Goal: Information Seeking & Learning: Learn about a topic

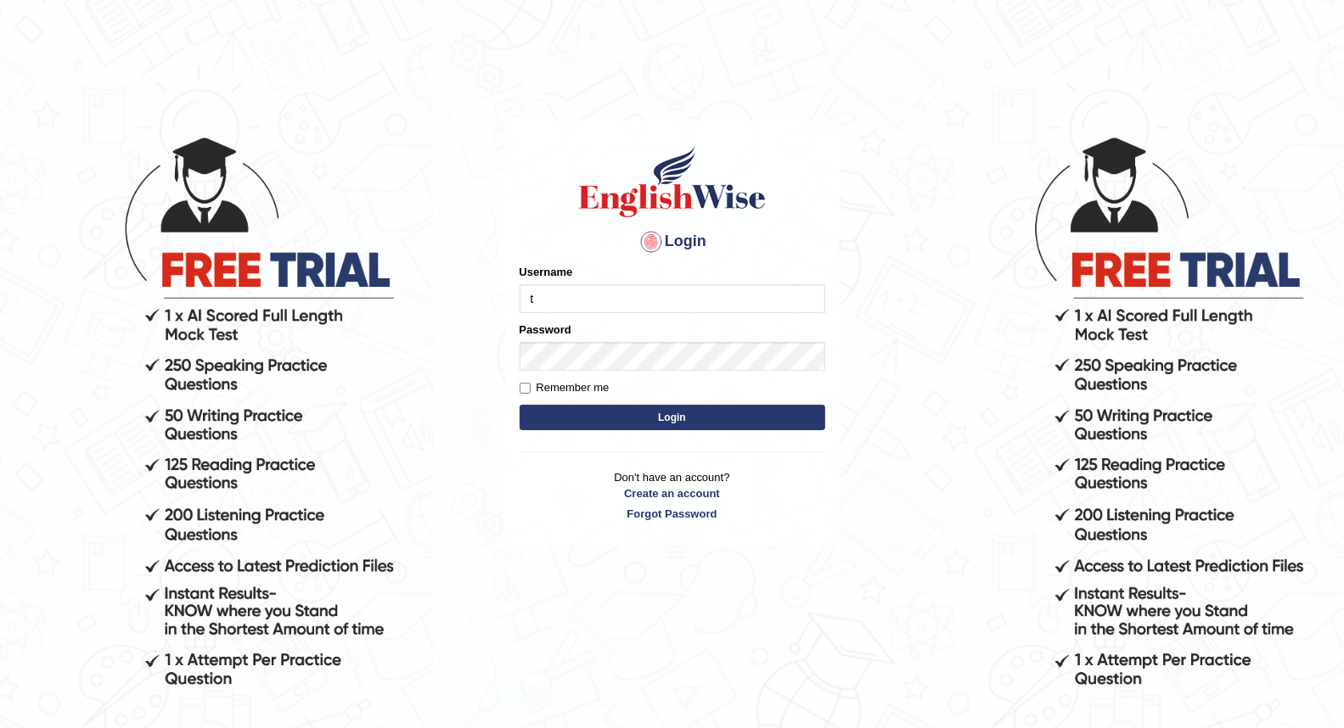
type input "[PERSON_NAME]"
click at [531, 386] on label "Remember me" at bounding box center [564, 387] width 90 height 17
click at [530, 386] on input "Remember me" at bounding box center [524, 388] width 11 height 11
checkbox input "true"
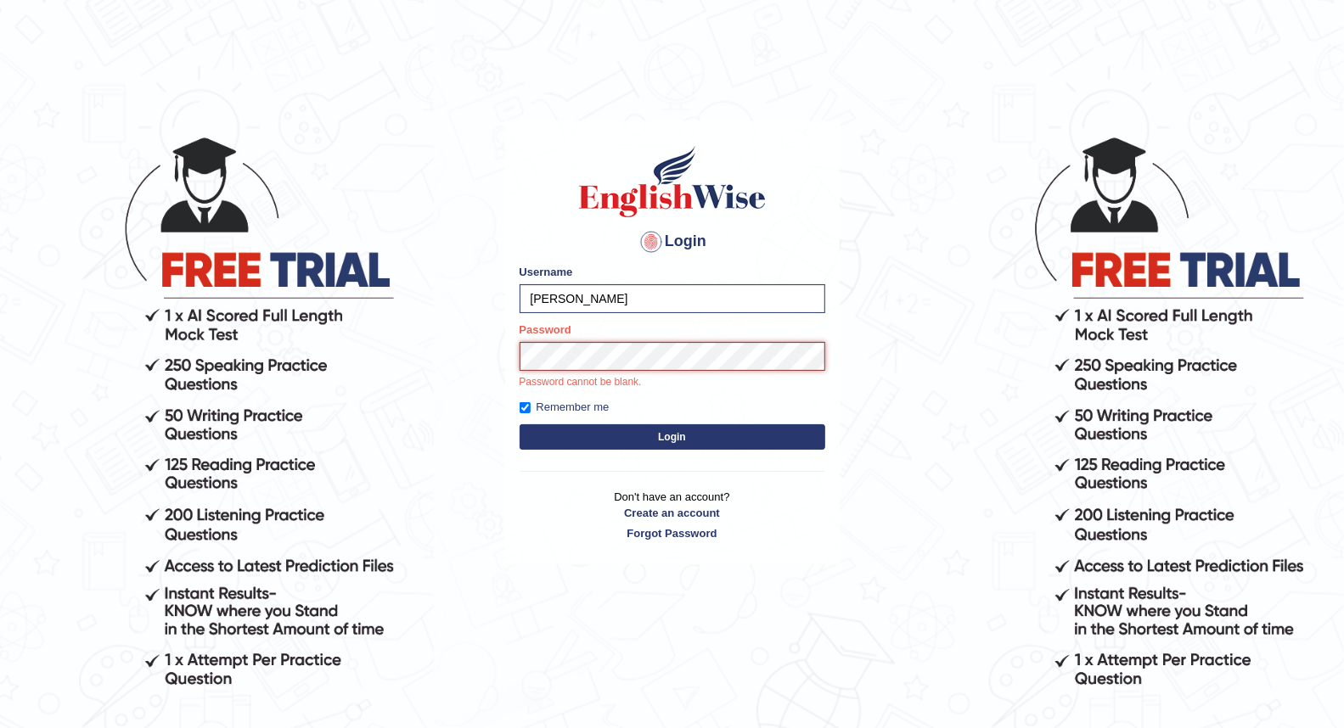
click at [519, 424] on button "Login" at bounding box center [672, 436] width 306 height 25
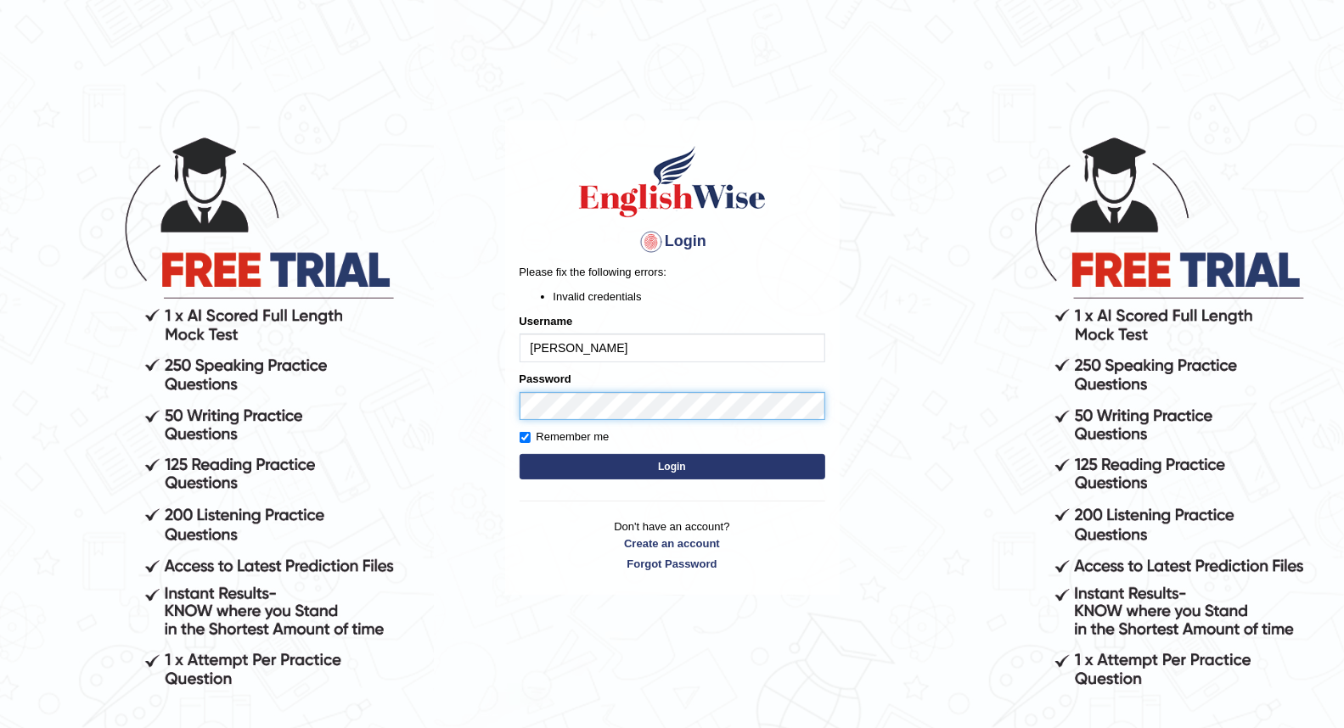
click at [513, 401] on div "Login Please fix the following errors: Invalid credentials Username Terrence Pa…" at bounding box center [672, 358] width 334 height 474
click at [519, 454] on button "Login" at bounding box center [672, 466] width 306 height 25
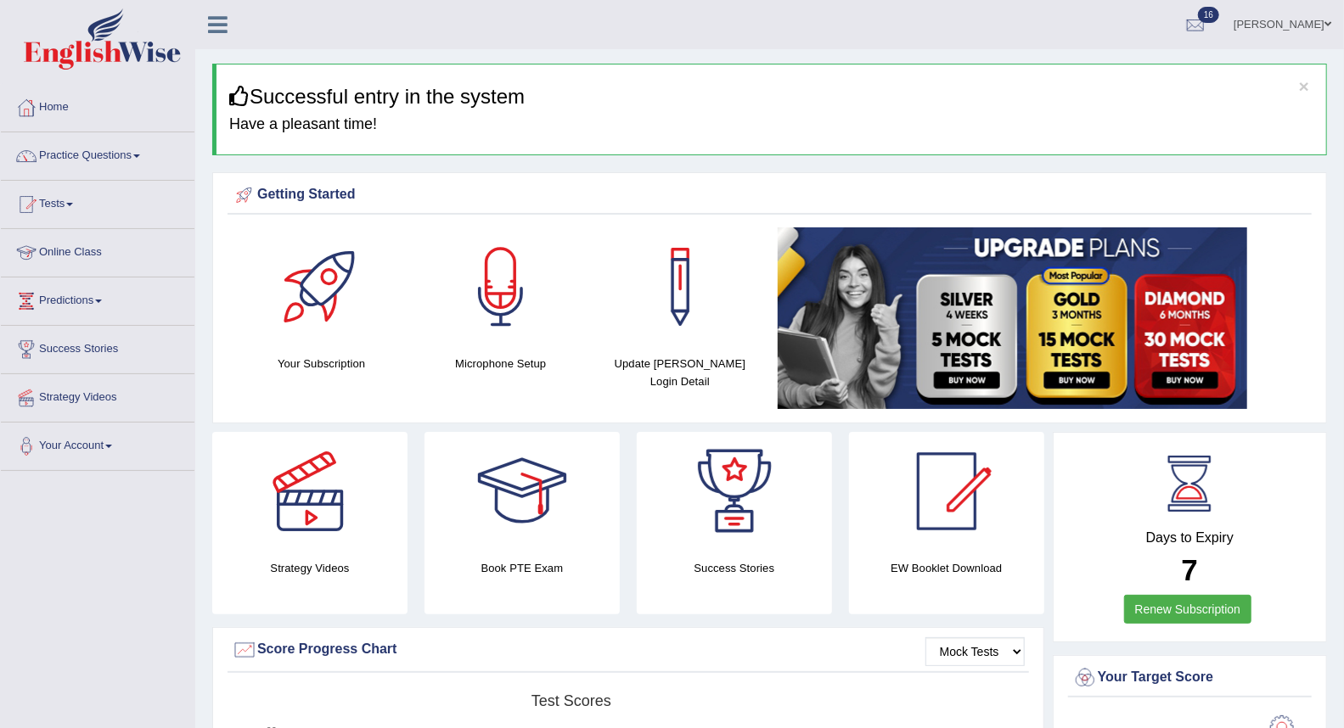
click at [98, 251] on link "Online Class" at bounding box center [98, 250] width 194 height 42
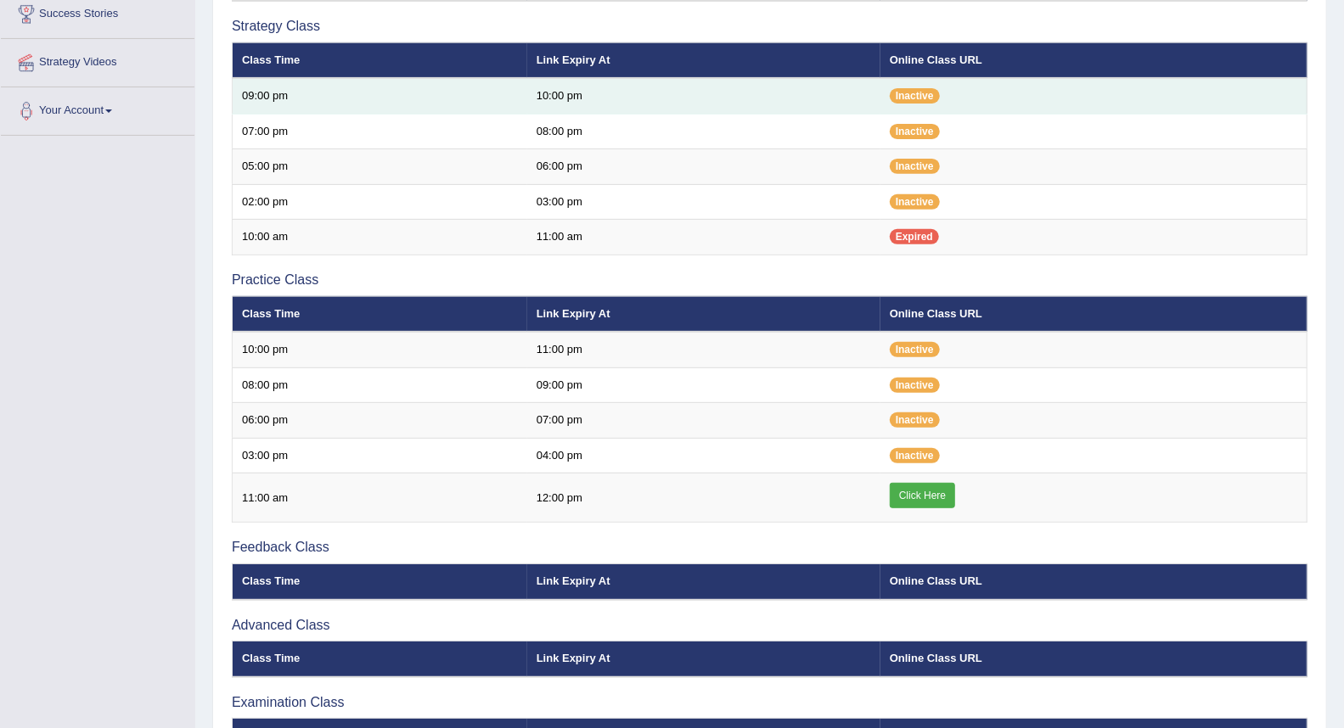
scroll to position [377, 0]
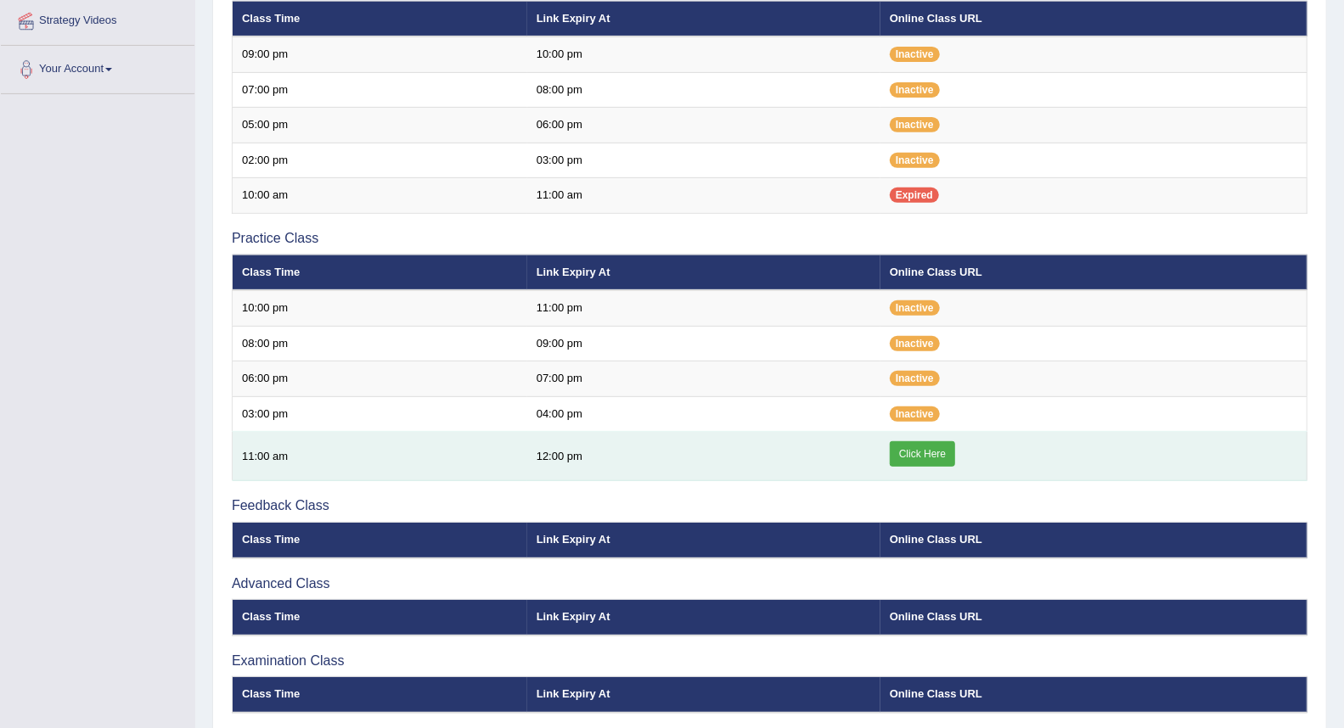
click at [900, 455] on link "Click Here" at bounding box center [921, 453] width 65 height 25
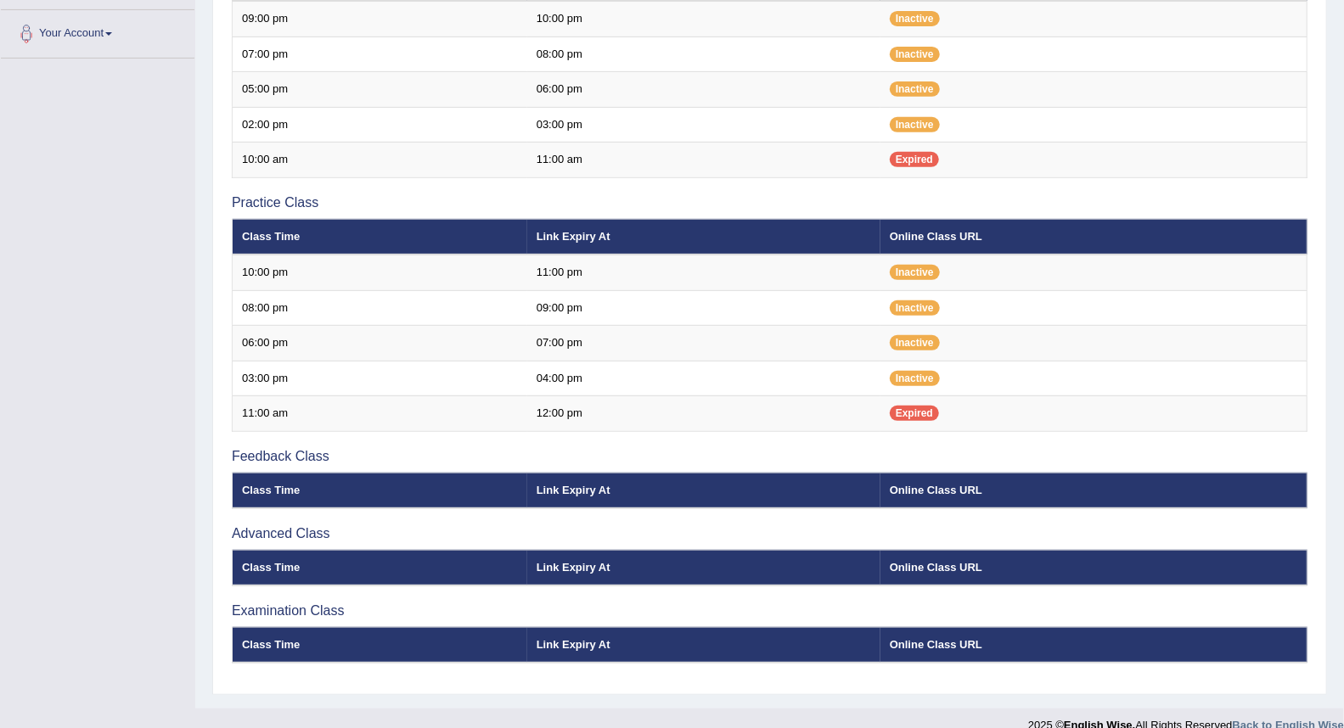
scroll to position [429, 0]
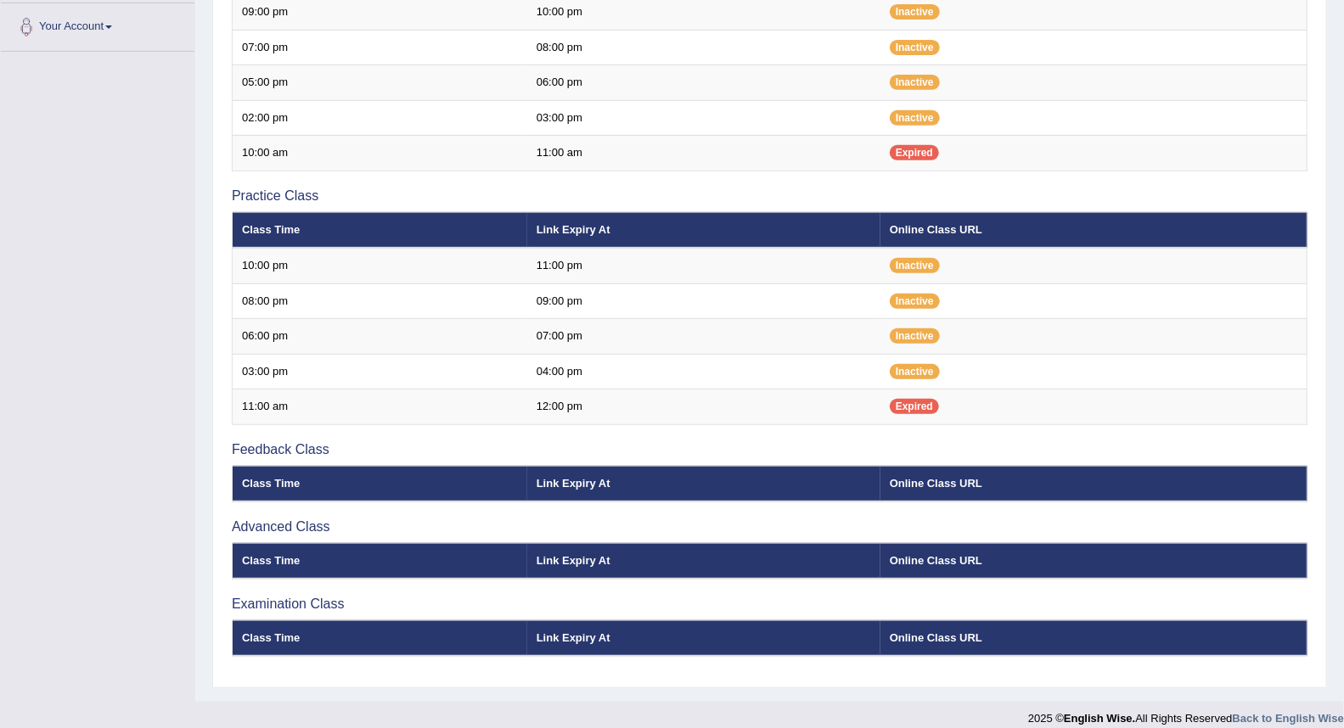
scroll to position [429, 0]
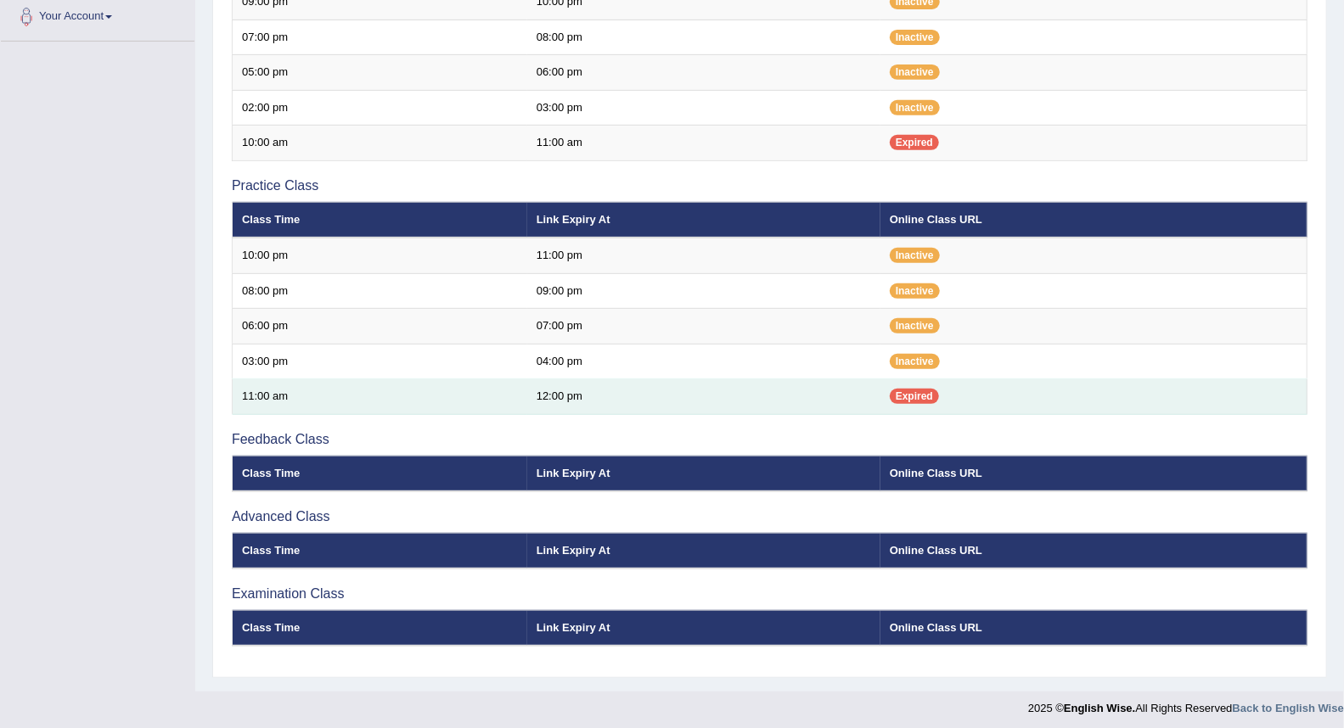
click at [906, 389] on span "Expired" at bounding box center [913, 396] width 49 height 15
click at [663, 388] on td "12:00 pm" at bounding box center [703, 397] width 353 height 36
click at [906, 403] on td "Expired" at bounding box center [1093, 397] width 427 height 36
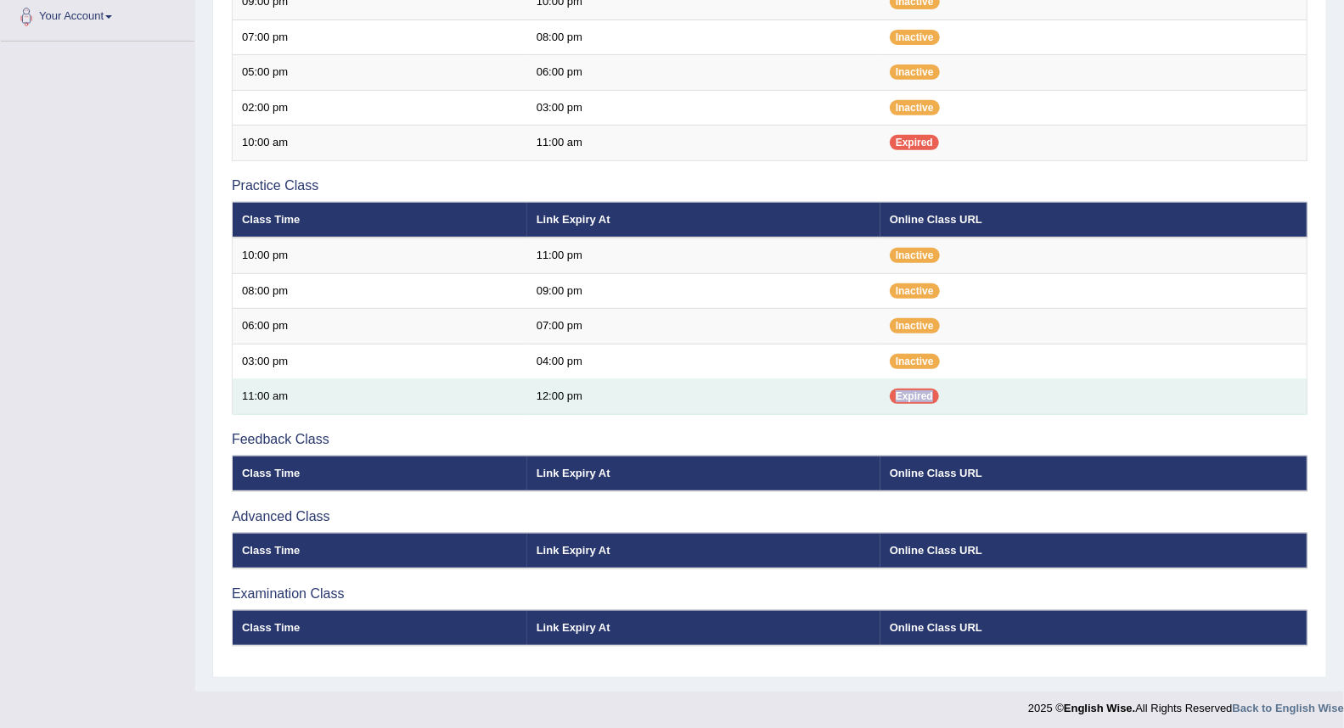
click at [906, 403] on td "Expired" at bounding box center [1093, 397] width 427 height 36
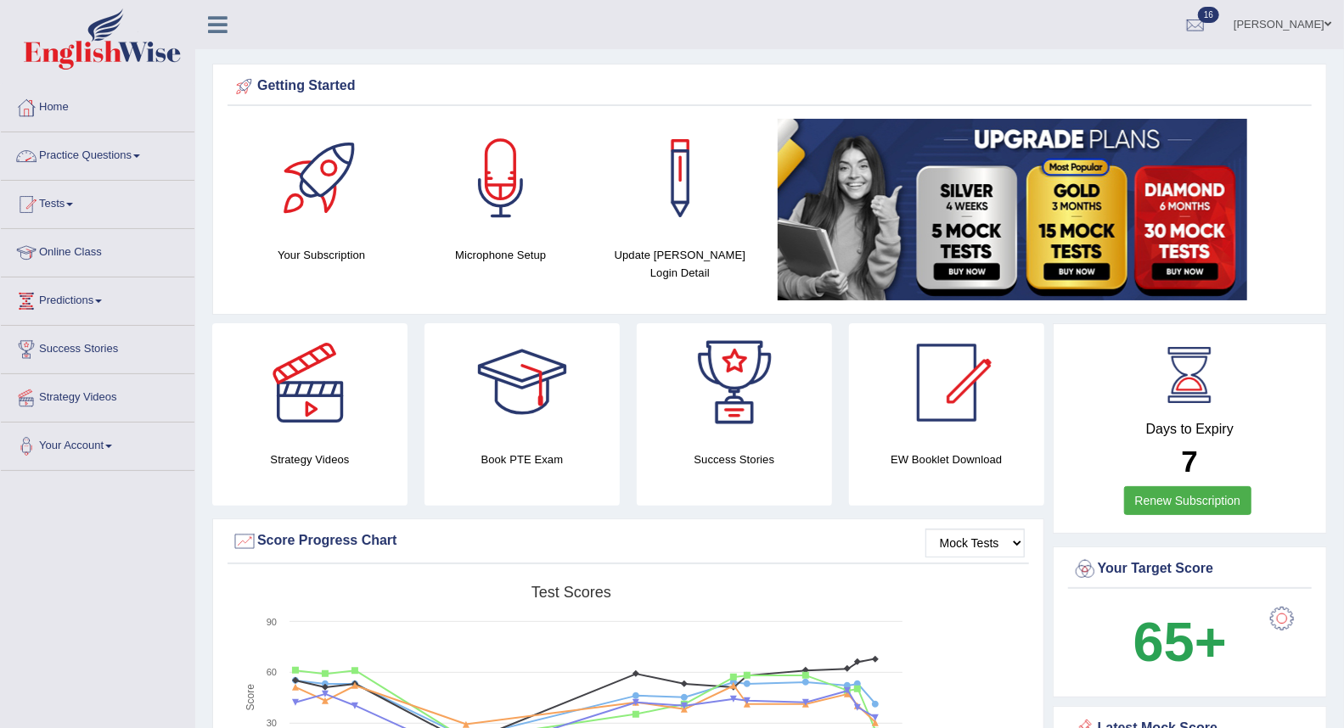
click at [93, 155] on link "Practice Questions" at bounding box center [98, 153] width 194 height 42
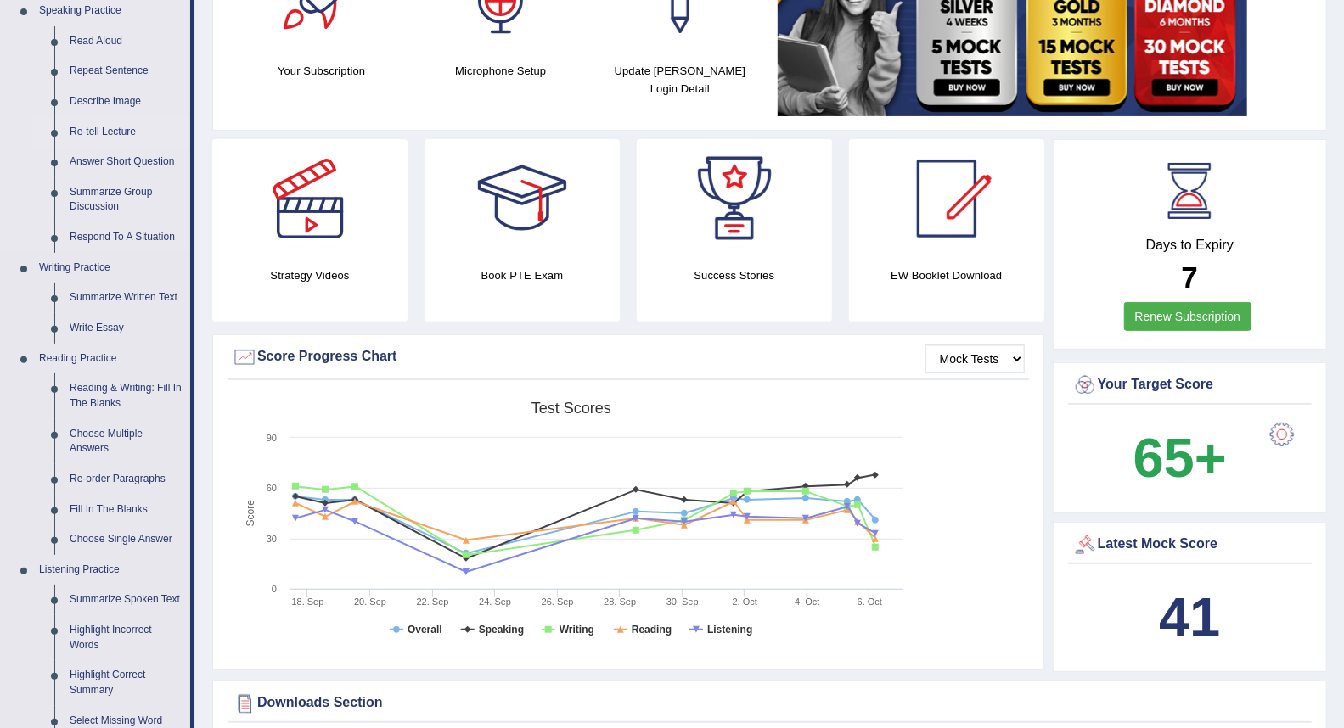
scroll to position [188, 0]
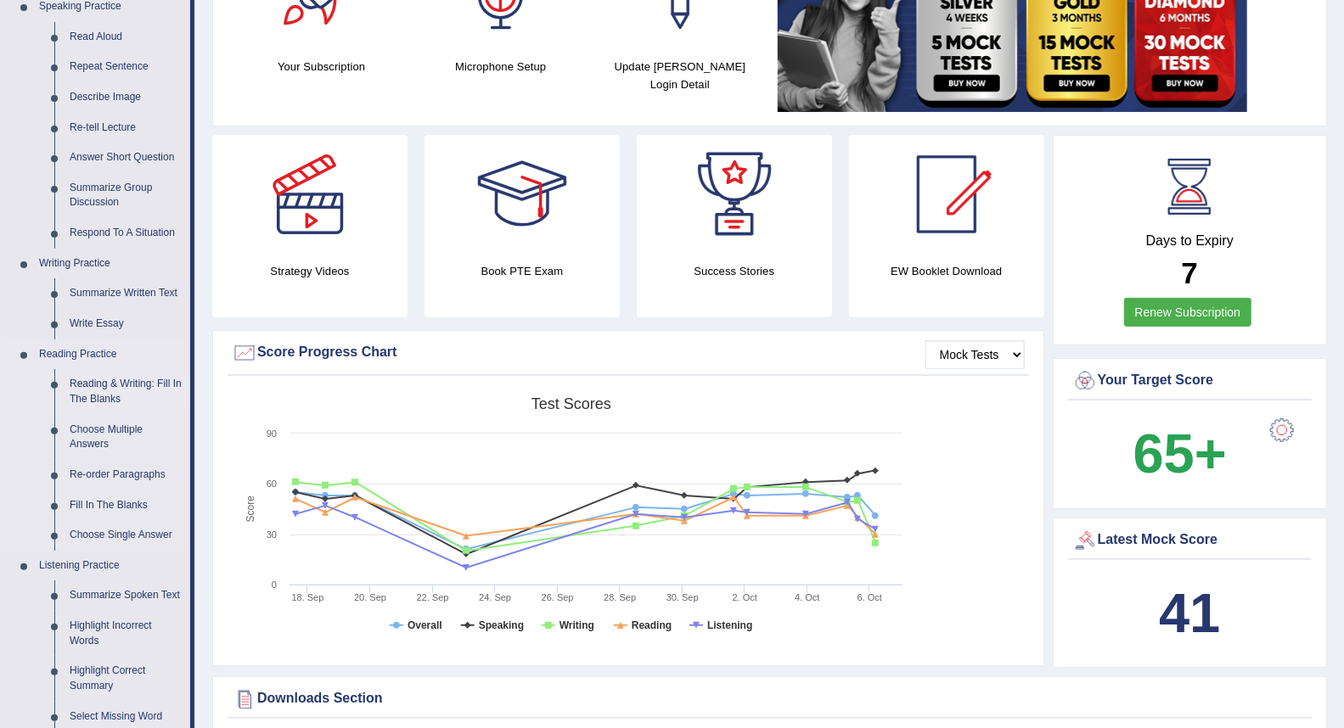
click at [103, 387] on link "Reading & Writing: Fill In The Blanks" at bounding box center [126, 391] width 128 height 45
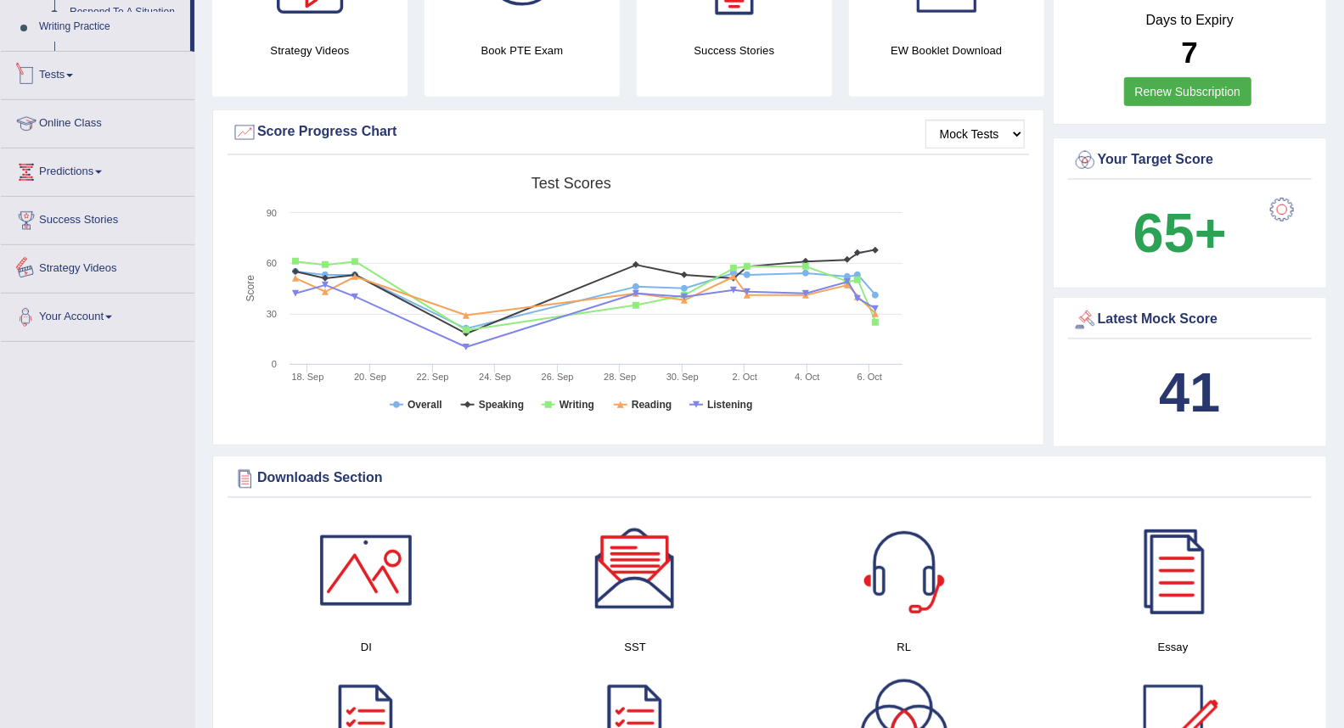
scroll to position [486, 0]
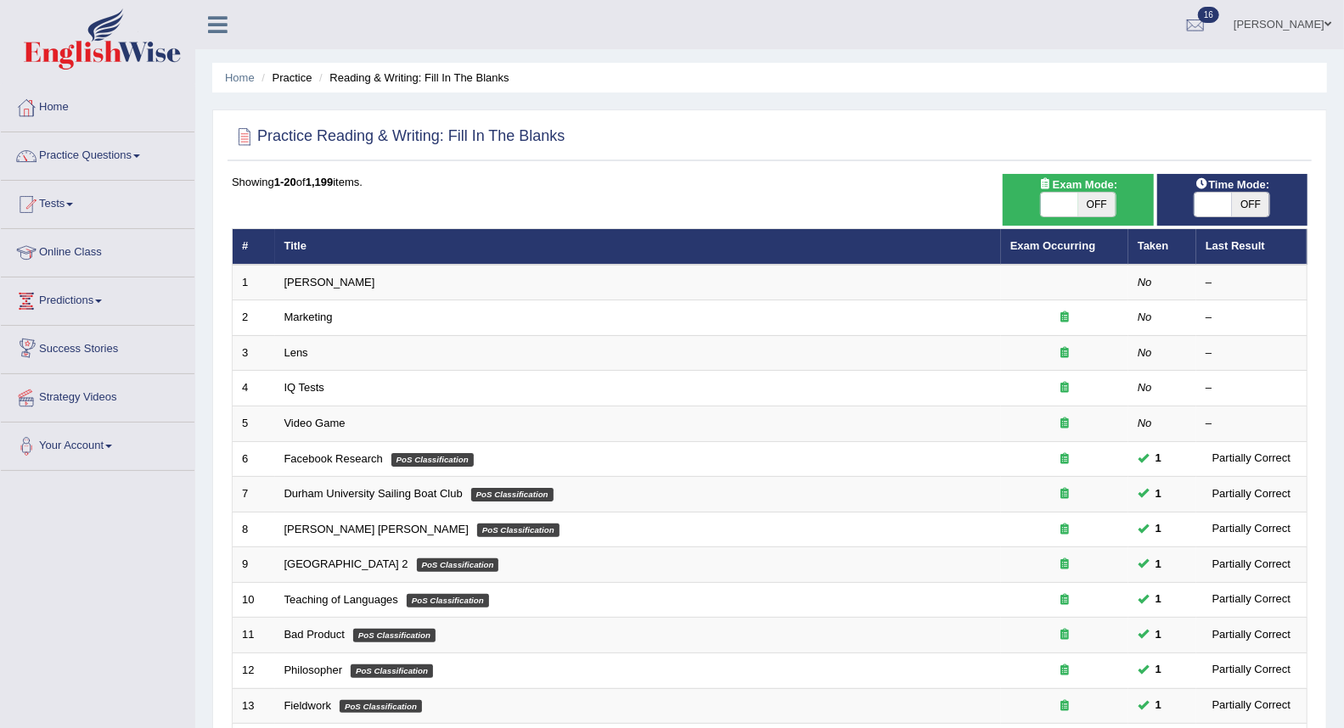
click at [1099, 210] on span "OFF" at bounding box center [1096, 205] width 37 height 24
checkbox input "true"
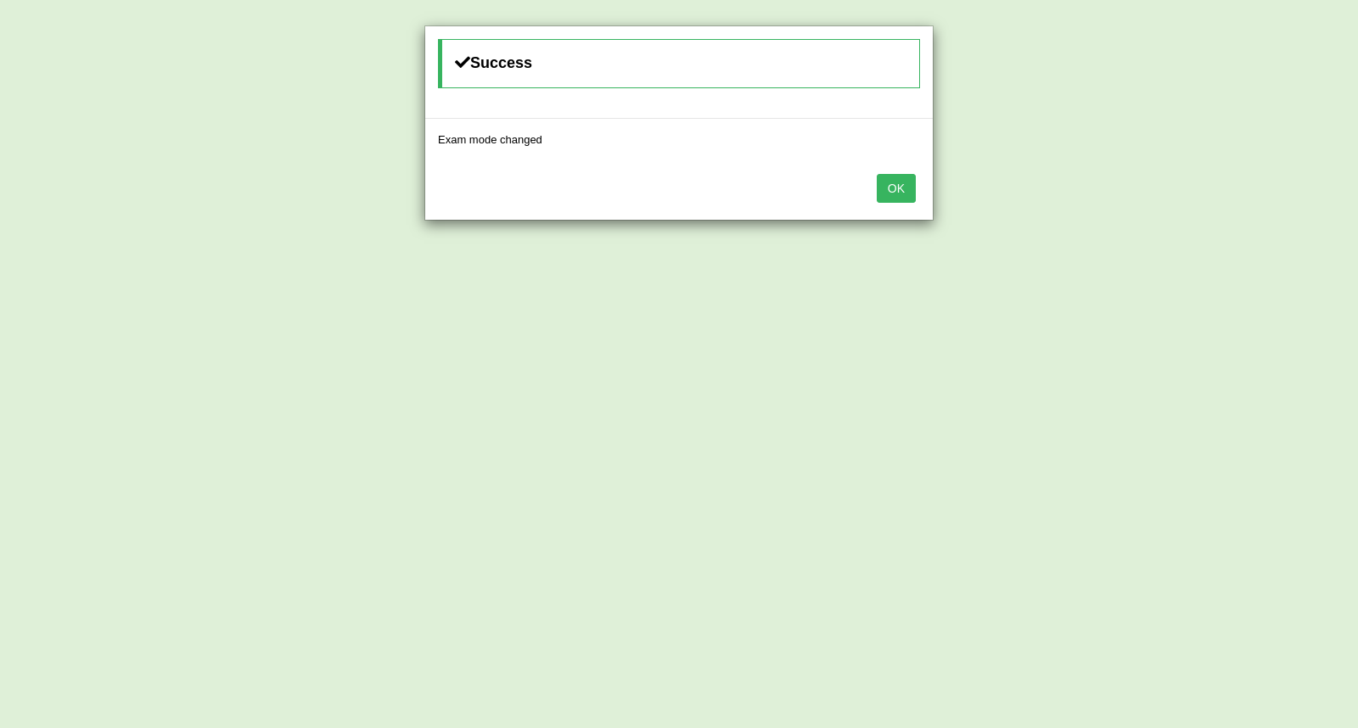
click at [903, 189] on button "OK" at bounding box center [896, 188] width 39 height 29
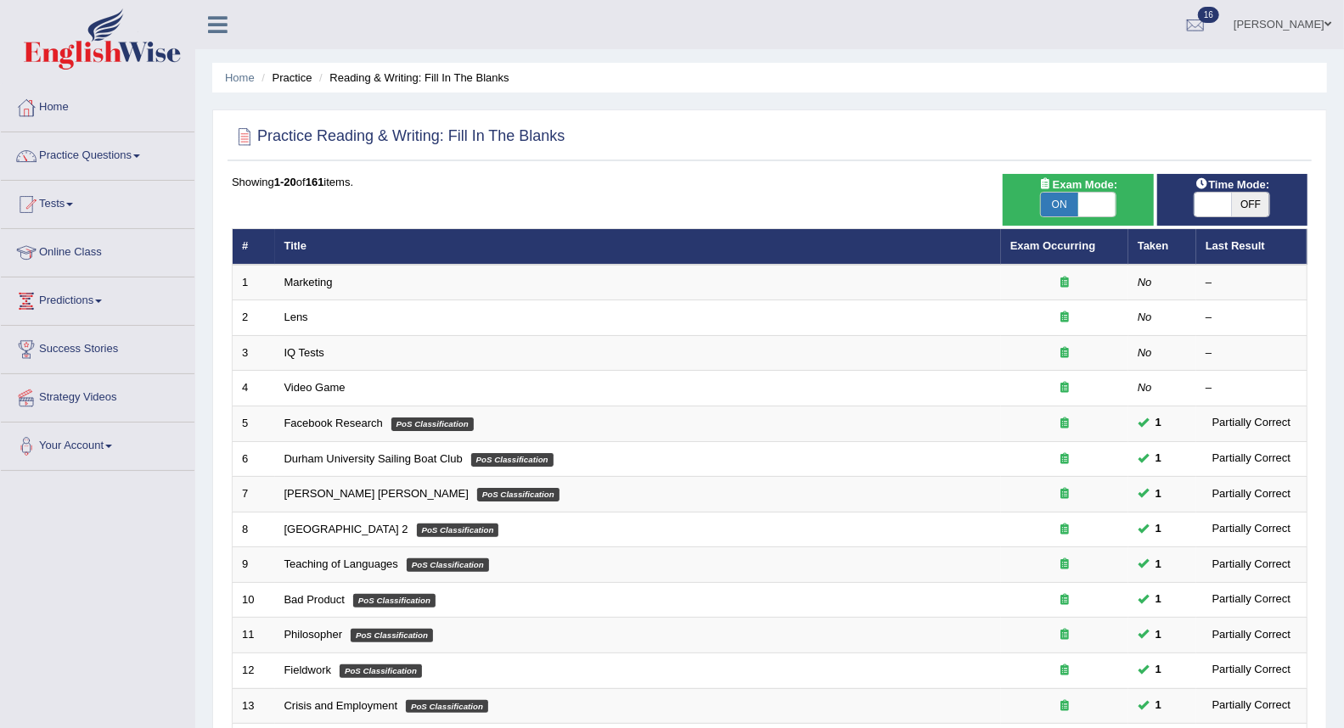
click at [1248, 204] on span "OFF" at bounding box center [1250, 205] width 37 height 24
checkbox input "true"
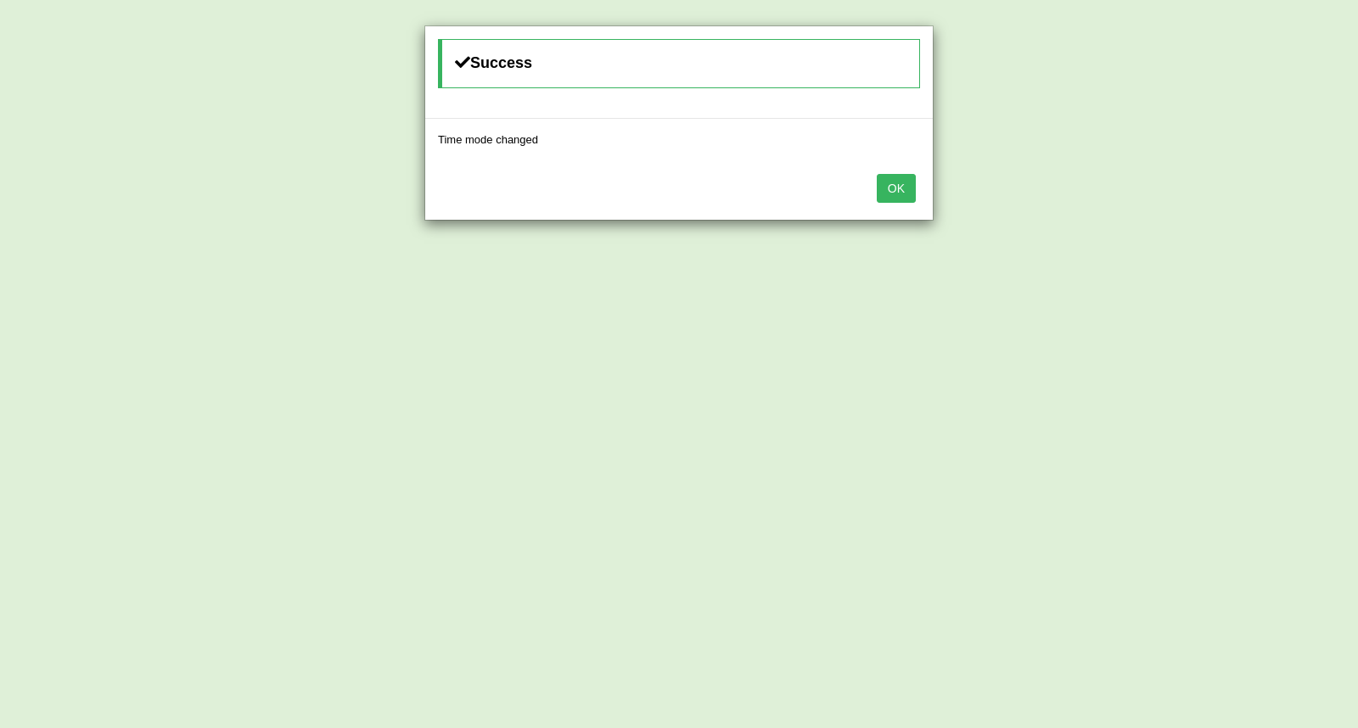
click at [880, 197] on button "OK" at bounding box center [896, 188] width 39 height 29
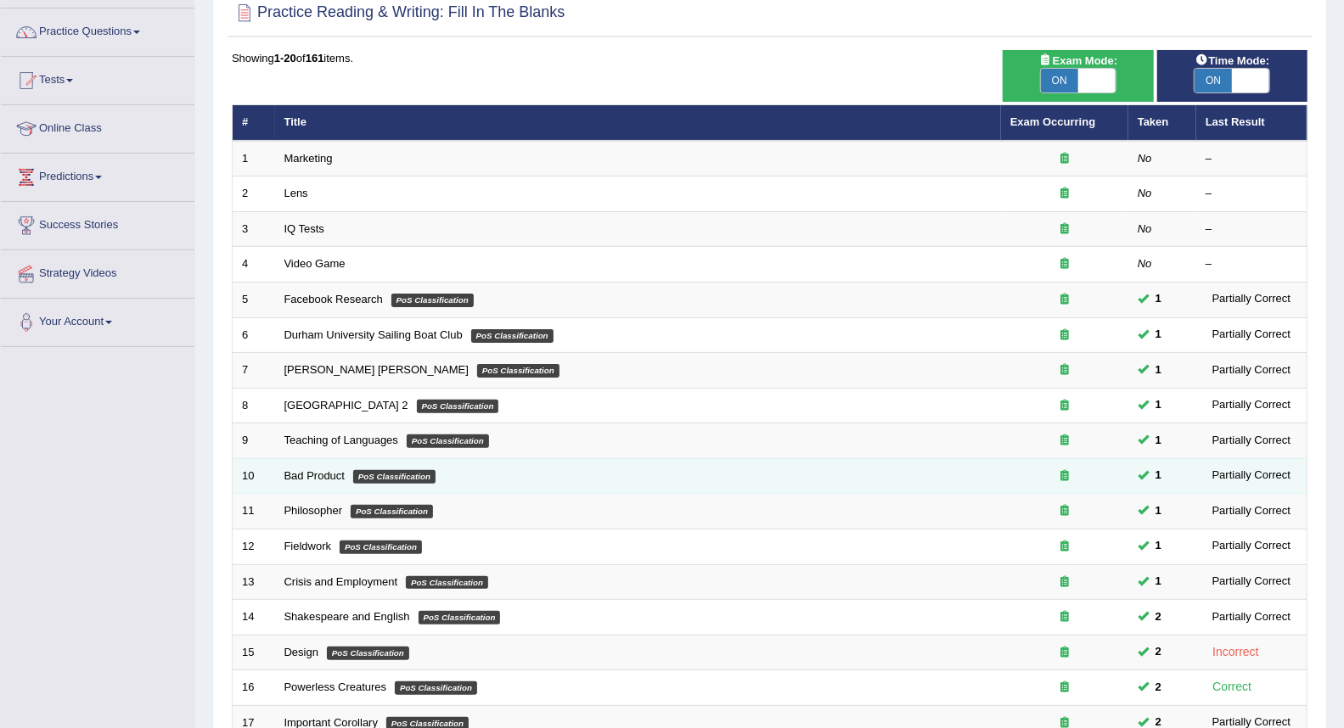
scroll to position [112, 0]
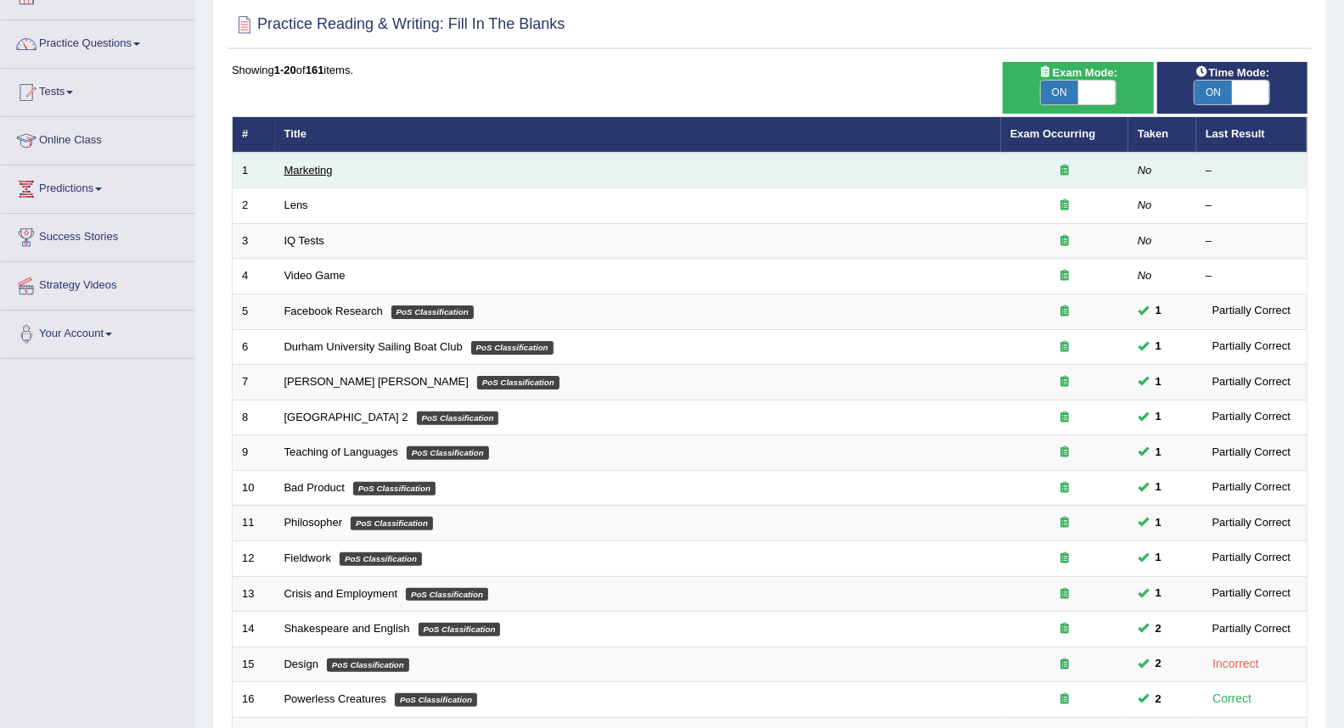
click at [310, 166] on link "Marketing" at bounding box center [308, 170] width 48 height 13
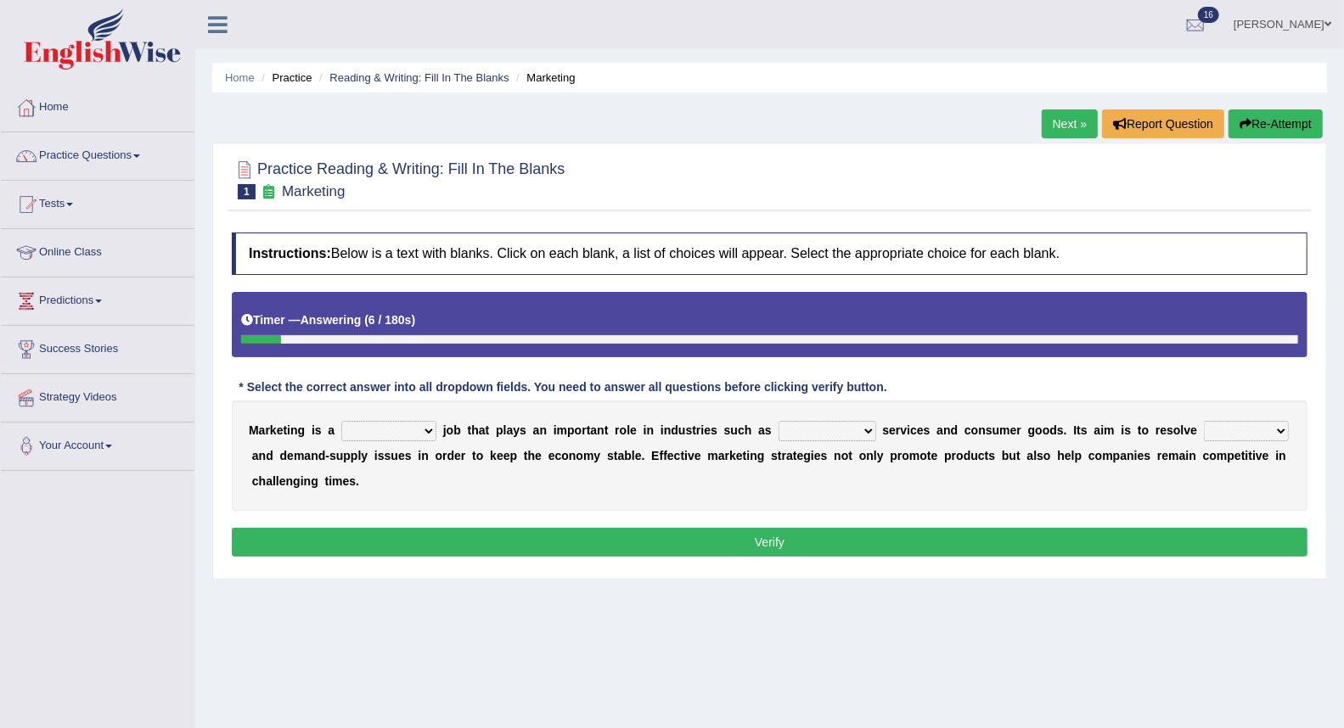
click at [430, 435] on select "professional flexible parochial descriptive" at bounding box center [388, 431] width 95 height 20
select select "professional"
click at [341, 421] on select "professional flexible parochial descriptive" at bounding box center [388, 431] width 95 height 20
click at [861, 430] on select "civil financial conventional foremost" at bounding box center [827, 431] width 98 height 20
select select "financial"
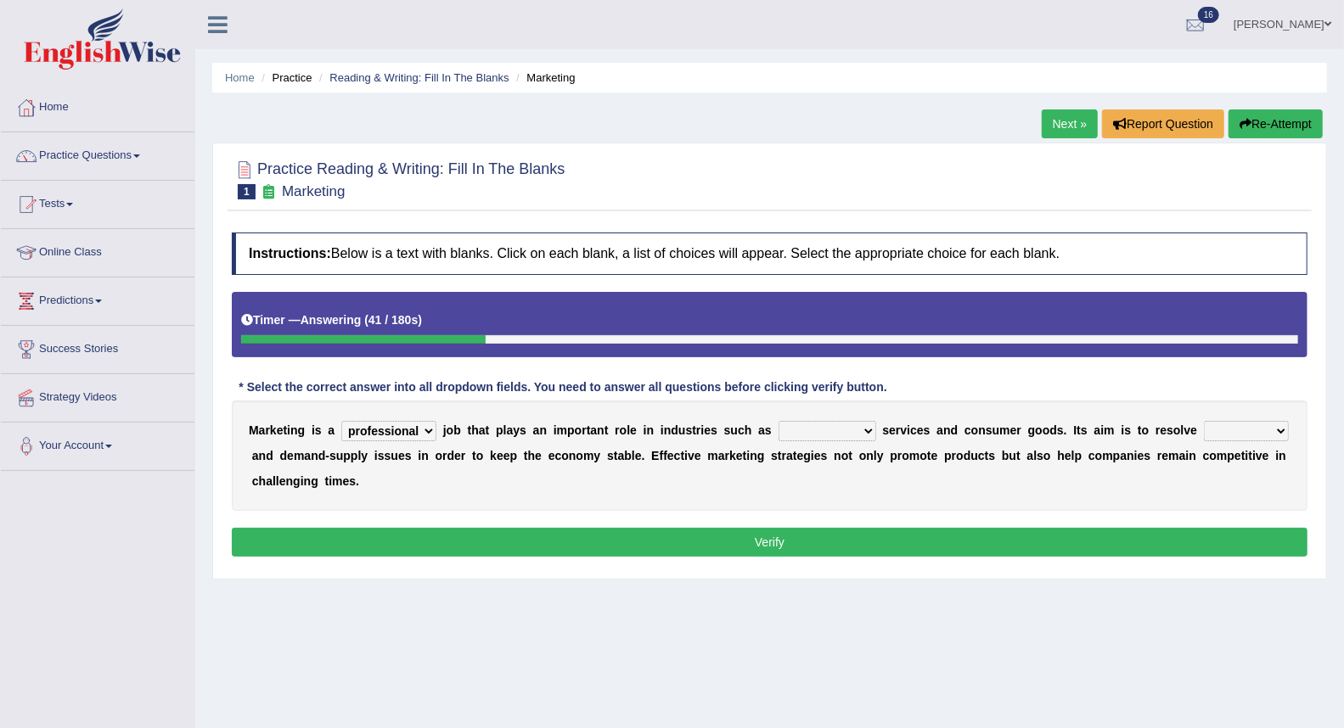
click at [778, 421] on select "civil financial conventional foremost" at bounding box center [827, 431] width 98 height 20
click at [1282, 429] on select "imbalance excess symmetry budget" at bounding box center [1246, 431] width 85 height 20
select select "budget"
click at [1204, 421] on select "imbalance excess symmetry budget" at bounding box center [1246, 431] width 85 height 20
click at [1153, 522] on div "Instructions: Below is a text with blanks. Click on each blank, a list of choic…" at bounding box center [769, 397] width 1084 height 346
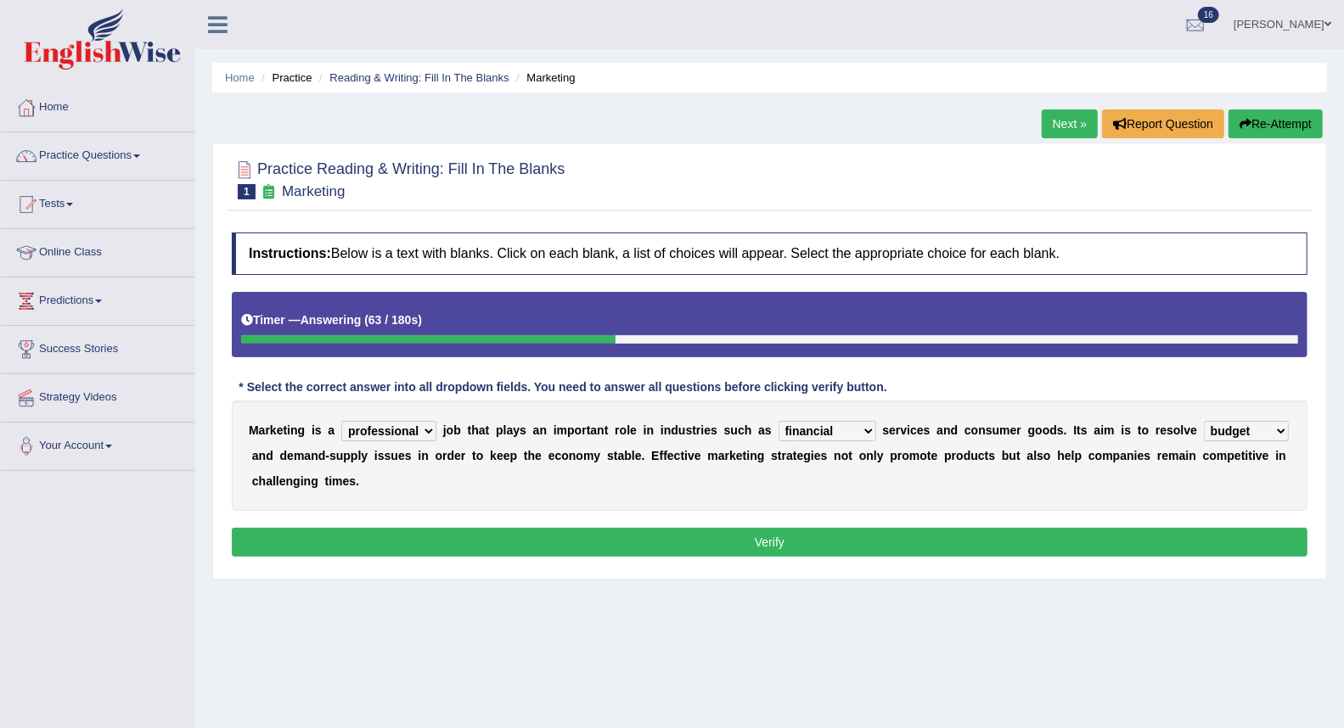
click at [1153, 533] on button "Verify" at bounding box center [769, 542] width 1075 height 29
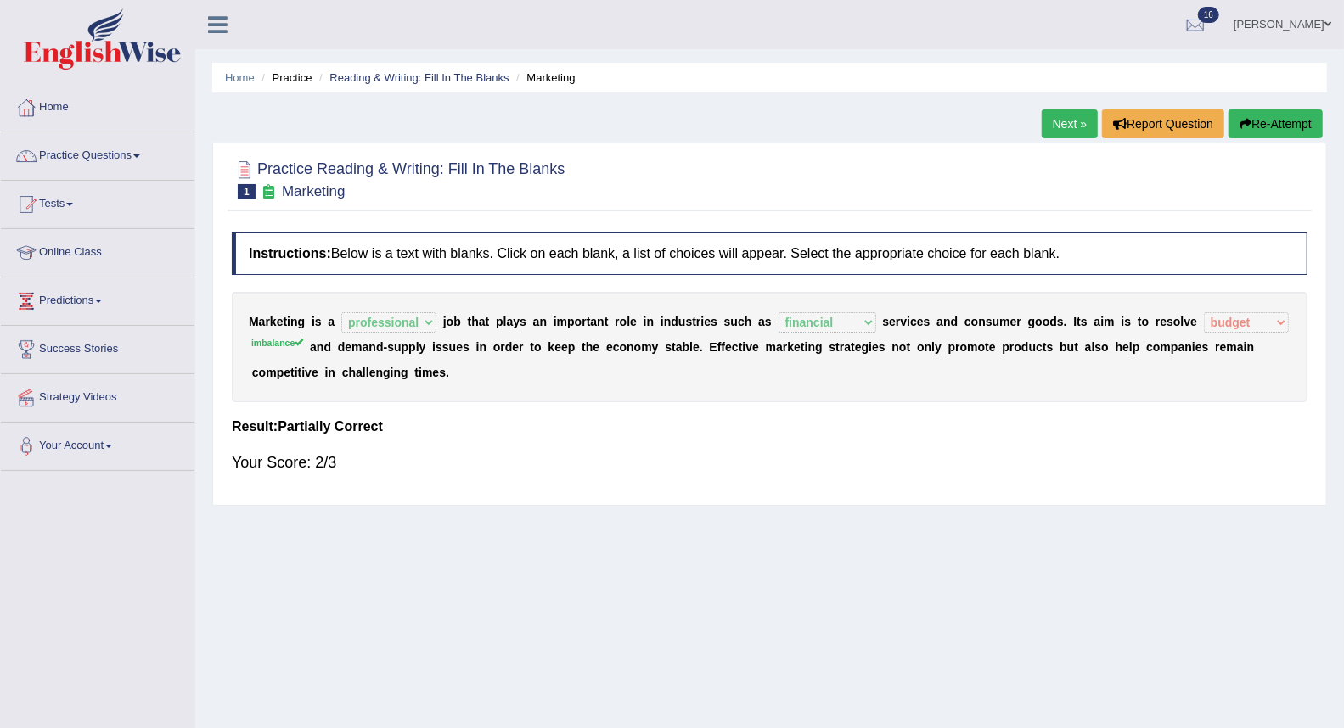
click at [1073, 128] on link "Next »" at bounding box center [1069, 123] width 56 height 29
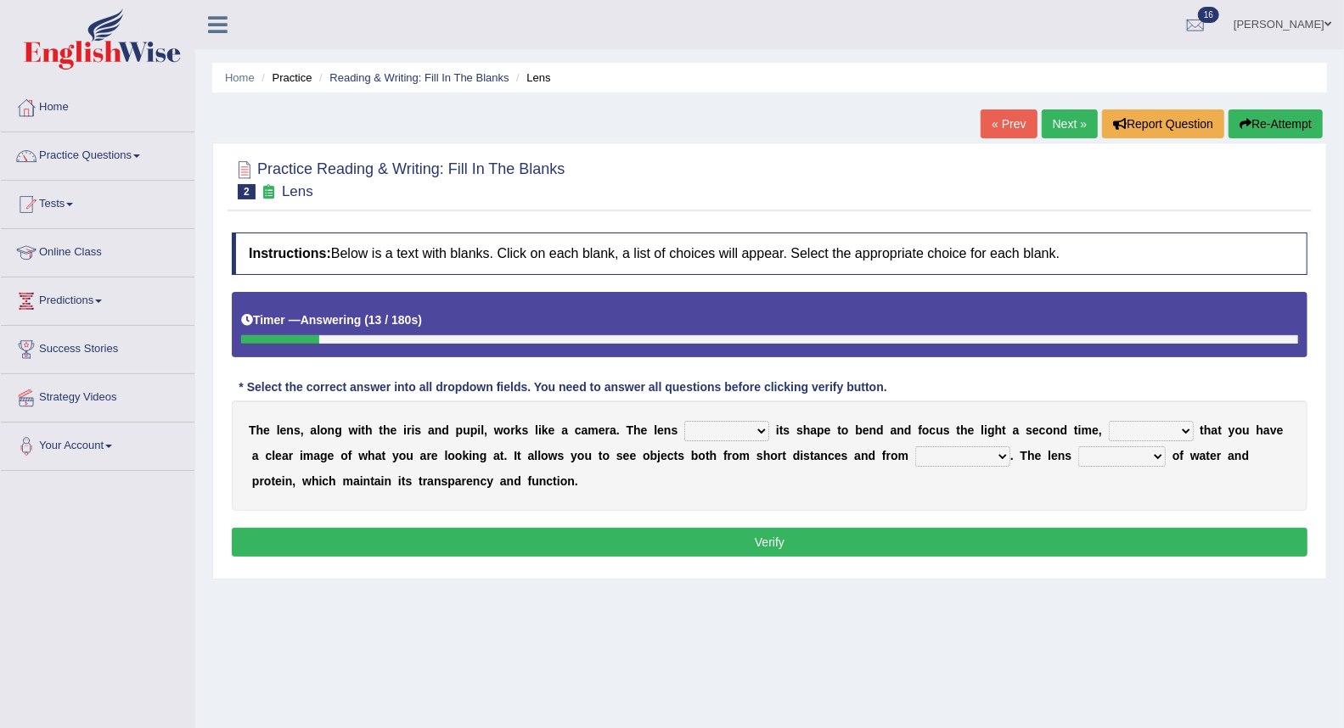
click at [766, 435] on select "adjusts shows selects presents" at bounding box center [726, 431] width 85 height 20
select select "adjusts"
click at [684, 421] on select "adjusts shows selects presents" at bounding box center [726, 431] width 85 height 20
click at [1180, 435] on select "ensures to ensure ensure ensured" at bounding box center [1150, 431] width 85 height 20
select select "to ensure"
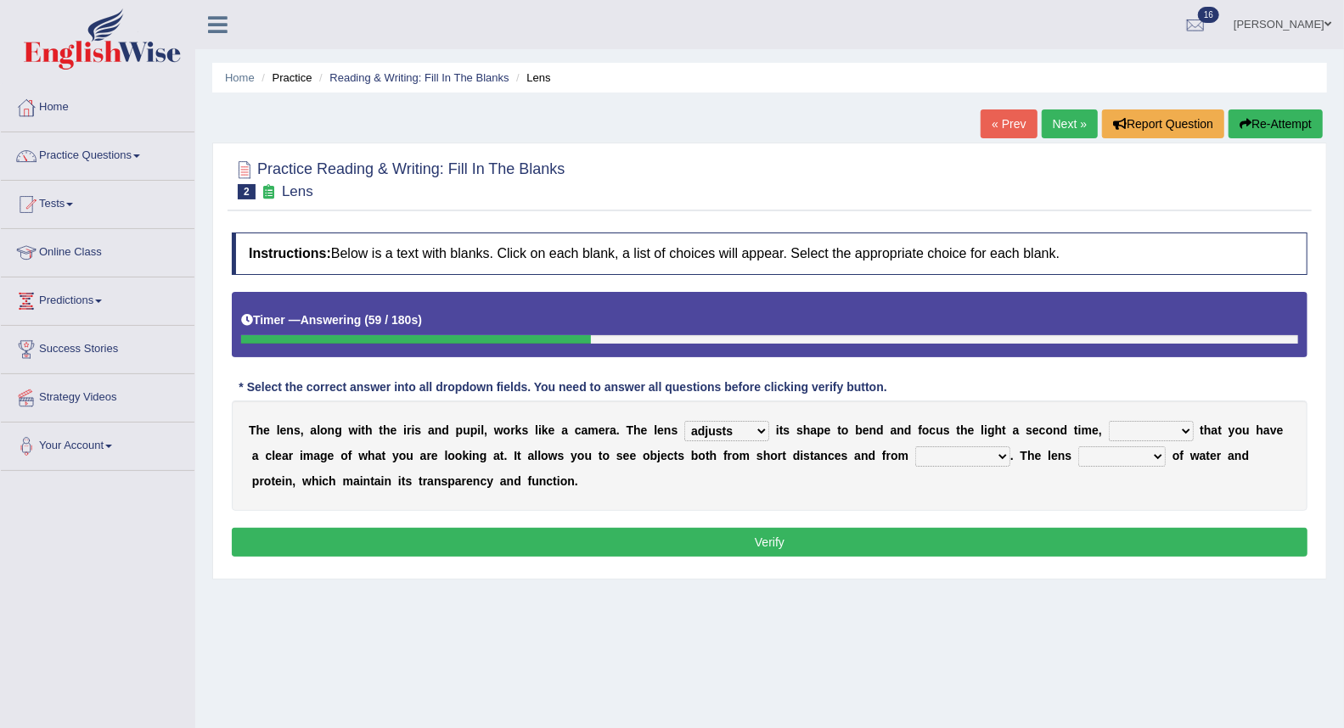
click at [1108, 421] on select "ensures to ensure ensure ensured" at bounding box center [1150, 431] width 85 height 20
click at [979, 461] on select "far away in between further apart all along" at bounding box center [962, 456] width 95 height 20
select select "far away"
click at [915, 446] on select "far away in between further apart all along" at bounding box center [962, 456] width 95 height 20
click at [998, 470] on div "T h e l e n s , a l o n g w i t h t h e i r i s a n d p u p i l , w o r k s l i…" at bounding box center [769, 456] width 1075 height 110
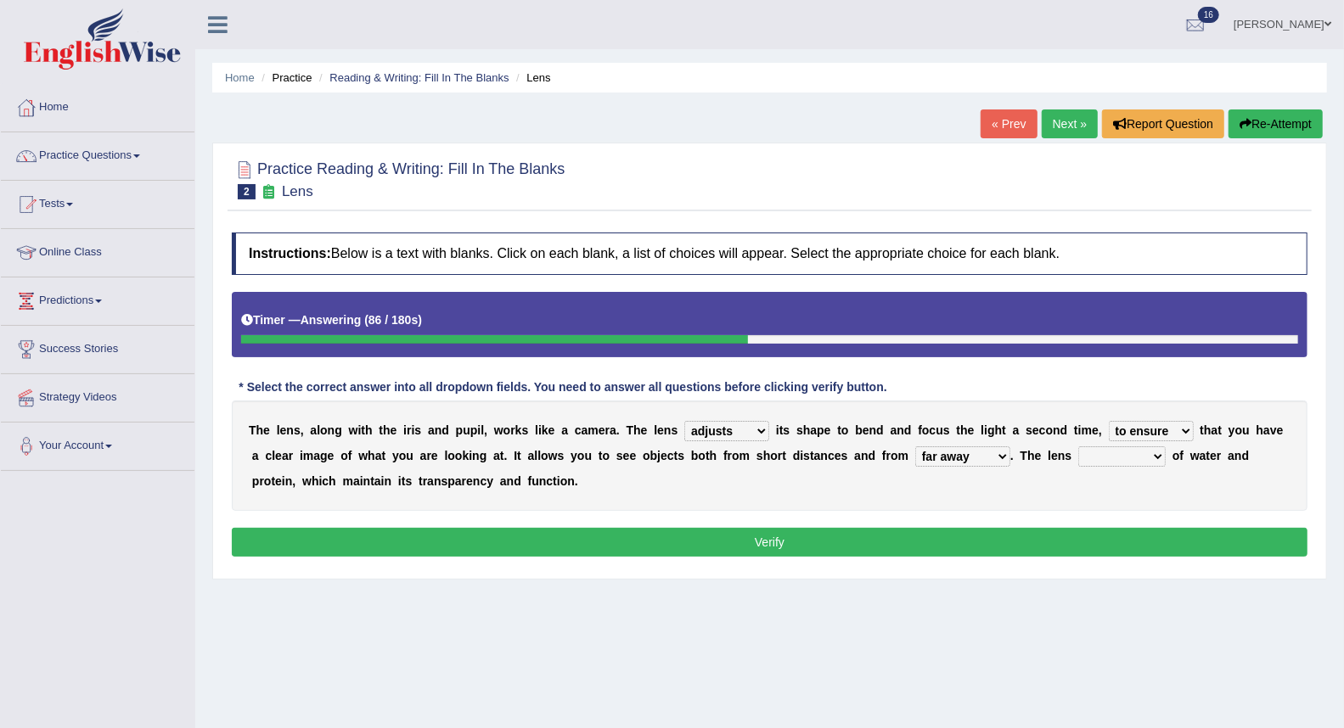
click at [999, 464] on select "far away in between further apart all along" at bounding box center [962, 456] width 95 height 20
click at [1146, 463] on select "constitutes comprises composes consists" at bounding box center [1121, 456] width 87 height 20
select select "consists"
click at [1078, 446] on select "constitutes comprises composes consists" at bounding box center [1121, 456] width 87 height 20
click at [1063, 531] on button "Verify" at bounding box center [769, 542] width 1075 height 29
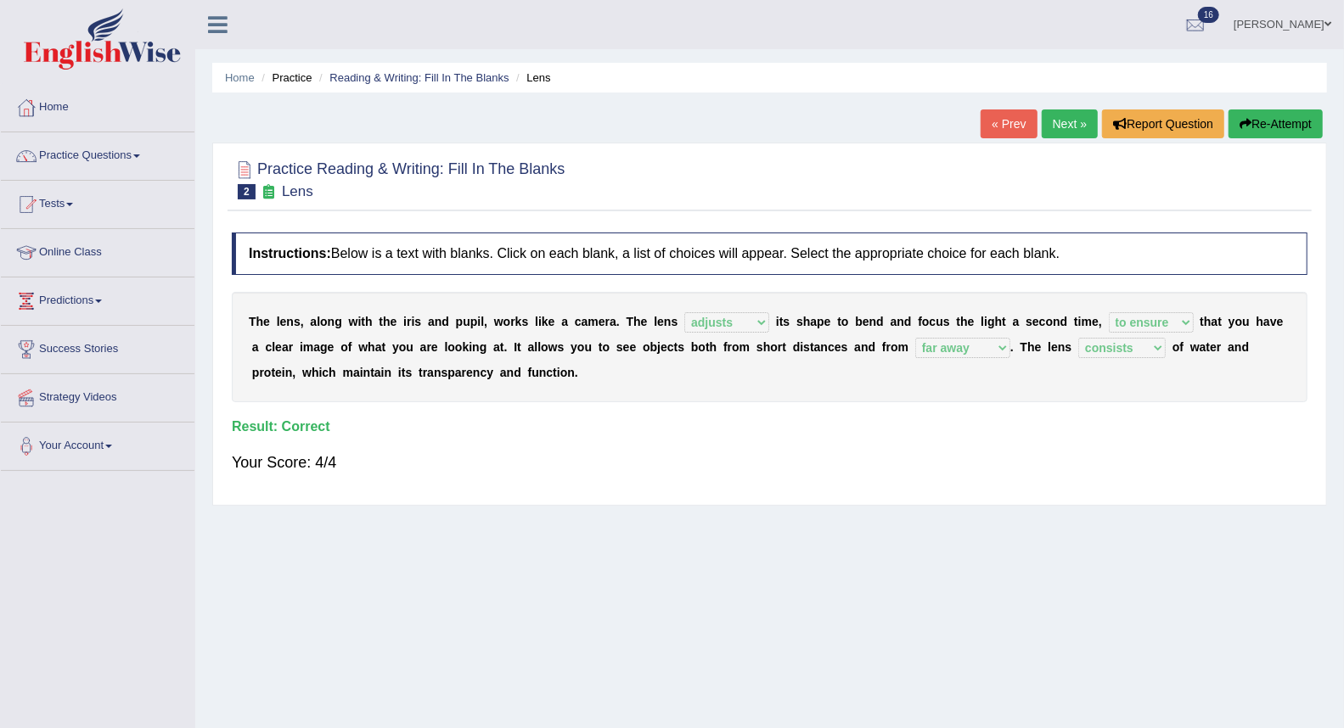
click at [1059, 129] on link "Next »" at bounding box center [1069, 123] width 56 height 29
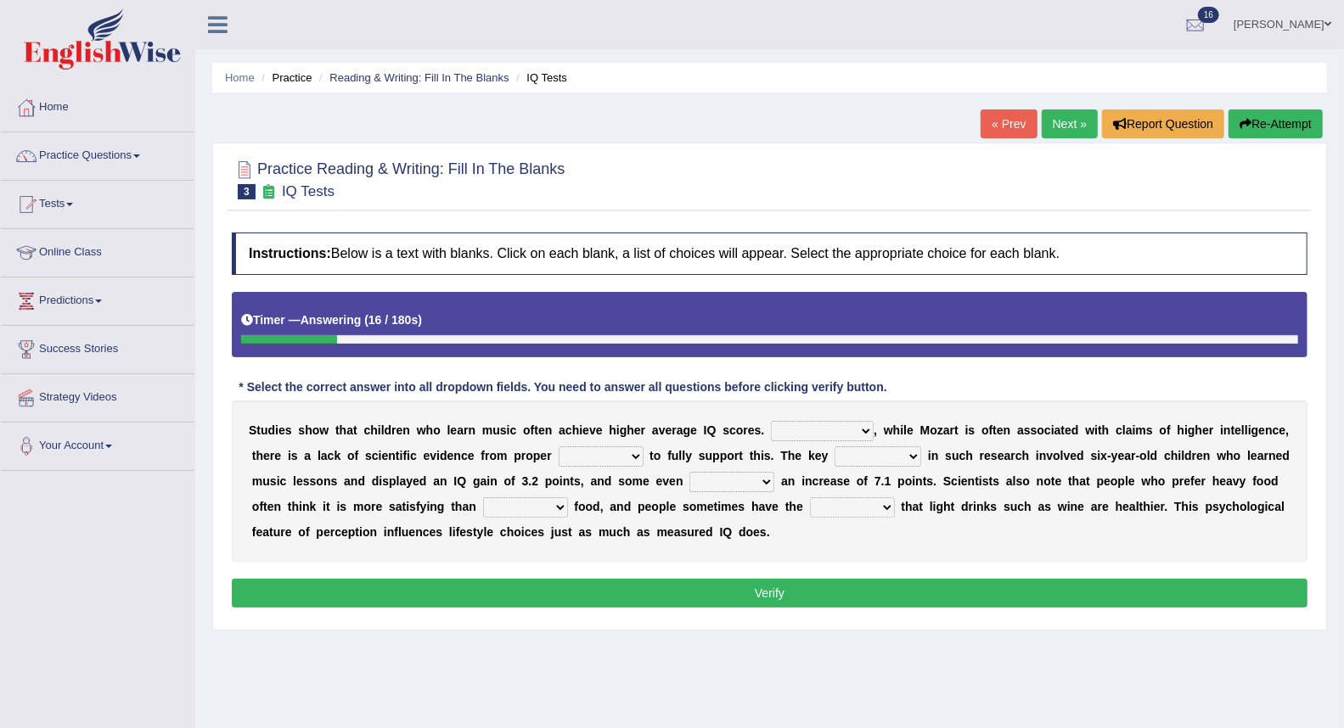
click at [871, 429] on select "However Therefore Consequently While" at bounding box center [822, 431] width 103 height 20
select select "However"
click at [771, 421] on select "However Therefore Consequently While" at bounding box center [822, 431] width 103 height 20
click at [864, 435] on select "However Therefore Consequently While" at bounding box center [822, 431] width 103 height 20
click at [961, 449] on b "c" at bounding box center [962, 456] width 7 height 14
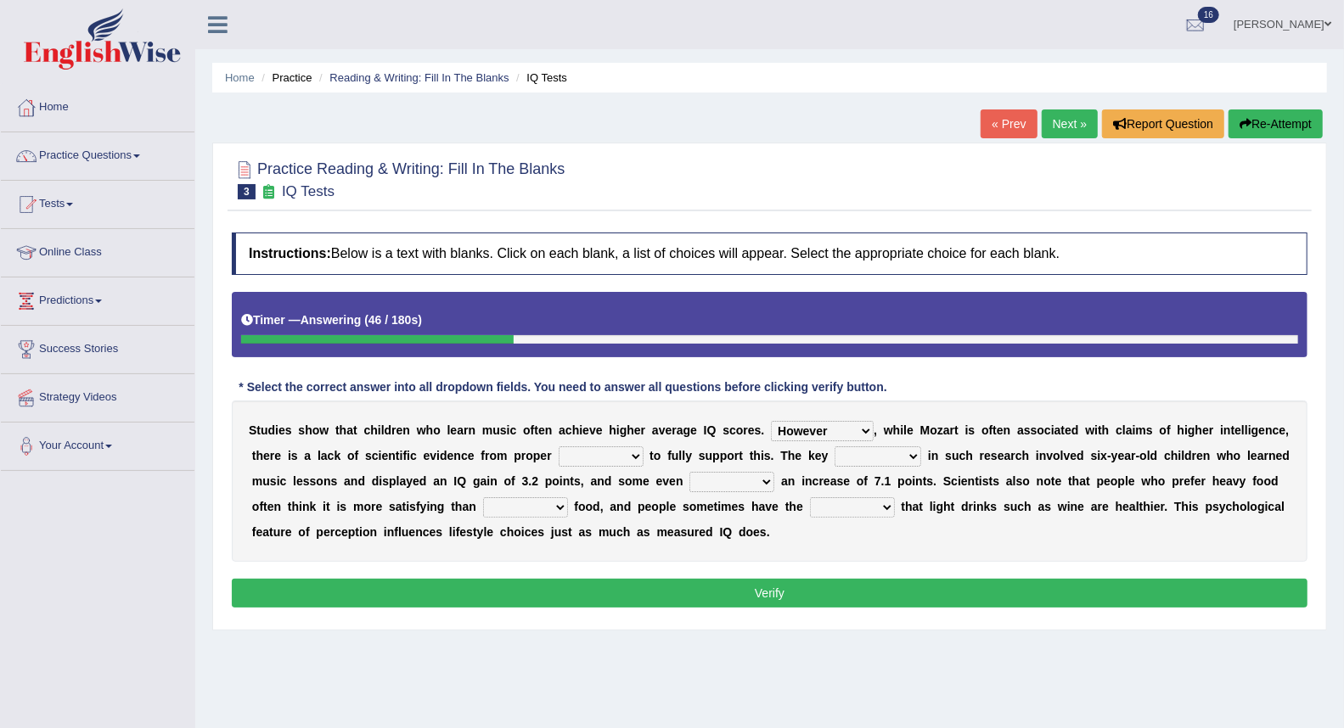
click at [581, 455] on select "test tests testing tested" at bounding box center [600, 456] width 85 height 20
select select "testing"
click at [558, 446] on select "test tests testing tested" at bounding box center [600, 456] width 85 height 20
click at [908, 455] on select "process goal implication odd" at bounding box center [877, 456] width 87 height 20
select select "process"
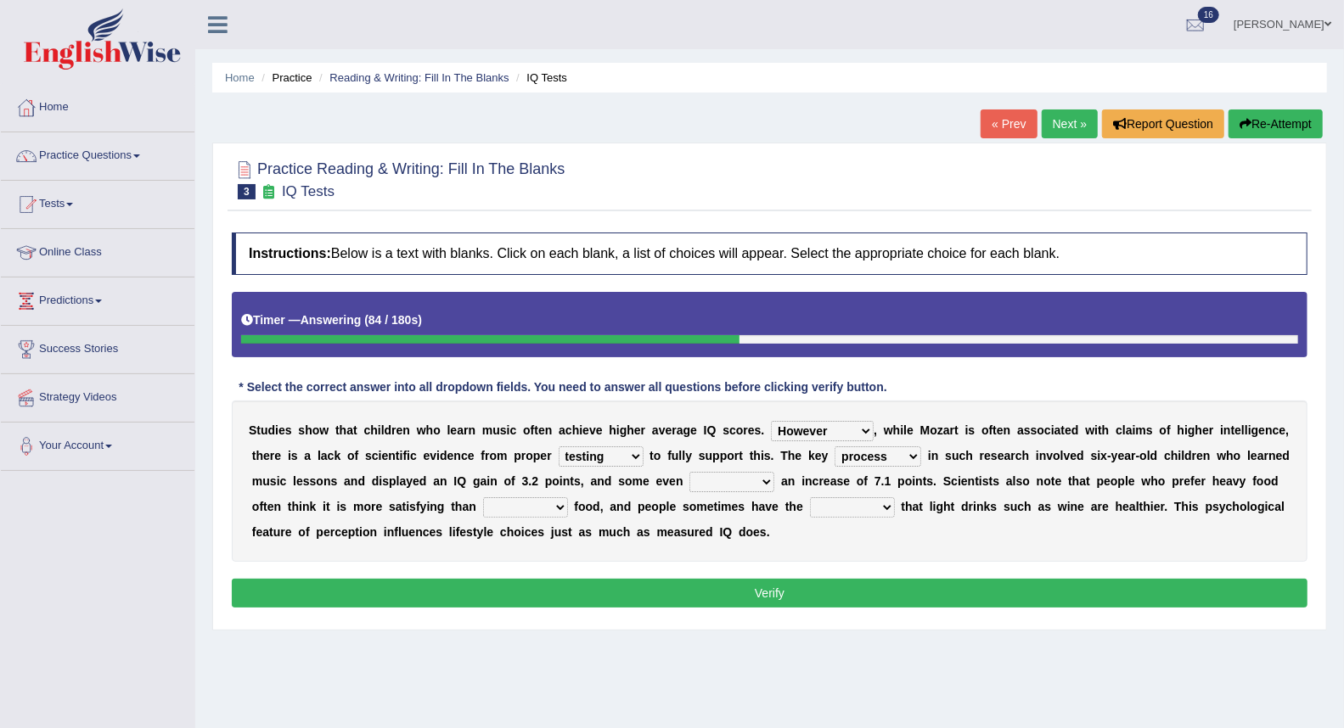
click at [834, 446] on select "process goal implication odd" at bounding box center [877, 456] width 87 height 20
click at [774, 487] on select "exhibited taught learned threatened" at bounding box center [731, 482] width 85 height 20
select select "learned"
click at [738, 472] on select "exhibited taught learned threatened" at bounding box center [731, 482] width 85 height 20
click at [568, 513] on select "choosy lighter cushiony spooky" at bounding box center [525, 507] width 85 height 20
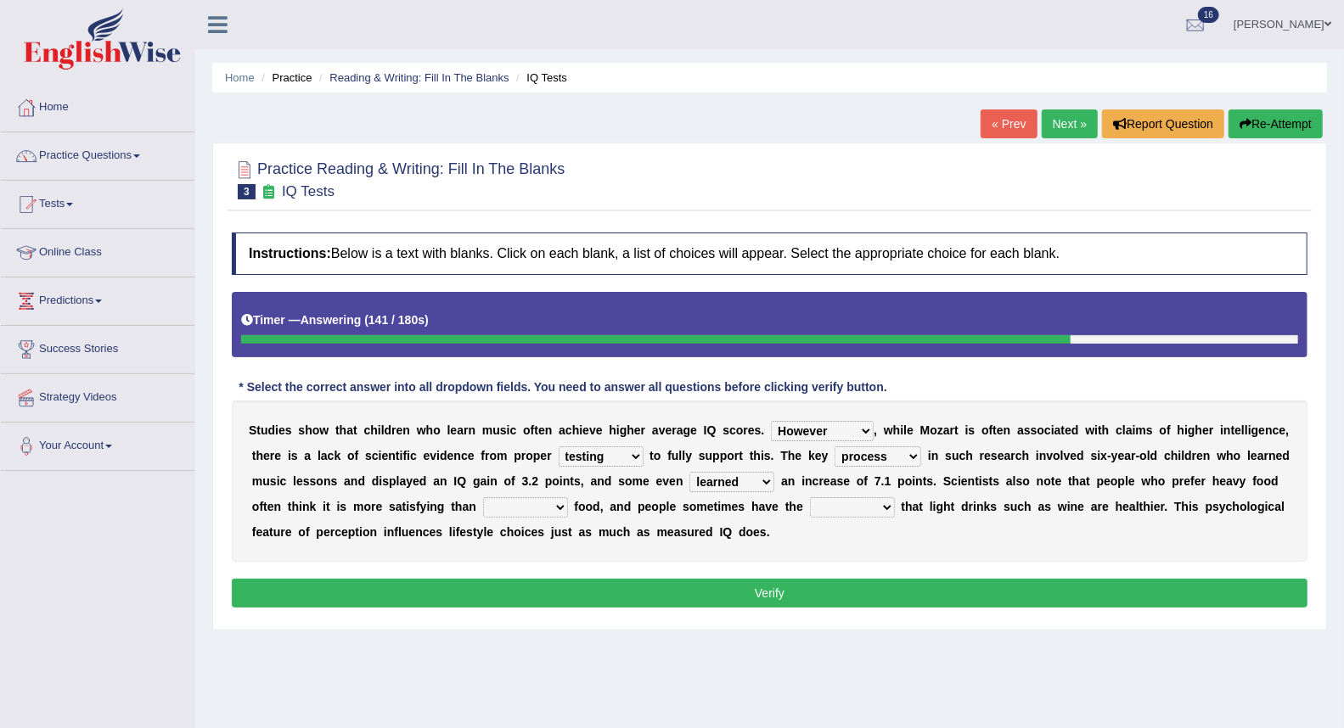
select select "choosy"
click at [555, 497] on select "choosy lighter cushiony spooky" at bounding box center [525, 507] width 85 height 20
click at [895, 506] on select "illusion sight anecdote intention" at bounding box center [852, 507] width 85 height 20
select select "intention"
click at [882, 497] on select "illusion sight anecdote intention" at bounding box center [852, 507] width 85 height 20
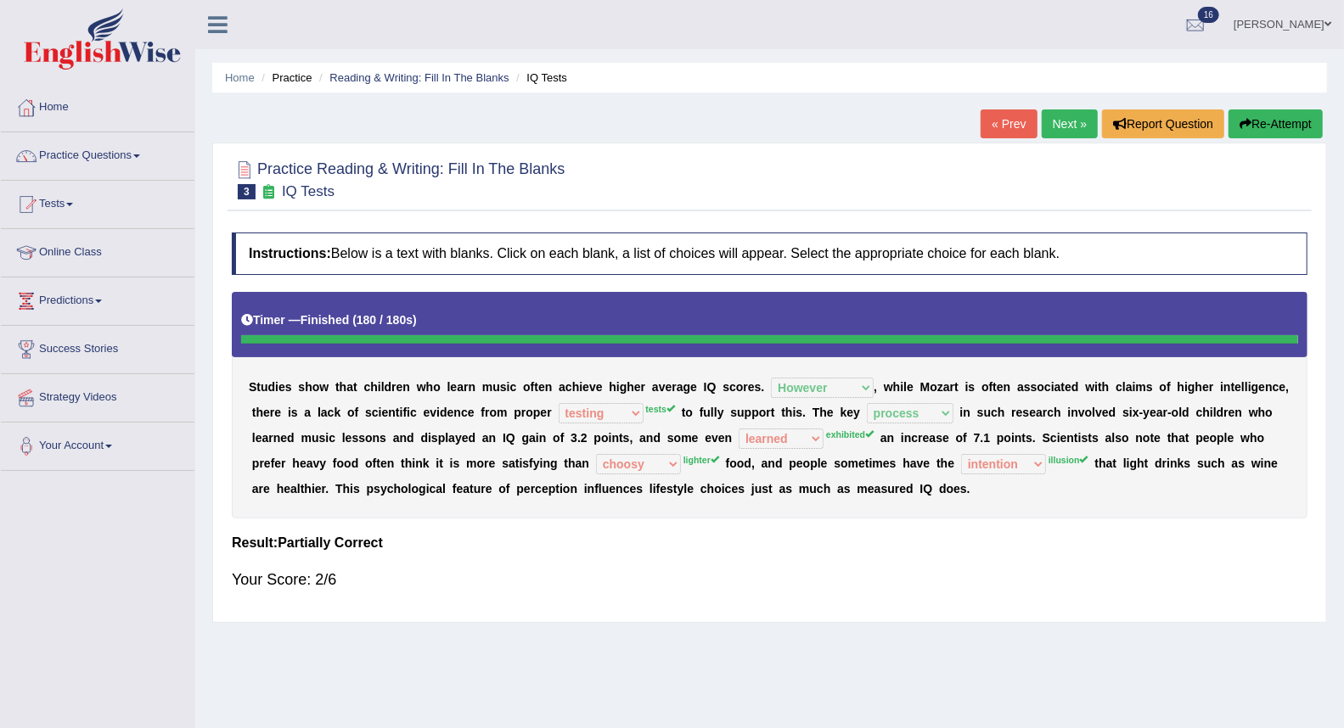
click at [1054, 127] on link "Next »" at bounding box center [1069, 123] width 56 height 29
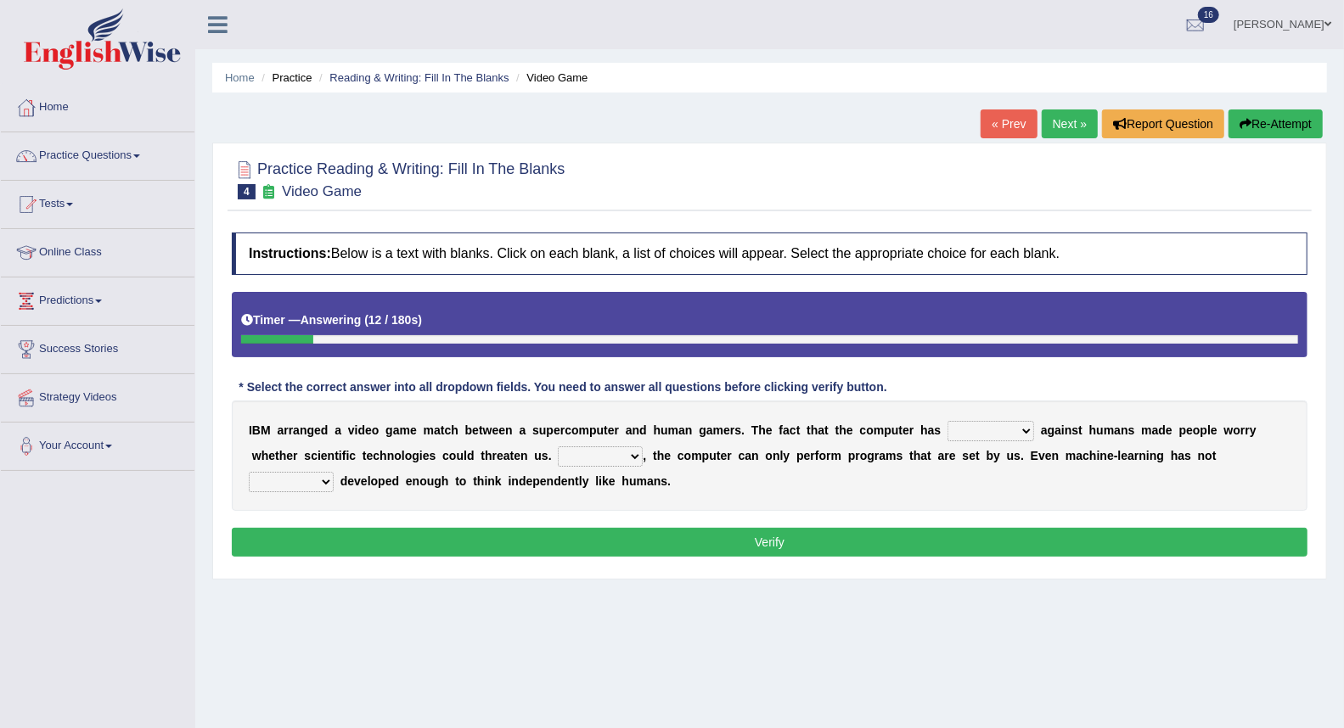
click at [1017, 434] on select "competed fought acted challenged" at bounding box center [990, 431] width 87 height 20
select select "challenged"
click at [947, 421] on select "competed fought acted challenged" at bounding box center [990, 431] width 87 height 20
click at [1000, 427] on select "competed fought acted challenged" at bounding box center [990, 431] width 87 height 20
click at [842, 521] on div "Instructions: Below is a text with blanks. Click on each blank, a list of choic…" at bounding box center [769, 397] width 1084 height 346
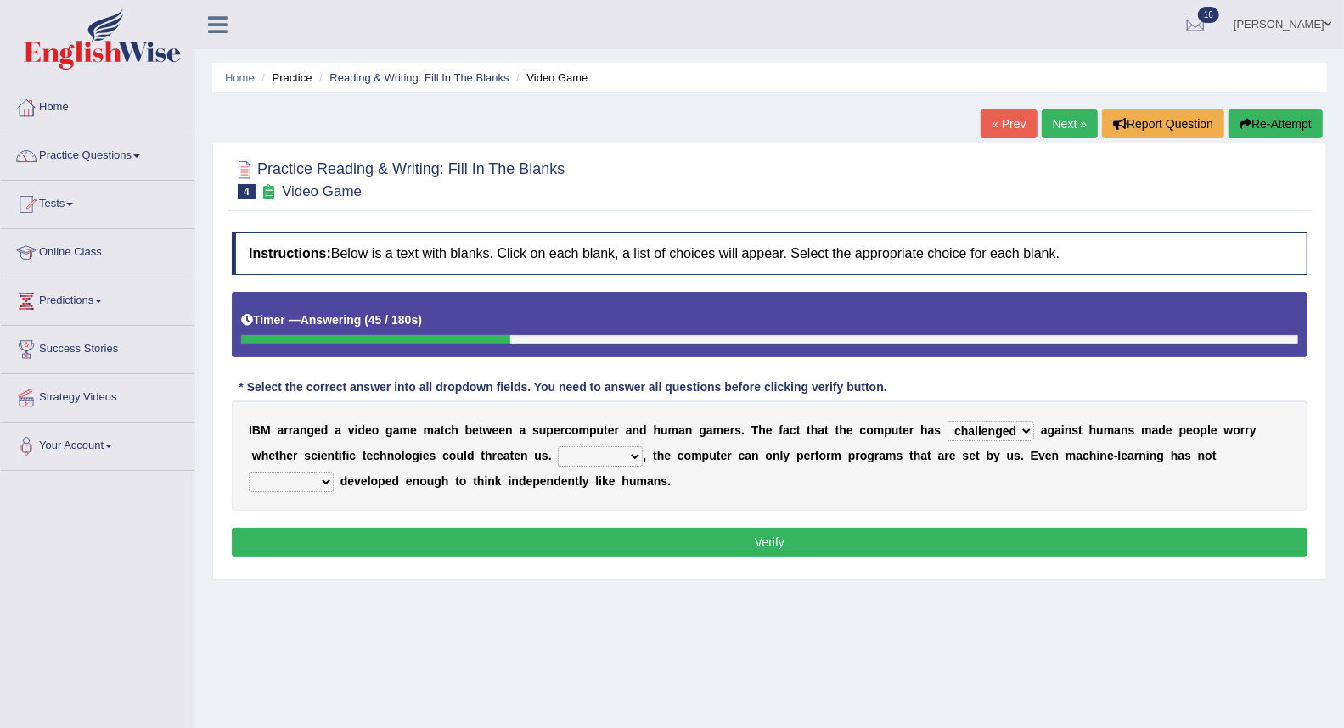
click at [596, 458] on select "Moreover However Thus So" at bounding box center [600, 456] width 85 height 20
select select "Moreover"
click at [558, 446] on select "Moreover However Thus So" at bounding box center [600, 456] width 85 height 20
click at [608, 460] on select "Moreover However Thus So" at bounding box center [600, 456] width 85 height 20
click at [736, 484] on div "I B M a r r a n g e d a v i d e o g a m e m a t c h b e t w e e n a s u p e r c…" at bounding box center [769, 456] width 1075 height 110
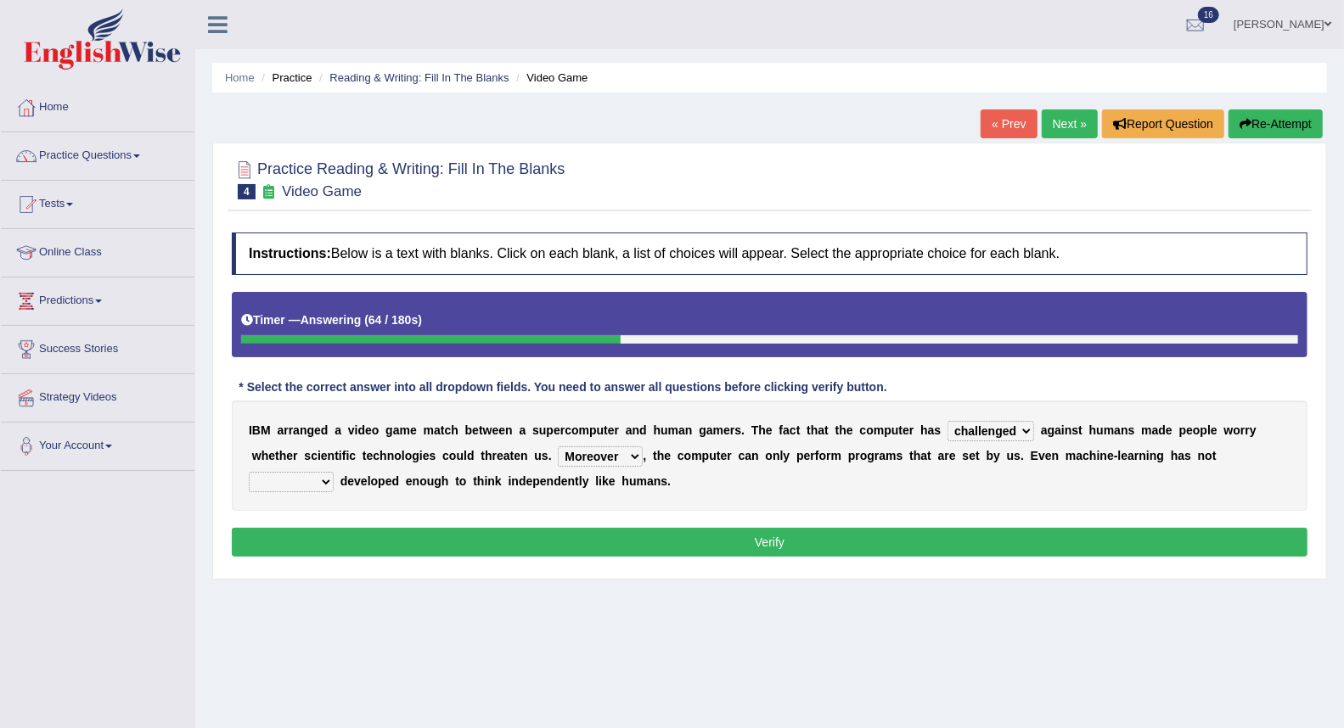
click at [325, 474] on select "yet still only just" at bounding box center [291, 482] width 85 height 20
select select "just"
click at [249, 472] on select "yet still only just" at bounding box center [291, 482] width 85 height 20
click at [333, 536] on button "Verify" at bounding box center [769, 542] width 1075 height 29
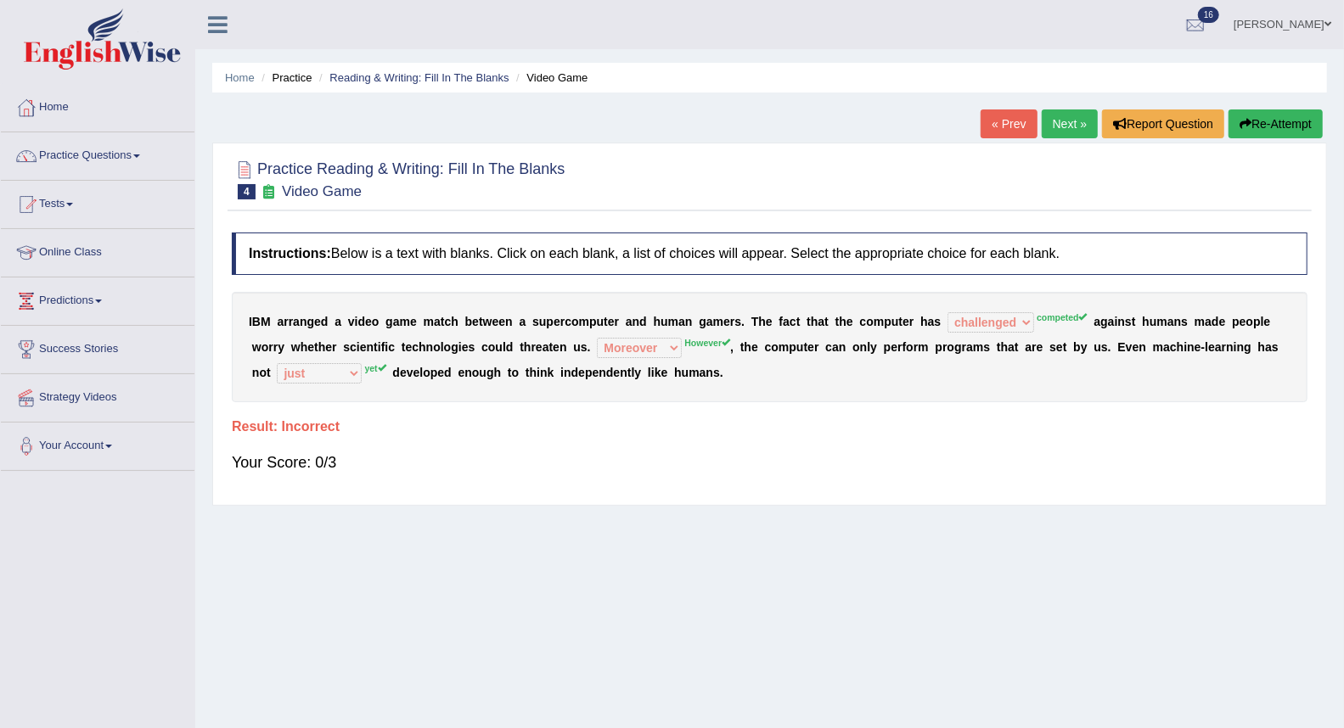
click at [1049, 115] on link "Next »" at bounding box center [1069, 123] width 56 height 29
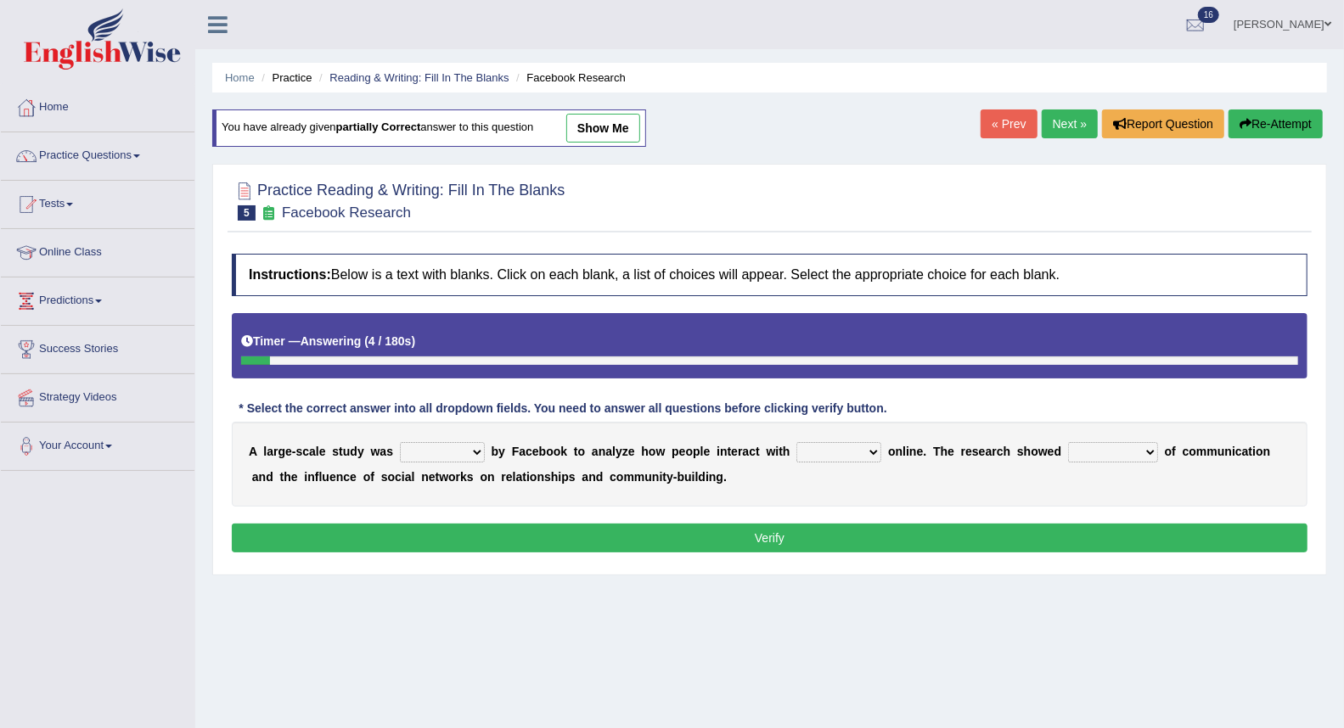
click at [480, 458] on select "surveyed had asked made" at bounding box center [442, 452] width 85 height 20
select select "made"
click at [400, 442] on select "surveyed had asked made" at bounding box center [442, 452] width 85 height 20
click at [836, 458] on select "together all each other another" at bounding box center [838, 452] width 85 height 20
select select "all"
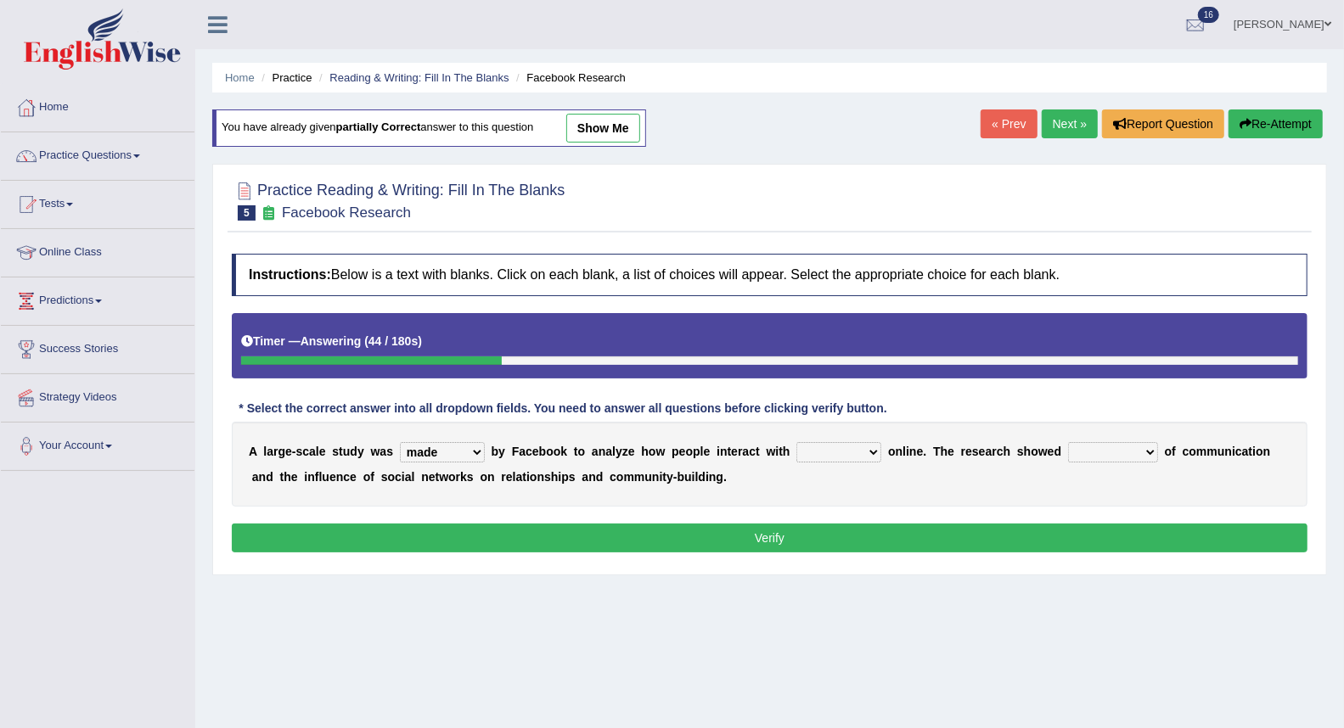
click at [796, 442] on select "together all each other another" at bounding box center [838, 452] width 85 height 20
click at [1118, 453] on select "advantages standards fellowships patterns" at bounding box center [1113, 452] width 90 height 20
select select "advantages"
click at [1068, 442] on select "advantages standards fellowships patterns" at bounding box center [1113, 452] width 90 height 20
click at [883, 536] on button "Verify" at bounding box center [769, 538] width 1075 height 29
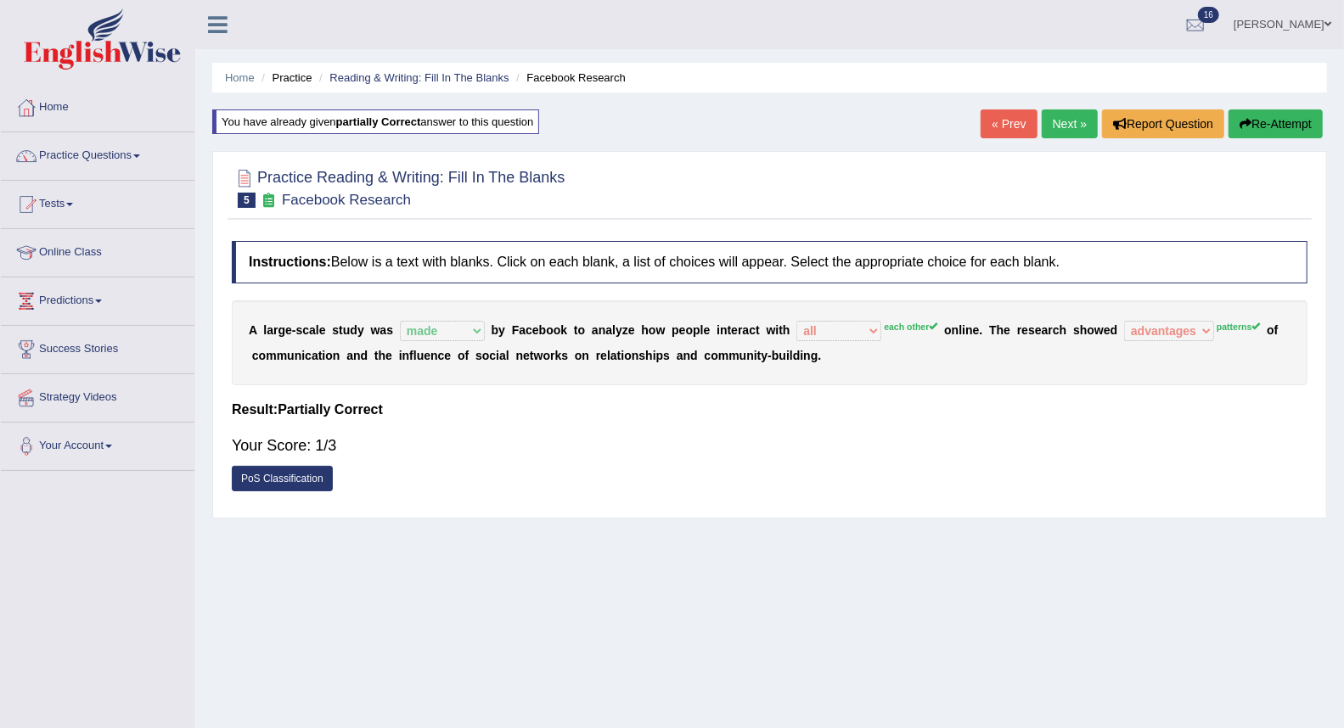
click at [1053, 121] on link "Next »" at bounding box center [1069, 123] width 56 height 29
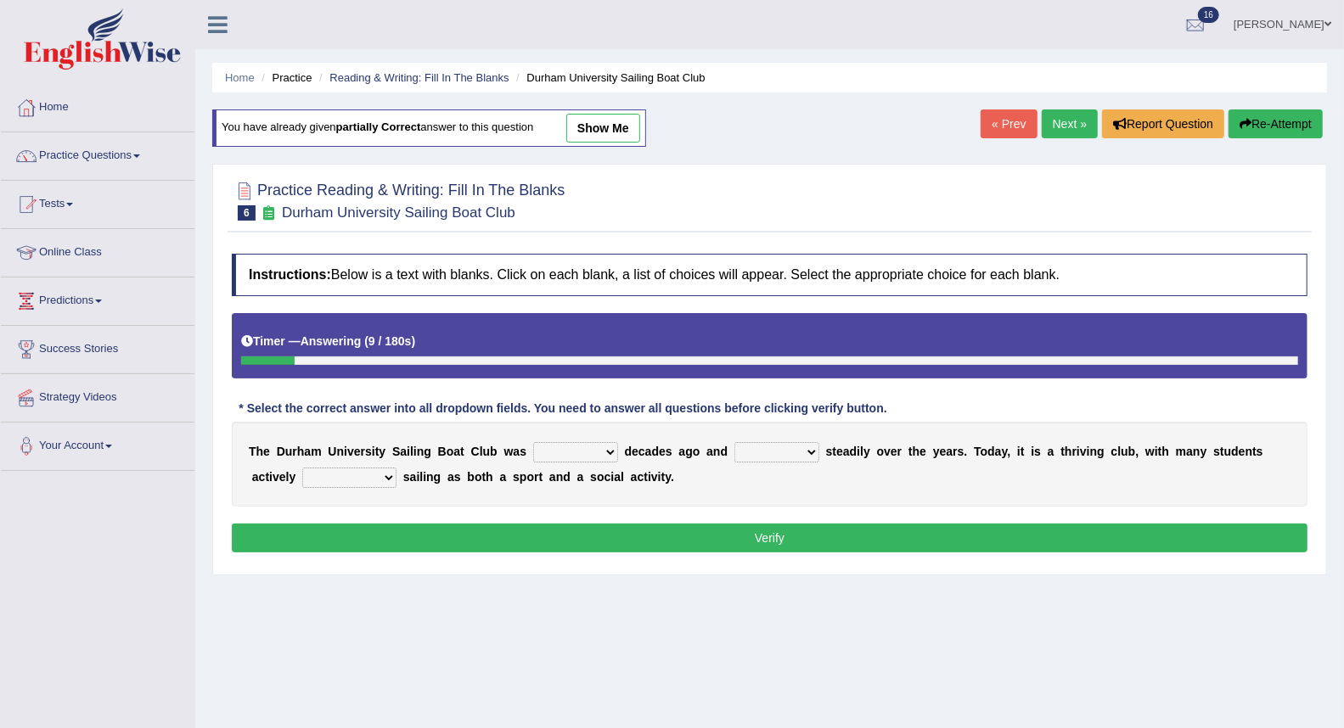
click at [611, 452] on select "found fund founded find" at bounding box center [575, 452] width 85 height 20
select select "founded"
click at [533, 442] on select "found fund founded find" at bounding box center [575, 452] width 85 height 20
click at [802, 447] on select "grow growing has grown grown" at bounding box center [776, 452] width 85 height 20
select select "has grown"
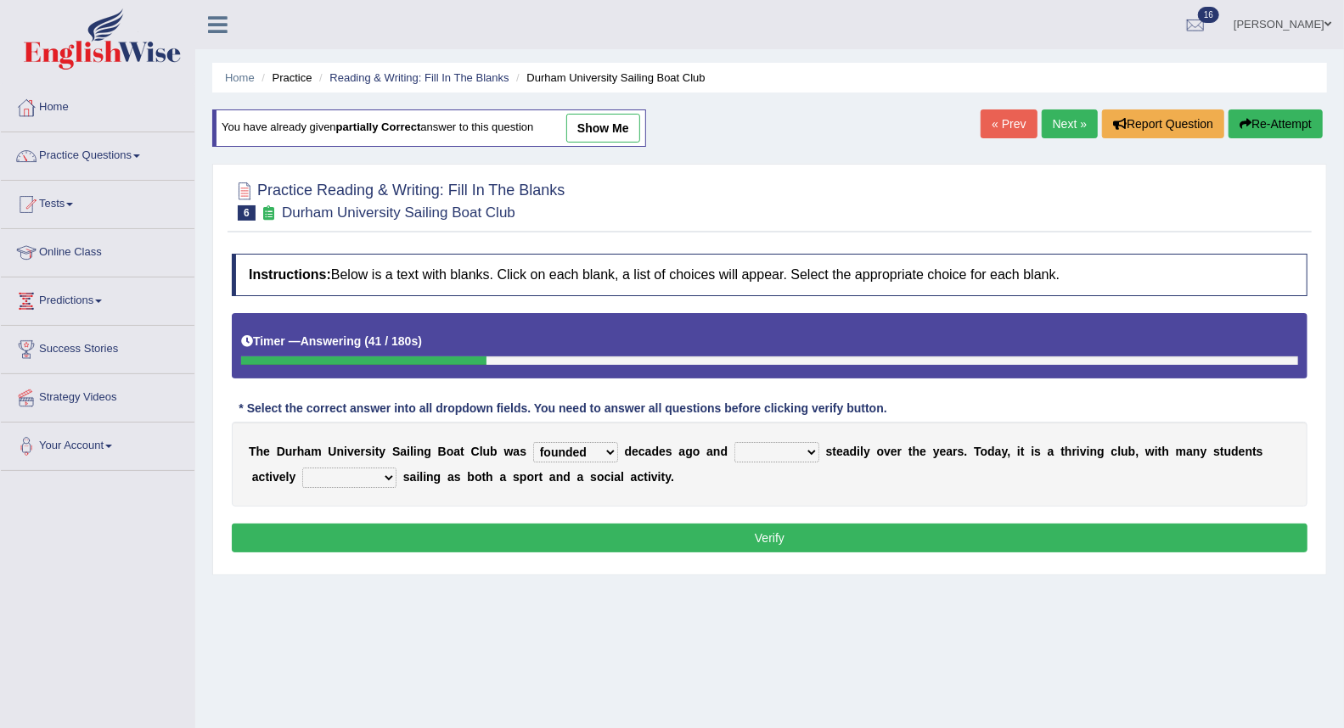
click at [734, 442] on select "grow growing has grown grown" at bounding box center [776, 452] width 85 height 20
click at [371, 478] on select "enjoy enjoyed are enjoying enjoying" at bounding box center [349, 478] width 94 height 20
select select "enjoying"
click at [302, 468] on select "enjoy enjoyed are enjoying enjoying" at bounding box center [349, 478] width 94 height 20
click at [436, 531] on button "Verify" at bounding box center [769, 538] width 1075 height 29
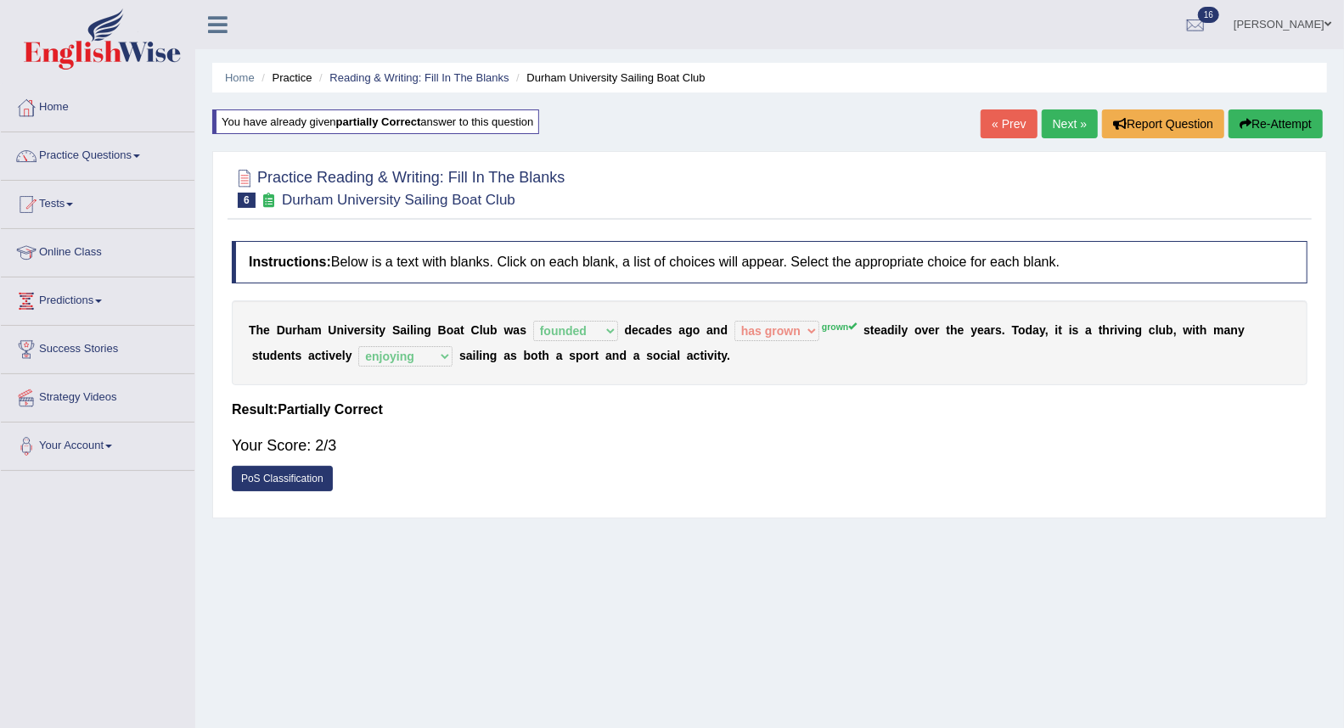
click at [1063, 112] on link "Next »" at bounding box center [1069, 123] width 56 height 29
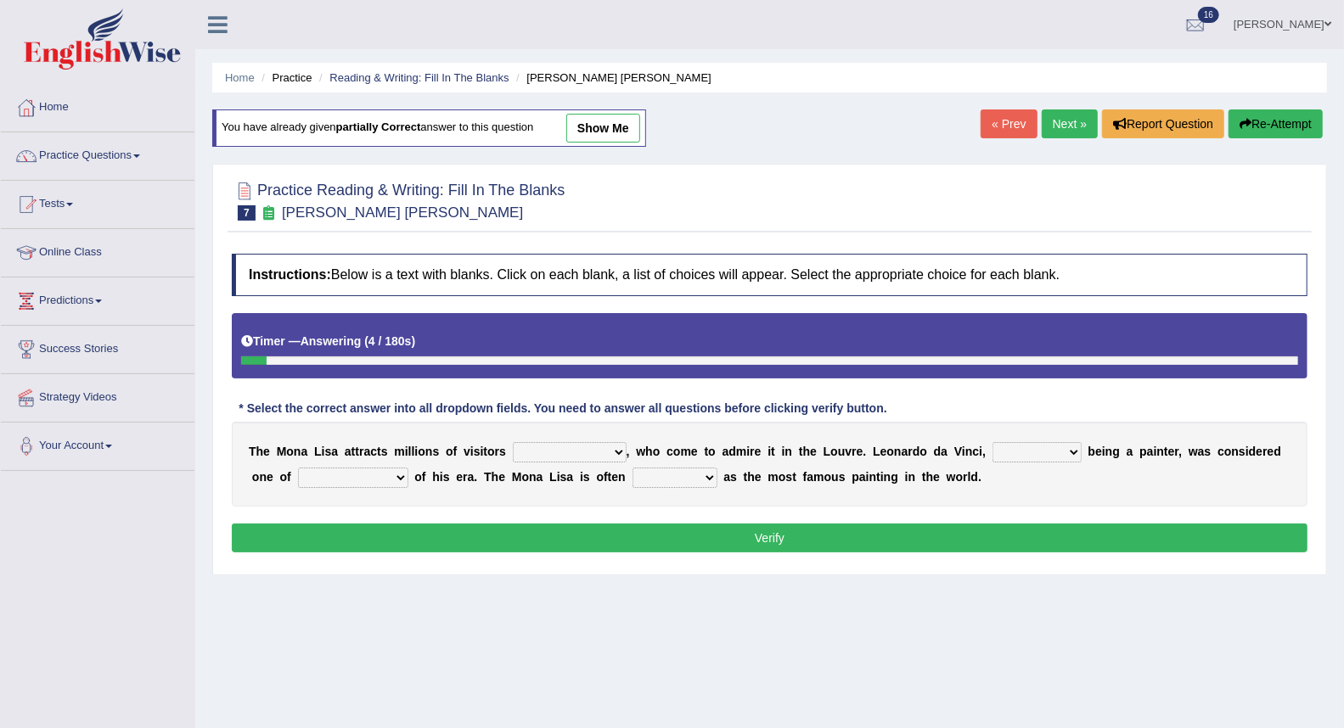
click at [569, 453] on select "around the year the all year all year round per year" at bounding box center [570, 452] width 114 height 20
select select "per year"
click at [513, 442] on select "around the year the all year all year round per year" at bounding box center [570, 452] width 114 height 20
click at [1029, 459] on select "rather than as much as as well as as long as" at bounding box center [1036, 452] width 89 height 20
select select "rather than"
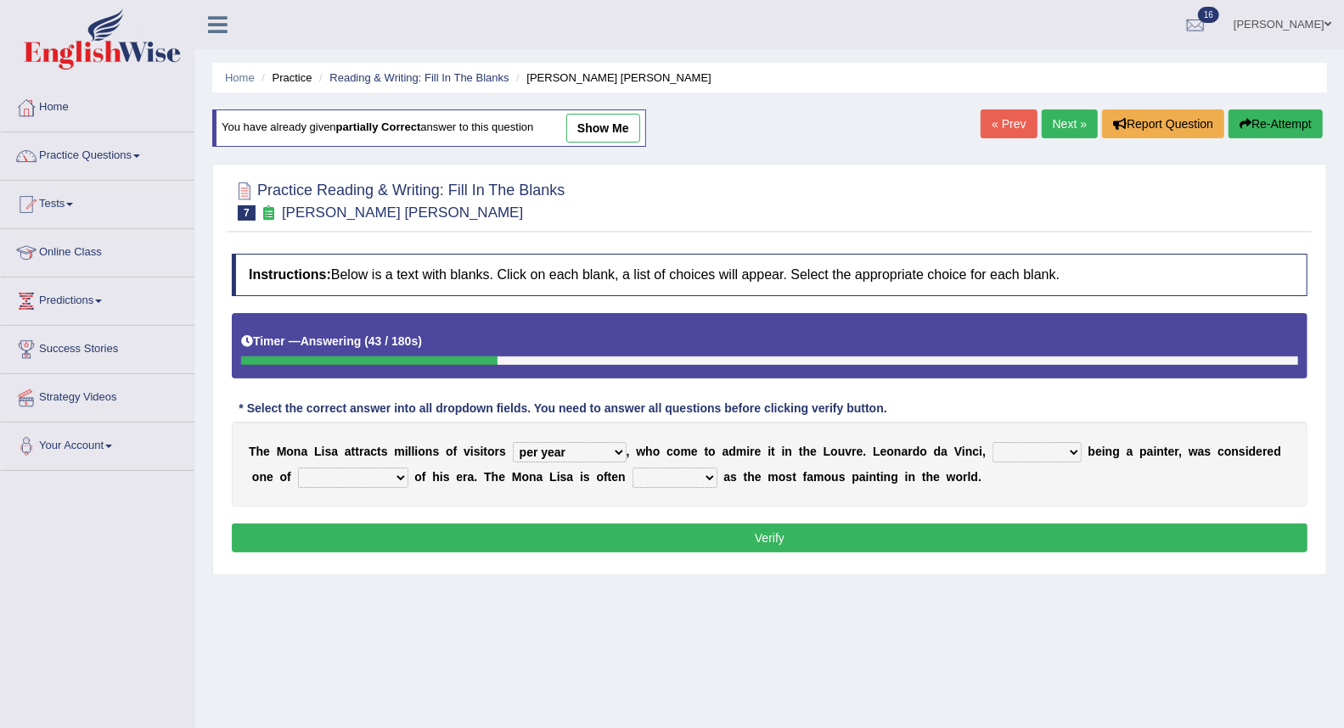
click at [992, 442] on select "rather than as much as as well as as long as" at bounding box center [1036, 452] width 89 height 20
click at [387, 482] on select "better artists artist the better artist the best artists" at bounding box center [353, 478] width 110 height 20
select select "the best artists"
click at [298, 468] on select "better artists artist the better artist the best artists" at bounding box center [353, 478] width 110 height 20
click at [669, 480] on select "classified suggested predicted described" at bounding box center [674, 478] width 85 height 20
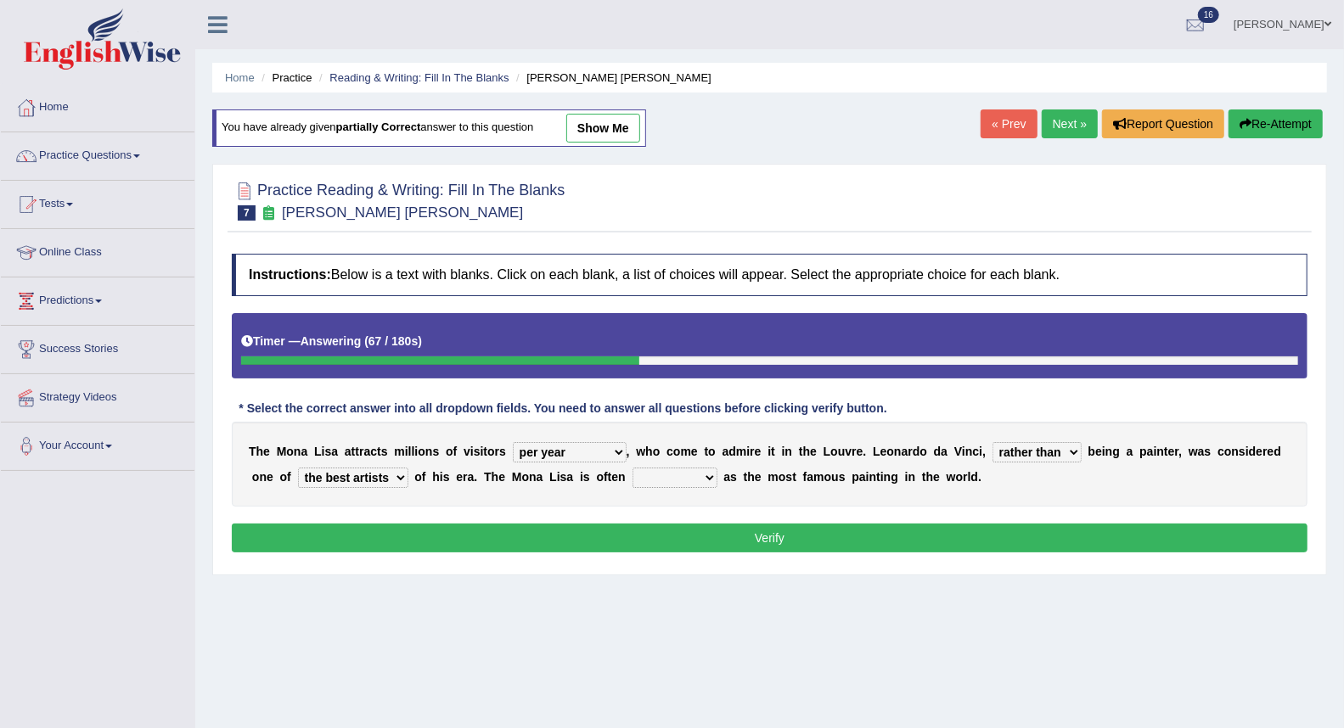
select select "classified"
click at [632, 468] on select "classified suggested predicted described" at bounding box center [674, 478] width 85 height 20
click at [777, 535] on button "Verify" at bounding box center [769, 538] width 1075 height 29
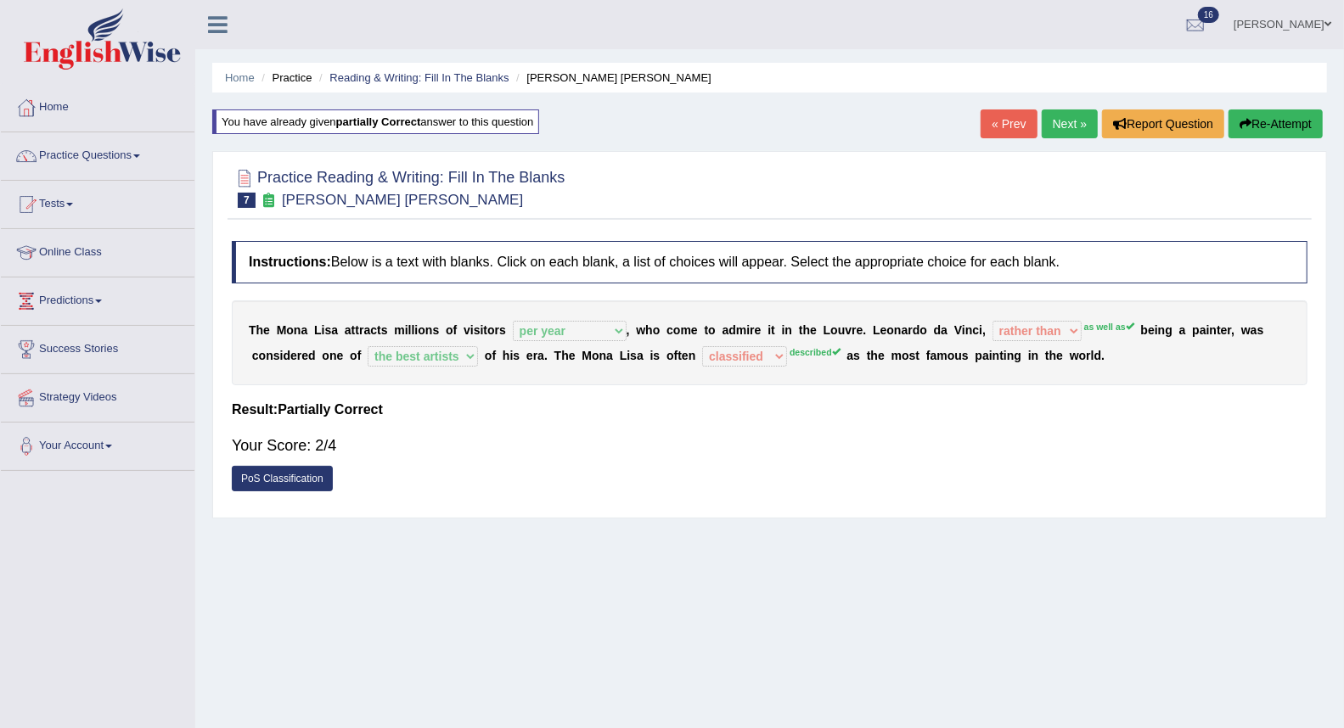
click at [1075, 126] on link "Next »" at bounding box center [1069, 123] width 56 height 29
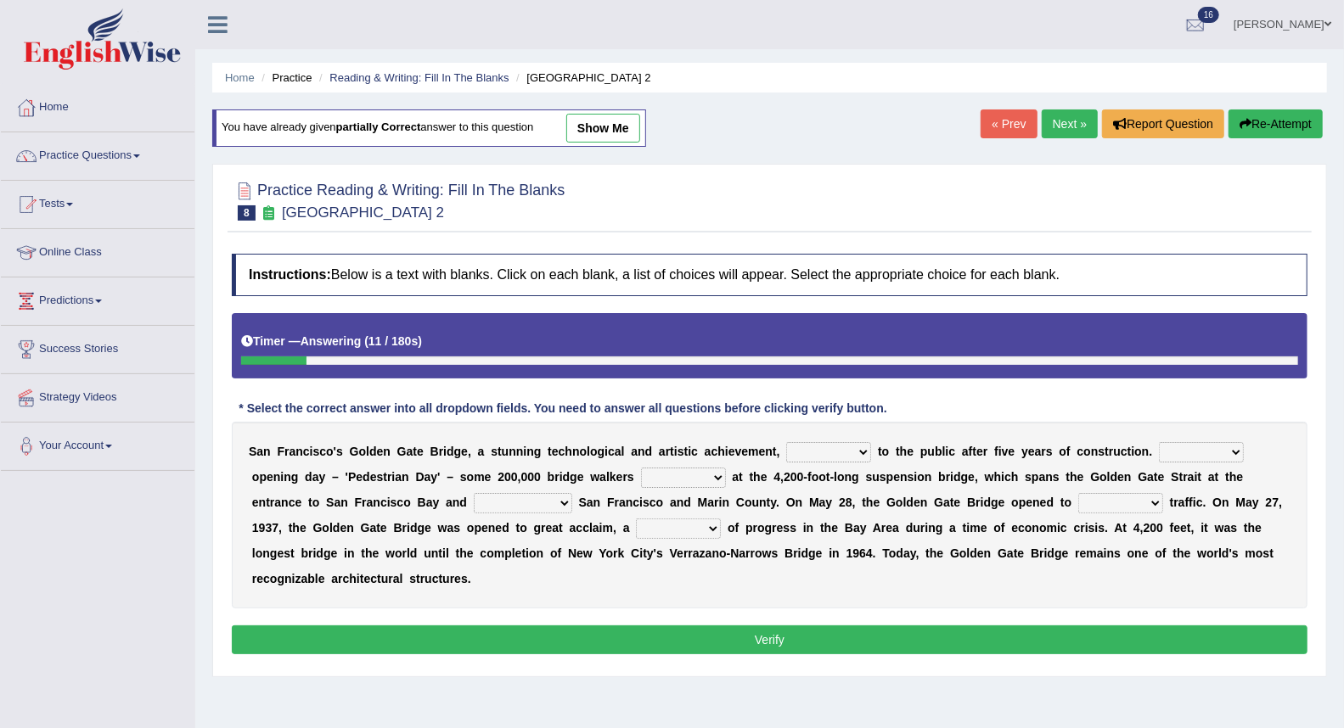
click at [867, 454] on select "opens closes appears equals" at bounding box center [828, 452] width 85 height 20
select select "opens"
click at [786, 442] on select "opens closes appears equals" at bounding box center [828, 452] width 85 height 20
click at [1205, 454] on select "On During Since When" at bounding box center [1201, 452] width 85 height 20
select select "On"
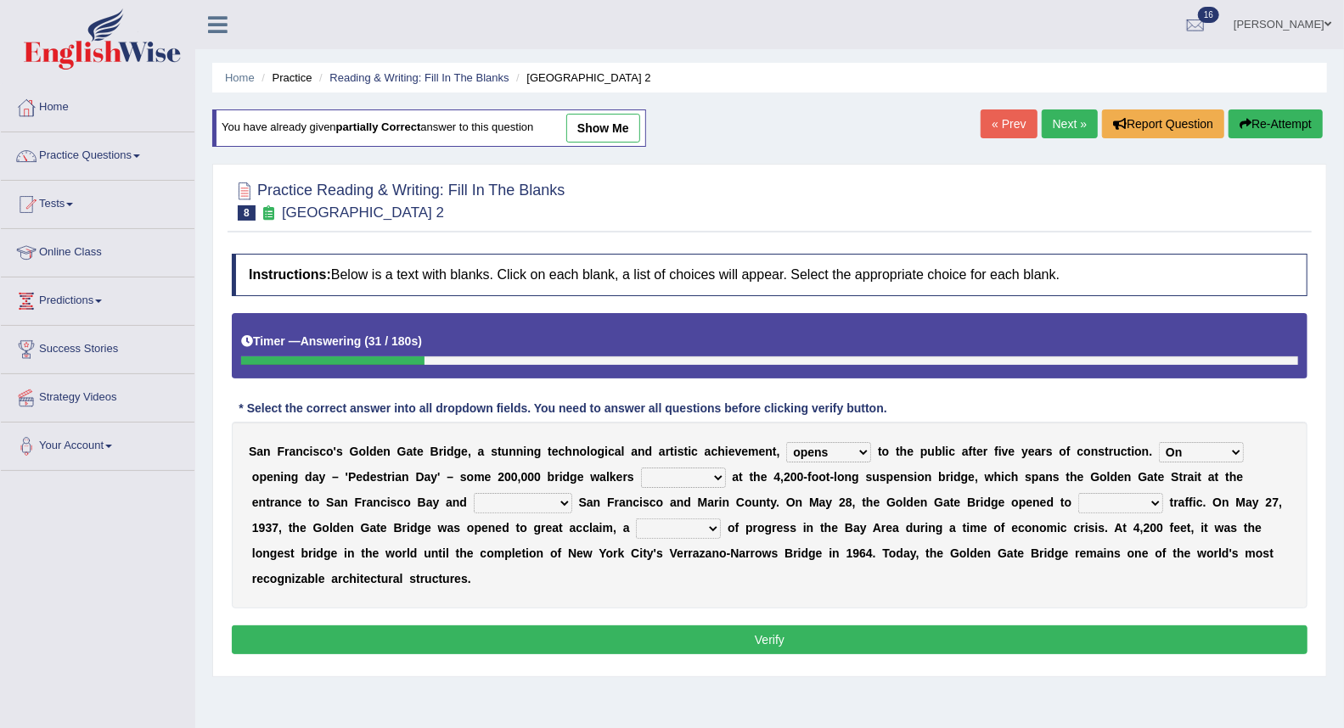
click at [1159, 442] on select "On During Since When" at bounding box center [1201, 452] width 85 height 20
click at [693, 485] on select "stationed looked marveled laughed" at bounding box center [683, 478] width 85 height 20
select select "stationed"
click at [641, 468] on select "stationed looked marveled laughed" at bounding box center [683, 478] width 85 height 20
click at [481, 498] on select "separates connects channels differentiates" at bounding box center [523, 503] width 98 height 20
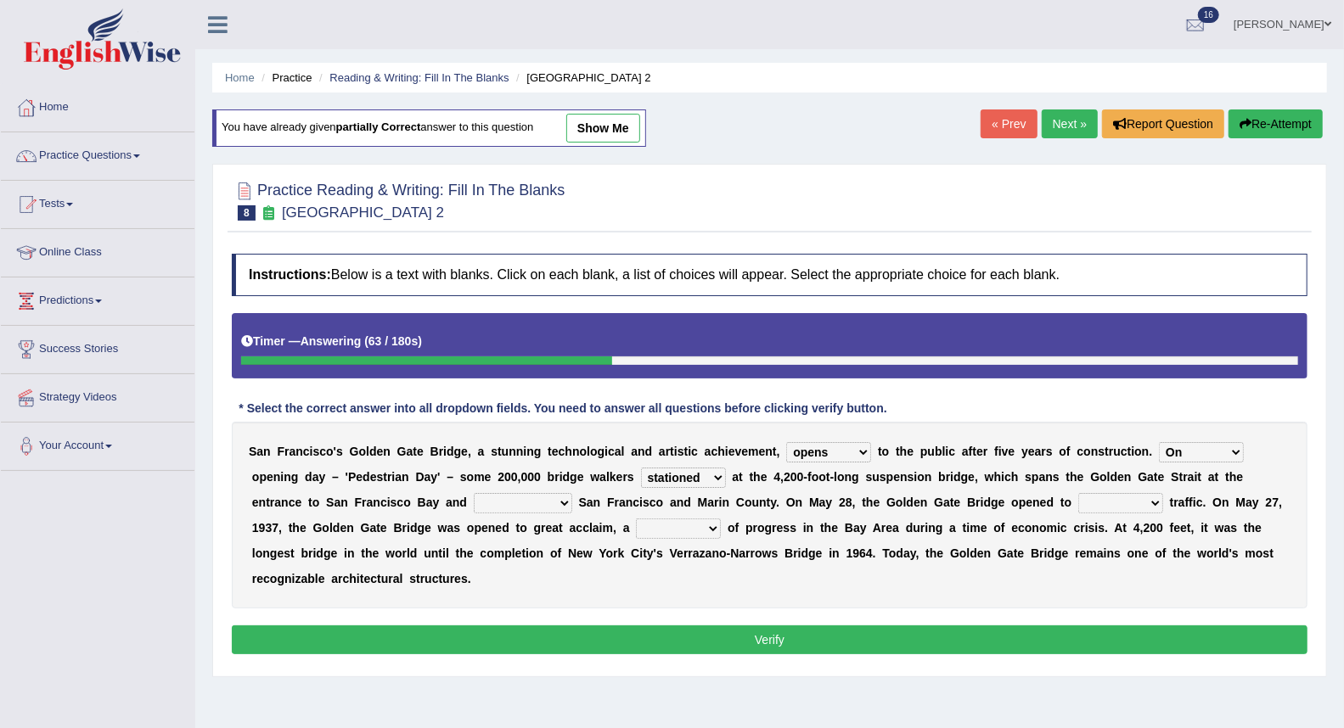
select select "connects"
click at [474, 493] on select "separates connects channels differentiates" at bounding box center [523, 503] width 98 height 20
click at [1102, 499] on select "aquatic vehicular airborne watertight" at bounding box center [1120, 503] width 85 height 20
select select "vehicular"
click at [1079, 493] on select "aquatic vehicular airborne watertight" at bounding box center [1120, 503] width 85 height 20
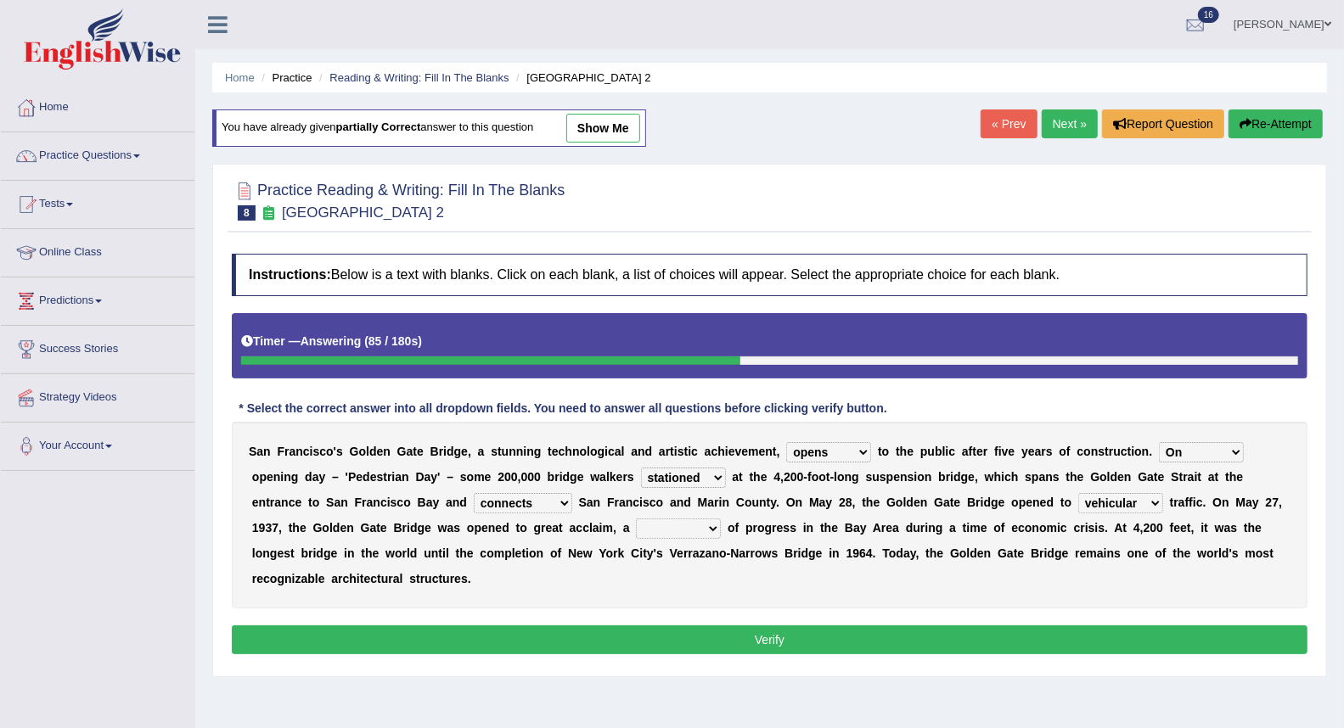
click at [689, 527] on select "denial symbol technique yield" at bounding box center [678, 529] width 85 height 20
select select "yield"
click at [636, 519] on select "denial symbol technique yield" at bounding box center [678, 529] width 85 height 20
click at [760, 639] on button "Verify" at bounding box center [769, 640] width 1075 height 29
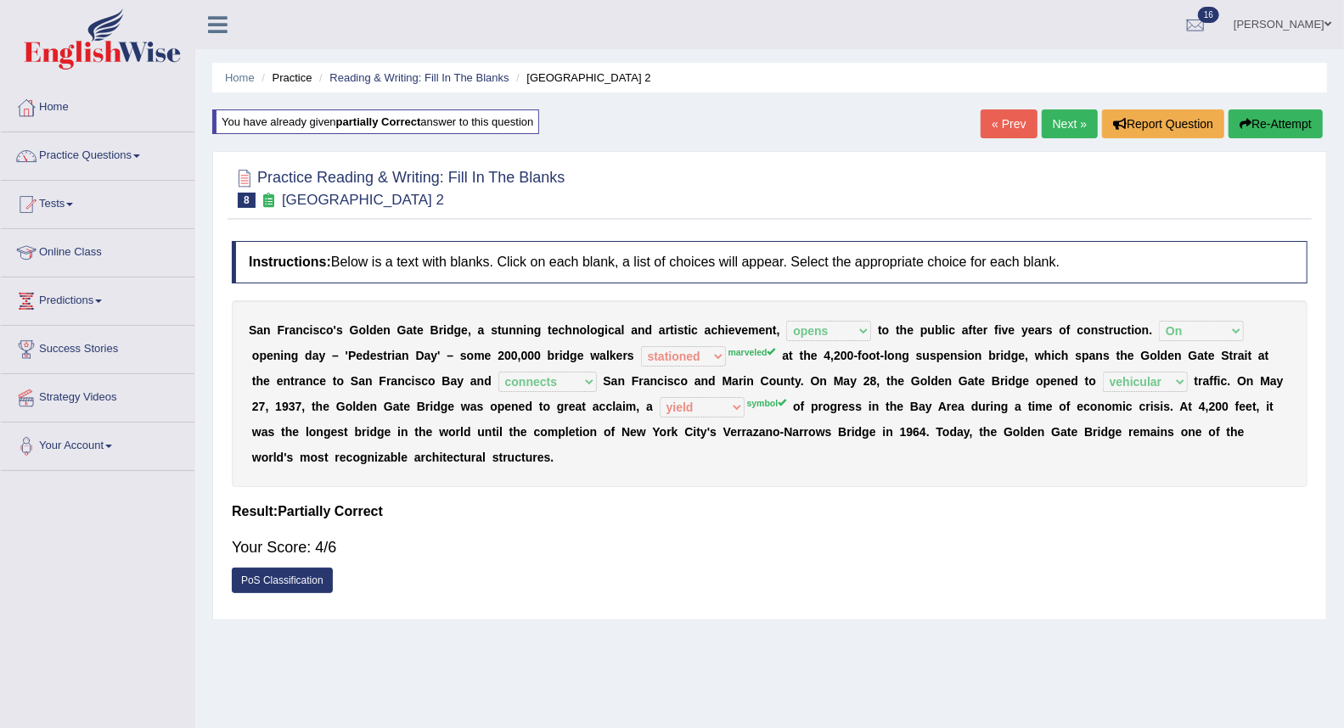
click at [1049, 121] on link "Next »" at bounding box center [1069, 123] width 56 height 29
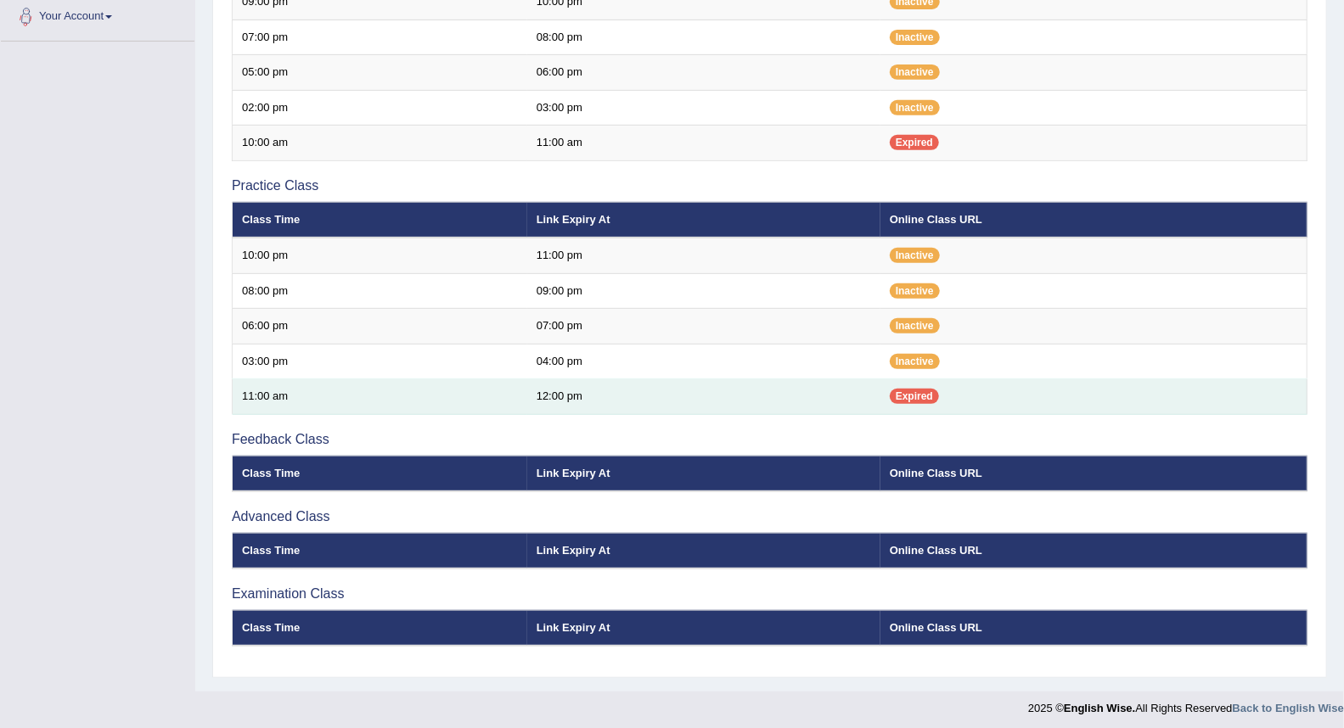
click at [906, 401] on span "Expired" at bounding box center [913, 396] width 49 height 15
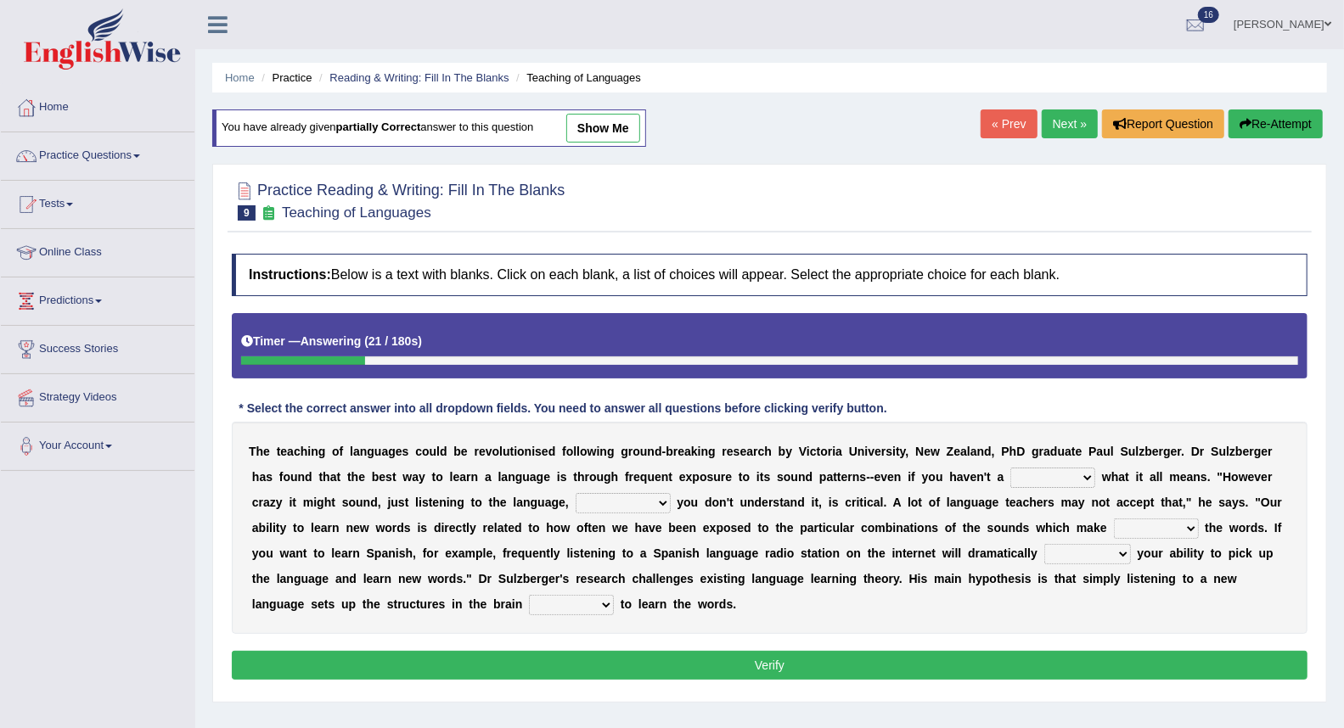
click at [1073, 477] on select "dew claw clue due" at bounding box center [1052, 478] width 85 height 20
select select "clue"
click at [1010, 468] on select "dew claw clue due" at bounding box center [1052, 478] width 85 height 20
click at [1088, 480] on select "dew claw clue due" at bounding box center [1052, 478] width 85 height 20
click at [1185, 510] on div "T h e t e a c h i n g o f l a n g u a g e s c o u l d b e r e v o l u t i o n i…" at bounding box center [769, 528] width 1075 height 212
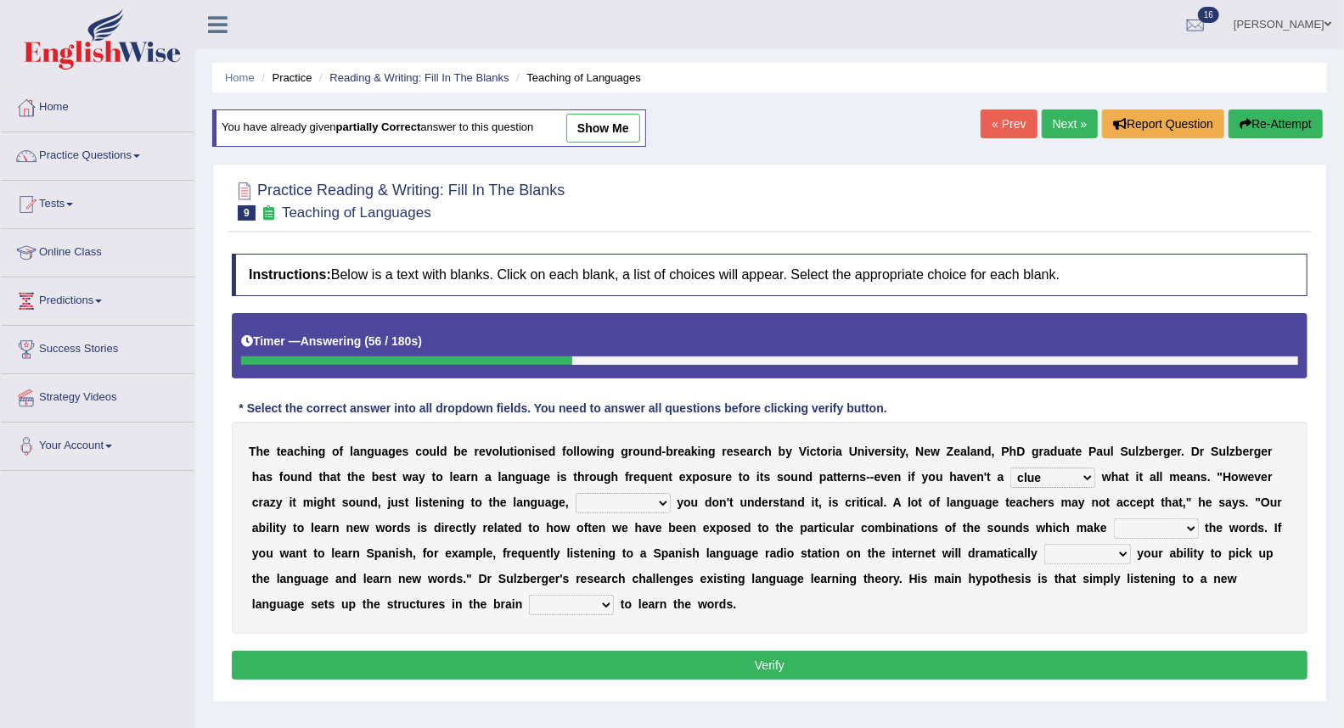
click at [608, 504] on select "but also all together even though if so" at bounding box center [622, 503] width 95 height 20
click at [575, 493] on select "but also all together even though if so" at bounding box center [622, 503] width 95 height 20
click at [641, 504] on select "but also all together even though if so" at bounding box center [622, 503] width 95 height 20
select select "even though"
click at [575, 493] on select "but also all together even though if so" at bounding box center [622, 503] width 95 height 20
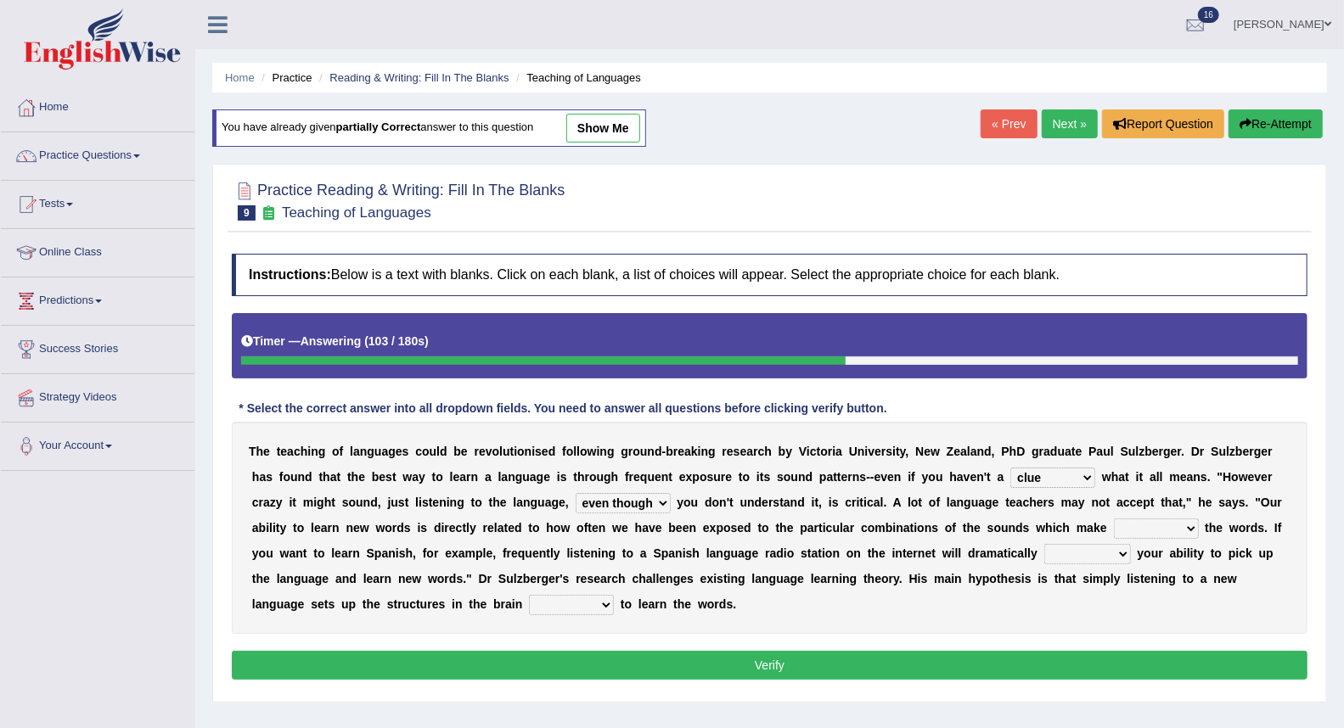
click at [1174, 519] on select "down up of on" at bounding box center [1156, 529] width 85 height 20
select select "on"
click at [1114, 519] on select "down up of on" at bounding box center [1156, 529] width 85 height 20
click at [1192, 526] on select "down up of on" at bounding box center [1156, 529] width 85 height 20
click at [1283, 526] on div "T h e t e a c h i n g o f l a n g u a g e s c o u l d b e r e v o l u t i o n i…" at bounding box center [769, 528] width 1075 height 212
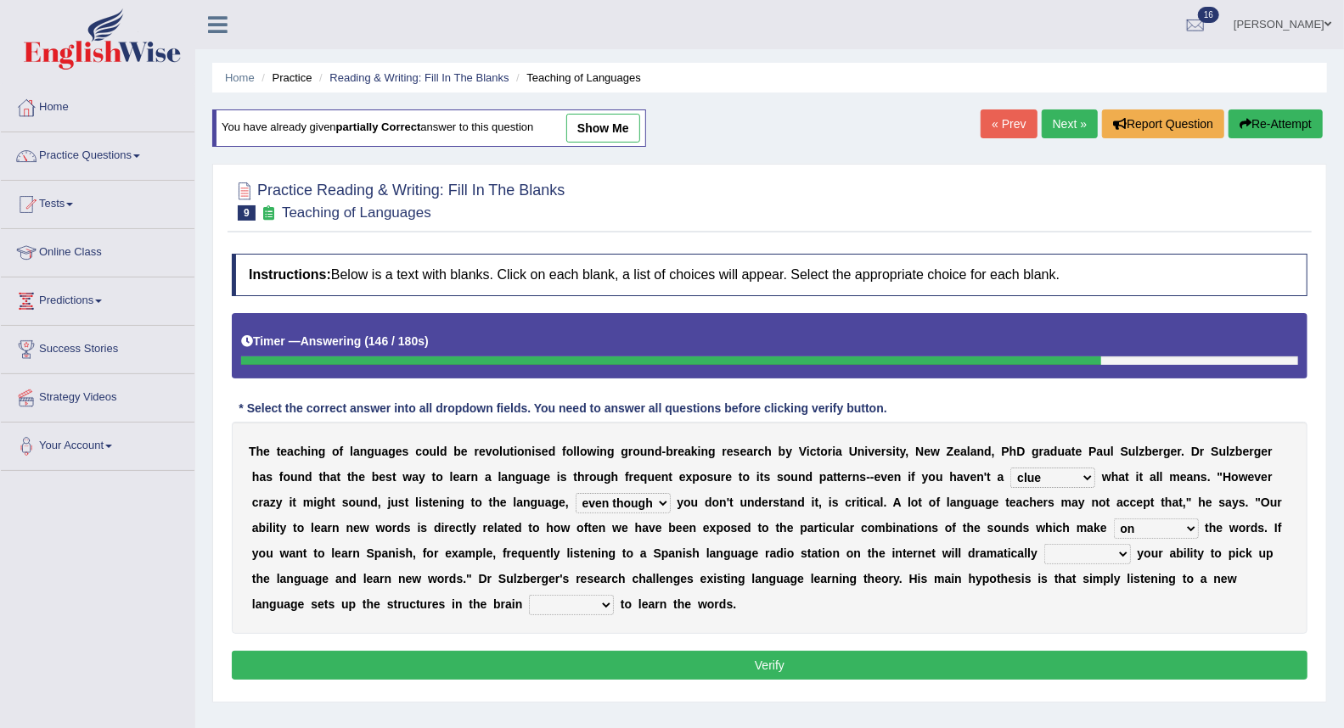
click at [1058, 553] on select "evaluate exaggerate describe boost" at bounding box center [1087, 554] width 87 height 20
select select "evaluate"
click at [1044, 544] on select "evaluate exaggerate describe boost" at bounding box center [1087, 554] width 87 height 20
click at [547, 608] on select "requiring required directed to require" at bounding box center [571, 605] width 85 height 20
select select "directed"
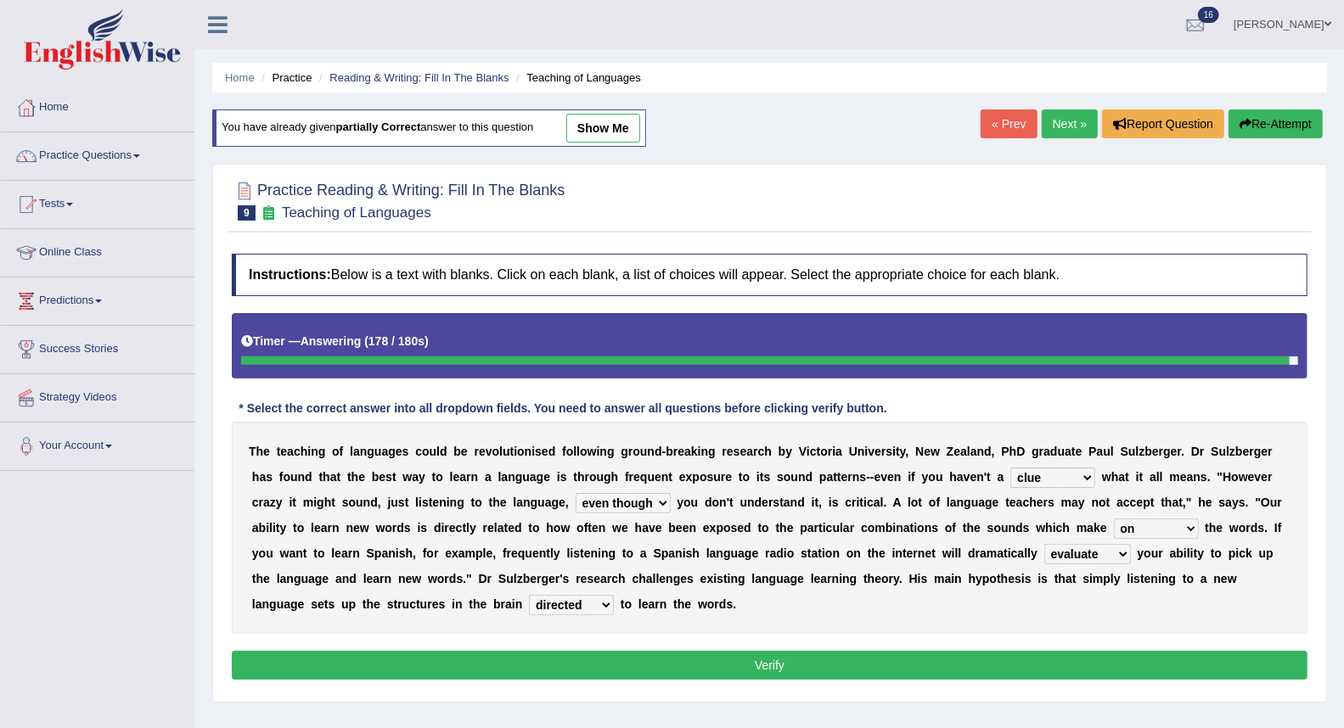
click at [529, 595] on select "requiring required directed to require" at bounding box center [571, 605] width 85 height 20
click at [618, 654] on div "Home Practice Reading & Writing: Fill In The Blanks Teaching of Languages You h…" at bounding box center [769, 424] width 1148 height 849
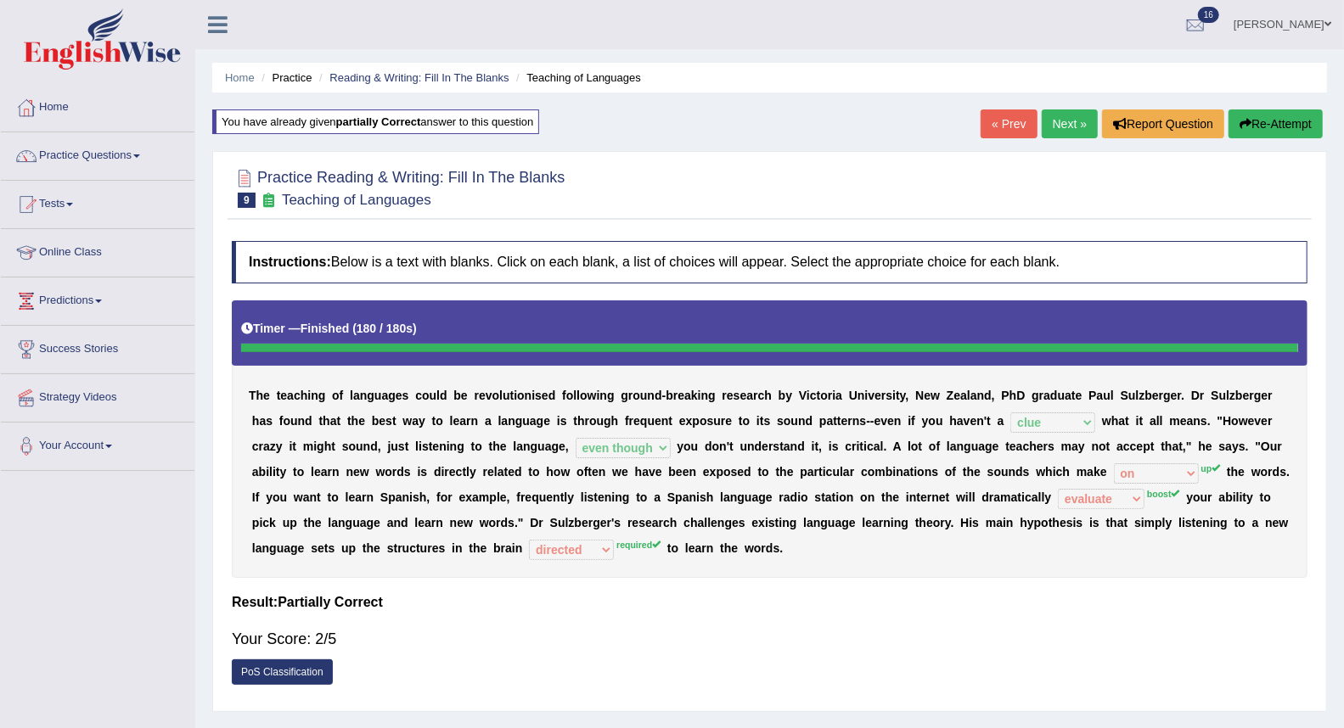
click at [1055, 122] on link "Next »" at bounding box center [1069, 123] width 56 height 29
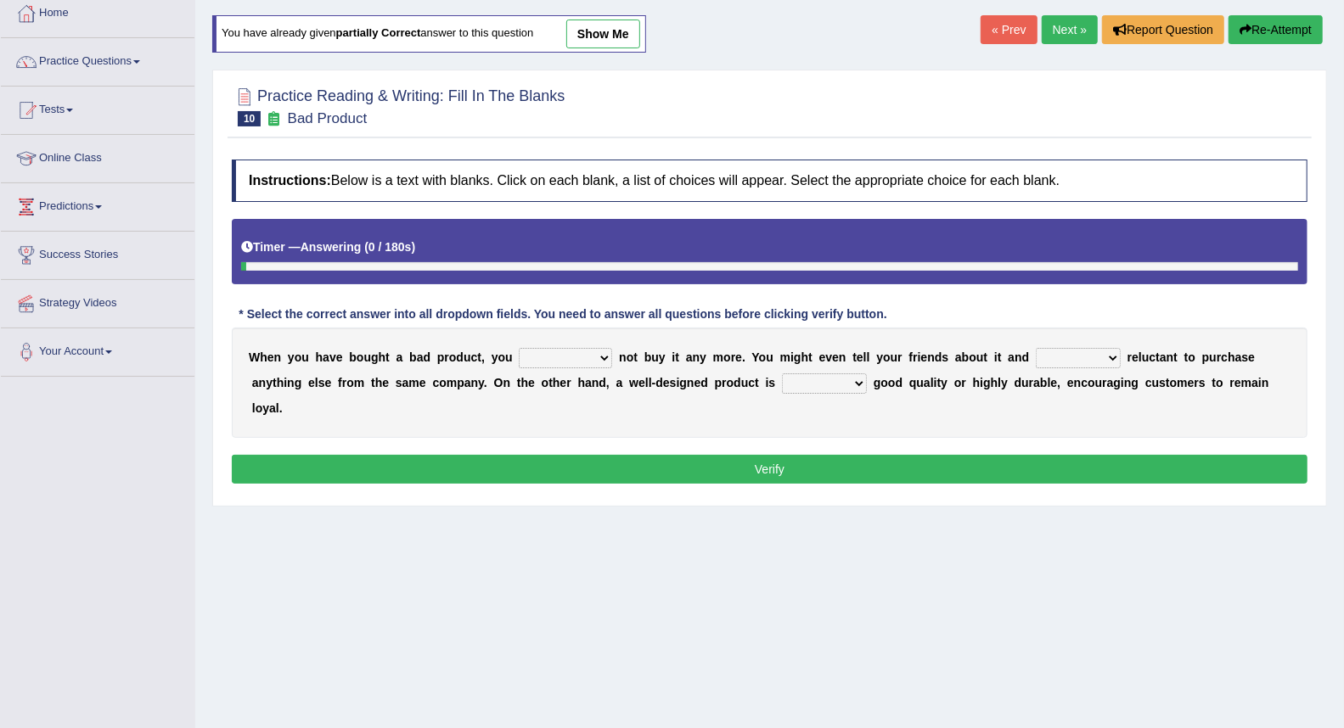
scroll to position [94, 0]
click at [565, 366] on select "would have should have should" at bounding box center [565, 358] width 93 height 20
select select "should"
click at [519, 348] on select "would have should have should" at bounding box center [565, 358] width 93 height 20
click at [1078, 361] on select "is are be being" at bounding box center [1077, 358] width 85 height 20
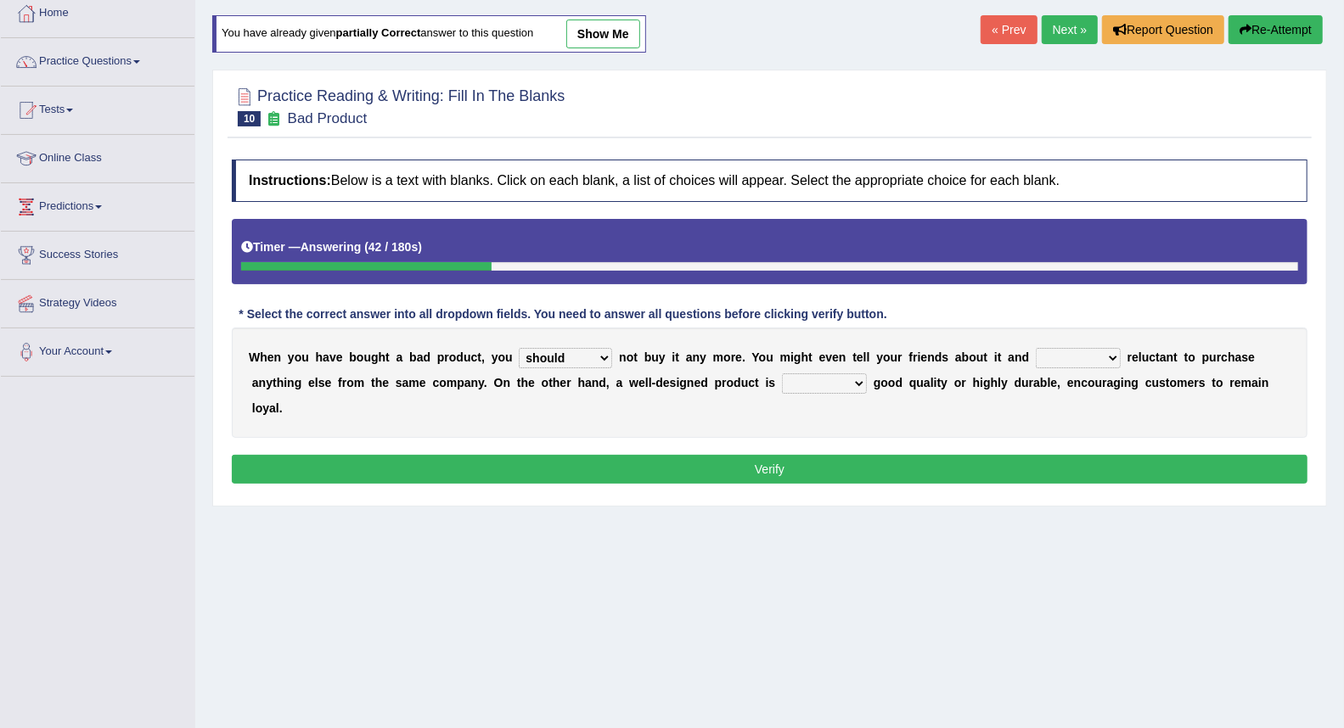
select select "be"
click at [1035, 348] on select "is are be being" at bounding box center [1077, 358] width 85 height 20
click at [802, 384] on select "both also neither either" at bounding box center [824, 383] width 85 height 20
click at [782, 373] on select "both also neither either" at bounding box center [824, 383] width 85 height 20
click at [847, 379] on select "both also neither either" at bounding box center [824, 383] width 85 height 20
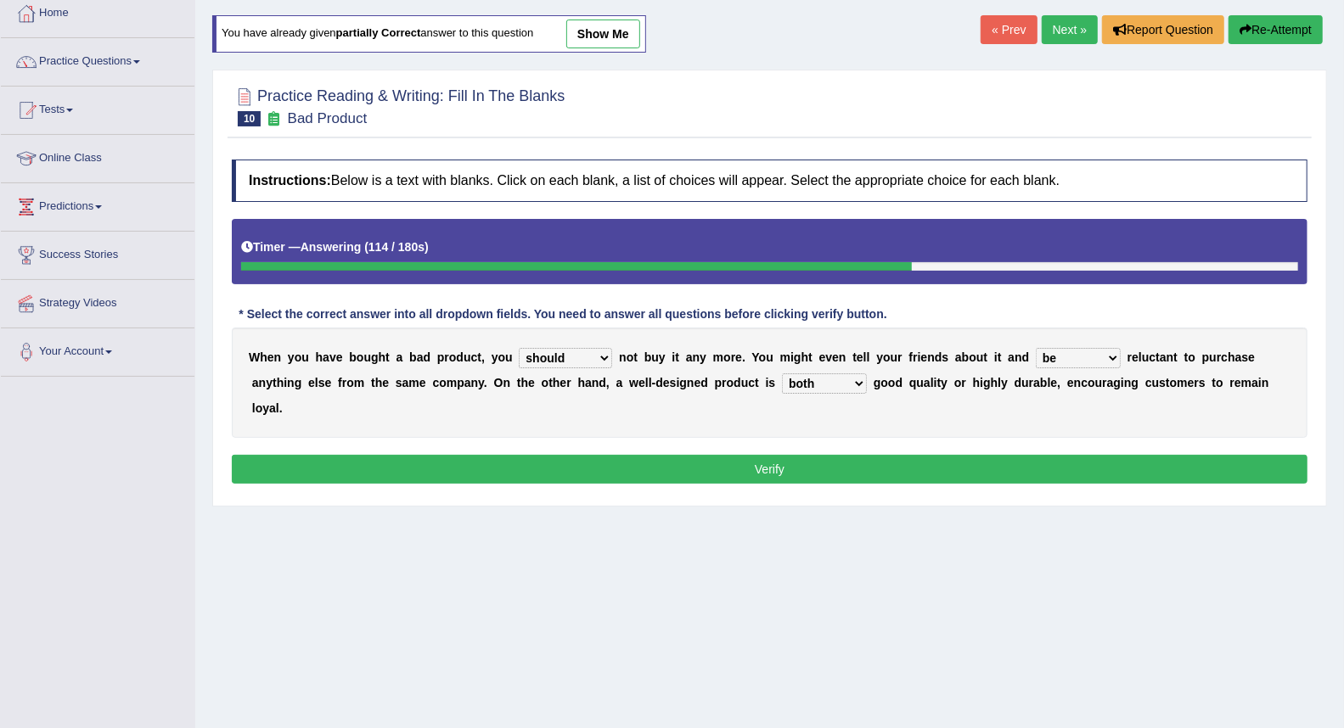
select select "also"
click at [782, 373] on select "both also neither either" at bounding box center [824, 383] width 85 height 20
click at [824, 456] on button "Verify" at bounding box center [769, 469] width 1075 height 29
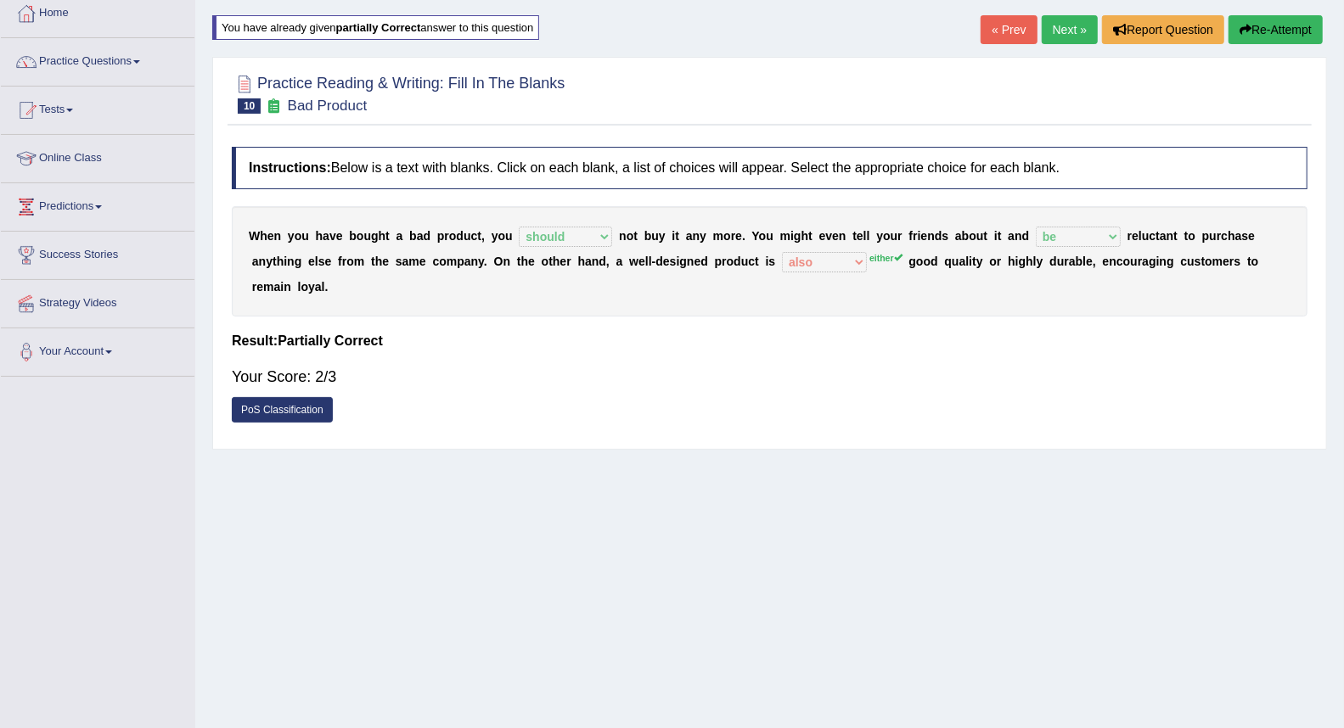
drag, startPoint x: 824, startPoint y: 456, endPoint x: 671, endPoint y: 199, distance: 298.4
click at [761, 147] on div "Home Practice Reading & Writing: Fill In The Blanks Bad Product You have alread…" at bounding box center [769, 330] width 1148 height 849
click at [1054, 31] on link "Next »" at bounding box center [1069, 29] width 56 height 29
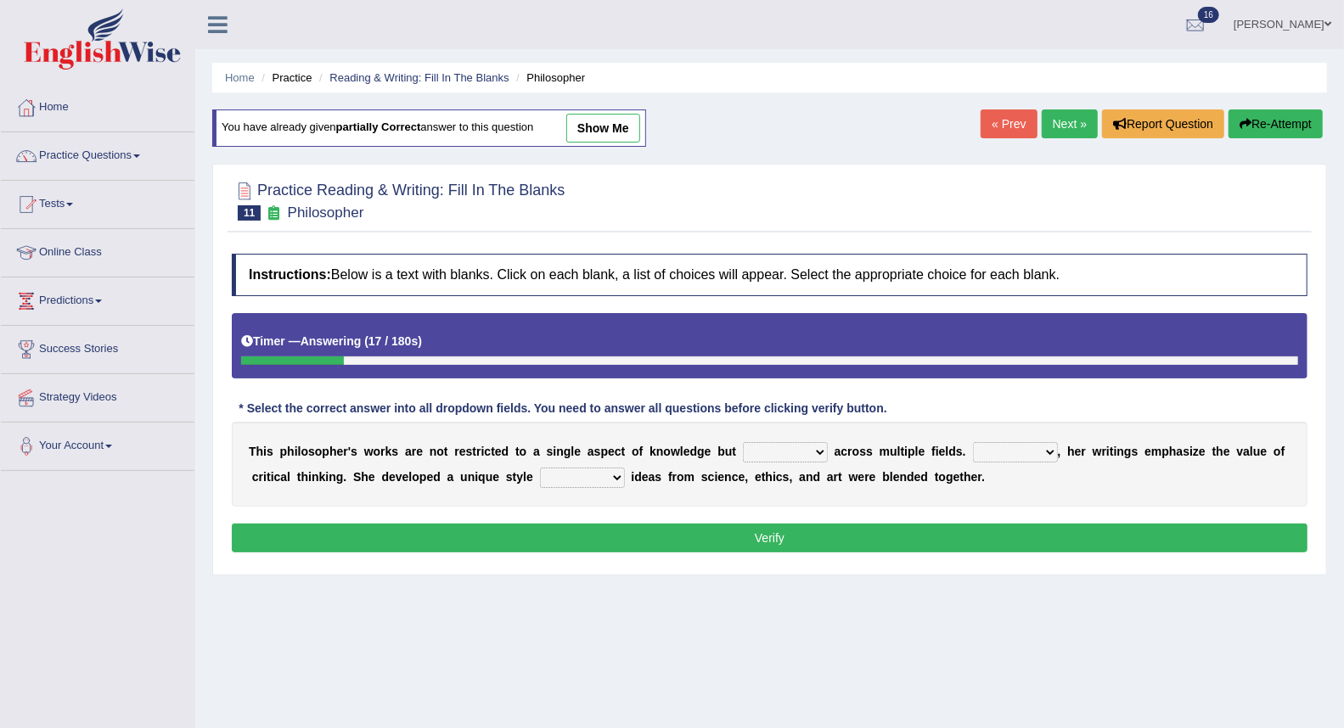
click at [783, 457] on select "constrain contain assemble extend" at bounding box center [785, 452] width 85 height 20
click at [785, 455] on select "constrain contain assemble extend" at bounding box center [785, 452] width 85 height 20
click at [824, 452] on select "constrain contain assemble extend" at bounding box center [785, 452] width 85 height 20
click at [743, 442] on select "constrain contain assemble extend" at bounding box center [785, 452] width 85 height 20
click at [806, 455] on select "constrain contain assemble extend" at bounding box center [785, 452] width 85 height 20
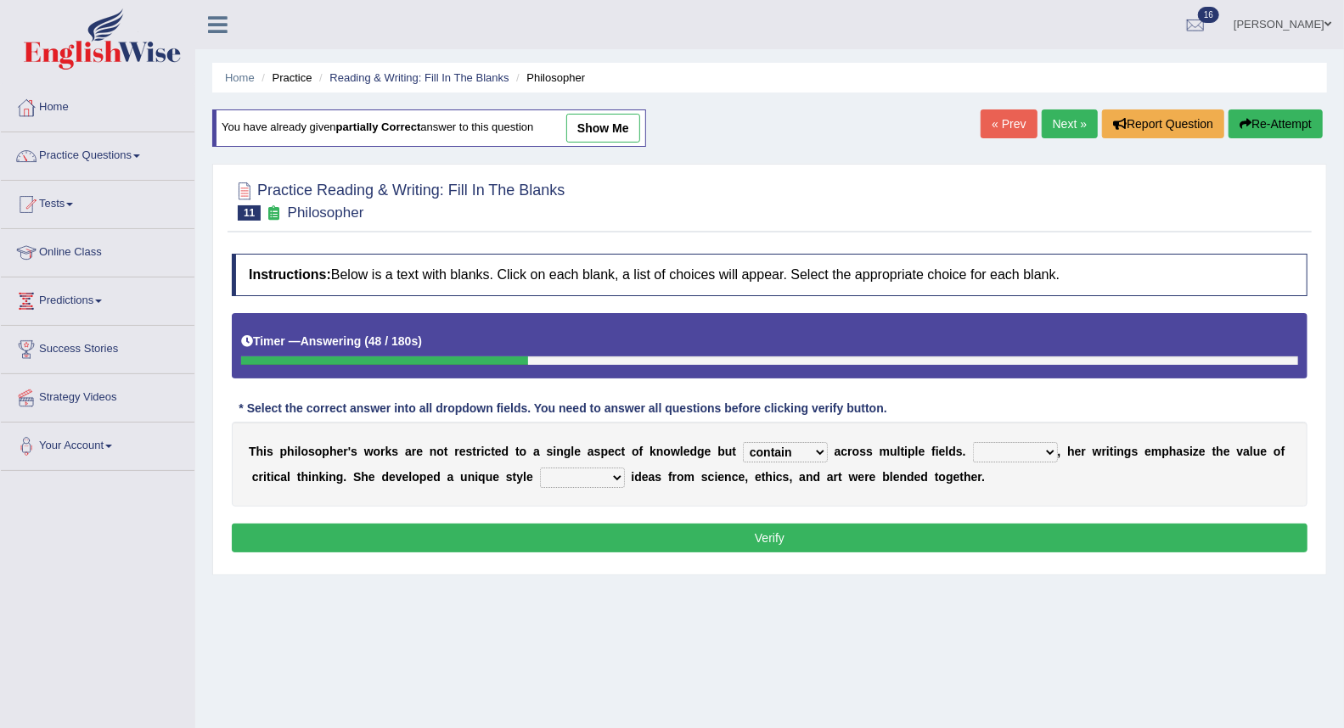
select select "extend"
click at [743, 442] on select "constrain contain assemble extend" at bounding box center [785, 452] width 85 height 20
click at [1050, 458] on select "Rather So Moreover Likely" at bounding box center [1015, 452] width 85 height 20
select select "Moreover"
click at [973, 442] on select "Rather So Moreover Likely" at bounding box center [1015, 452] width 85 height 20
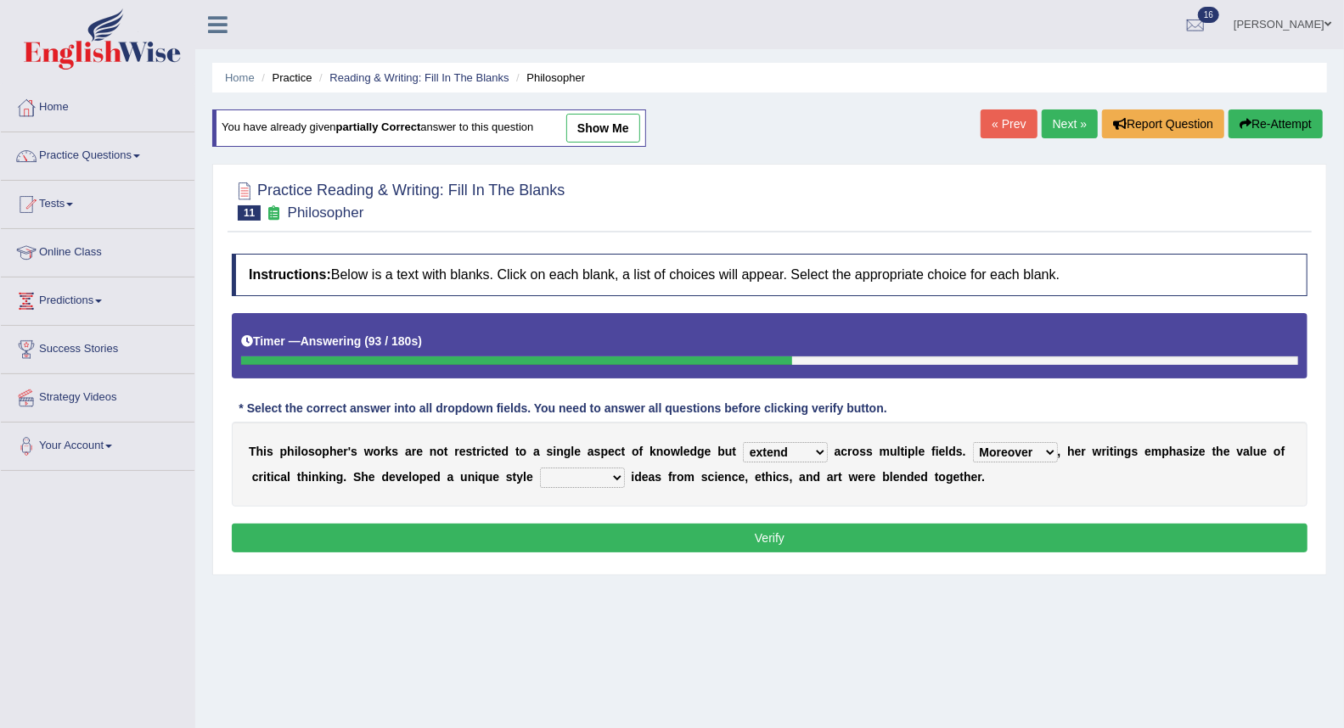
click at [590, 480] on select "in that that which in which" at bounding box center [582, 478] width 85 height 20
select select "which"
click at [540, 468] on select "in that that which in which" at bounding box center [582, 478] width 85 height 20
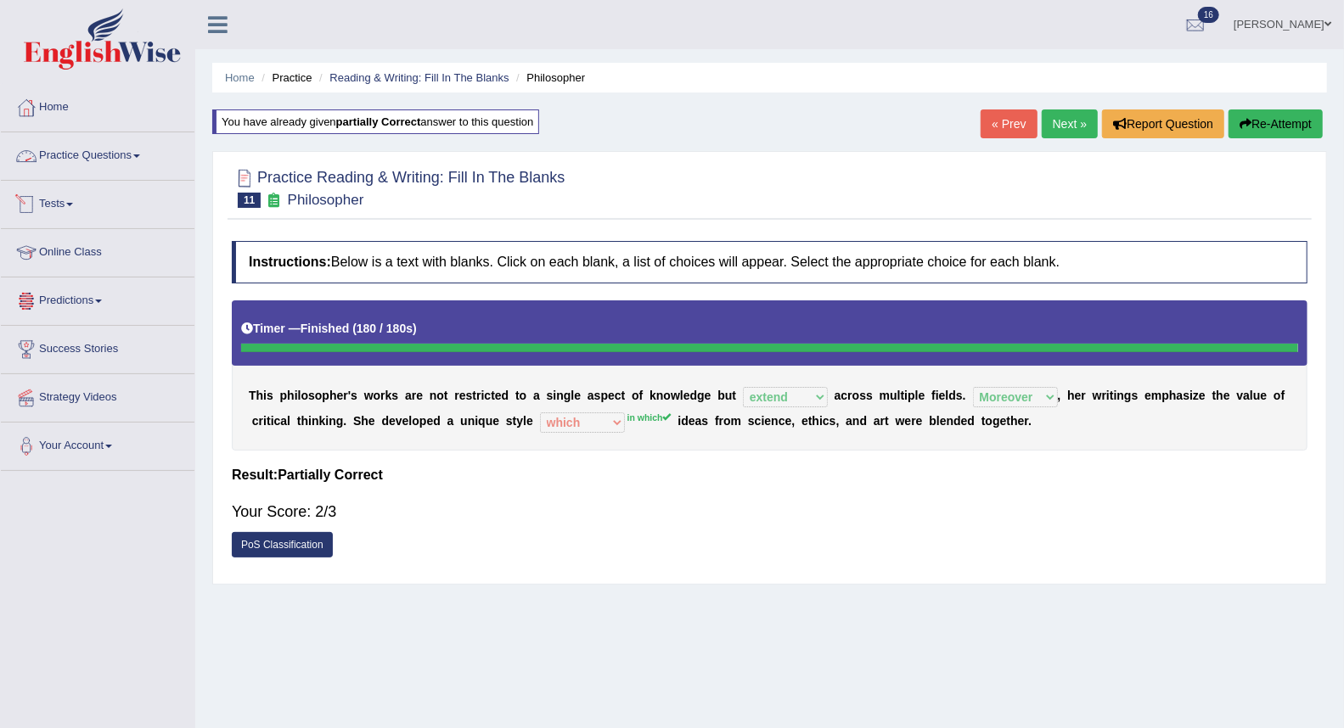
click at [116, 161] on link "Practice Questions" at bounding box center [98, 153] width 194 height 42
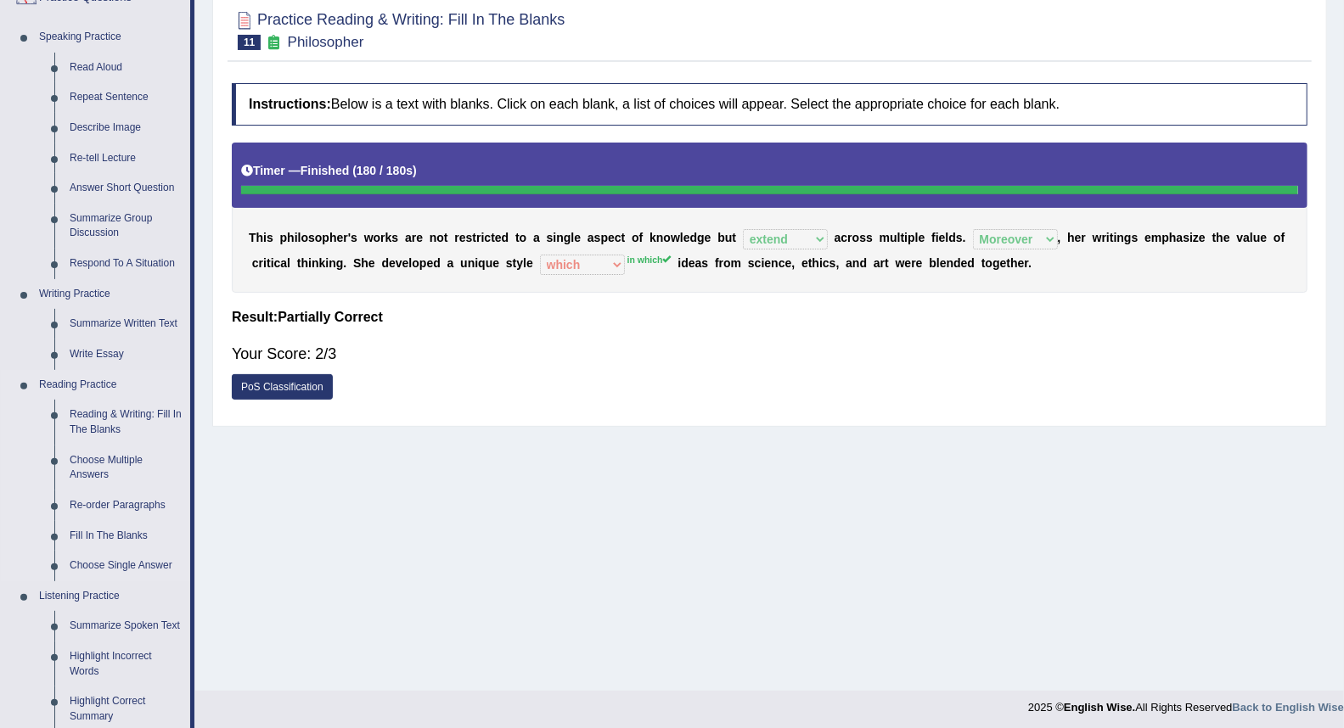
scroll to position [188, 0]
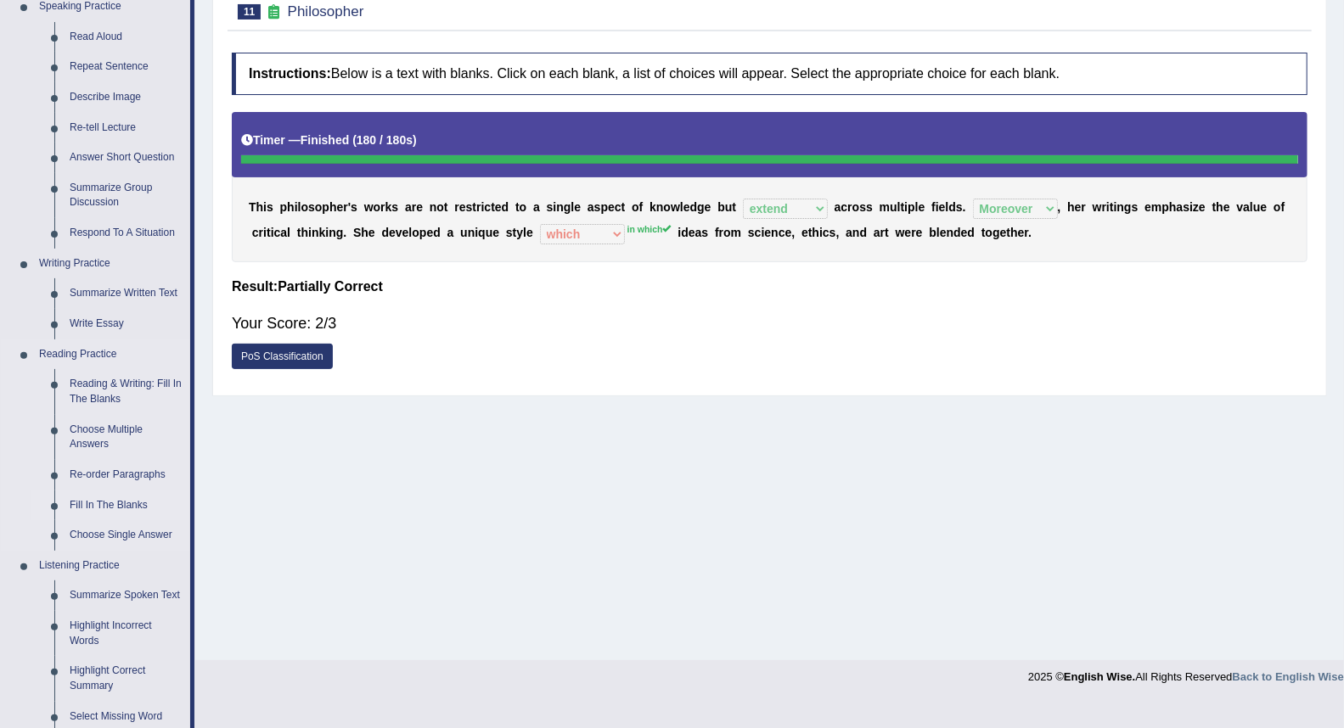
click at [123, 498] on link "Fill In The Blanks" at bounding box center [126, 506] width 128 height 31
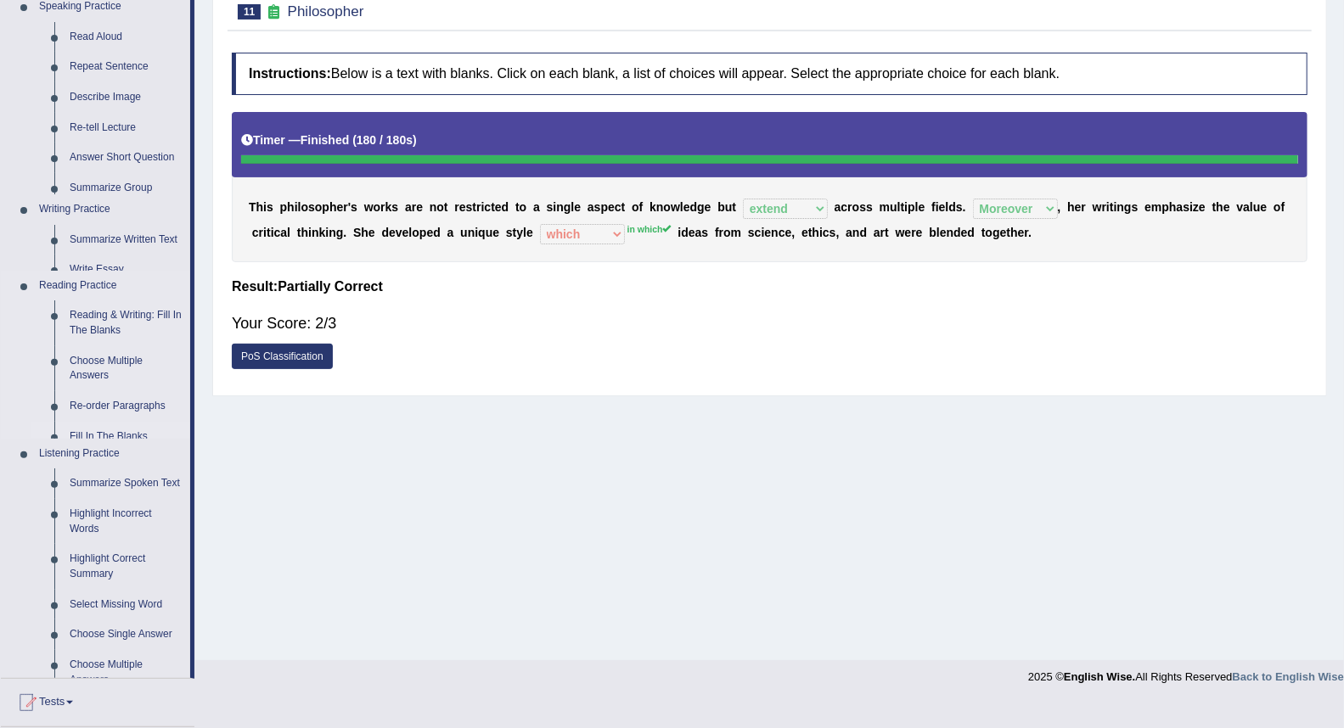
scroll to position [162, 0]
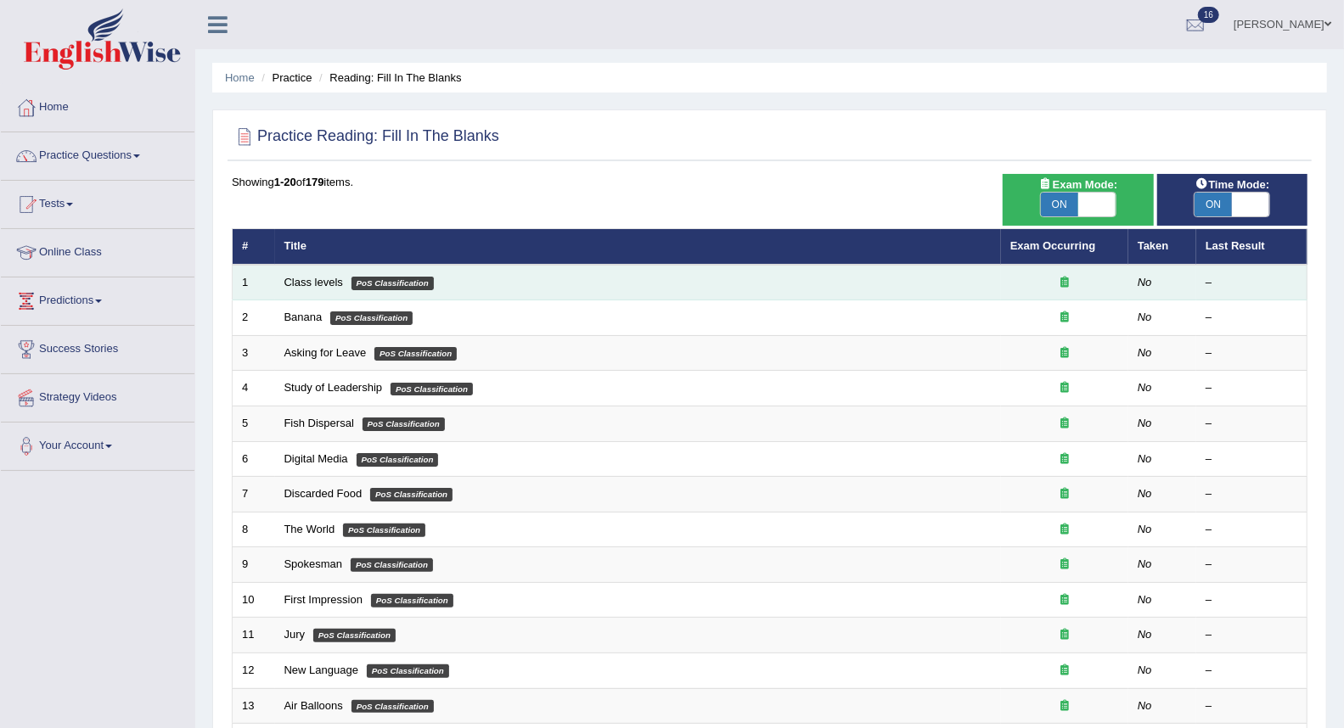
click at [985, 284] on td "Class levels PoS Classification" at bounding box center [638, 283] width 726 height 36
click at [329, 283] on link "Class levels" at bounding box center [313, 282] width 59 height 13
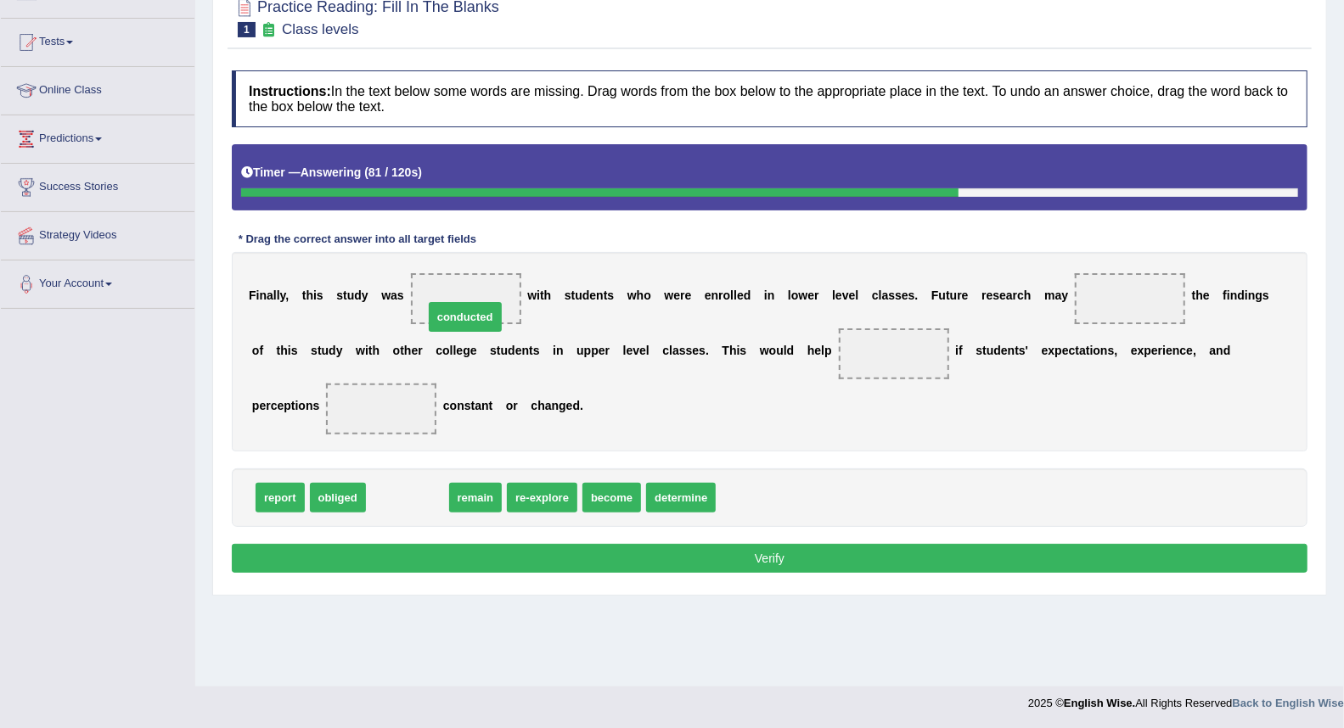
drag, startPoint x: 416, startPoint y: 501, endPoint x: 475, endPoint y: 309, distance: 200.8
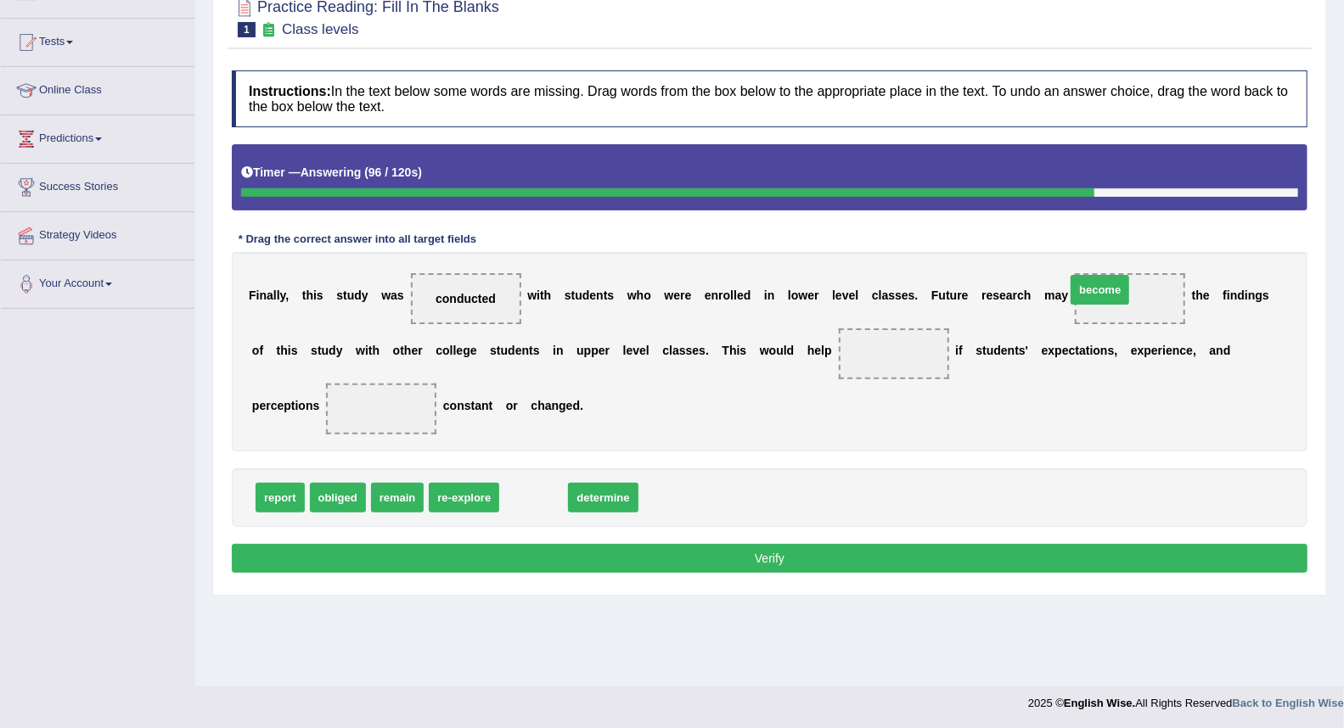
drag, startPoint x: 532, startPoint y: 501, endPoint x: 1113, endPoint y: 293, distance: 616.6
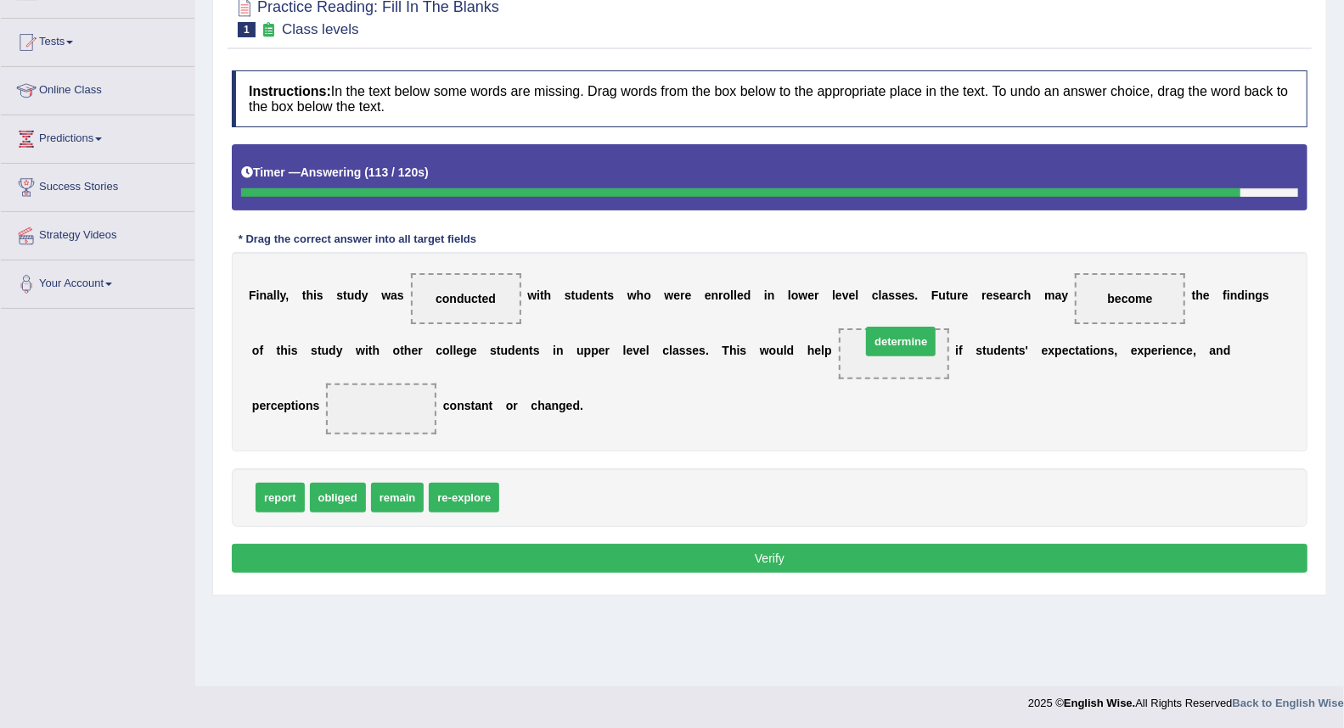
drag, startPoint x: 543, startPoint y: 491, endPoint x: 905, endPoint y: 336, distance: 393.2
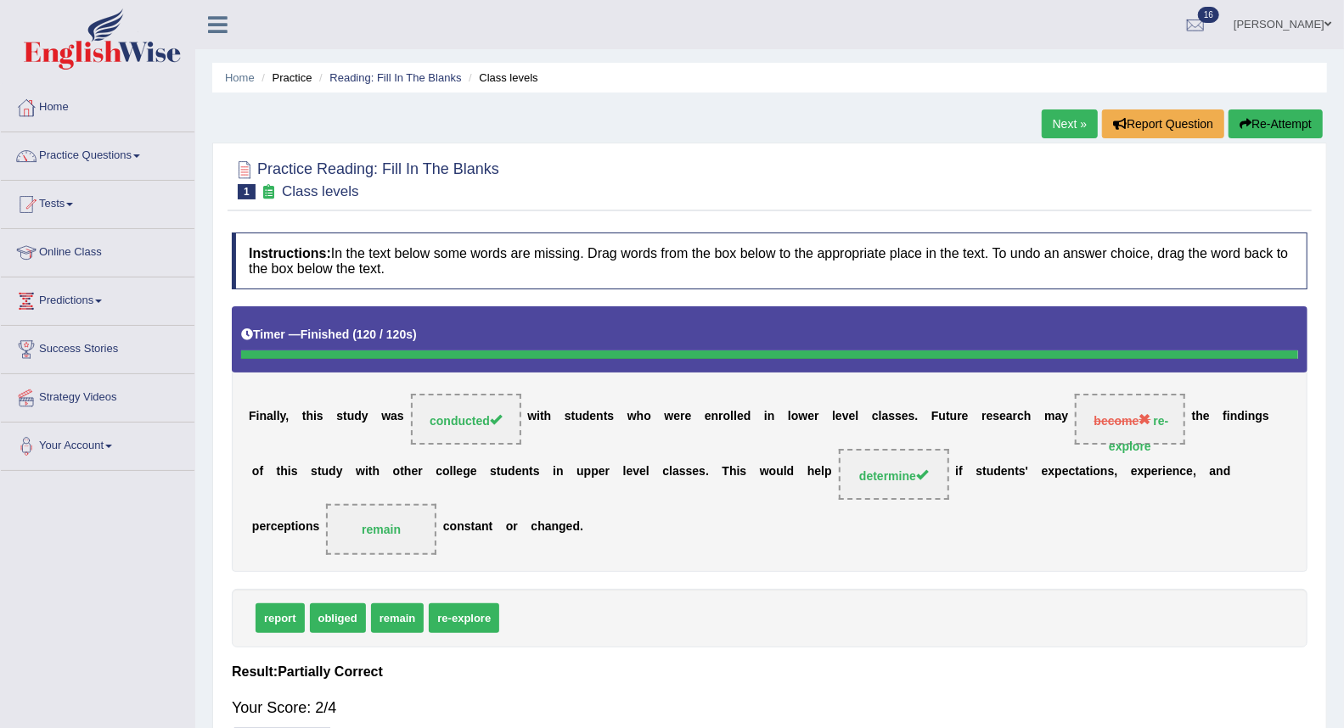
click at [1046, 120] on link "Next »" at bounding box center [1069, 123] width 56 height 29
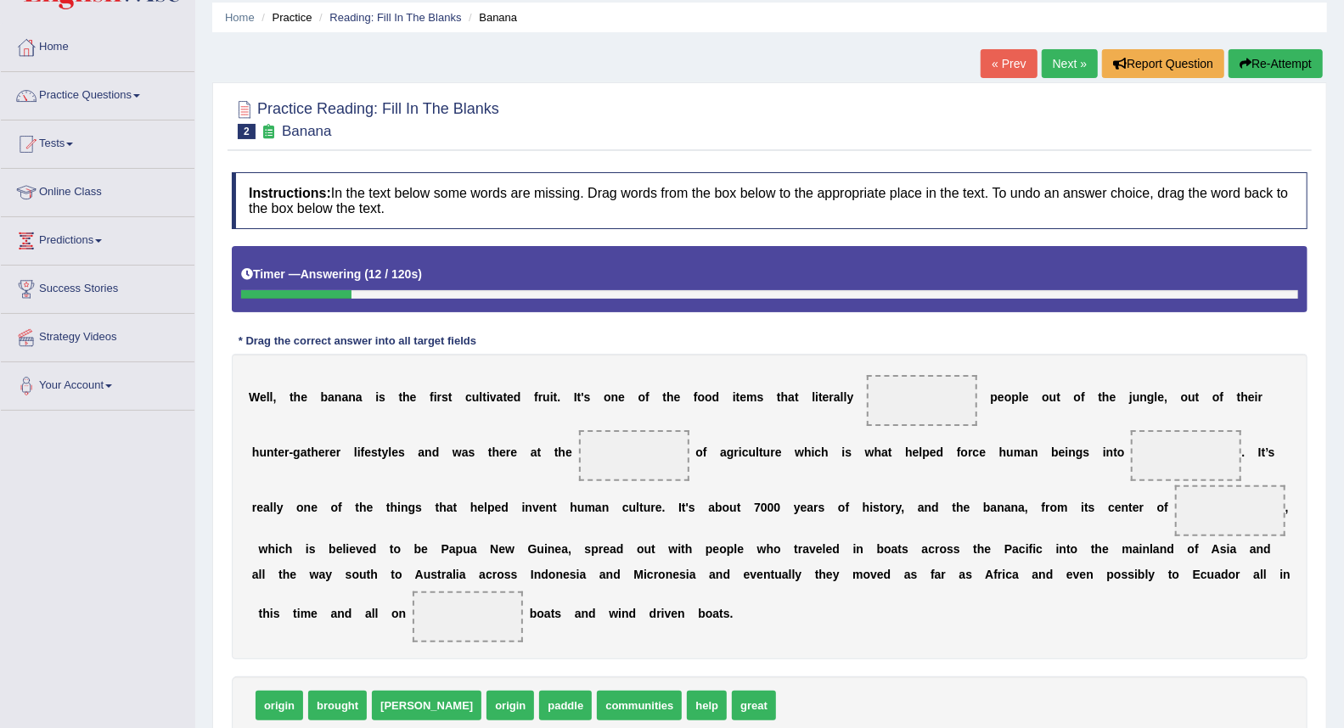
scroll to position [94, 0]
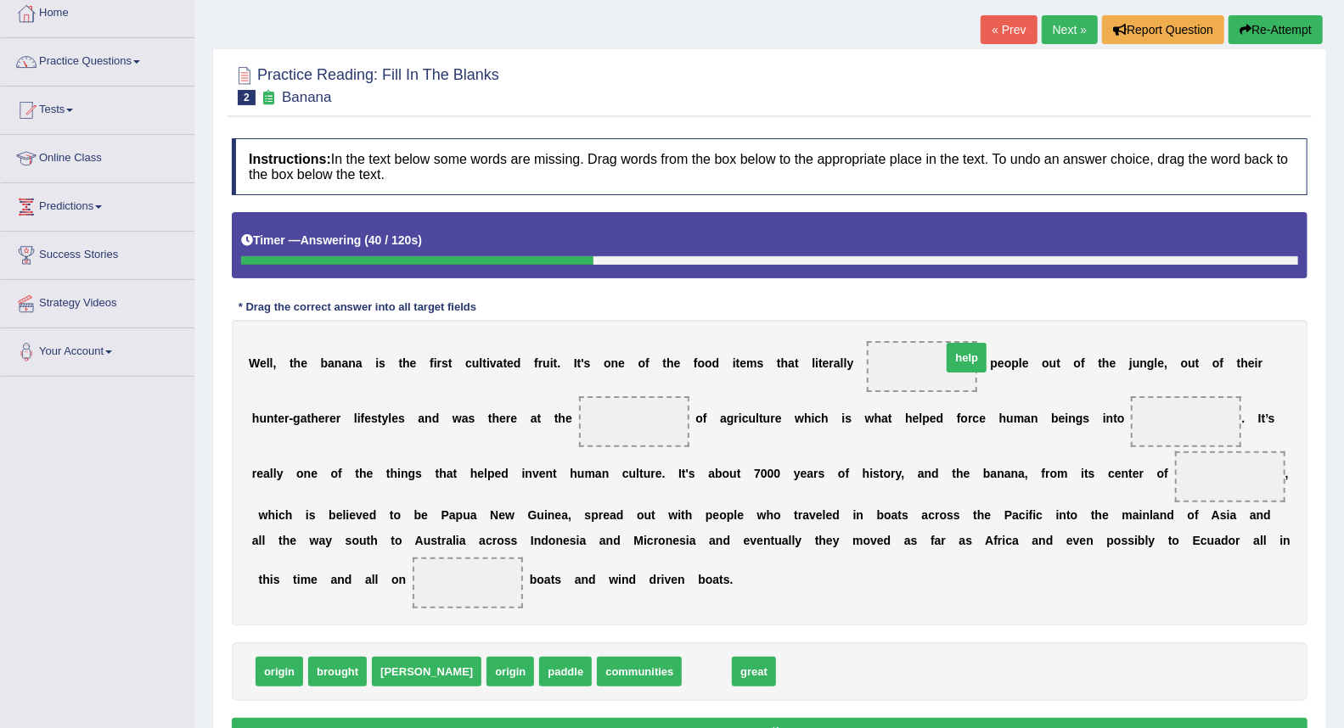
drag, startPoint x: 642, startPoint y: 674, endPoint x: 901, endPoint y: 360, distance: 407.5
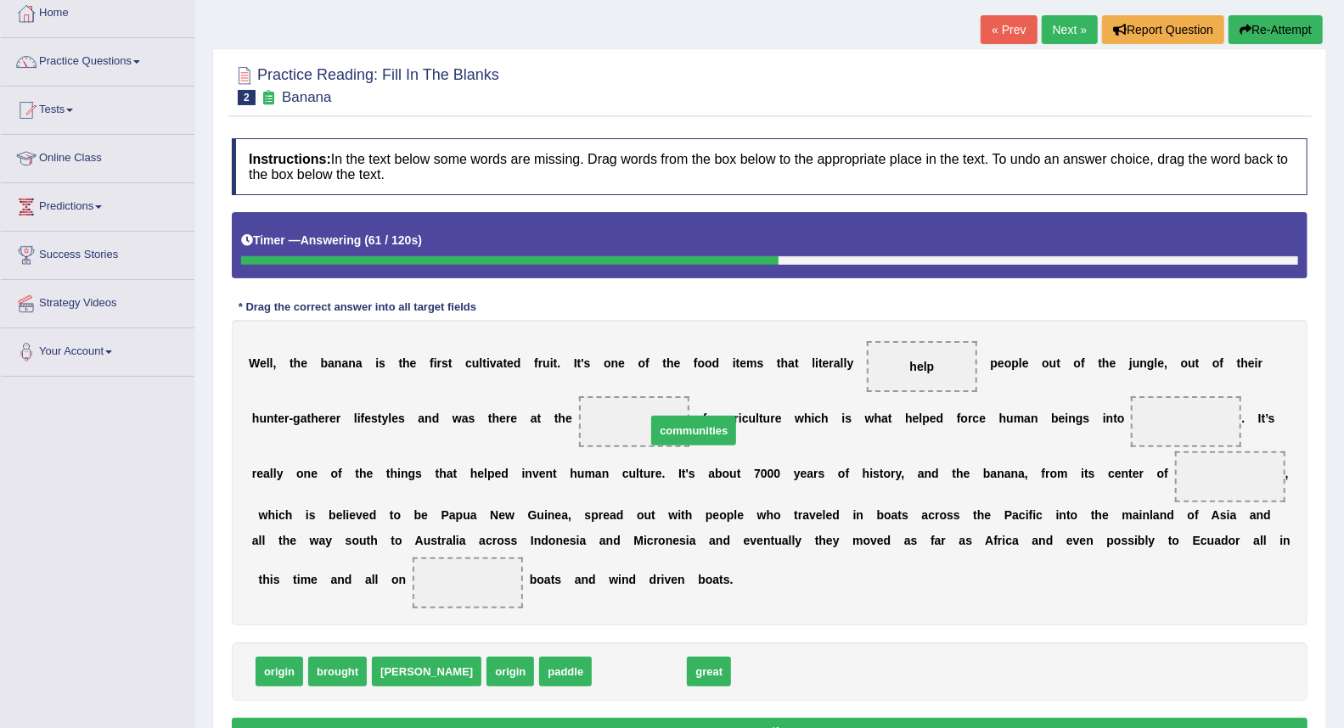
drag, startPoint x: 575, startPoint y: 676, endPoint x: 626, endPoint y: 418, distance: 262.2
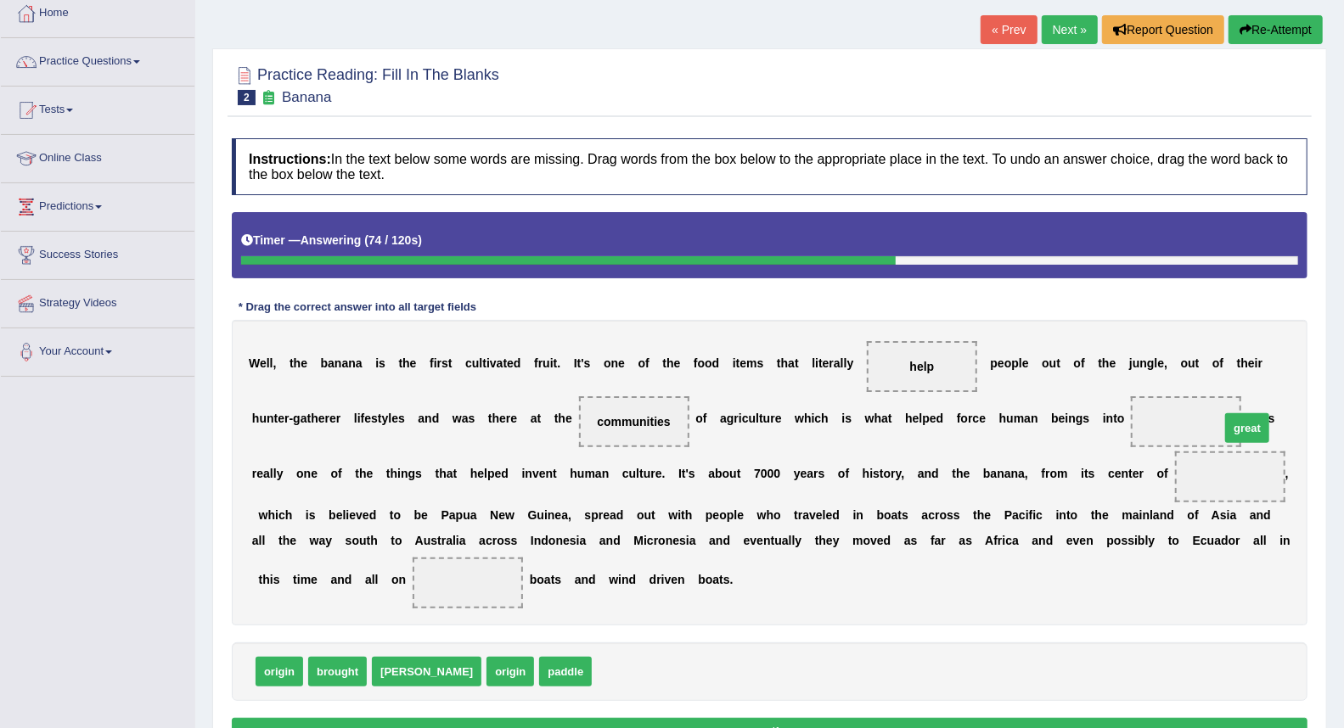
drag, startPoint x: 560, startPoint y: 670, endPoint x: 1188, endPoint y: 427, distance: 673.6
drag, startPoint x: 450, startPoint y: 673, endPoint x: 1226, endPoint y: 471, distance: 802.4
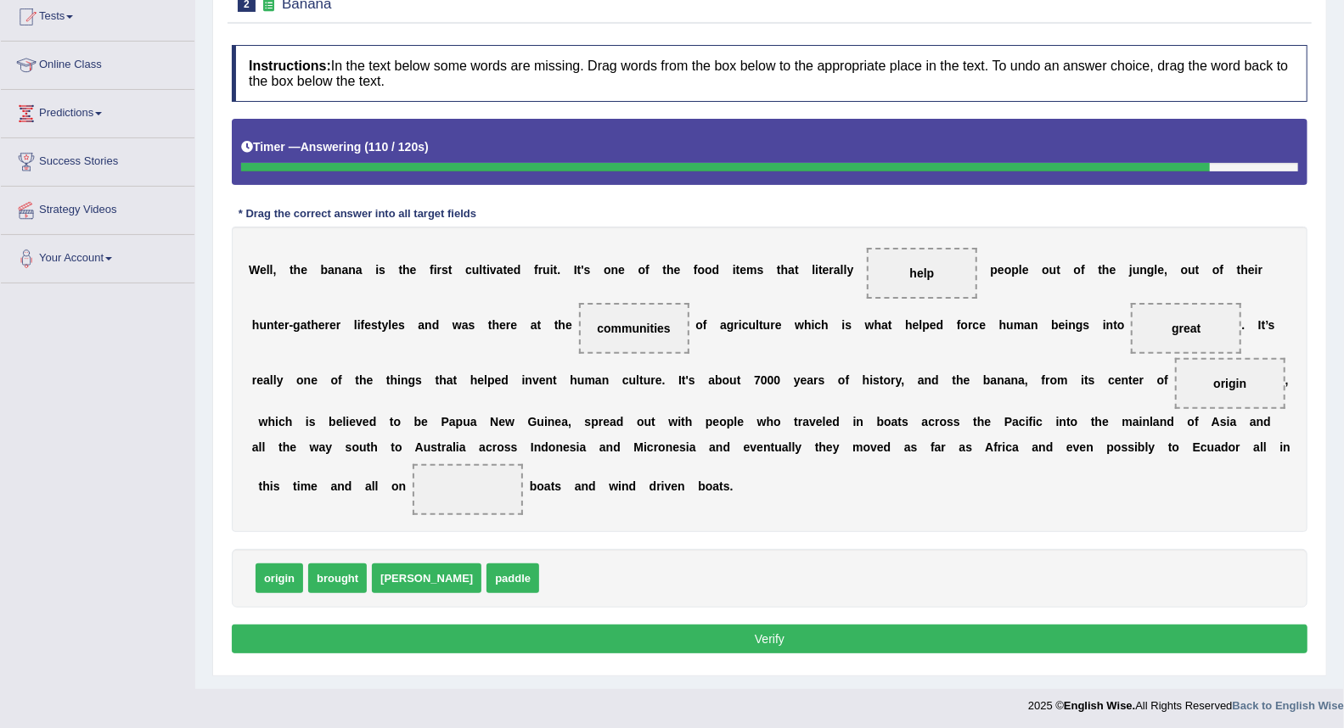
scroll to position [188, 0]
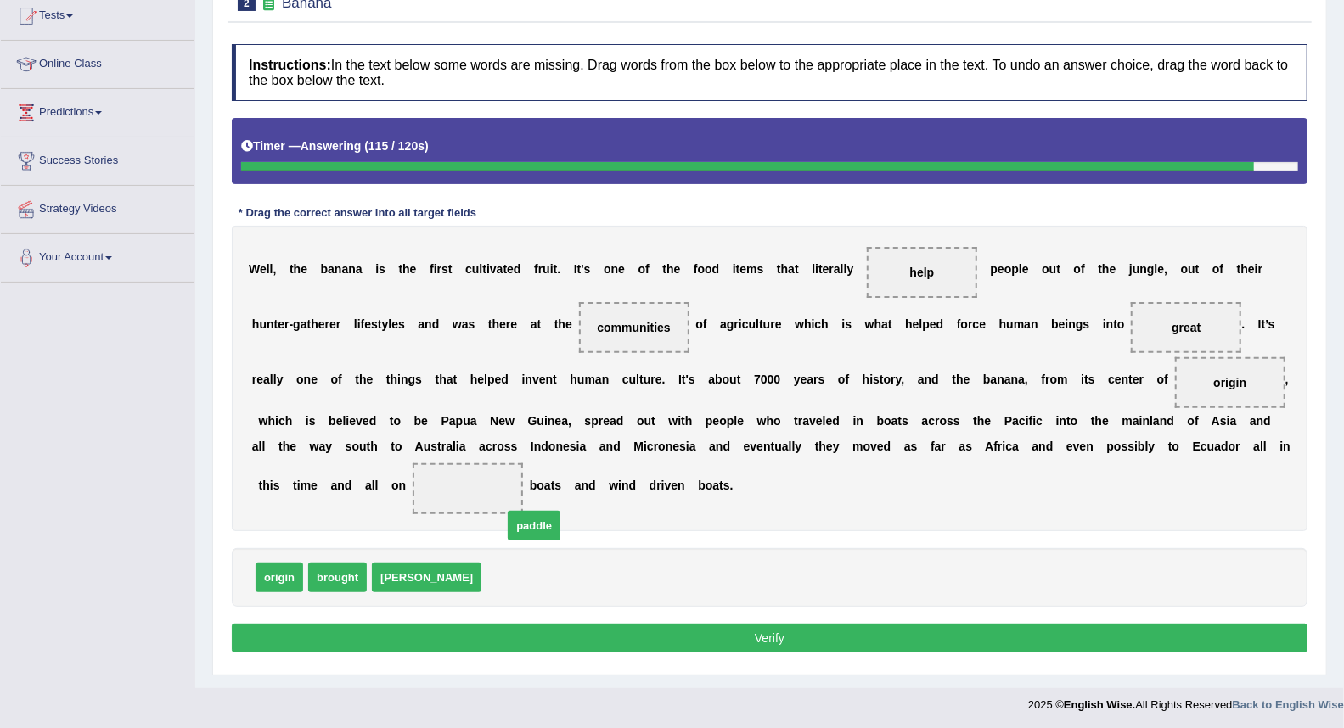
drag, startPoint x: 440, startPoint y: 586, endPoint x: 472, endPoint y: 497, distance: 94.0
click at [504, 638] on button "Verify" at bounding box center [769, 638] width 1075 height 29
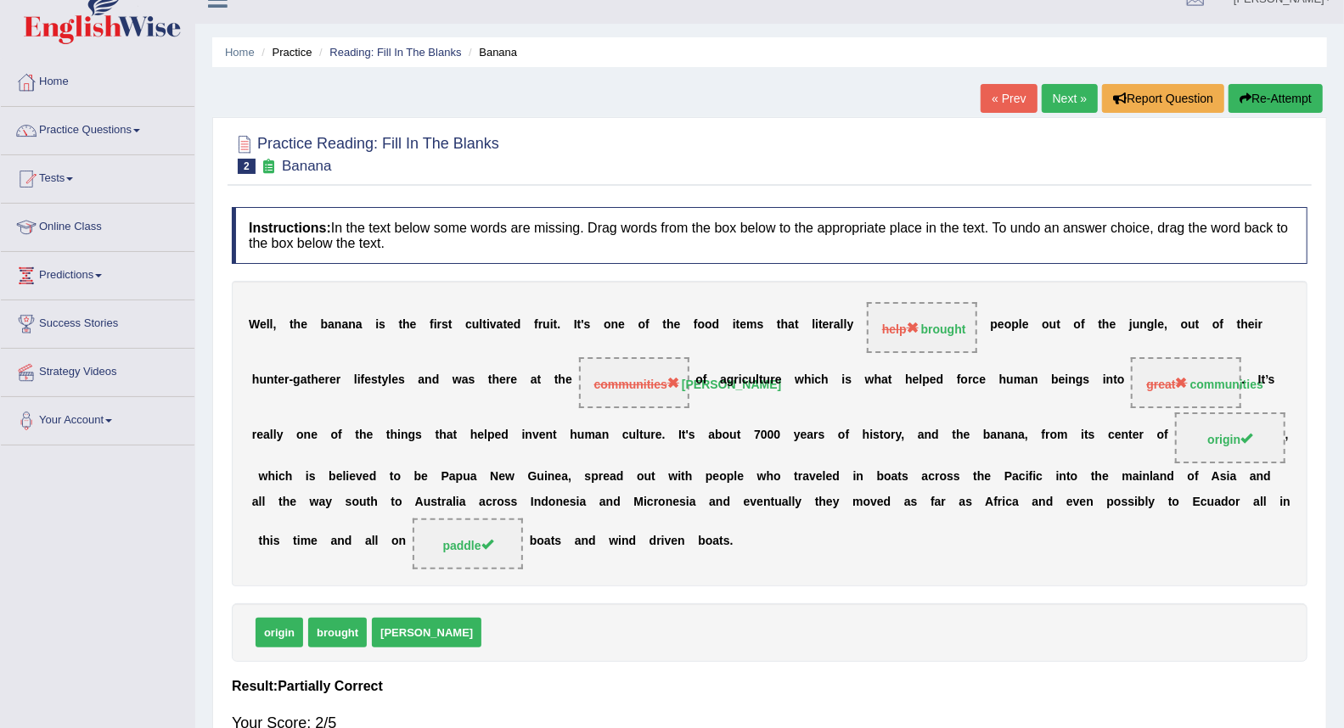
scroll to position [0, 0]
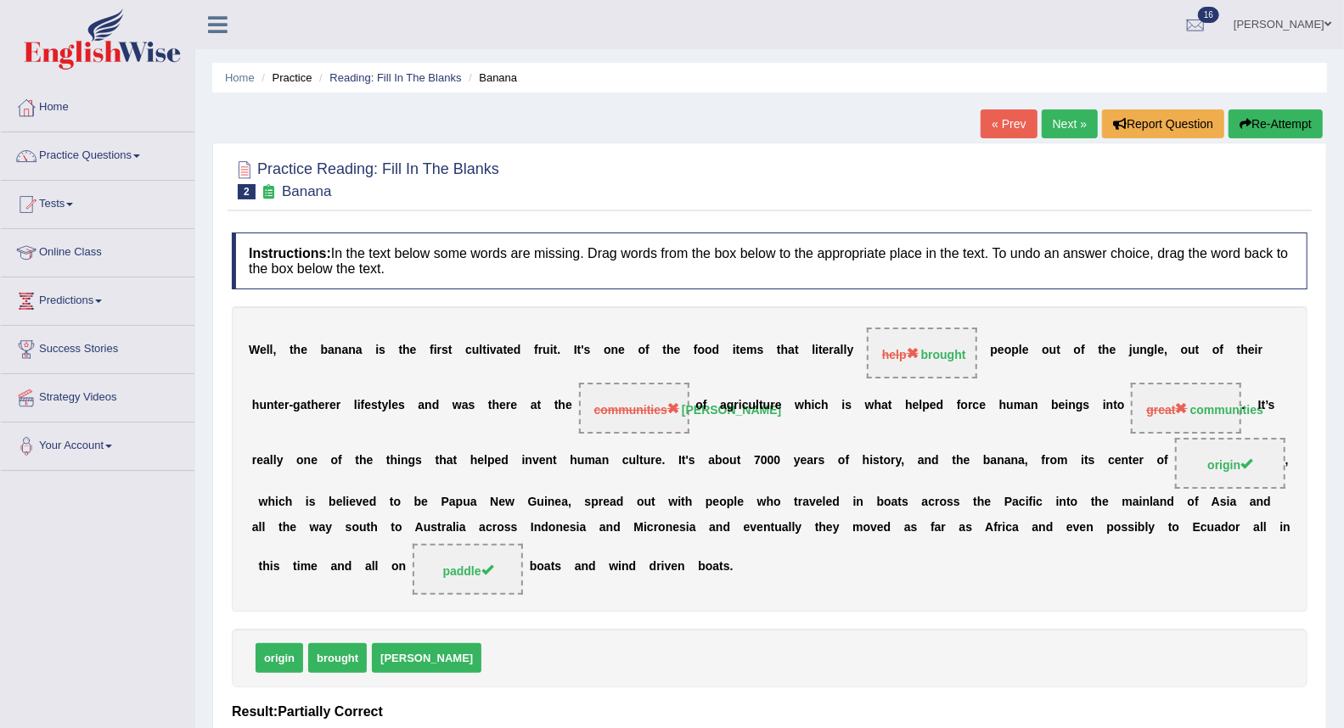
click at [1067, 120] on link "Next »" at bounding box center [1069, 123] width 56 height 29
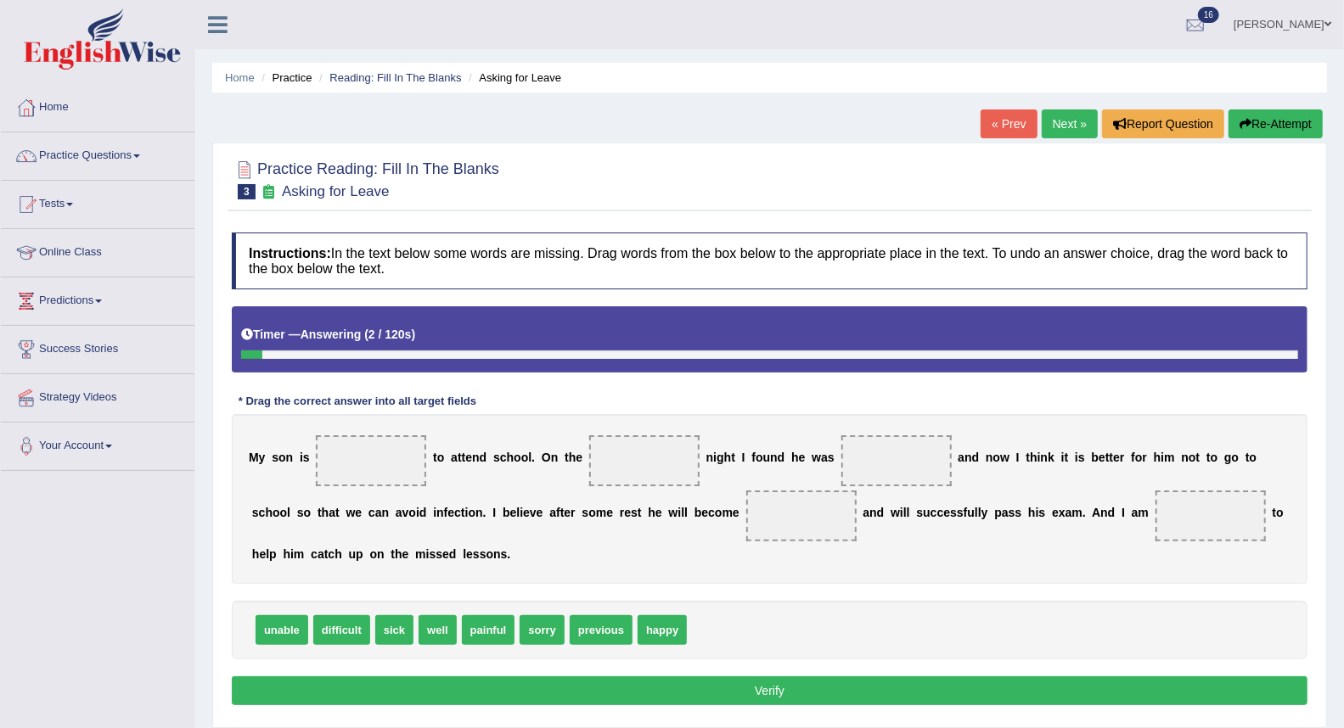
scroll to position [94, 0]
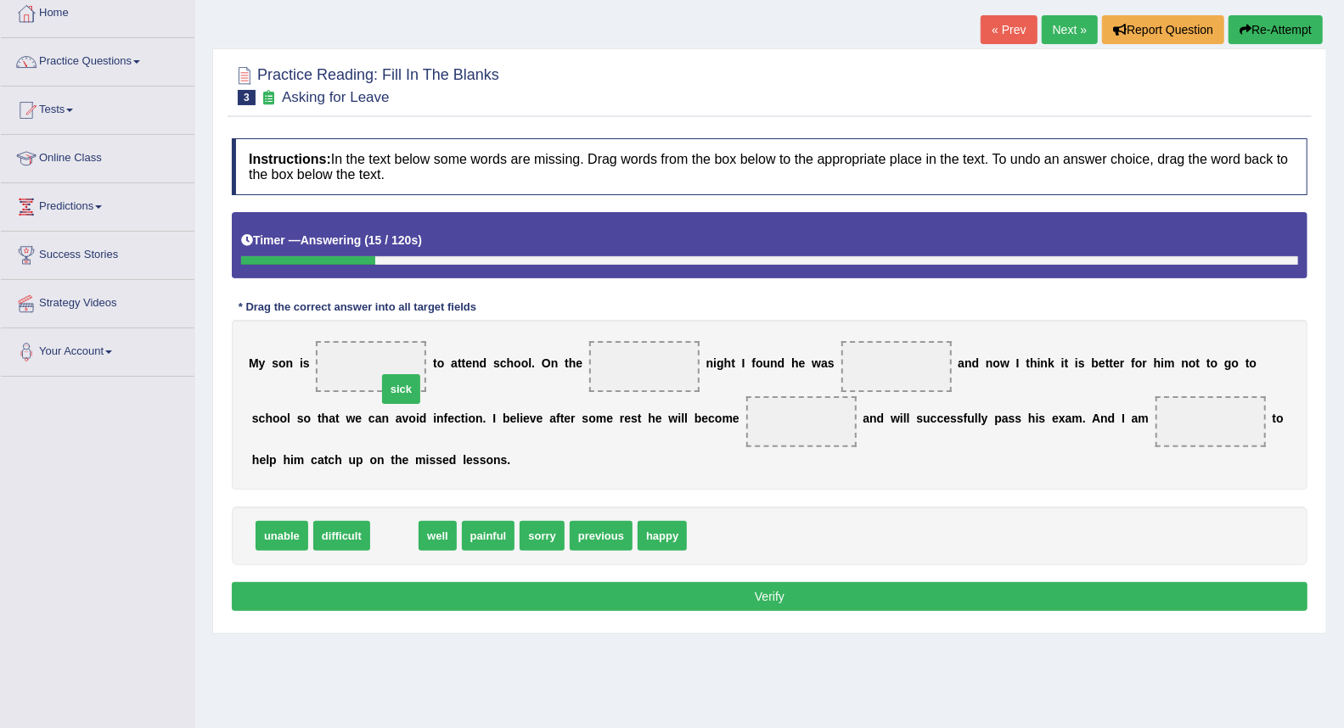
drag, startPoint x: 396, startPoint y: 541, endPoint x: 403, endPoint y: 366, distance: 175.0
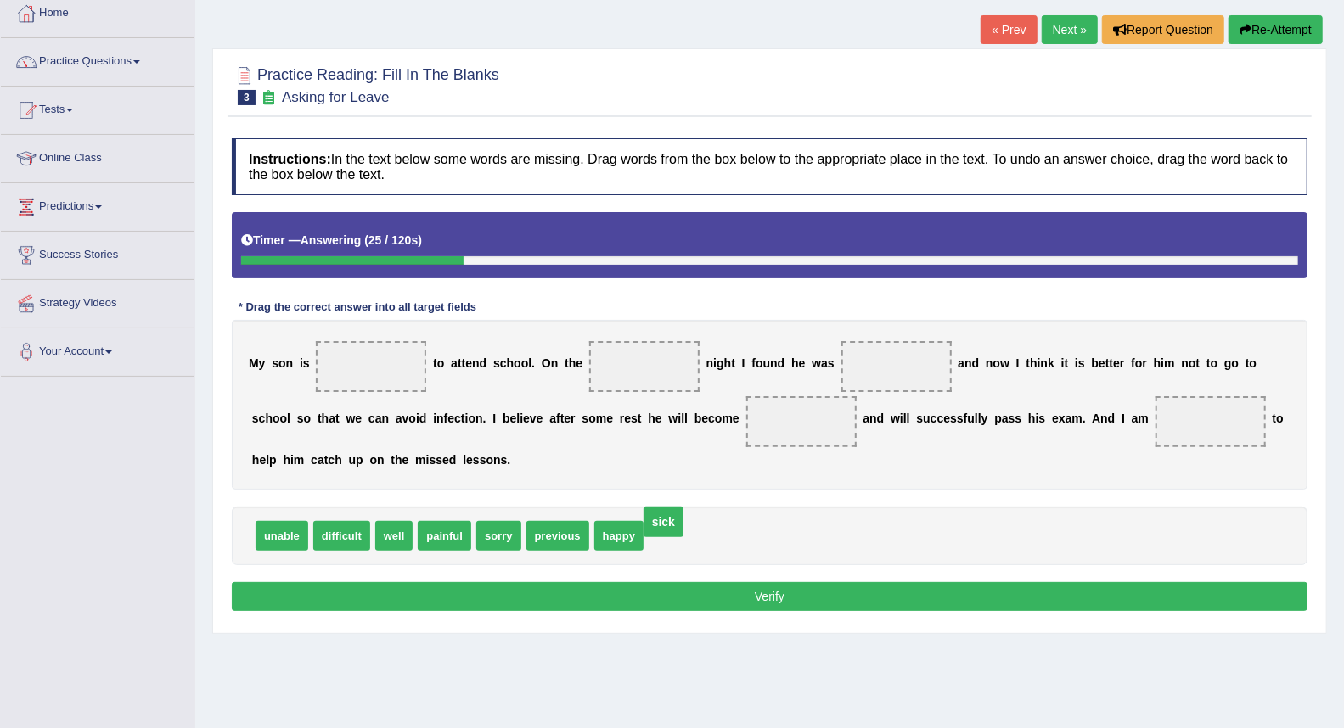
drag, startPoint x: 377, startPoint y: 362, endPoint x: 675, endPoint y: 525, distance: 339.2
drag, startPoint x: 289, startPoint y: 535, endPoint x: 378, endPoint y: 372, distance: 185.7
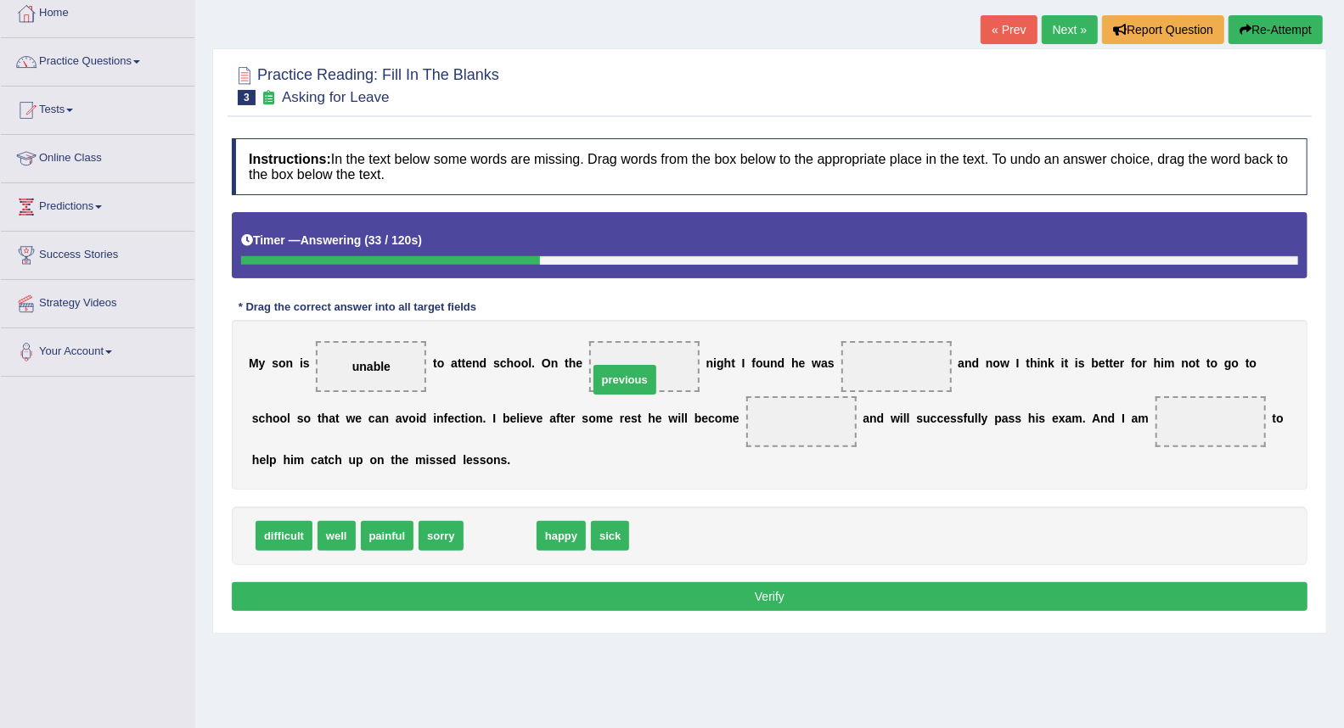
drag, startPoint x: 514, startPoint y: 531, endPoint x: 639, endPoint y: 375, distance: 199.9
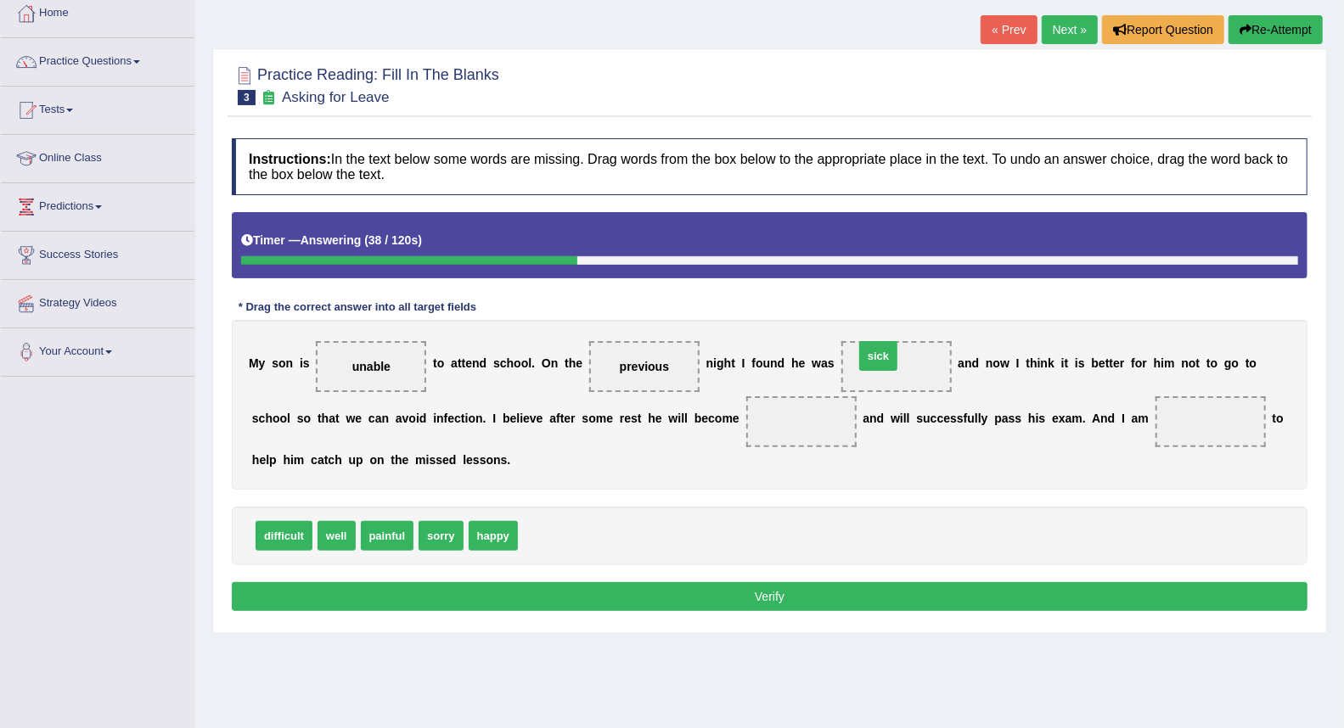
drag, startPoint x: 553, startPoint y: 533, endPoint x: 901, endPoint y: 353, distance: 391.7
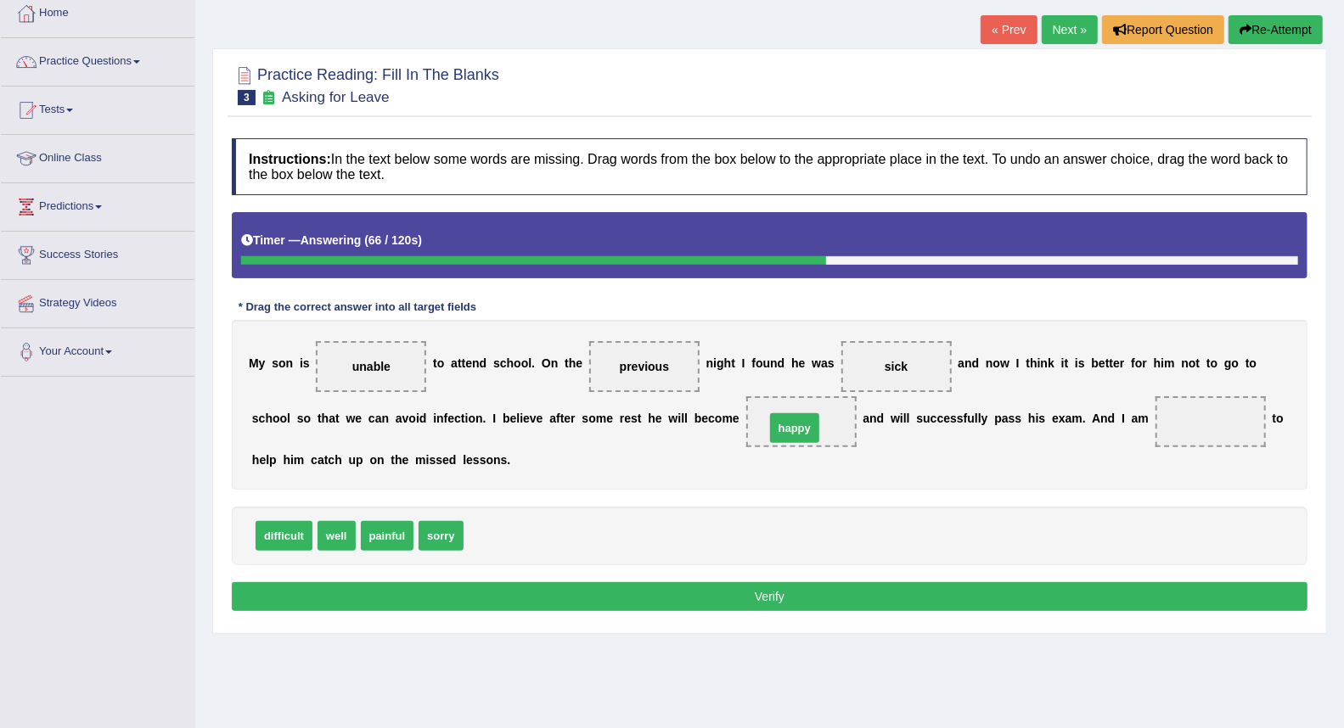
drag, startPoint x: 490, startPoint y: 536, endPoint x: 791, endPoint y: 428, distance: 320.3
drag, startPoint x: 796, startPoint y: 422, endPoint x: 579, endPoint y: 523, distance: 239.6
drag, startPoint x: 339, startPoint y: 536, endPoint x: 802, endPoint y: 423, distance: 476.3
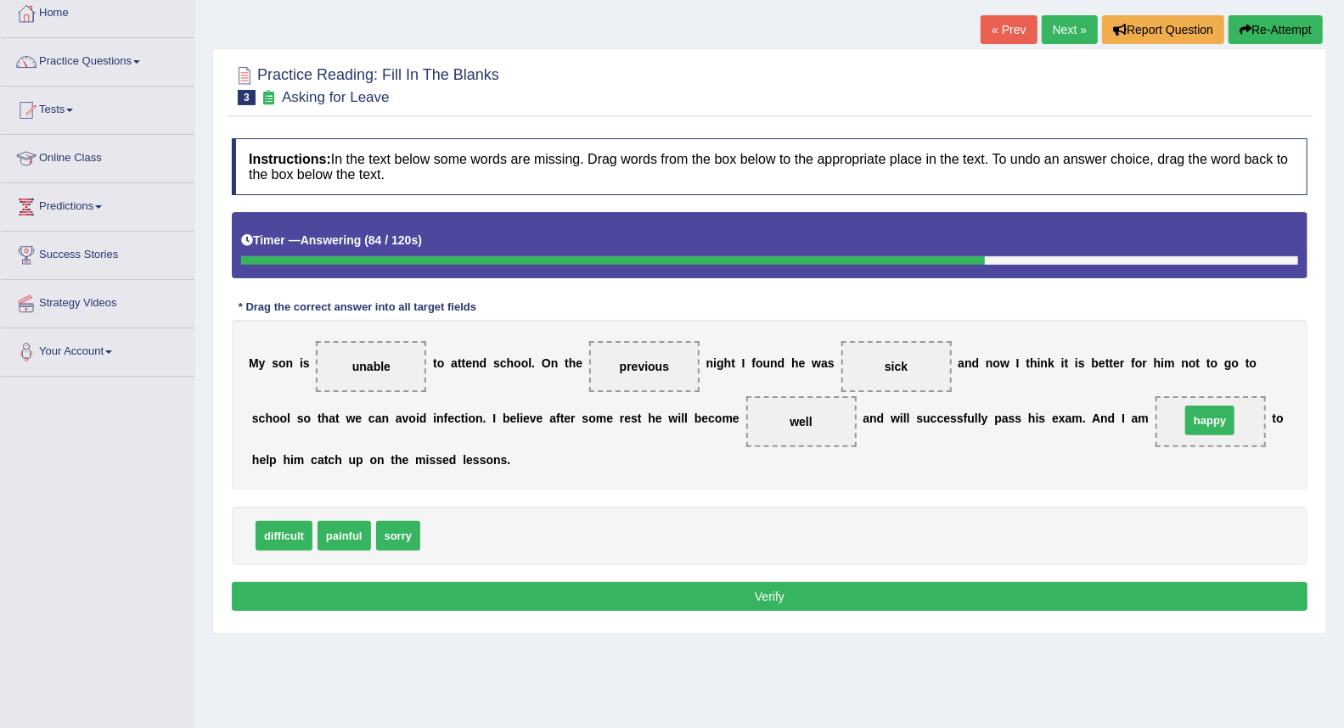
drag, startPoint x: 444, startPoint y: 537, endPoint x: 1204, endPoint y: 422, distance: 768.3
click at [739, 603] on button "Verify" at bounding box center [769, 596] width 1075 height 29
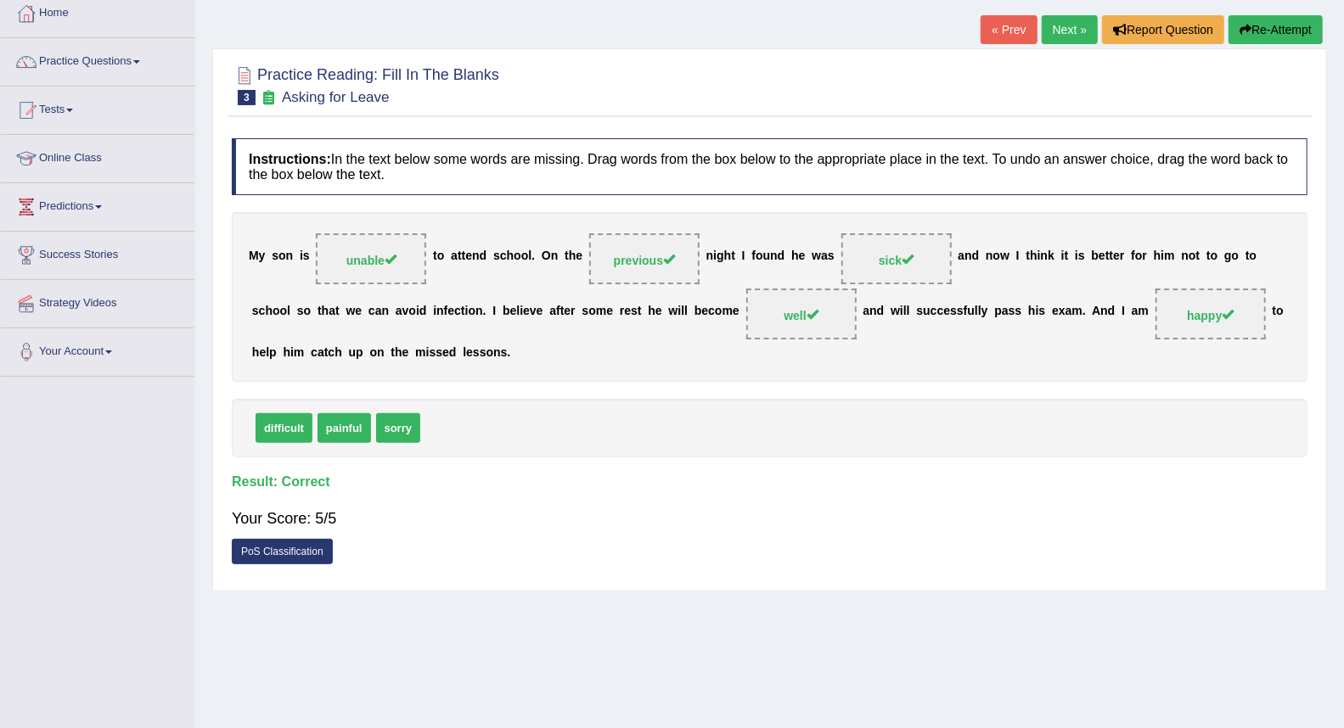
click at [1069, 30] on link "Next »" at bounding box center [1069, 29] width 56 height 29
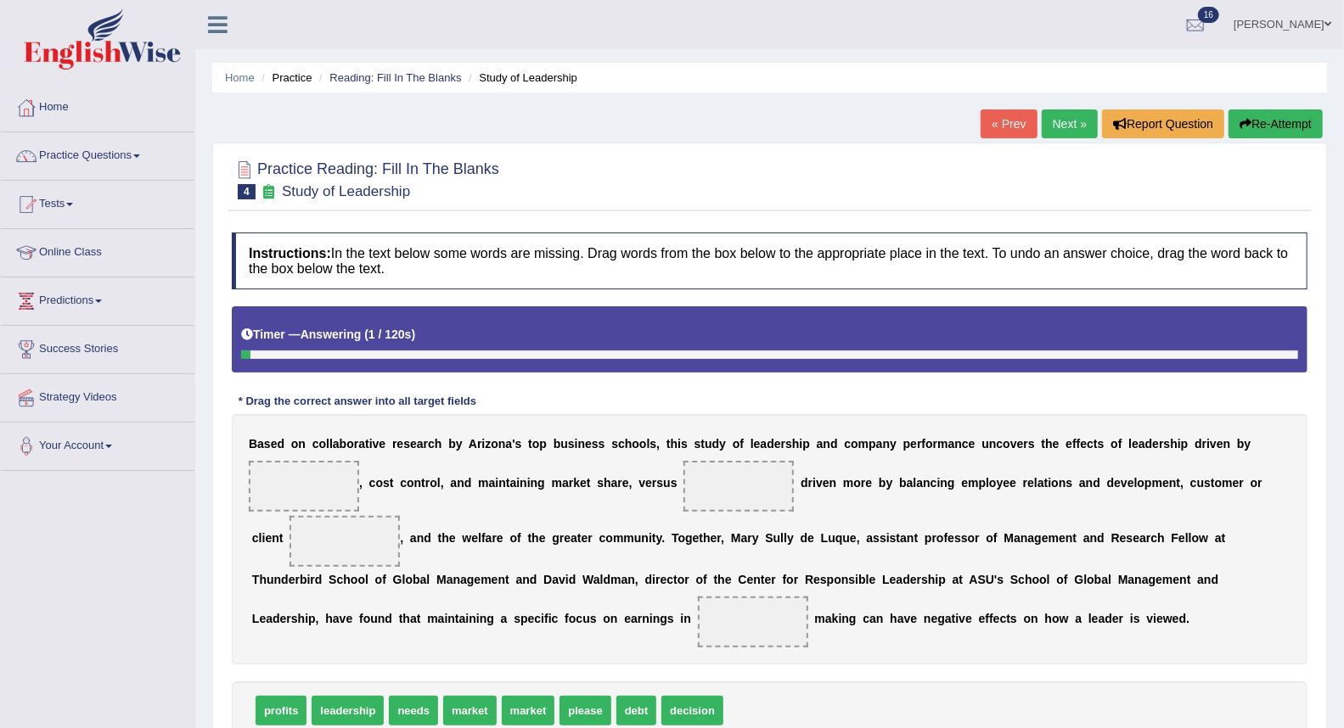
scroll to position [94, 0]
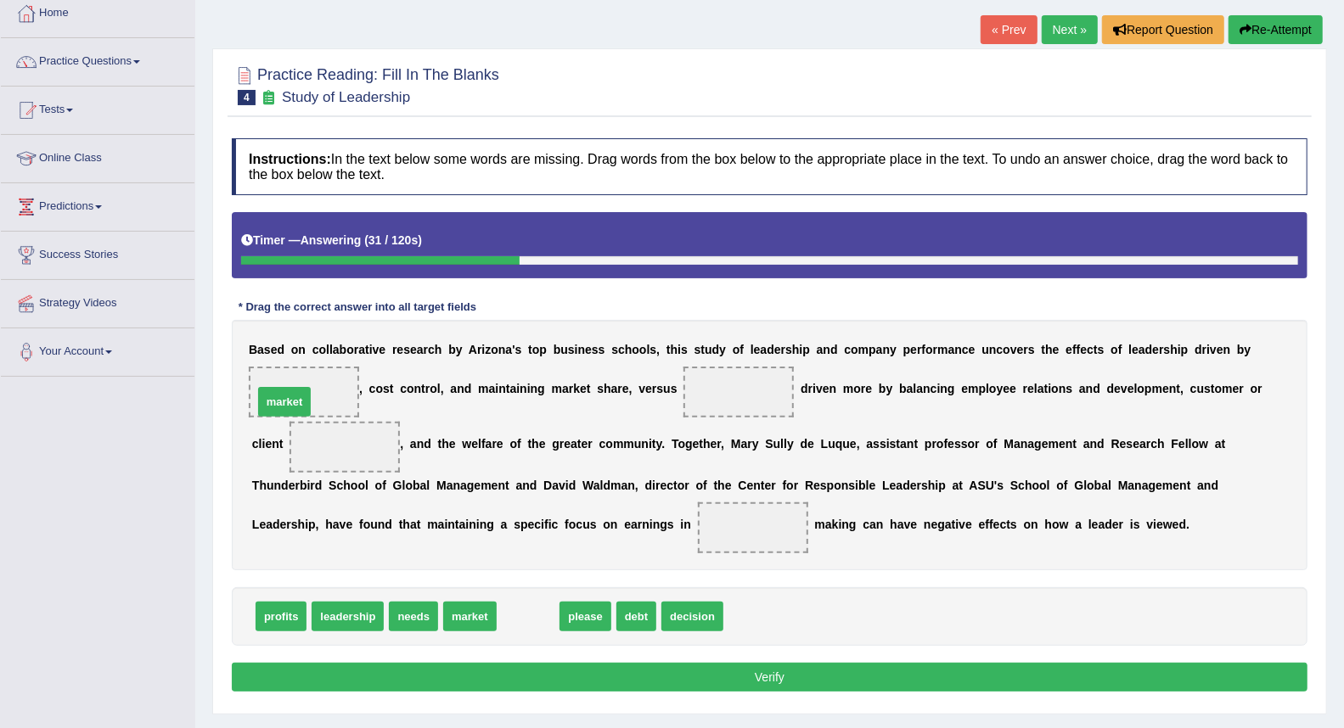
drag, startPoint x: 532, startPoint y: 623, endPoint x: 302, endPoint y: 408, distance: 314.7
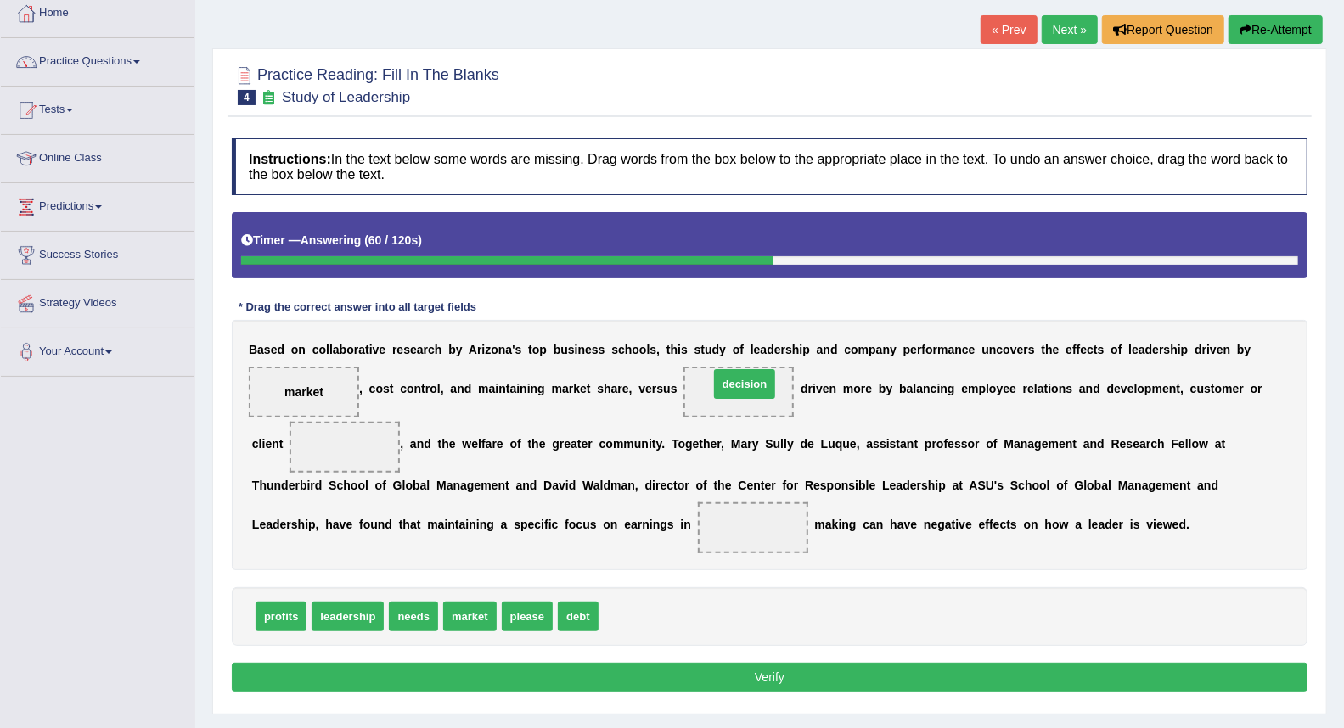
drag, startPoint x: 637, startPoint y: 612, endPoint x: 747, endPoint y: 379, distance: 257.4
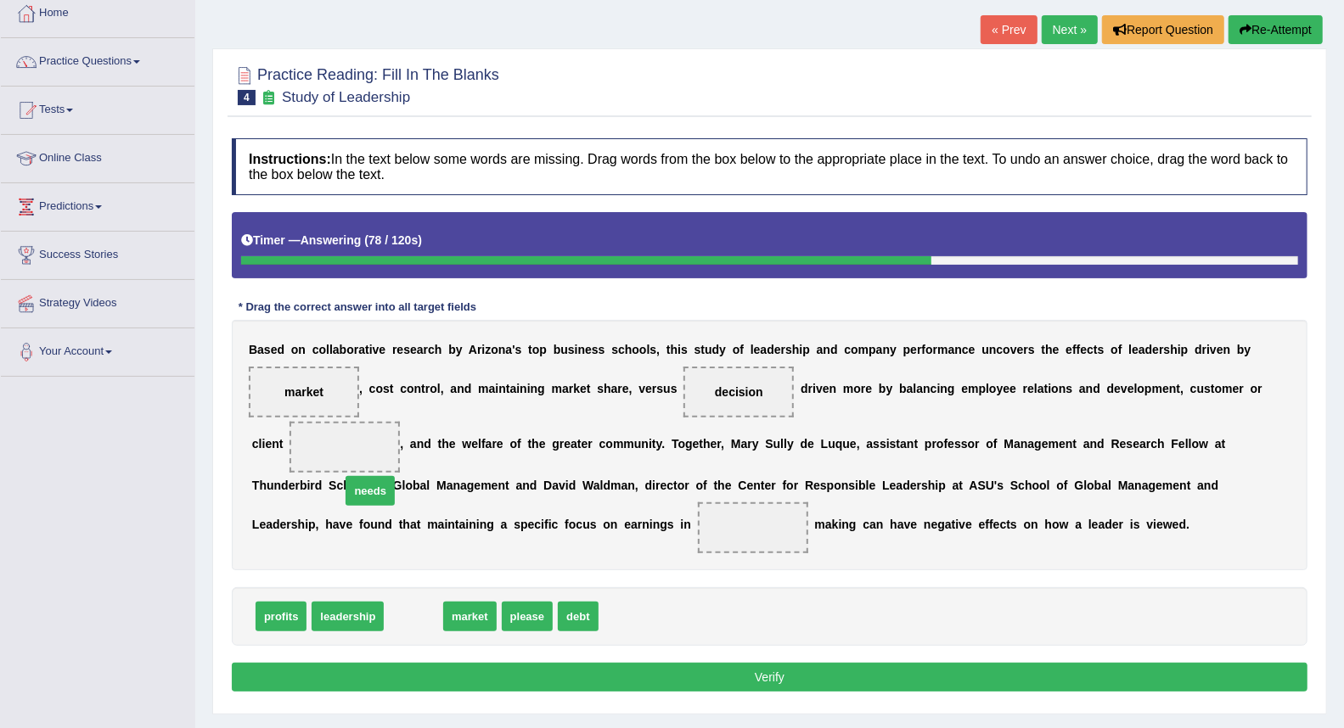
drag, startPoint x: 405, startPoint y: 620, endPoint x: 350, endPoint y: 471, distance: 158.4
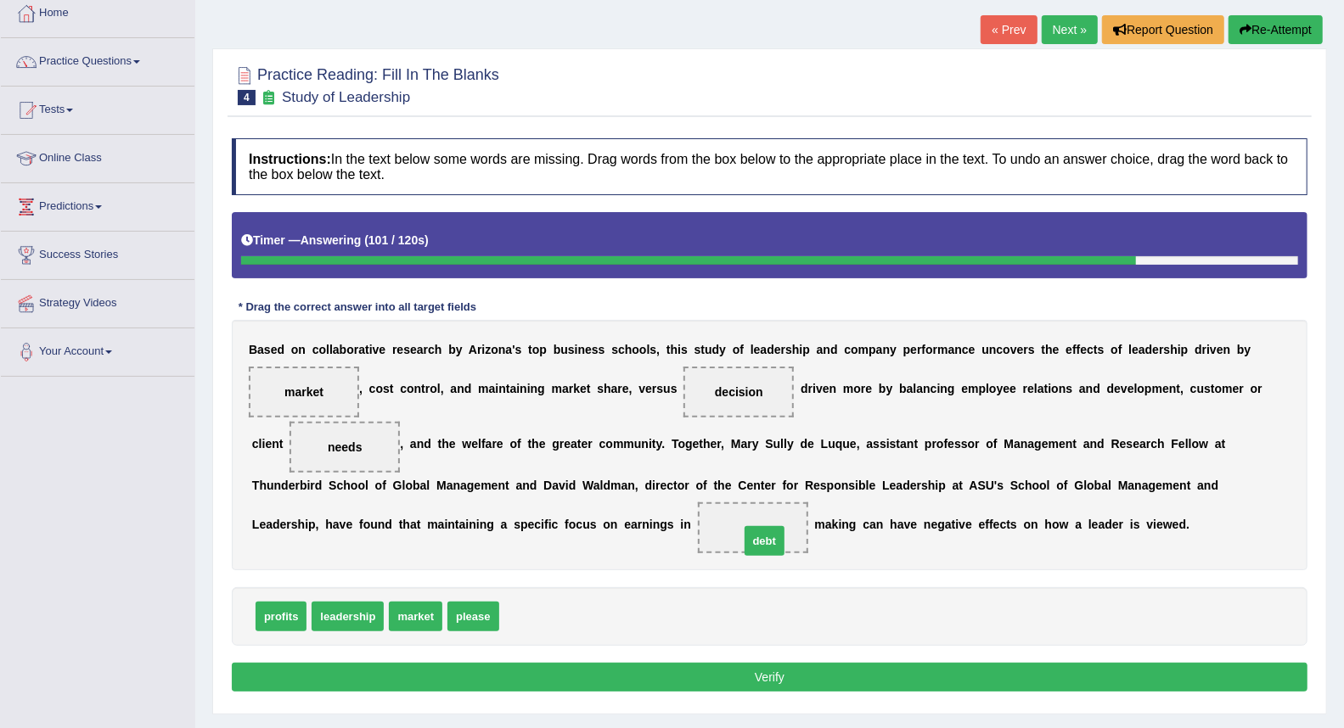
drag, startPoint x: 532, startPoint y: 621, endPoint x: 772, endPoint y: 541, distance: 253.4
click at [427, 681] on button "Verify" at bounding box center [769, 677] width 1075 height 29
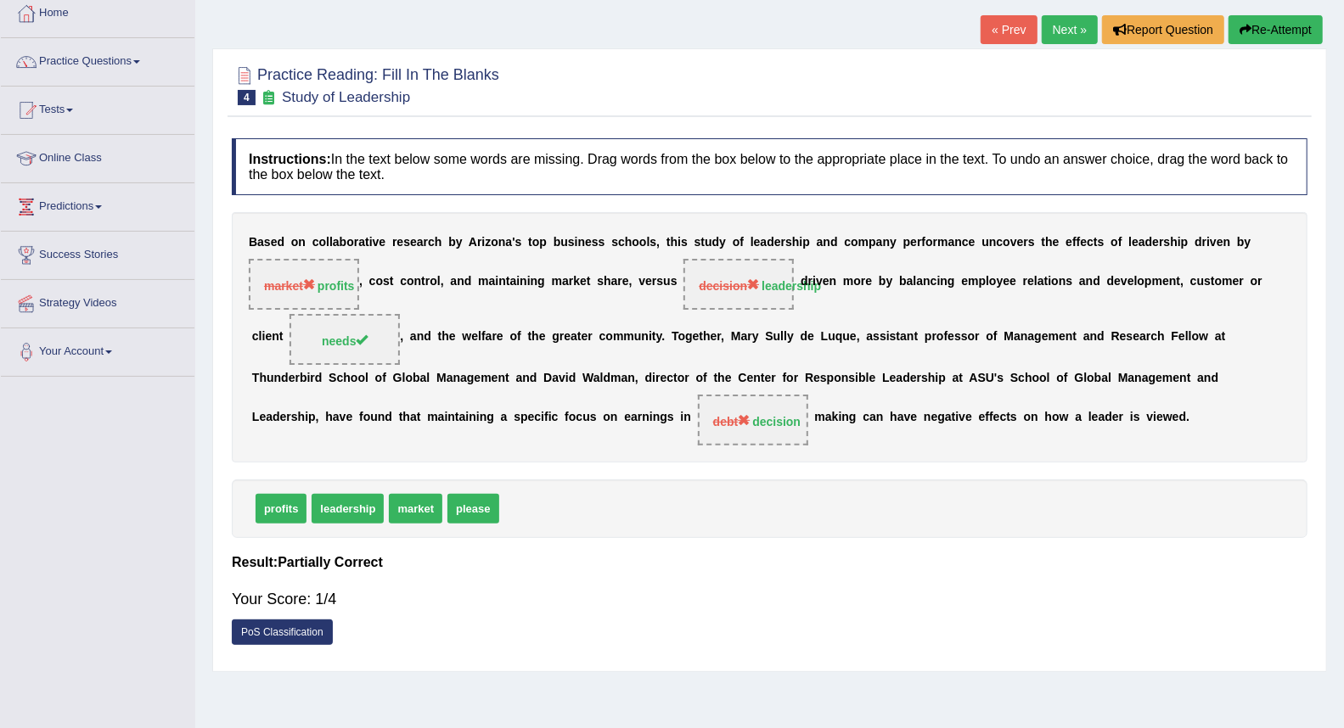
click at [1054, 36] on link "Next »" at bounding box center [1069, 29] width 56 height 29
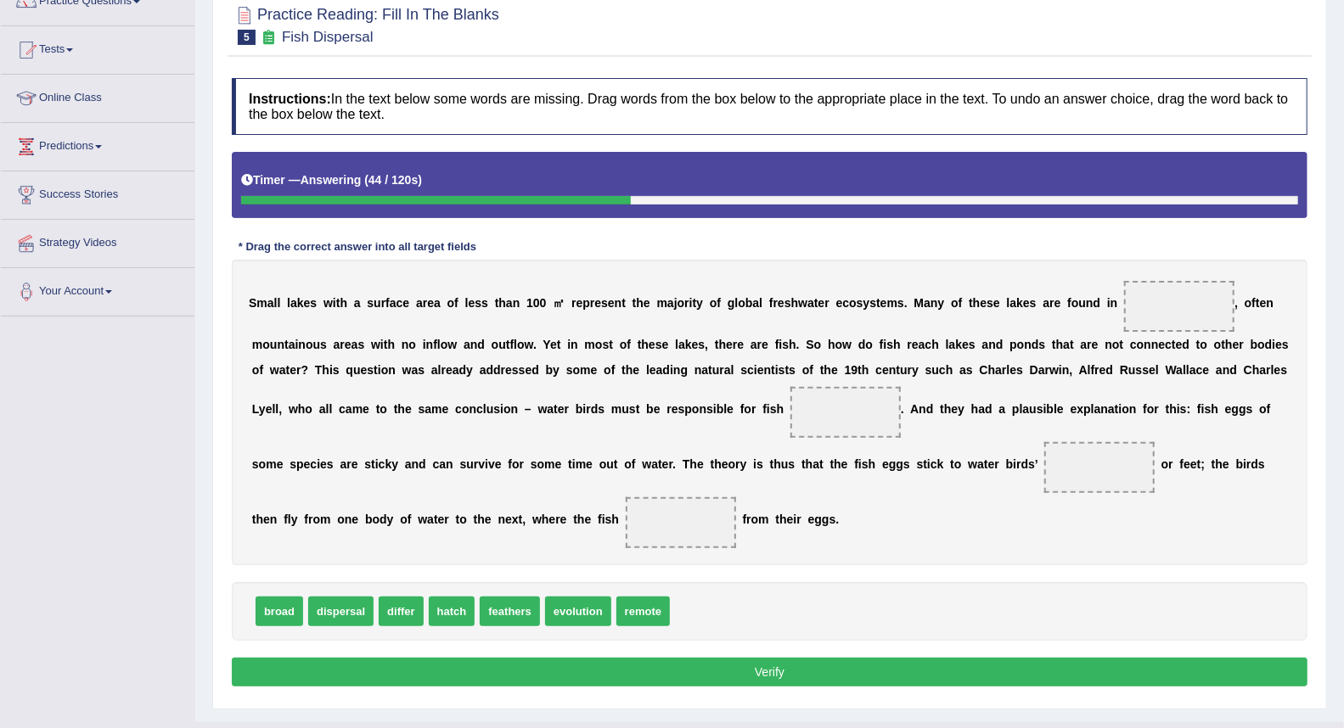
scroll to position [188, 0]
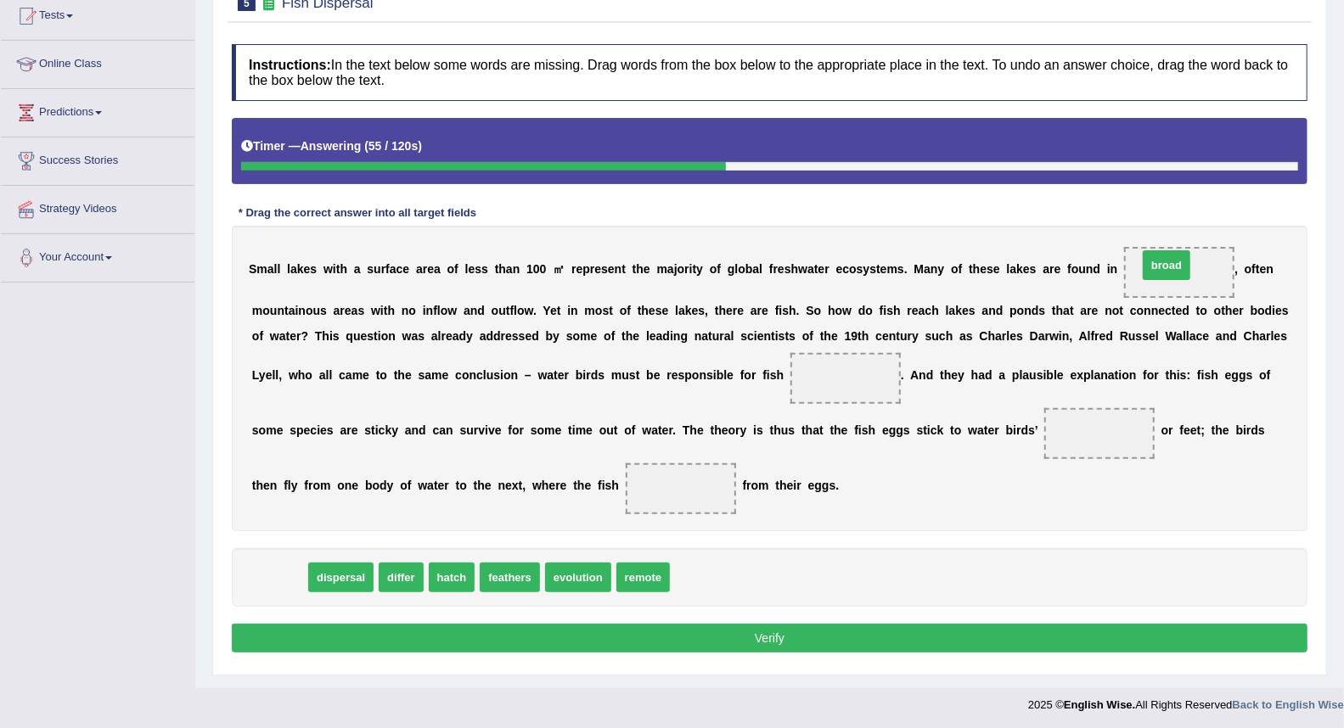
drag, startPoint x: 267, startPoint y: 578, endPoint x: 1154, endPoint y: 266, distance: 940.3
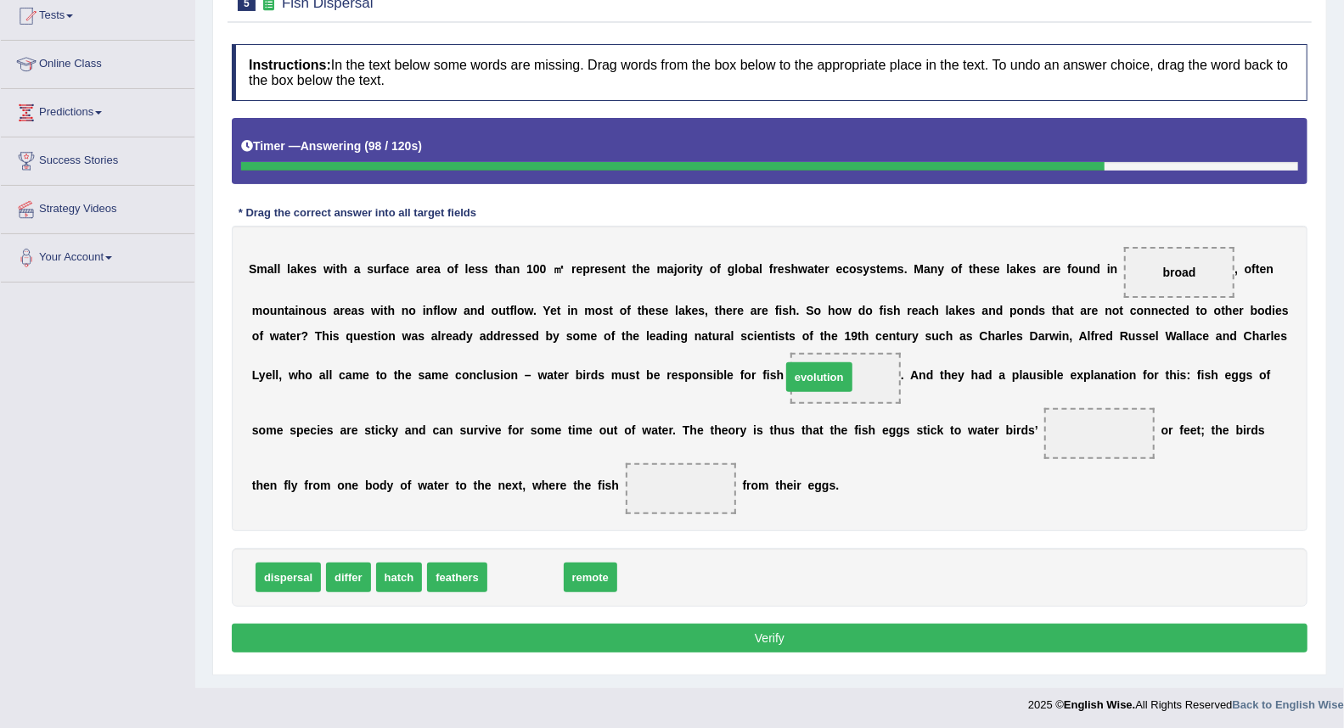
drag, startPoint x: 535, startPoint y: 573, endPoint x: 830, endPoint y: 371, distance: 357.8
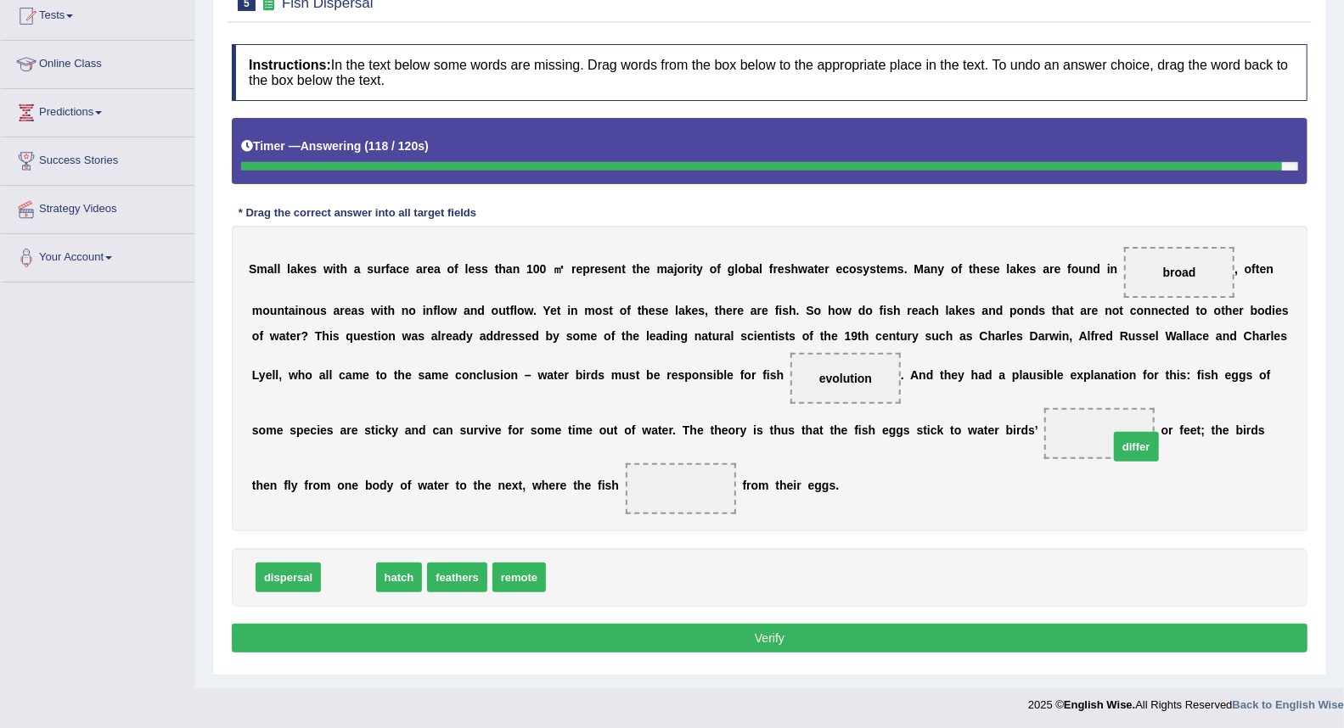
drag, startPoint x: 345, startPoint y: 580, endPoint x: 1134, endPoint y: 446, distance: 800.5
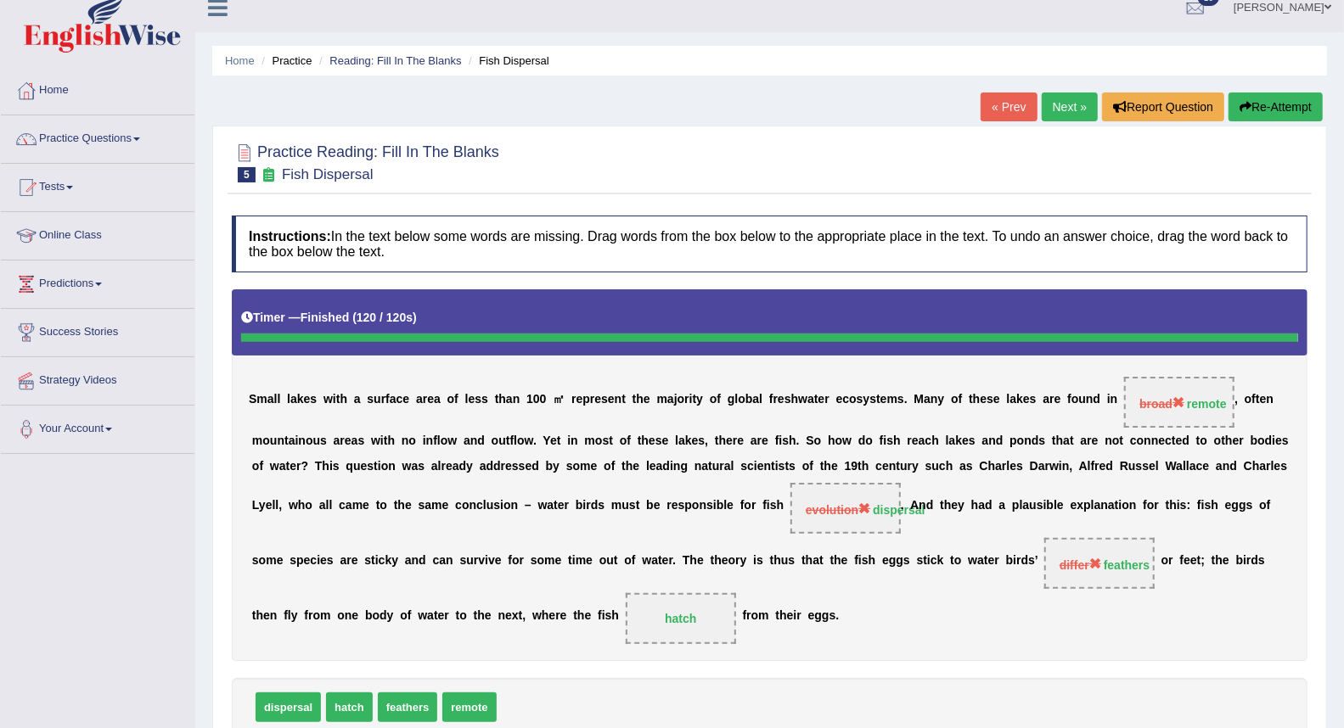
scroll to position [0, 0]
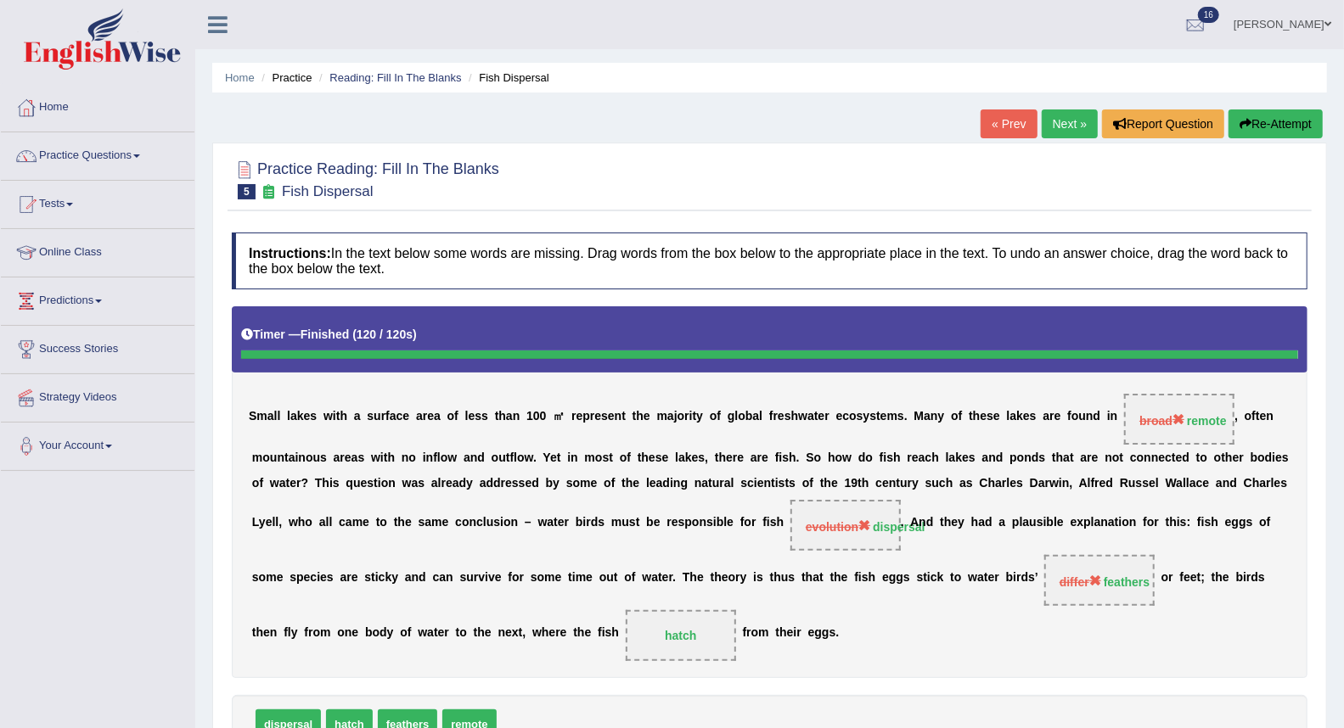
click at [1052, 120] on link "Next »" at bounding box center [1069, 123] width 56 height 29
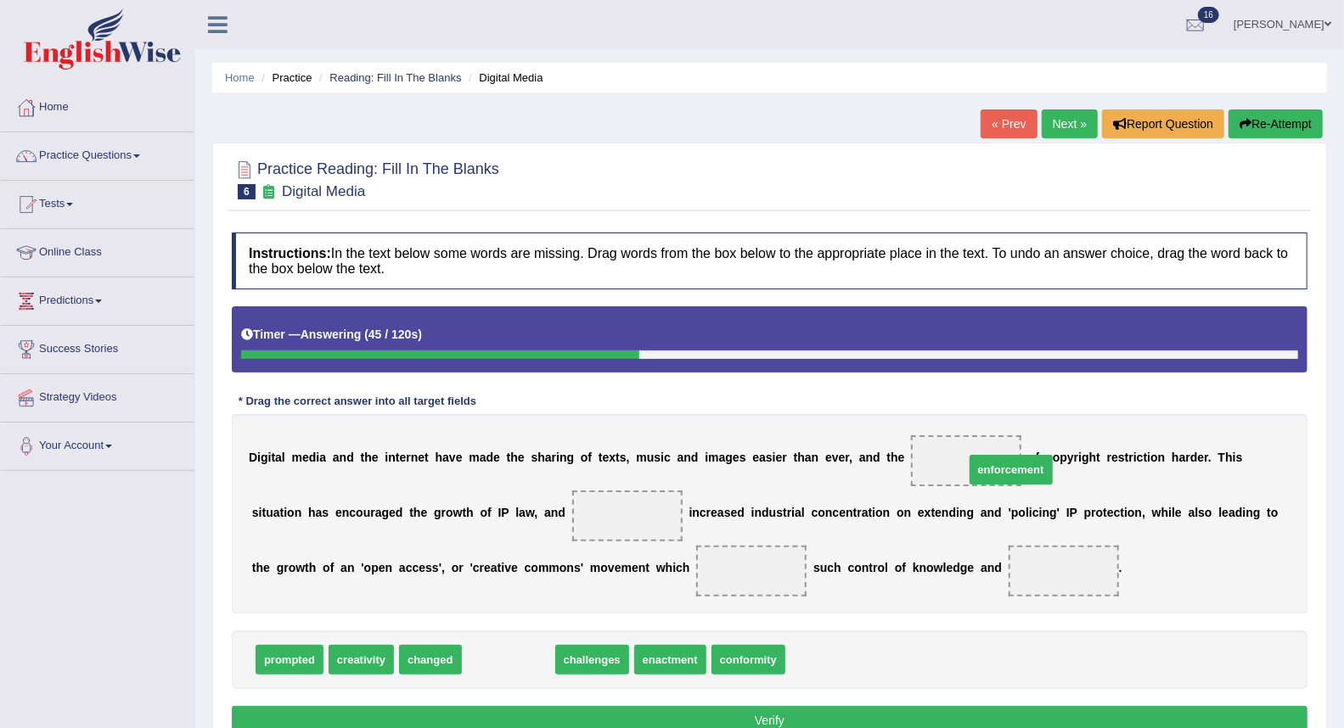
drag, startPoint x: 539, startPoint y: 663, endPoint x: 1041, endPoint y: 473, distance: 537.2
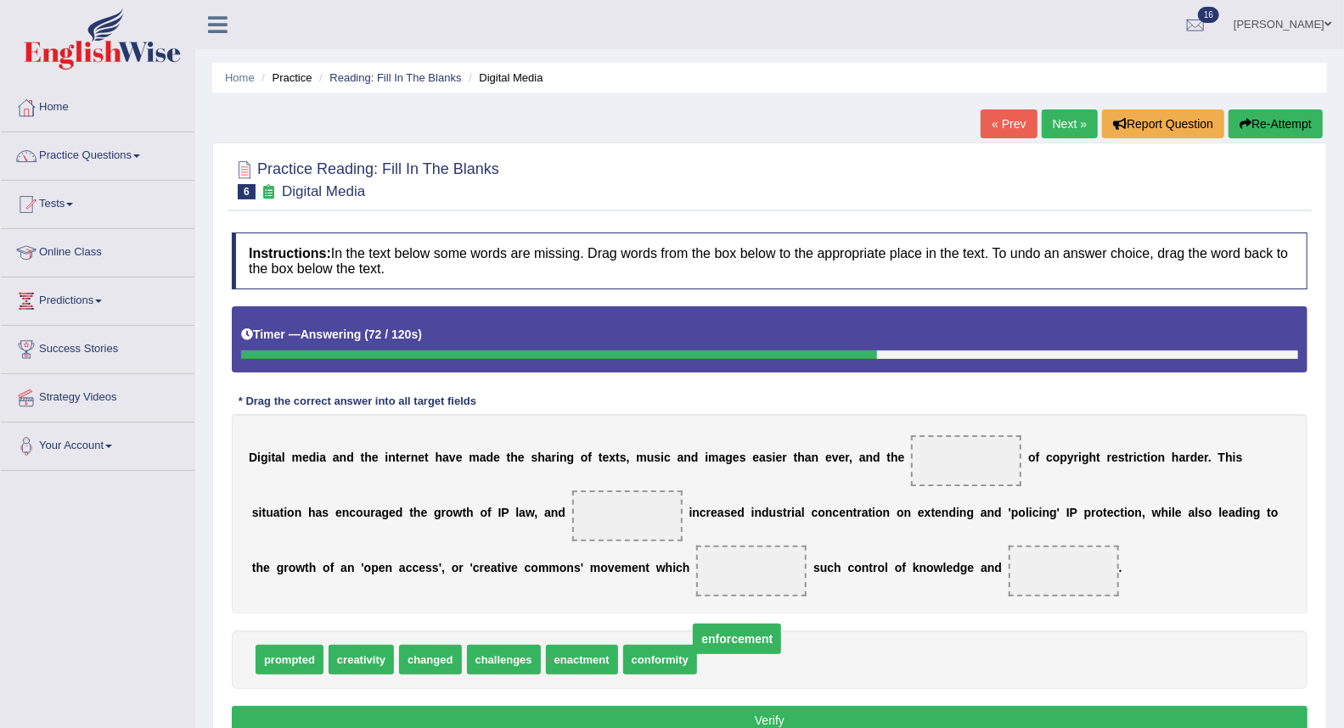
drag, startPoint x: 957, startPoint y: 463, endPoint x: 732, endPoint y: 660, distance: 298.3
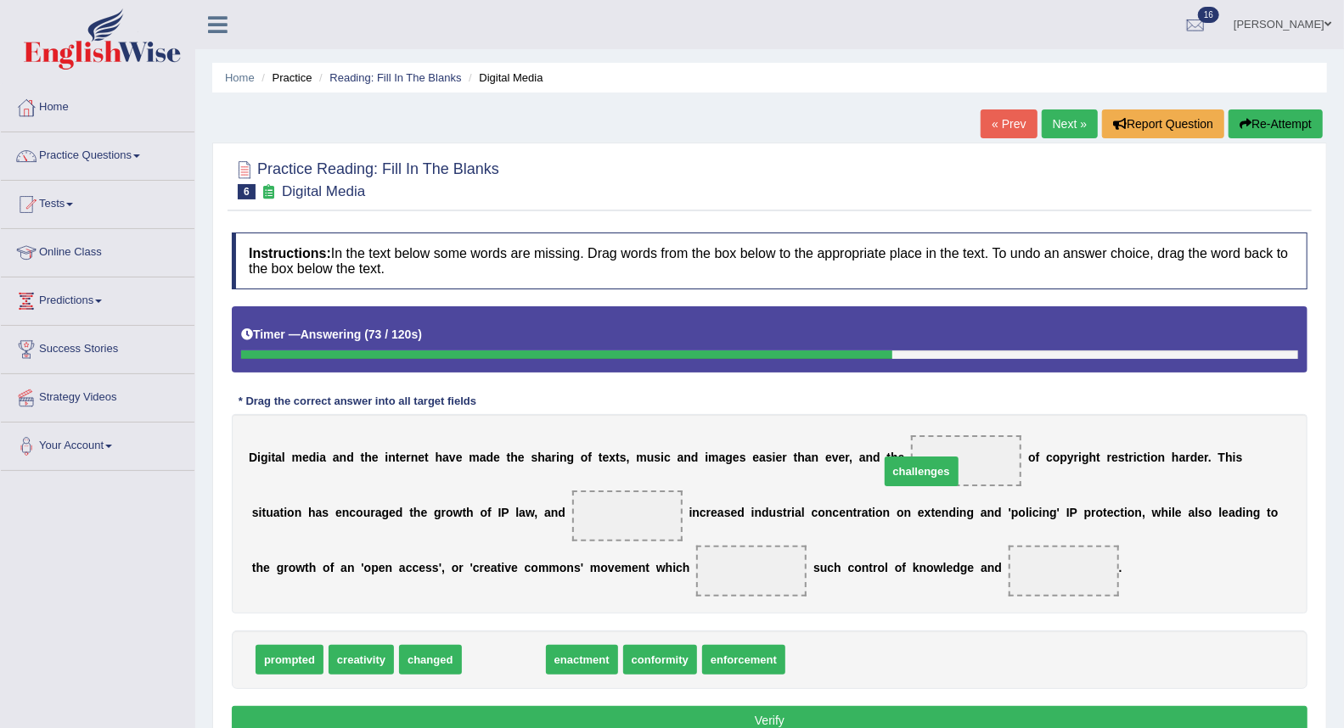
drag, startPoint x: 520, startPoint y: 660, endPoint x: 951, endPoint y: 464, distance: 473.6
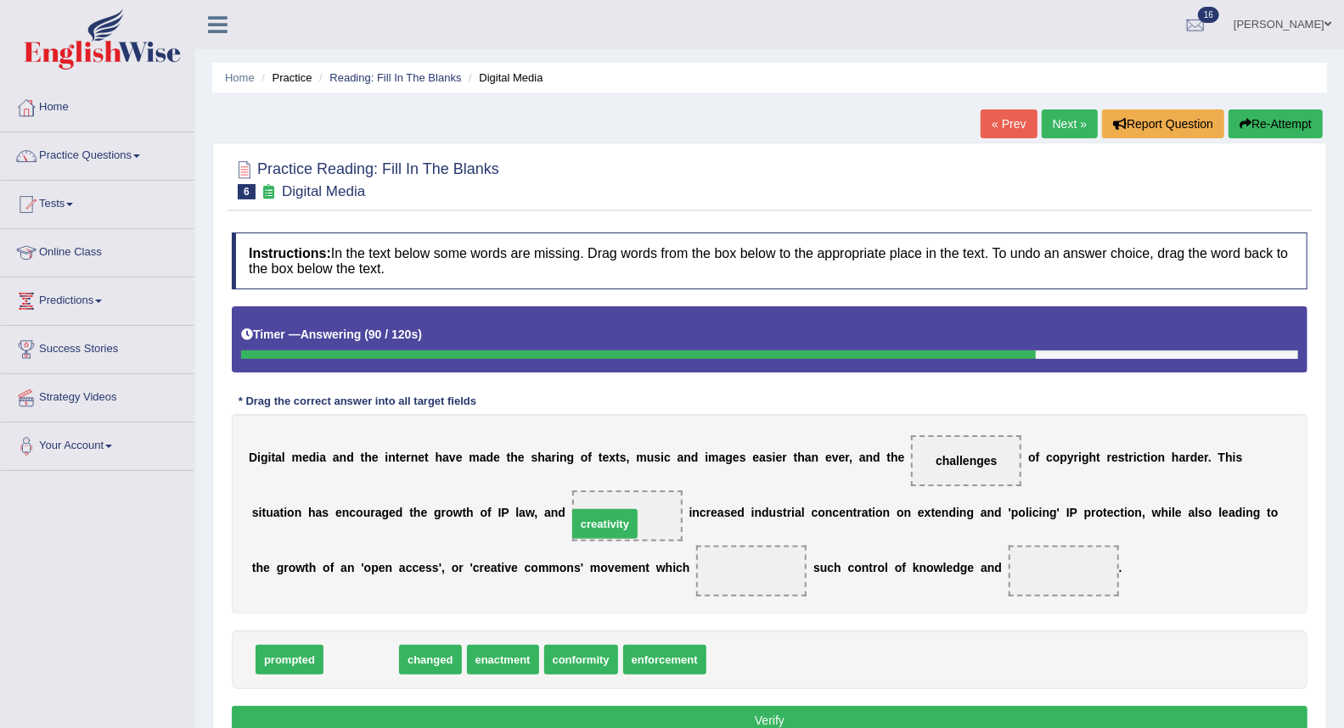
drag, startPoint x: 355, startPoint y: 659, endPoint x: 598, endPoint y: 524, distance: 278.9
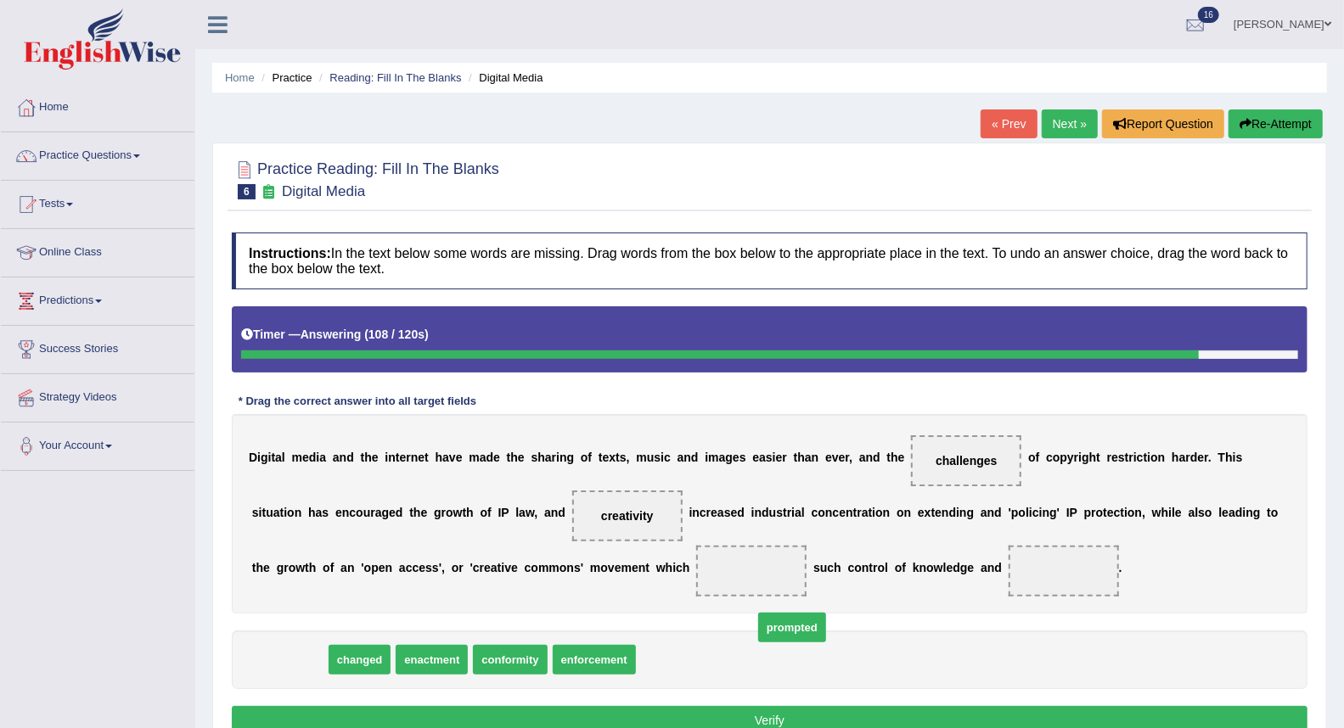
drag, startPoint x: 302, startPoint y: 659, endPoint x: 783, endPoint y: 581, distance: 487.5
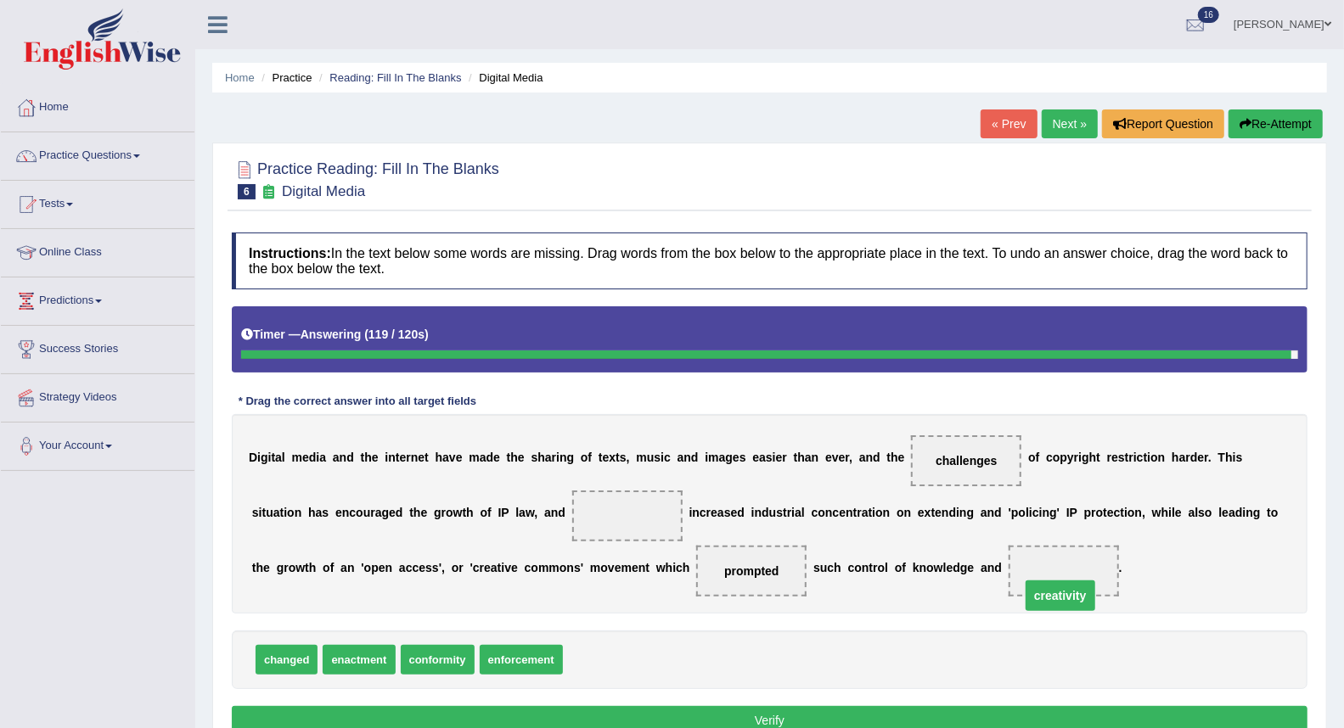
drag, startPoint x: 609, startPoint y: 511, endPoint x: 1041, endPoint y: 588, distance: 439.7
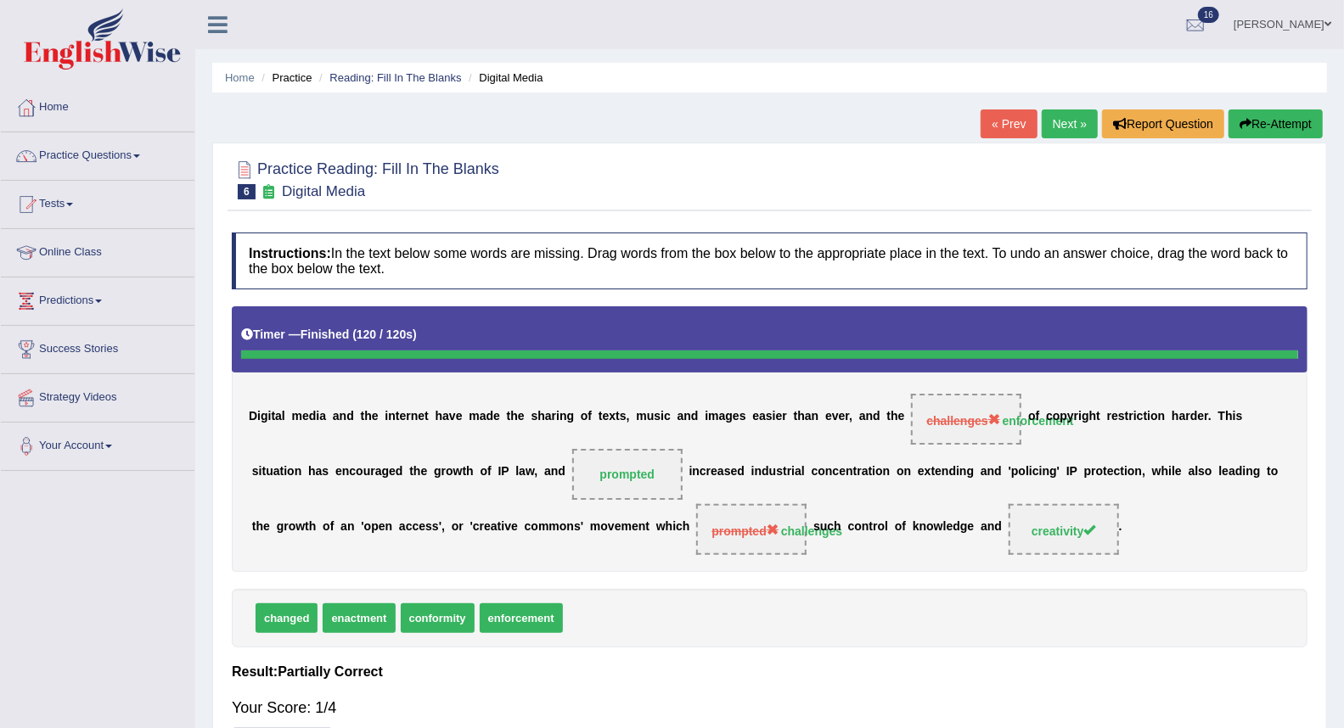
click at [835, 642] on div "changed enactment conformity enforcement" at bounding box center [769, 618] width 1075 height 59
click at [1062, 124] on link "Next »" at bounding box center [1069, 123] width 56 height 29
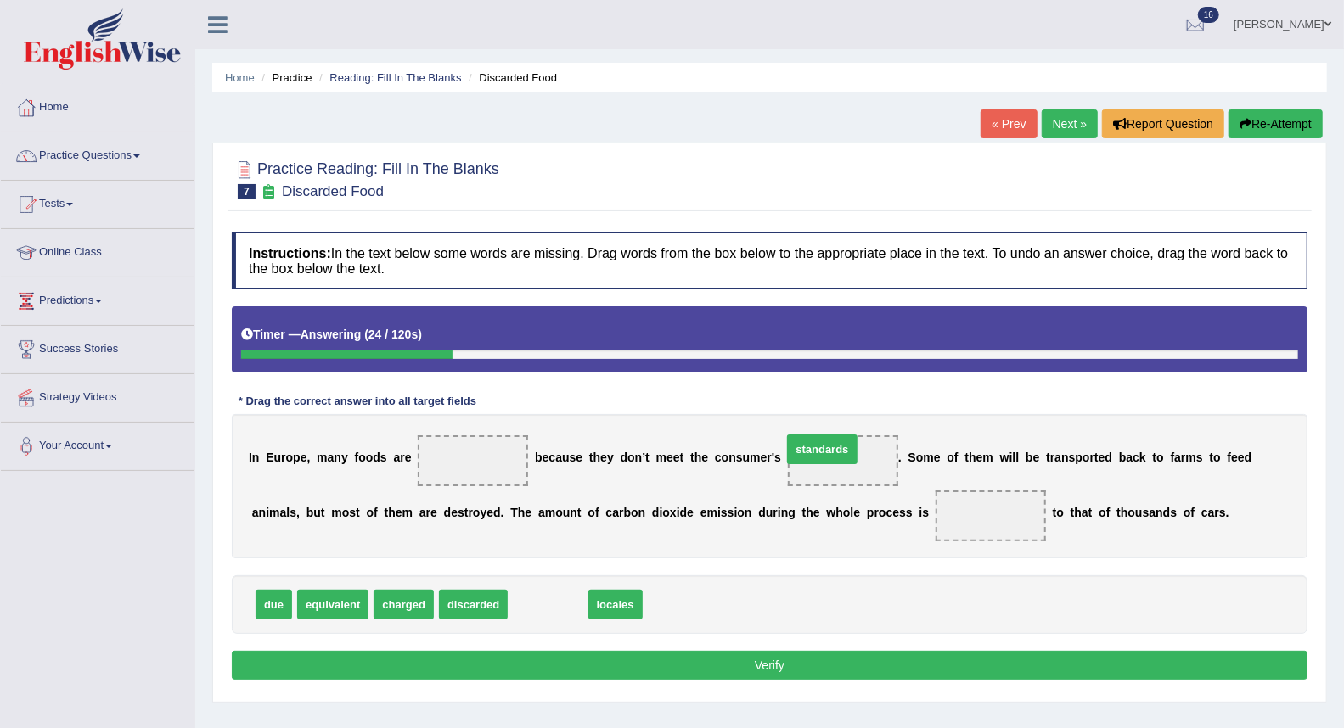
drag, startPoint x: 543, startPoint y: 603, endPoint x: 817, endPoint y: 447, distance: 315.1
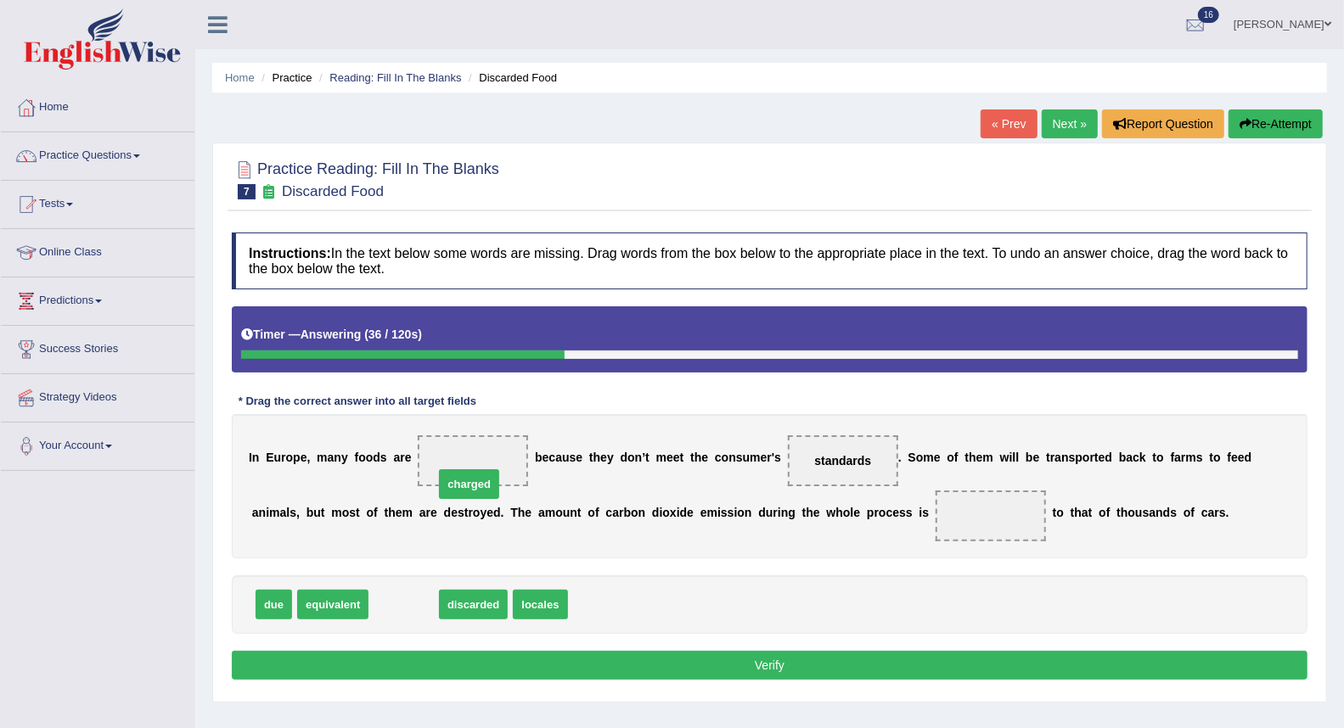
drag, startPoint x: 404, startPoint y: 607, endPoint x: 473, endPoint y: 475, distance: 148.4
drag, startPoint x: 480, startPoint y: 462, endPoint x: 537, endPoint y: 616, distance: 164.9
drag, startPoint x: 422, startPoint y: 600, endPoint x: 480, endPoint y: 450, distance: 161.2
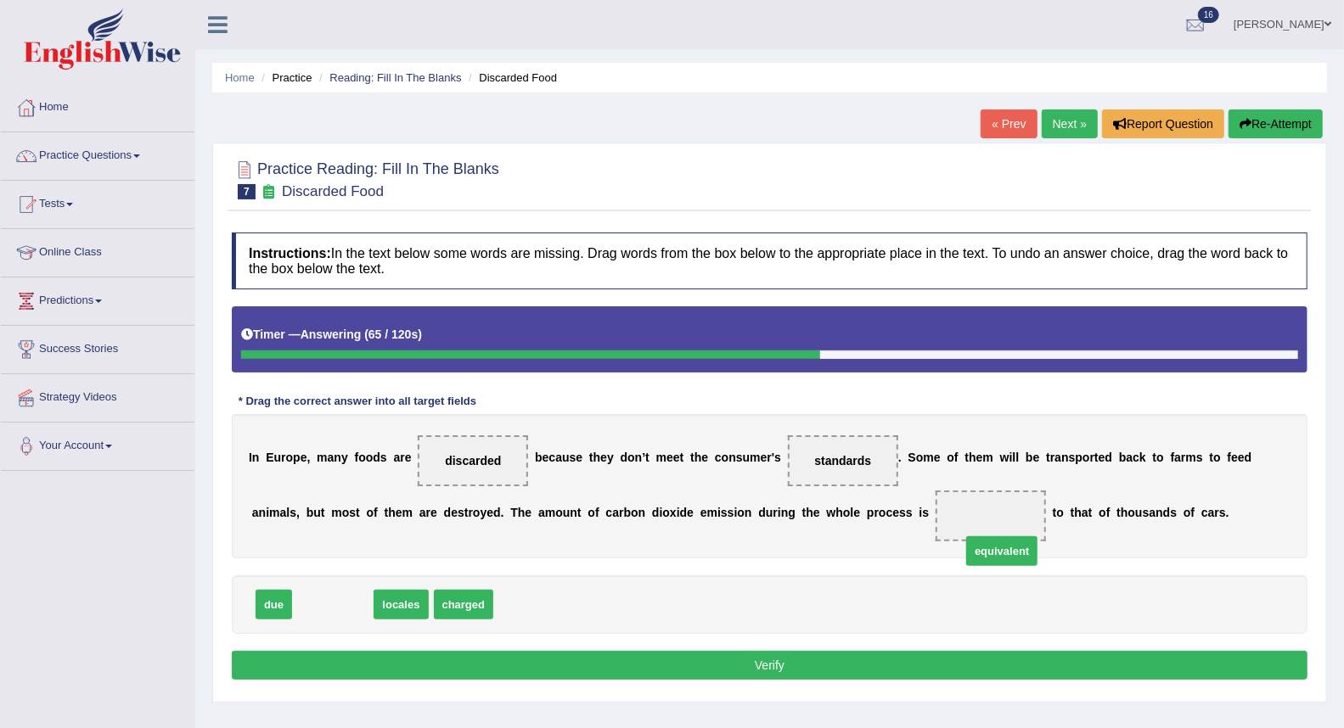
drag, startPoint x: 346, startPoint y: 611, endPoint x: 1017, endPoint y: 549, distance: 673.4
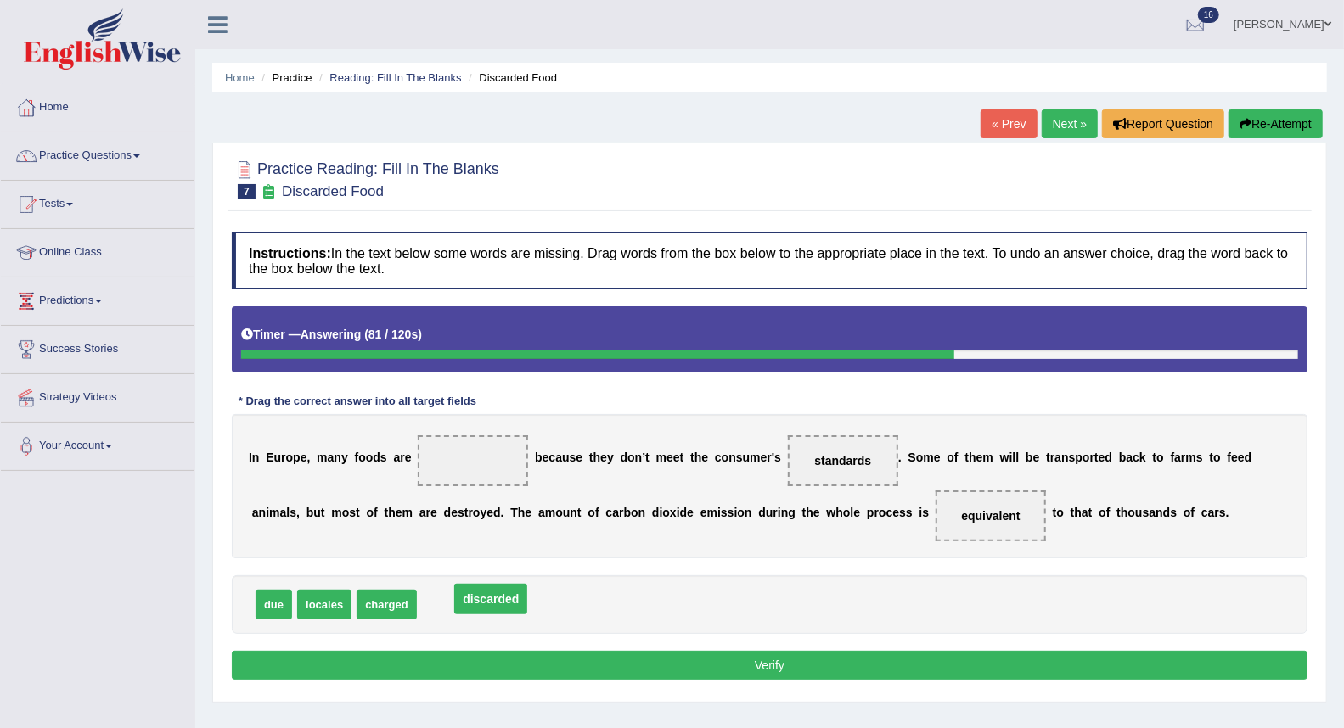
drag, startPoint x: 463, startPoint y: 453, endPoint x: 480, endPoint y: 592, distance: 139.5
drag, startPoint x: 272, startPoint y: 603, endPoint x: 461, endPoint y: 468, distance: 232.5
click at [523, 655] on button "Verify" at bounding box center [769, 665] width 1075 height 29
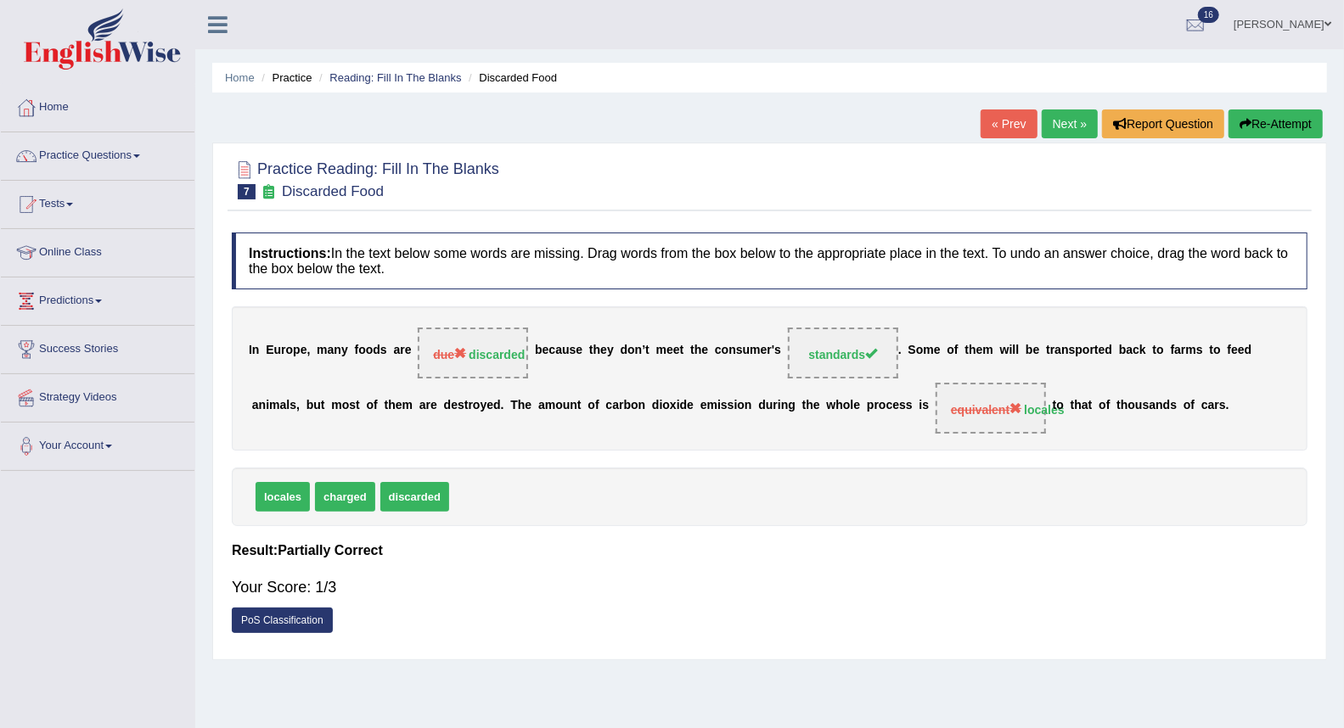
drag, startPoint x: 552, startPoint y: 452, endPoint x: 539, endPoint y: 200, distance: 251.5
click at [539, 200] on div "Practice Reading: Fill In The Blanks 7 Discarded Food Instructions: In the text…" at bounding box center [769, 402] width 1114 height 518
drag, startPoint x: 440, startPoint y: 503, endPoint x: 496, endPoint y: 339, distance: 173.1
click at [495, 340] on div "Instructions: In the text below some words are missing. Drag words from the box…" at bounding box center [769, 437] width 1084 height 427
click at [1045, 128] on link "Next »" at bounding box center [1069, 123] width 56 height 29
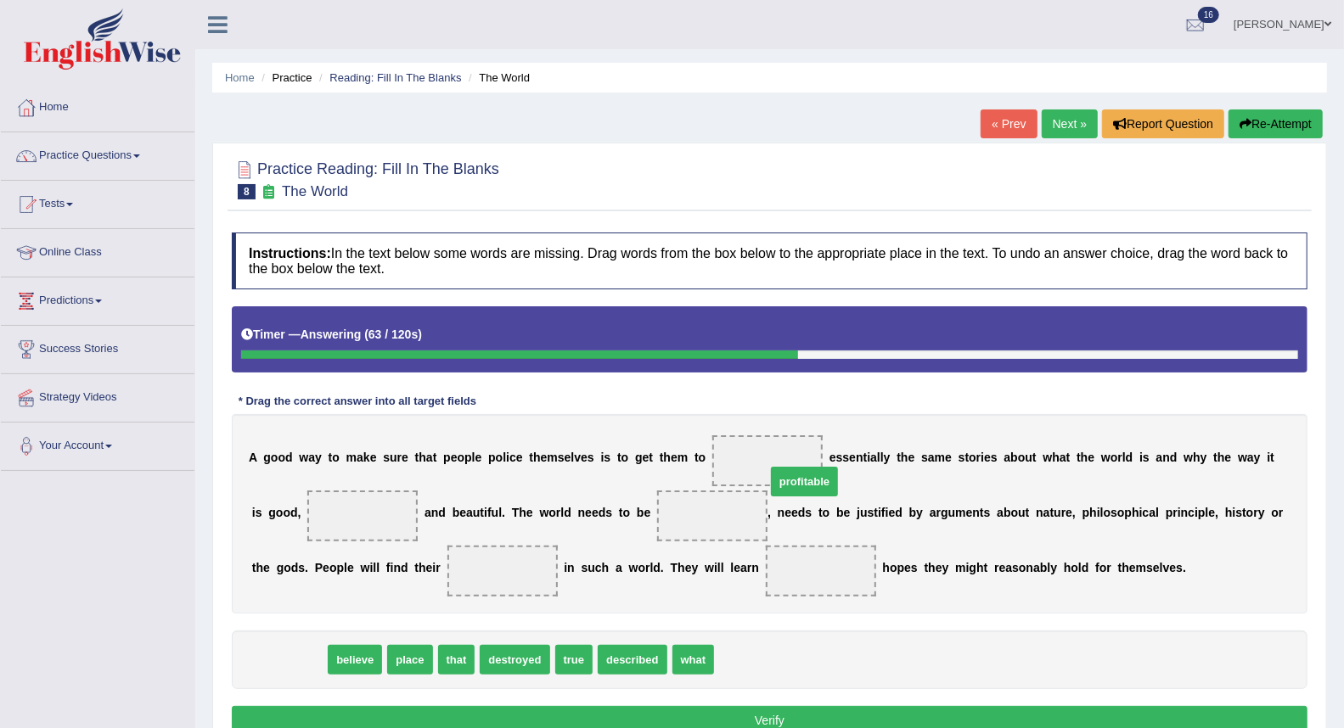
drag, startPoint x: 300, startPoint y: 654, endPoint x: 816, endPoint y: 476, distance: 545.1
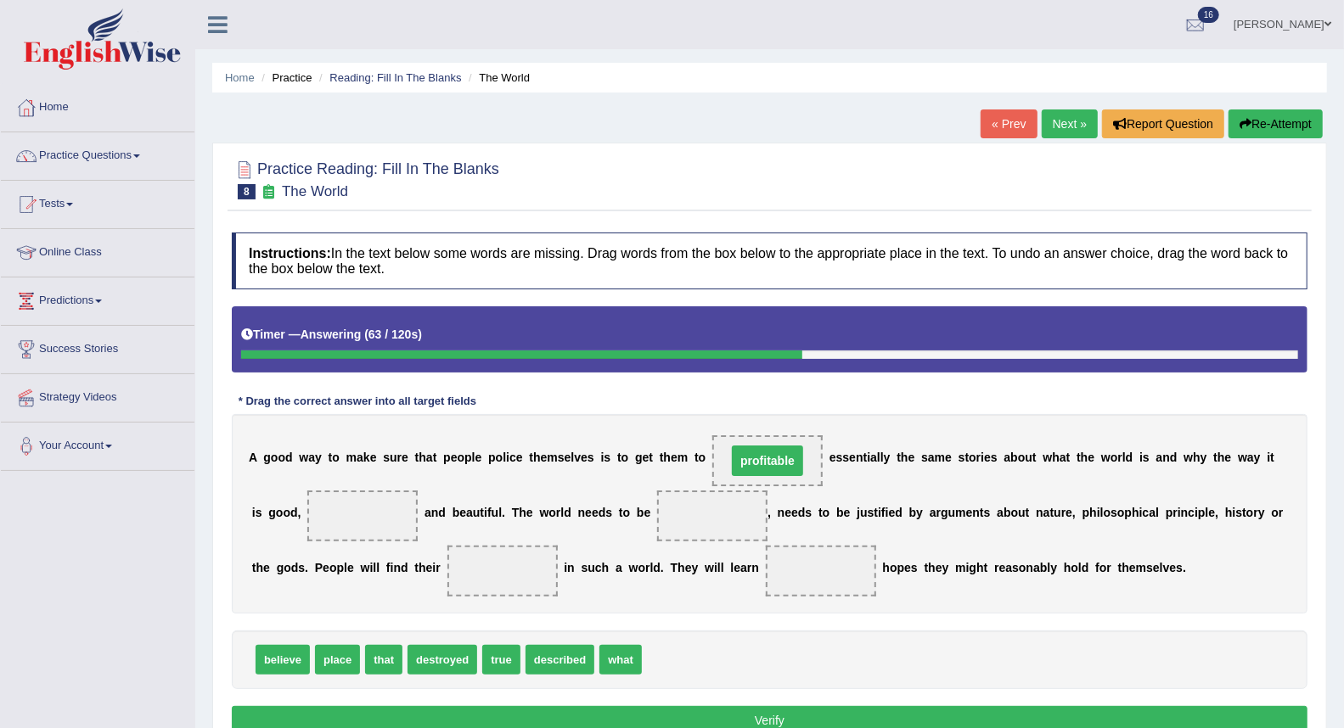
click at [816, 476] on span "profitable" at bounding box center [767, 460] width 110 height 51
drag, startPoint x: 776, startPoint y: 462, endPoint x: 750, endPoint y: 667, distance: 207.0
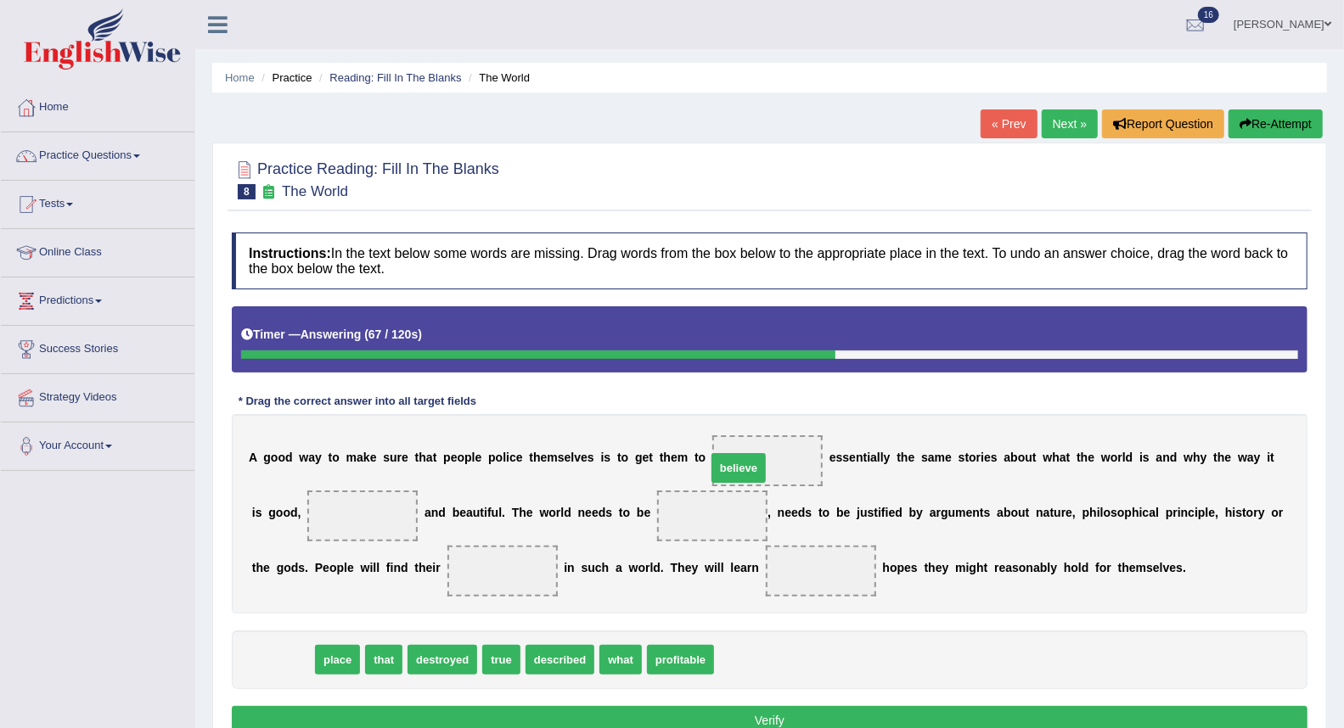
drag, startPoint x: 281, startPoint y: 652, endPoint x: 738, endPoint y: 460, distance: 496.1
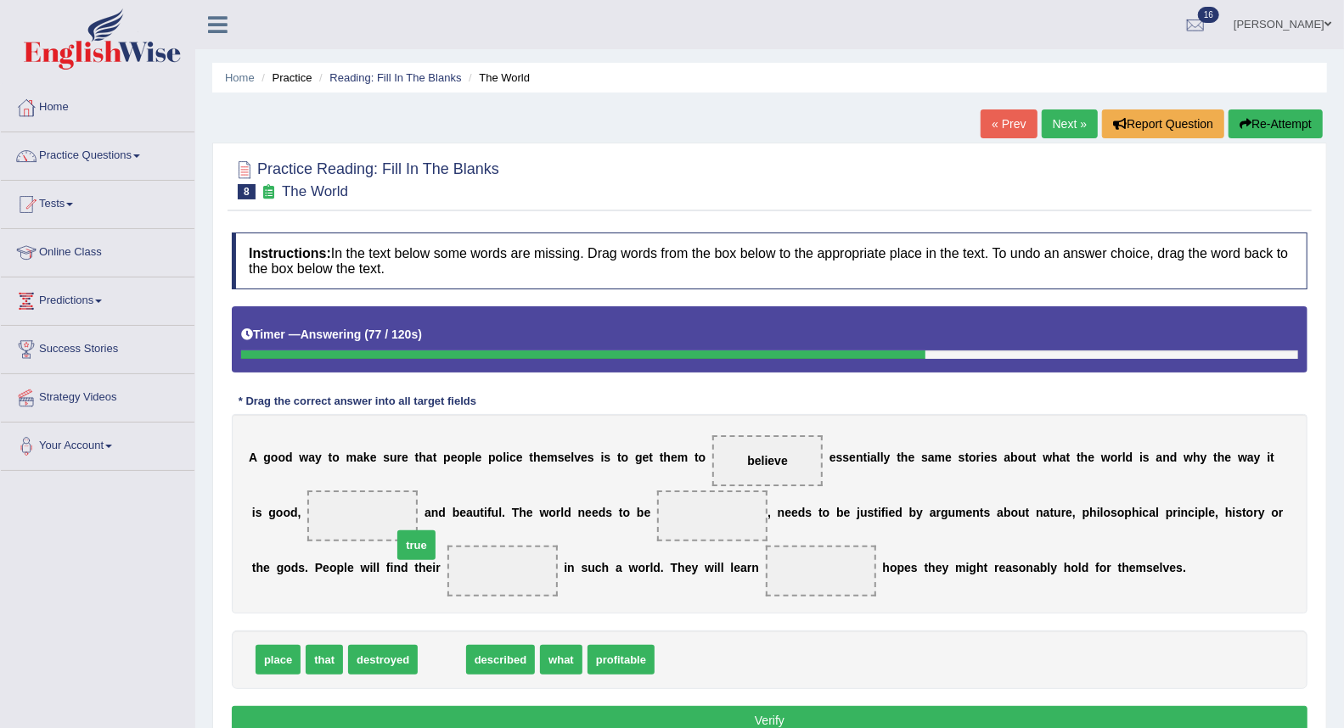
drag, startPoint x: 447, startPoint y: 667, endPoint x: 401, endPoint y: 531, distance: 143.6
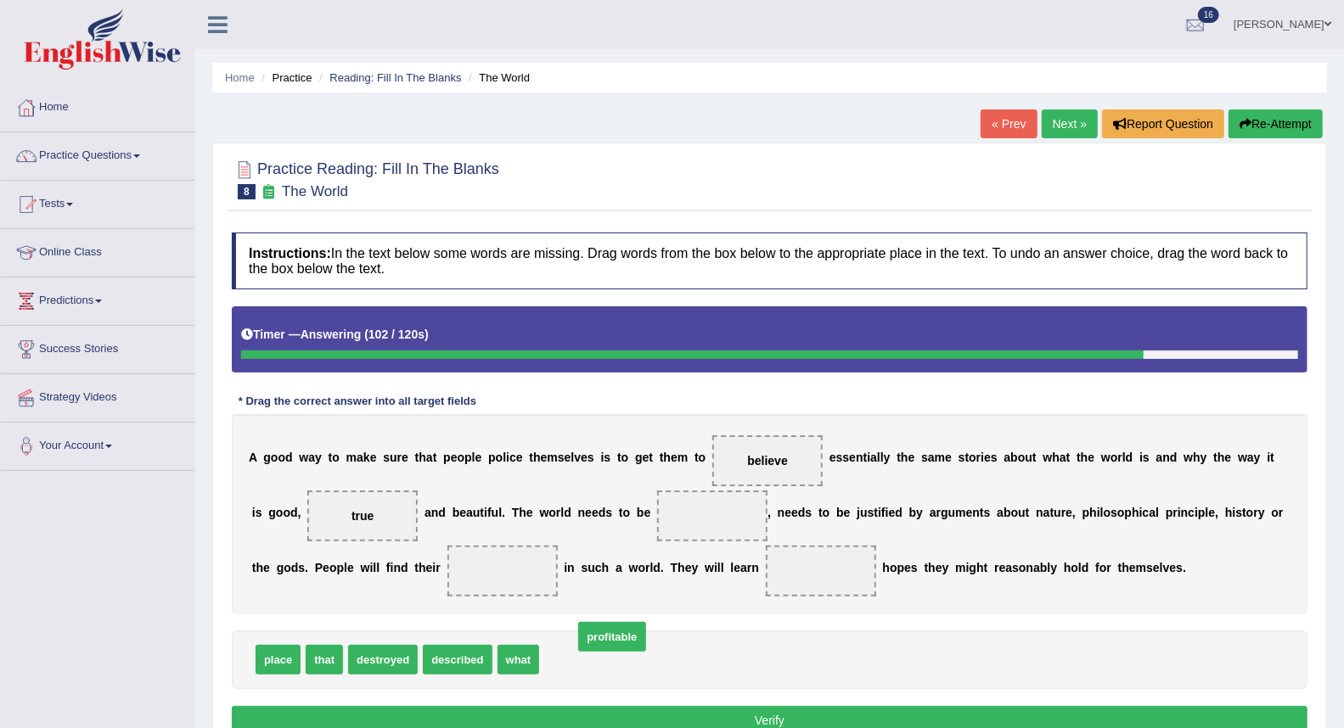
drag, startPoint x: 562, startPoint y: 660, endPoint x: 596, endPoint y: 637, distance: 41.0
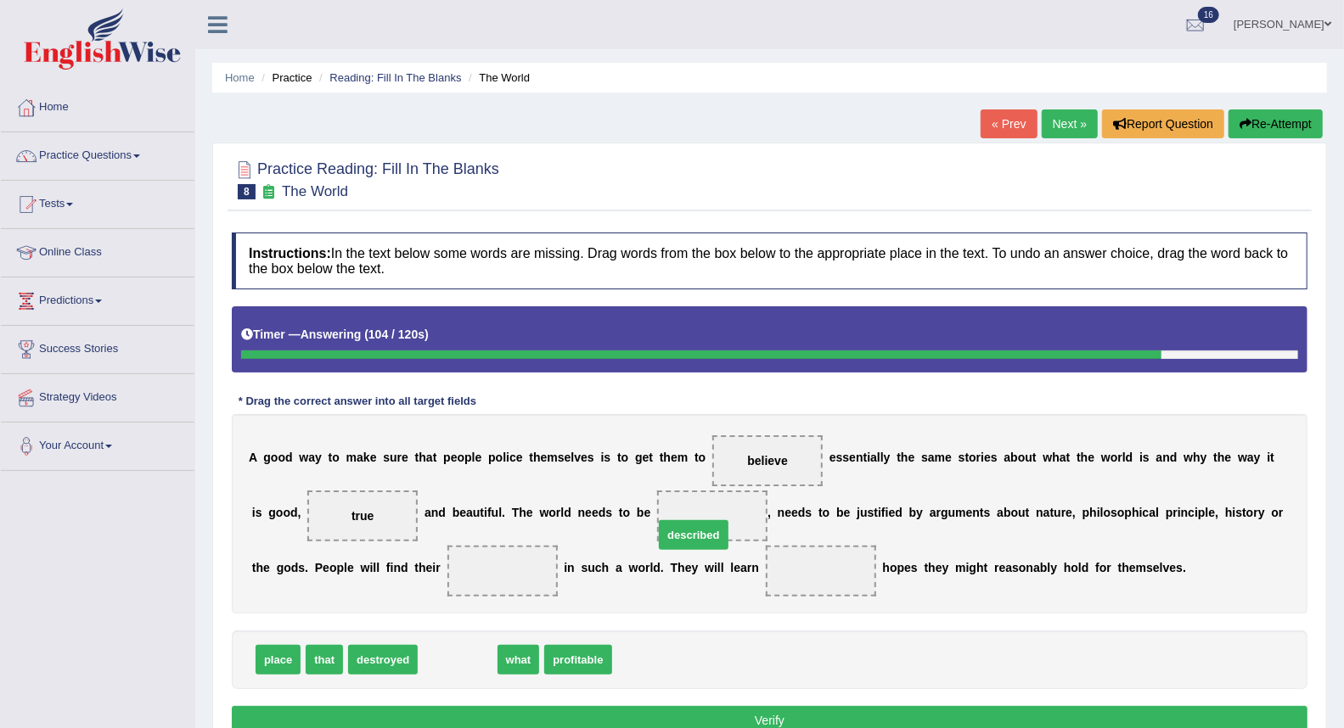
drag, startPoint x: 482, startPoint y: 660, endPoint x: 725, endPoint y: 528, distance: 276.5
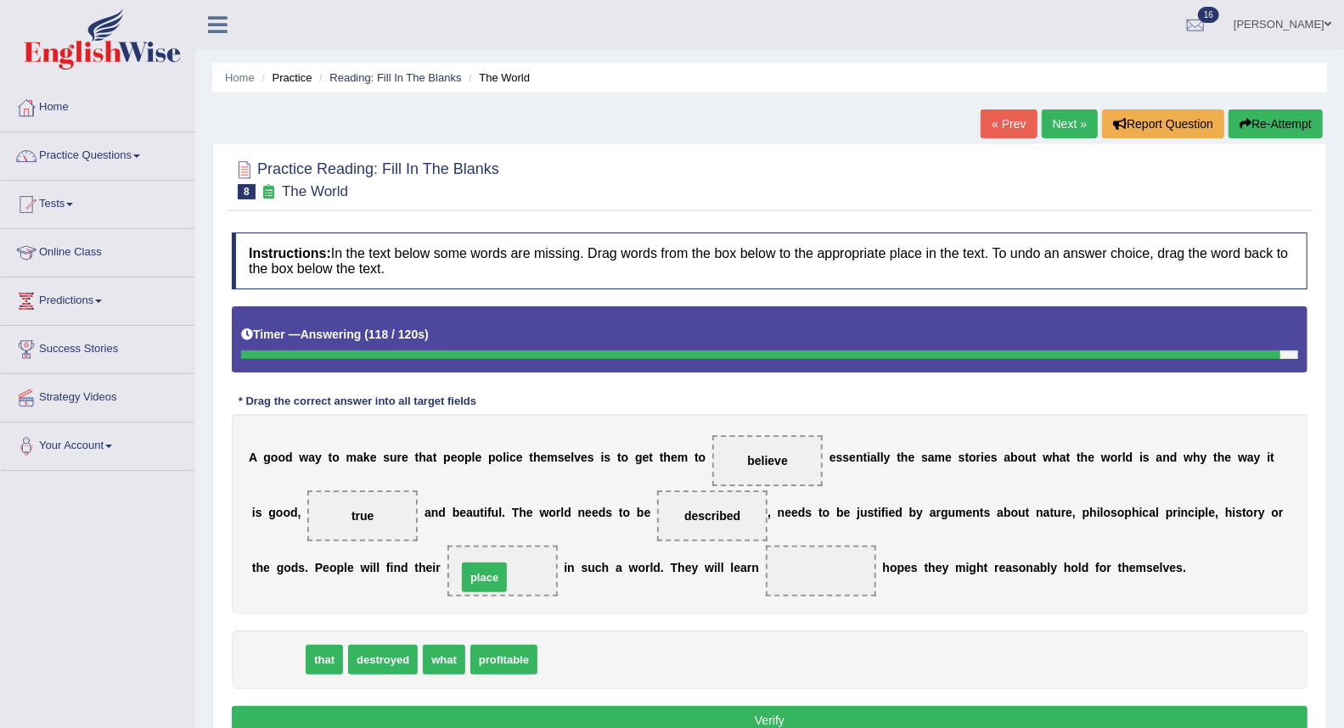
drag, startPoint x: 283, startPoint y: 666, endPoint x: 501, endPoint y: 578, distance: 234.5
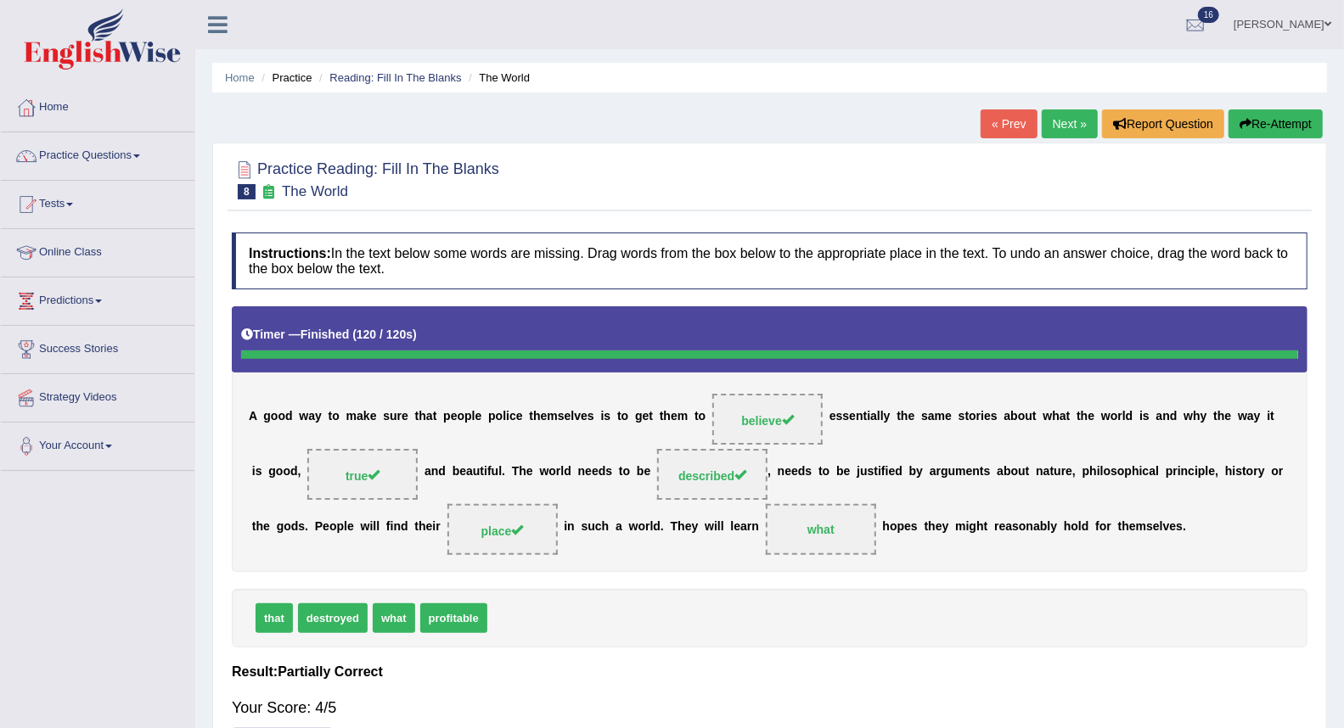
click at [1059, 121] on link "Next »" at bounding box center [1069, 123] width 56 height 29
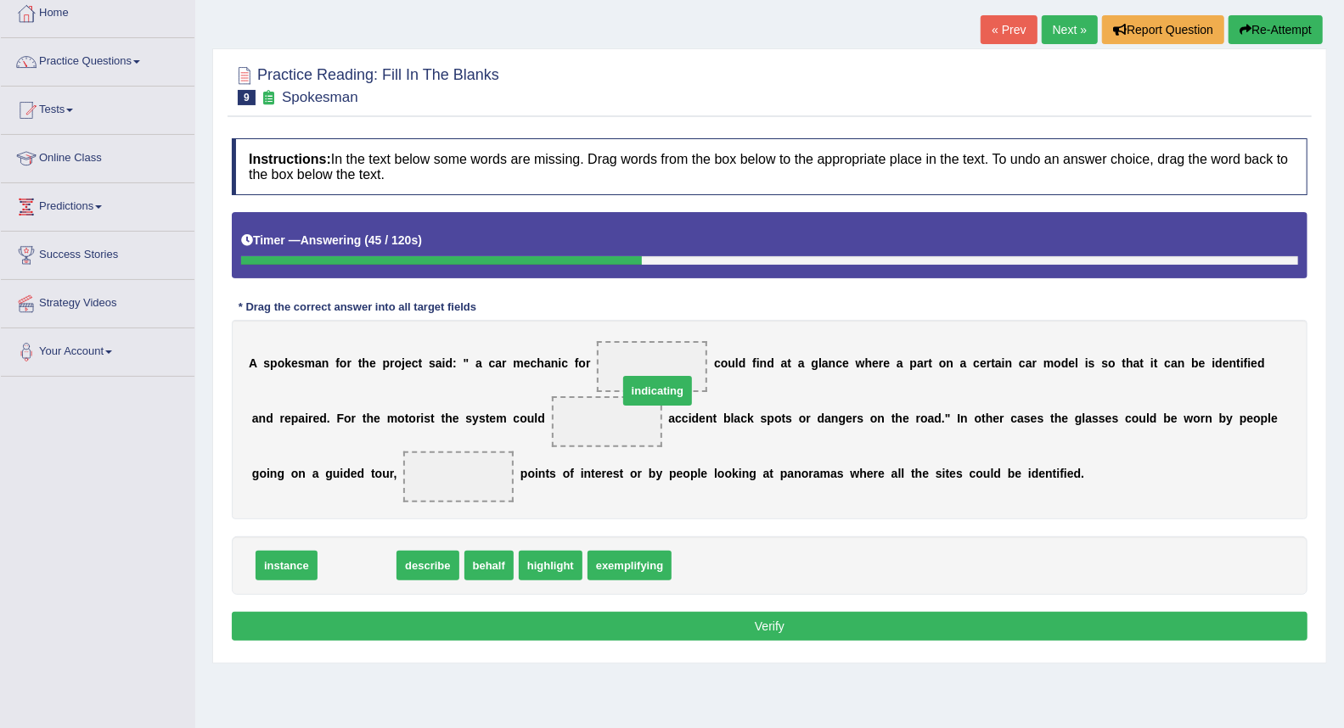
drag, startPoint x: 355, startPoint y: 569, endPoint x: 655, endPoint y: 389, distance: 350.2
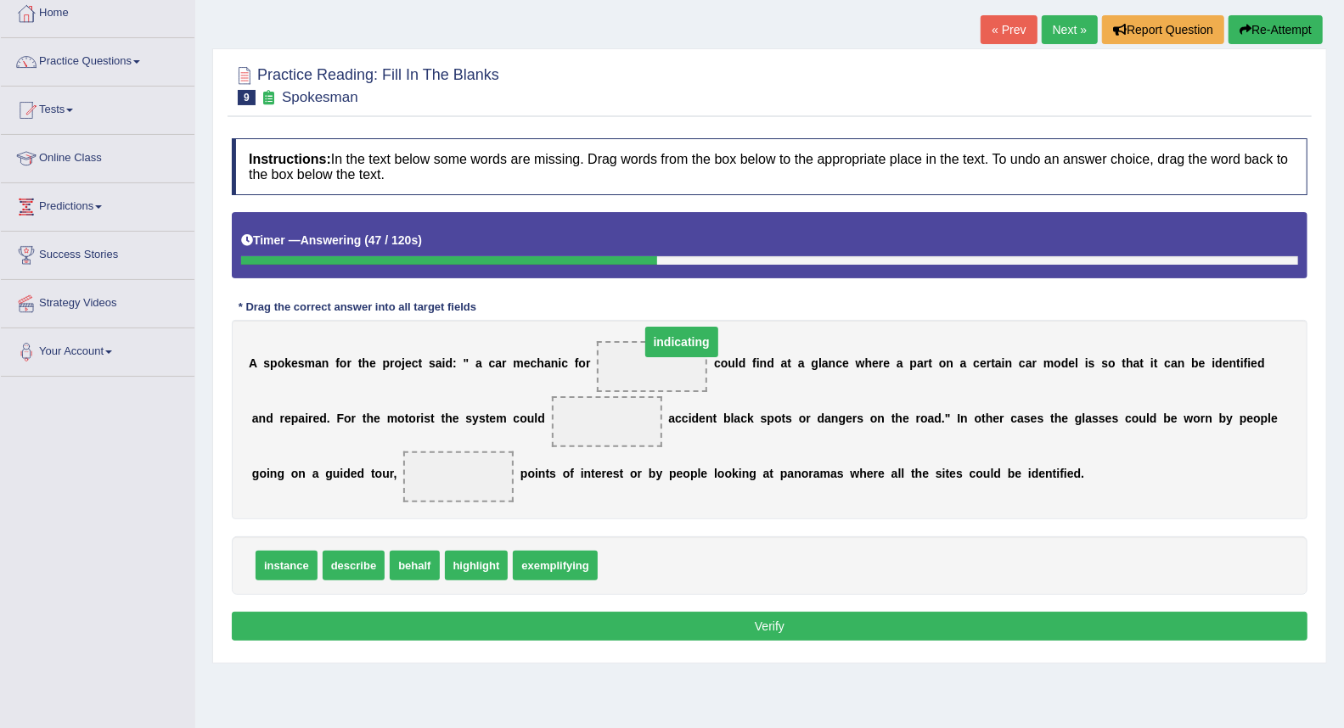
drag, startPoint x: 628, startPoint y: 420, endPoint x: 703, endPoint y: 340, distance: 109.3
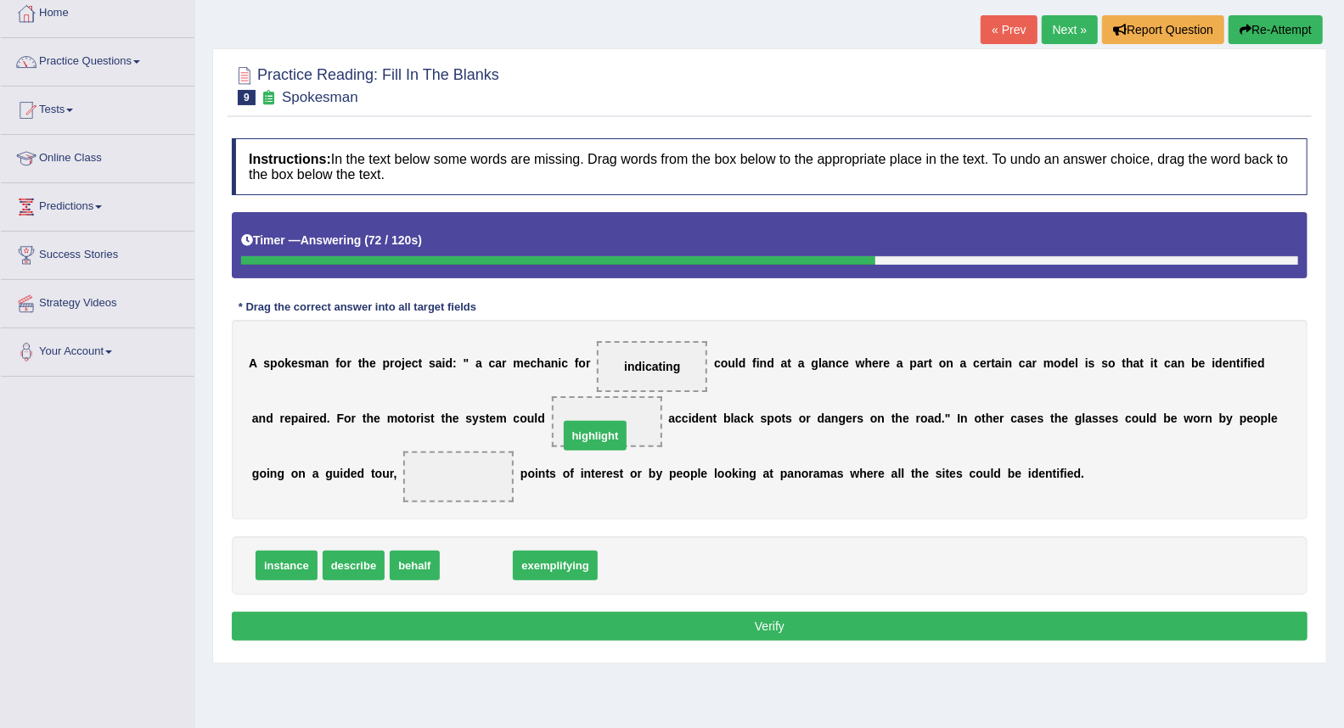
drag, startPoint x: 488, startPoint y: 563, endPoint x: 607, endPoint y: 427, distance: 180.4
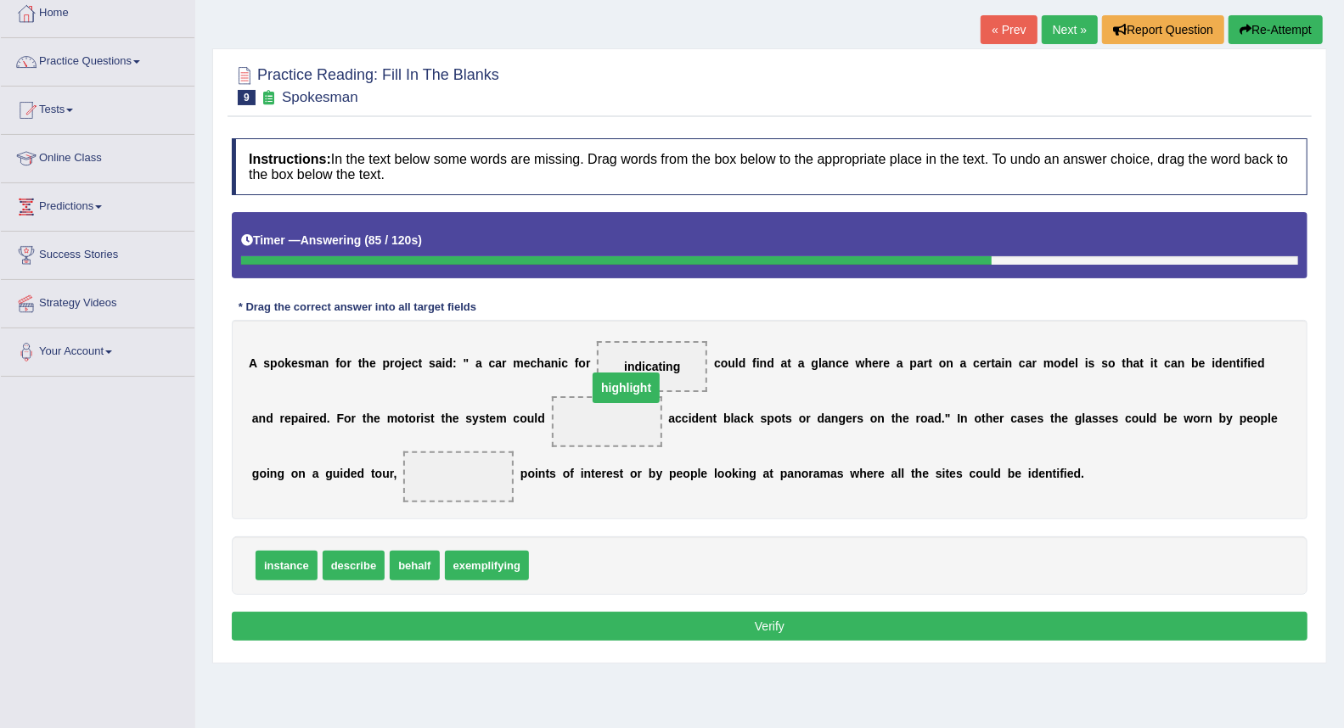
drag, startPoint x: 612, startPoint y: 418, endPoint x: 650, endPoint y: 365, distance: 65.0
drag, startPoint x: 557, startPoint y: 566, endPoint x: 594, endPoint y: 412, distance: 158.1
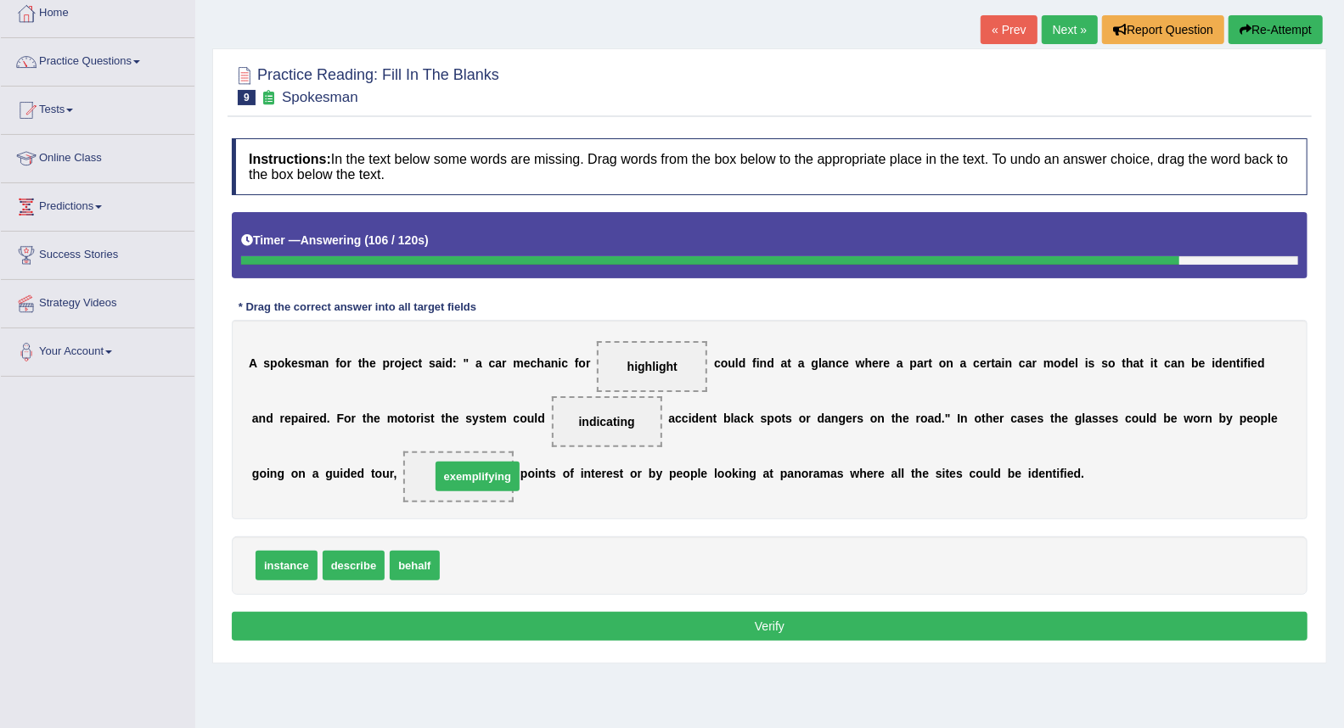
drag, startPoint x: 464, startPoint y: 562, endPoint x: 451, endPoint y: 458, distance: 104.4
click at [563, 620] on button "Verify" at bounding box center [769, 626] width 1075 height 29
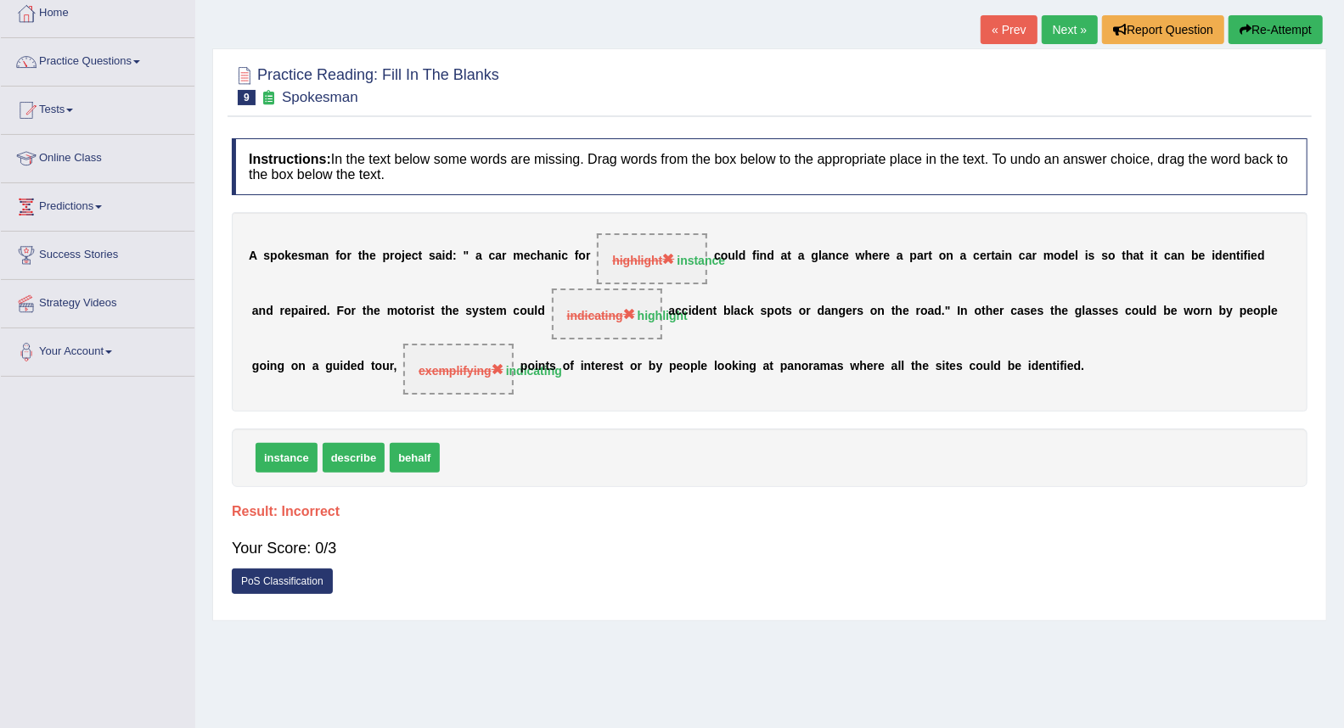
click at [1066, 31] on link "Next »" at bounding box center [1069, 29] width 56 height 29
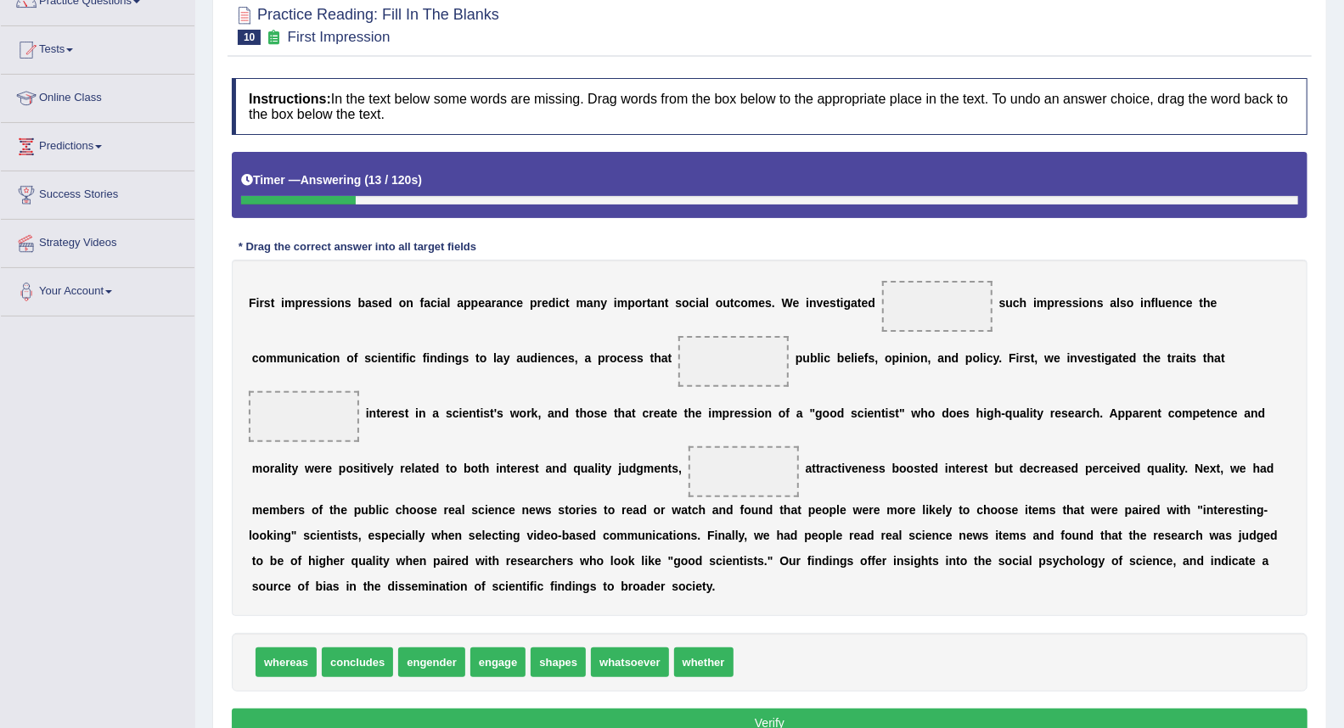
scroll to position [188, 0]
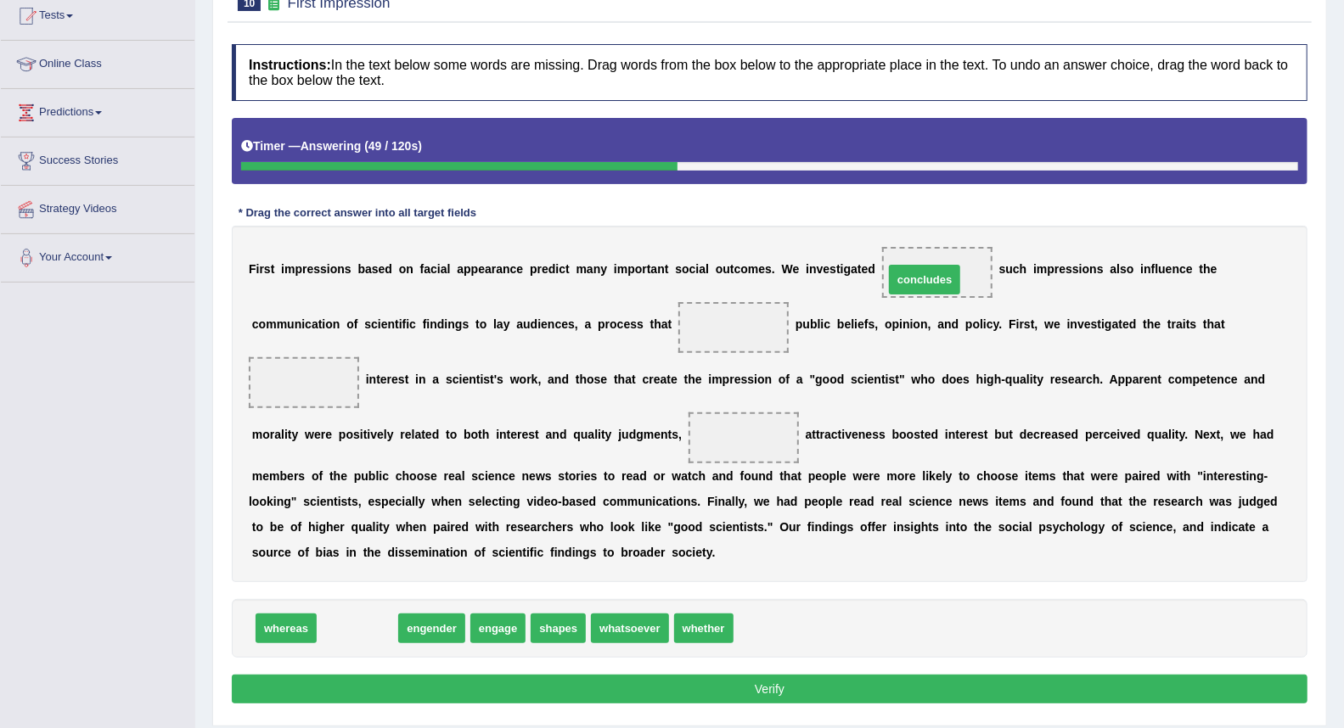
drag, startPoint x: 379, startPoint y: 623, endPoint x: 946, endPoint y: 272, distance: 667.0
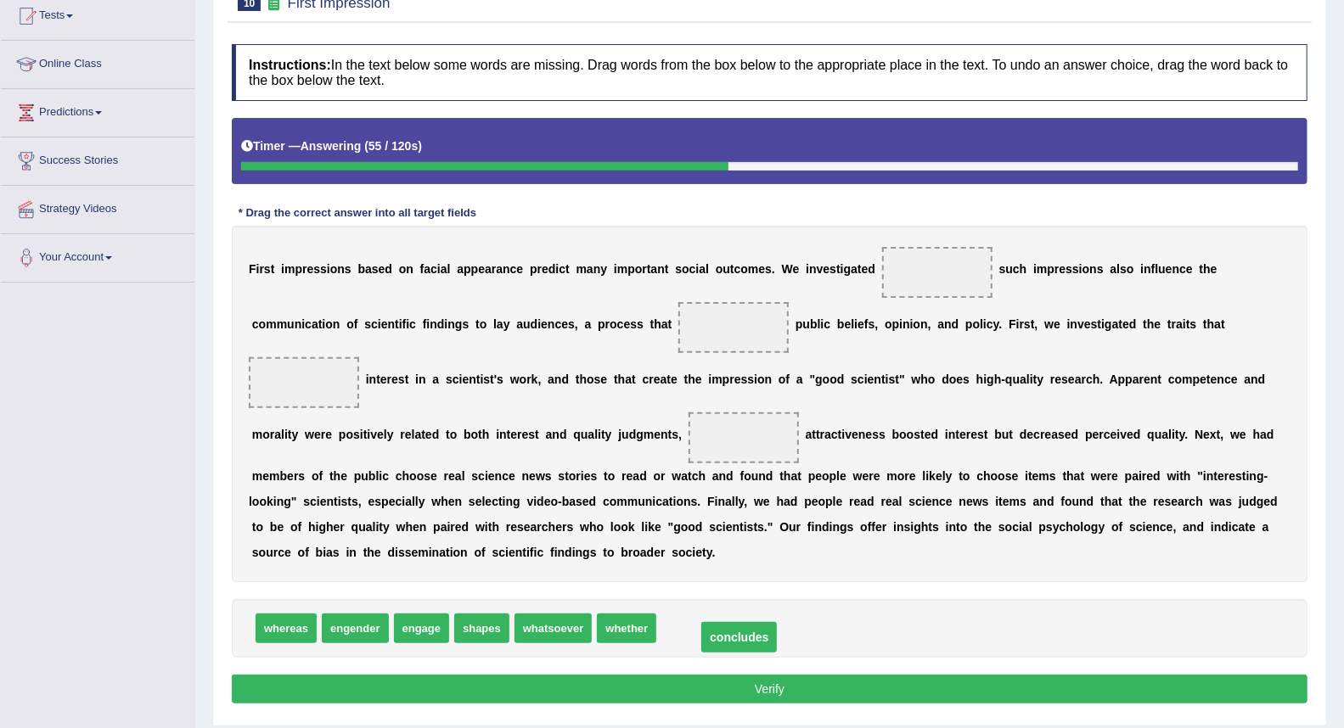
drag, startPoint x: 946, startPoint y: 268, endPoint x: 745, endPoint y: 626, distance: 410.8
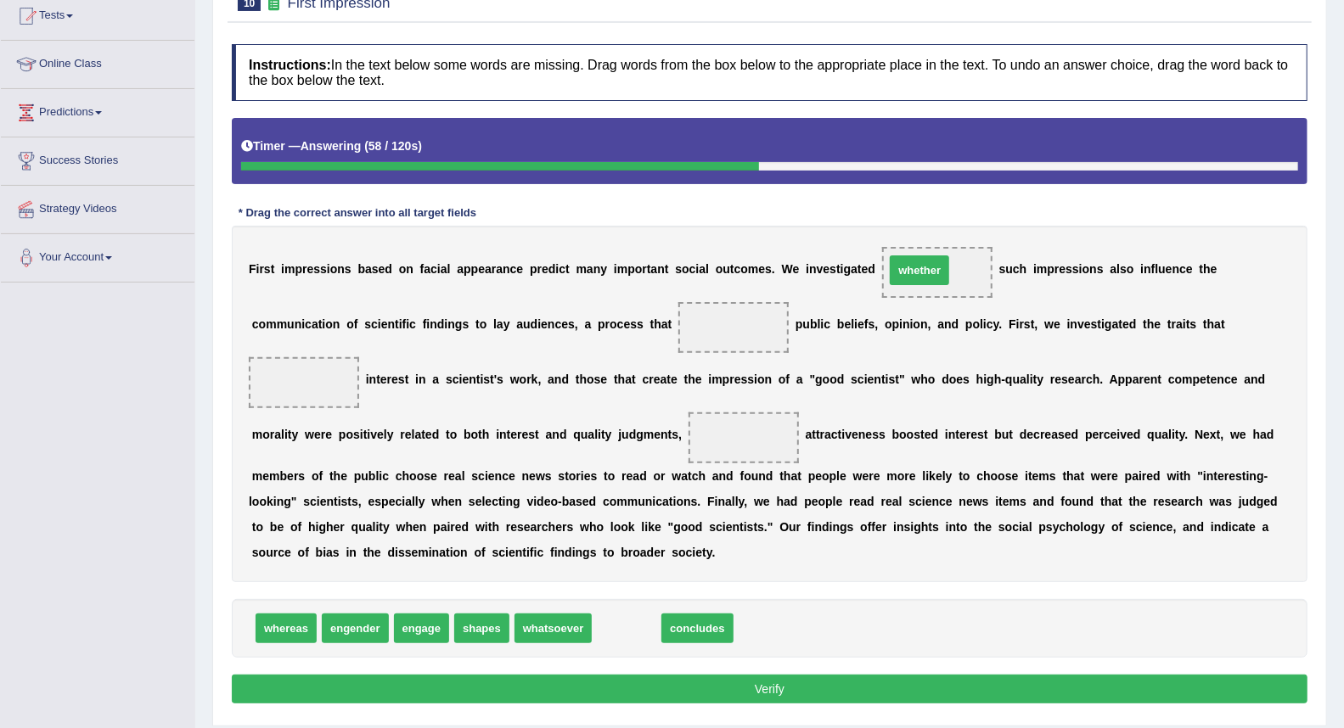
drag, startPoint x: 628, startPoint y: 617, endPoint x: 929, endPoint y: 264, distance: 463.6
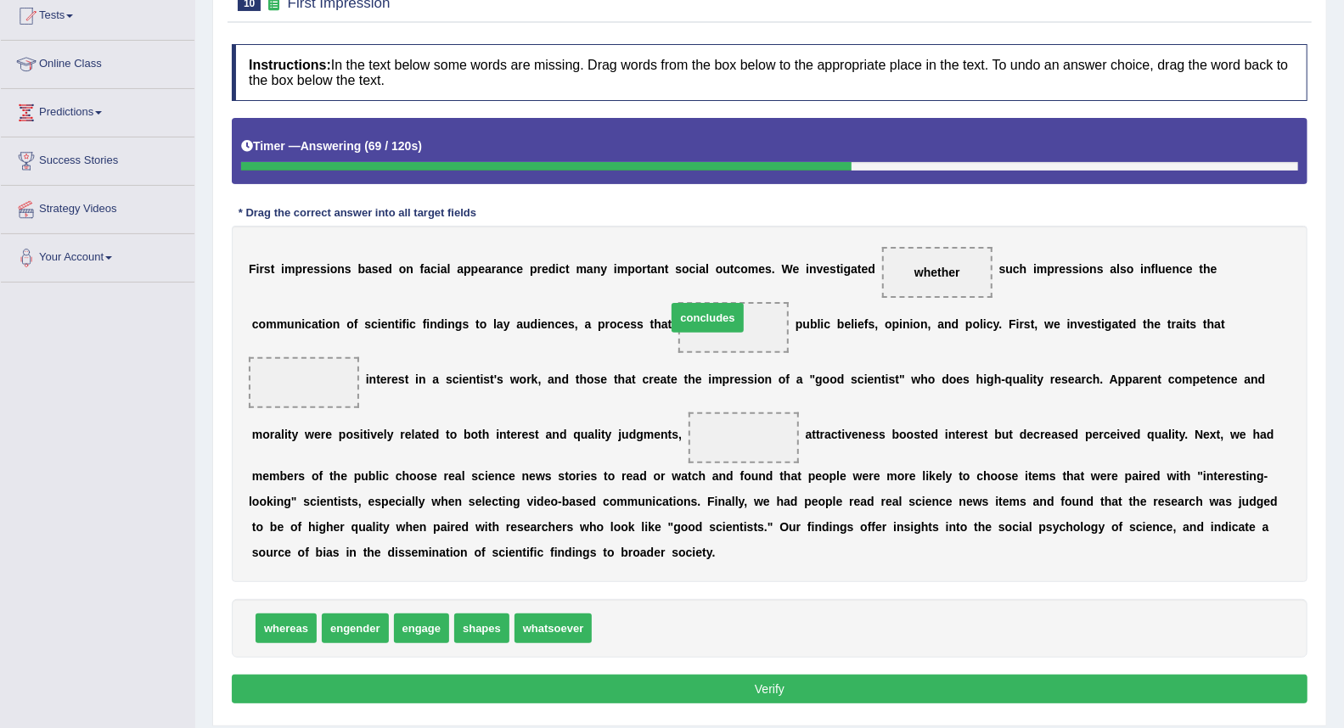
drag, startPoint x: 634, startPoint y: 635, endPoint x: 715, endPoint y: 311, distance: 334.3
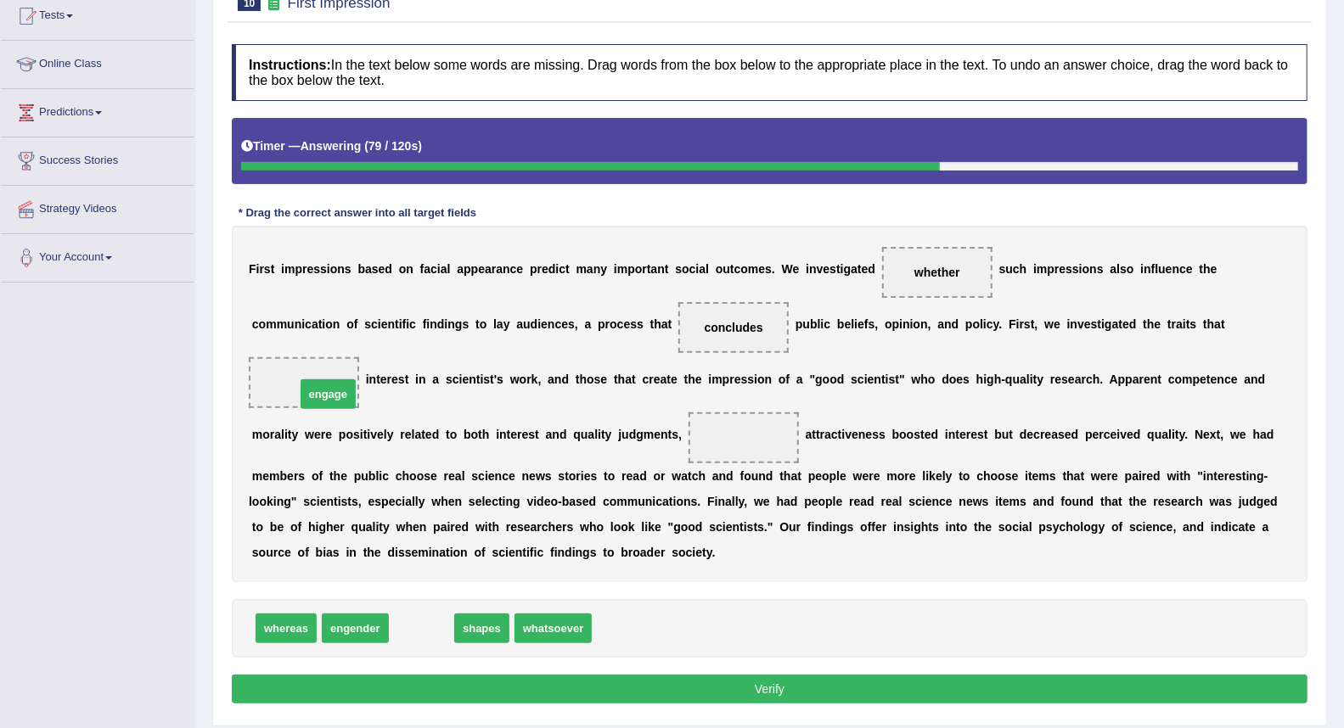
drag, startPoint x: 429, startPoint y: 637, endPoint x: 334, endPoint y: 400, distance: 256.0
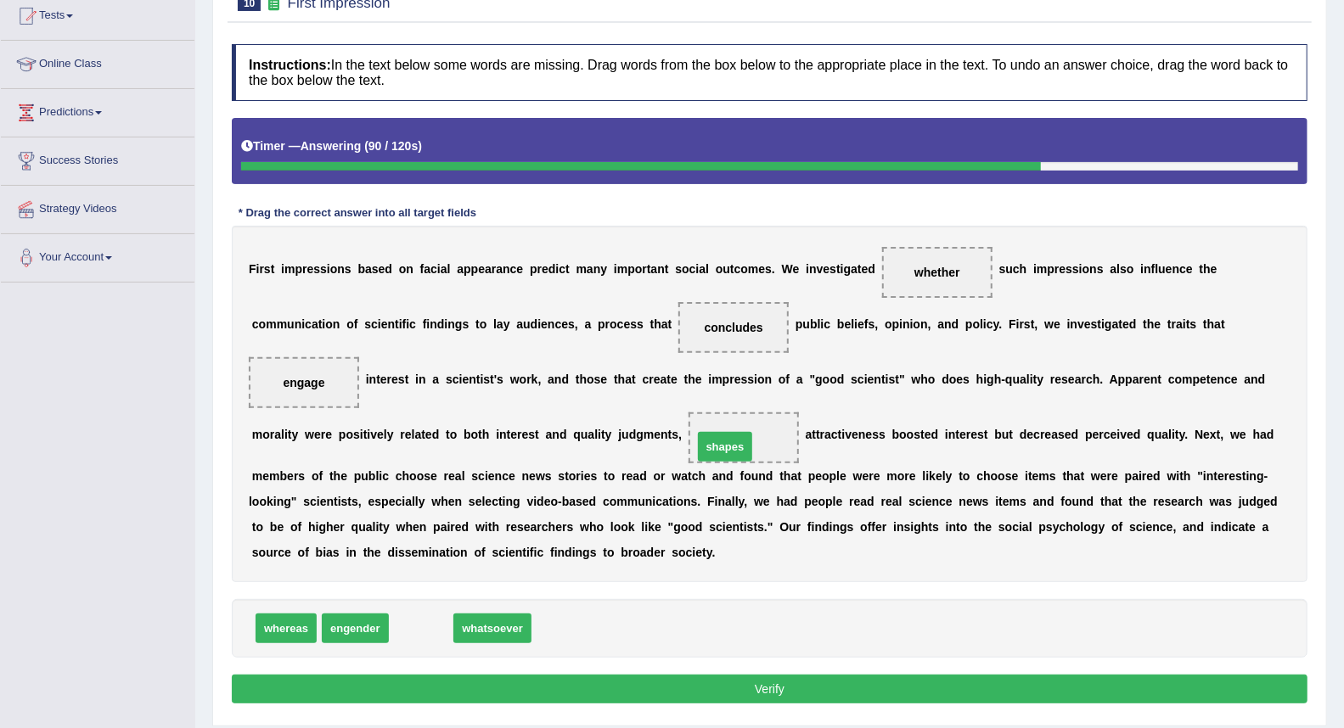
drag, startPoint x: 437, startPoint y: 630, endPoint x: 741, endPoint y: 447, distance: 354.4
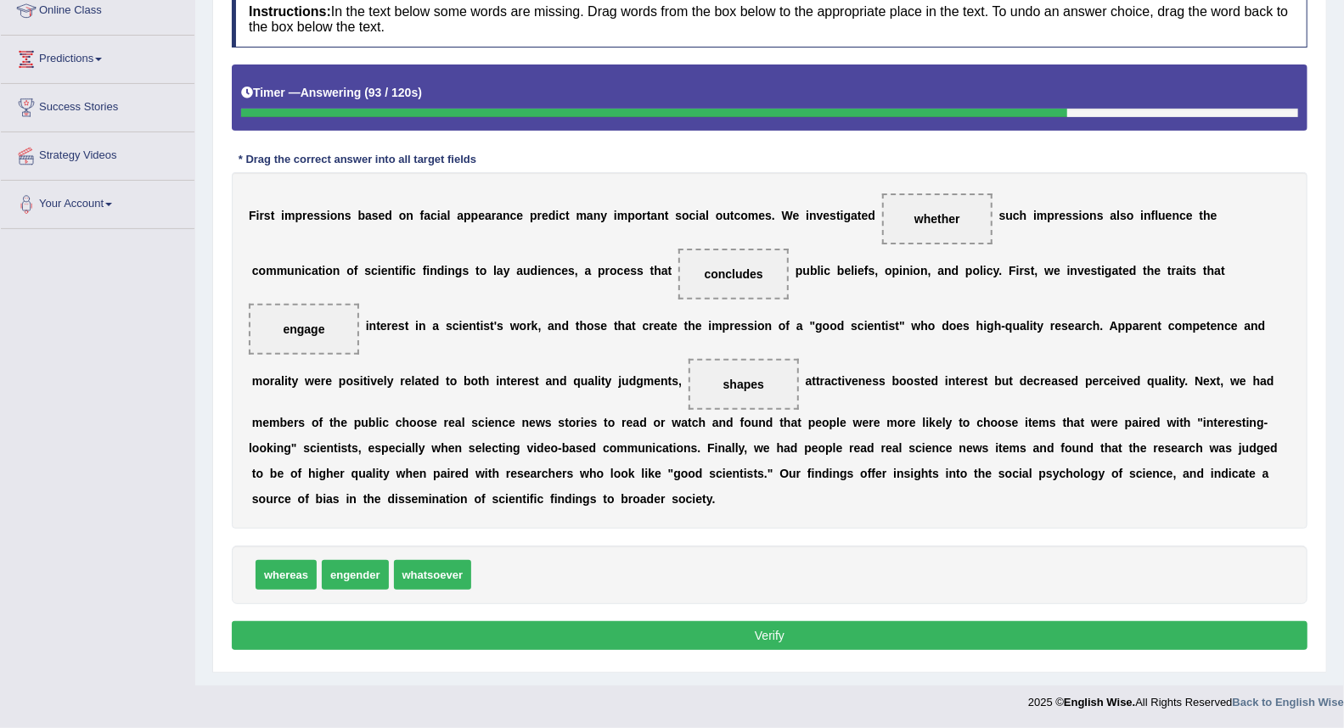
drag, startPoint x: 687, startPoint y: 625, endPoint x: 675, endPoint y: 614, distance: 16.3
click at [686, 618] on div "Instructions: In the text below some words are missing. Drag words from the box…" at bounding box center [769, 323] width 1084 height 682
click at [690, 642] on button "Verify" at bounding box center [769, 635] width 1075 height 29
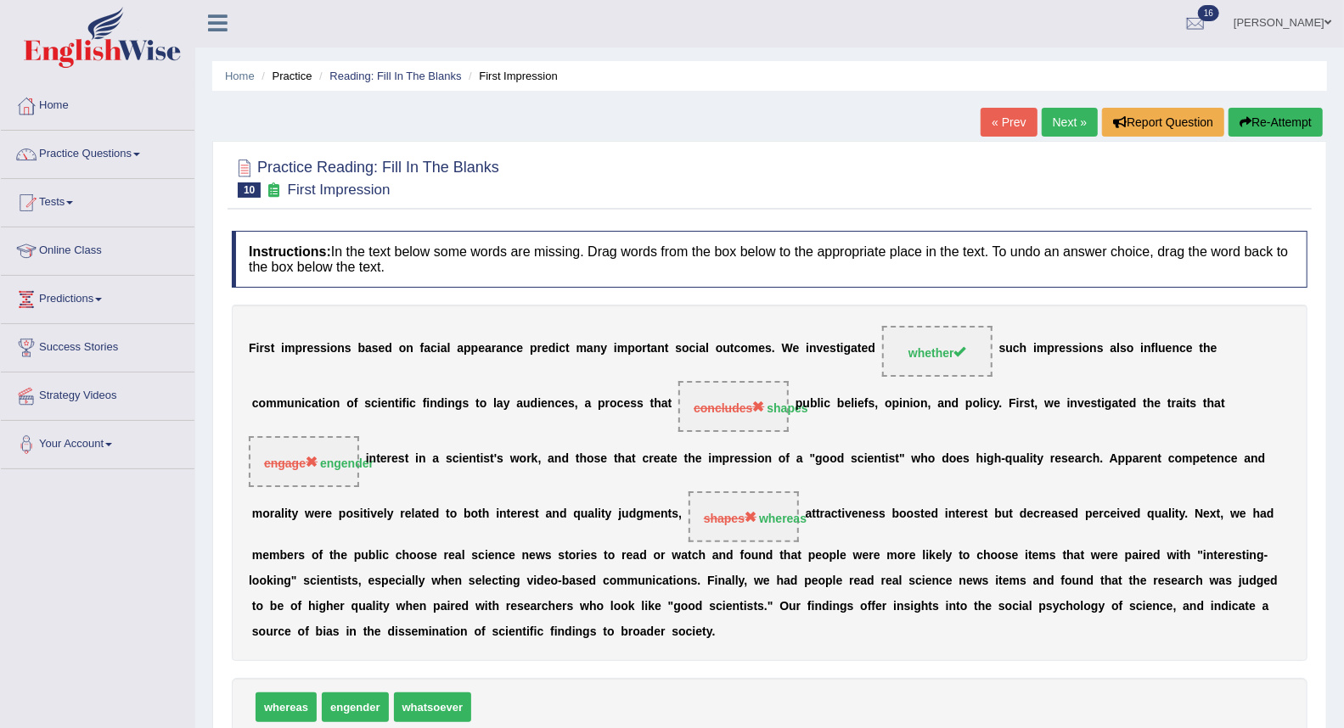
scroll to position [0, 0]
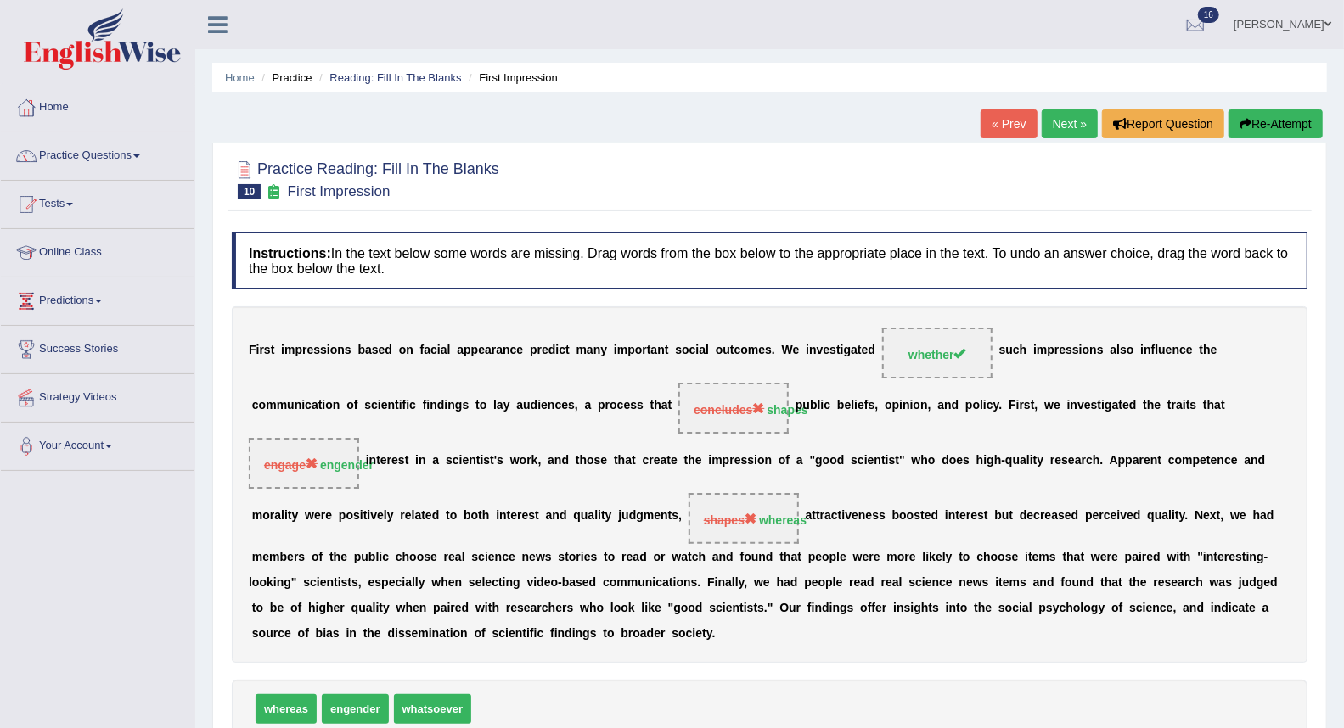
click at [1080, 129] on link "Next »" at bounding box center [1069, 123] width 56 height 29
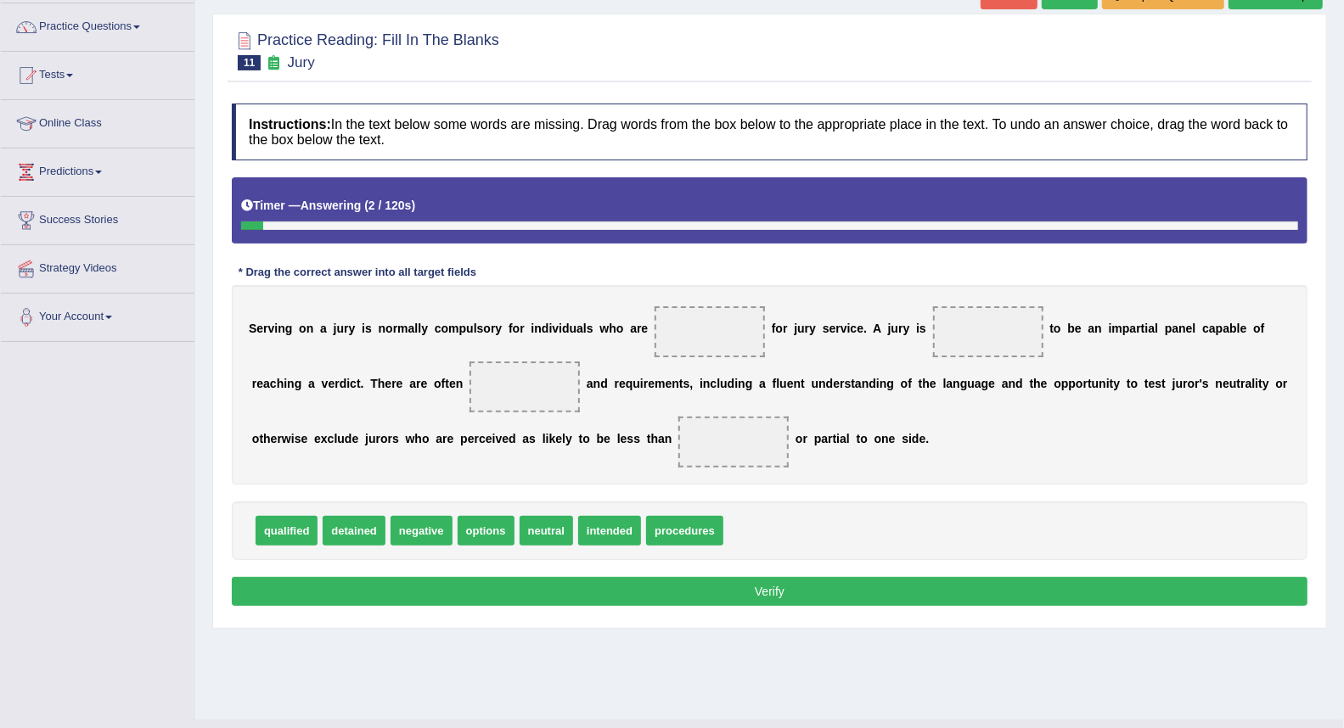
scroll to position [162, 0]
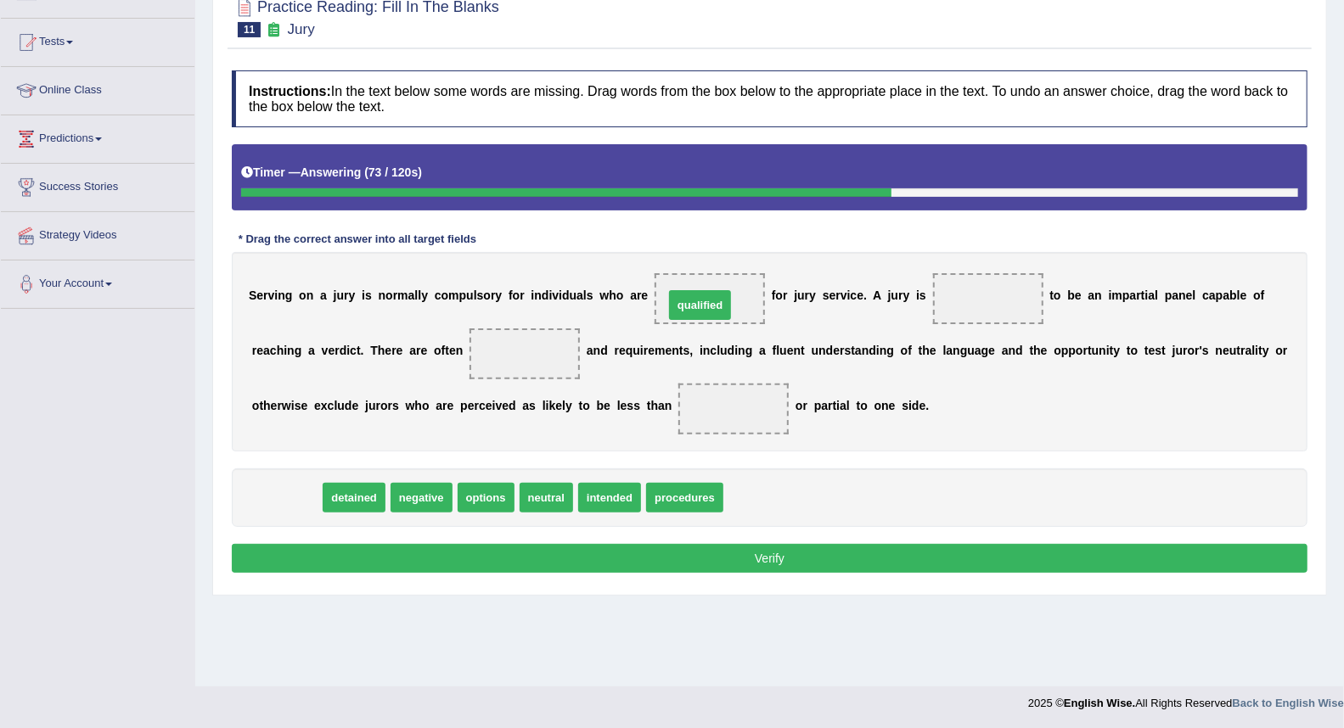
drag, startPoint x: 303, startPoint y: 498, endPoint x: 718, endPoint y: 306, distance: 457.6
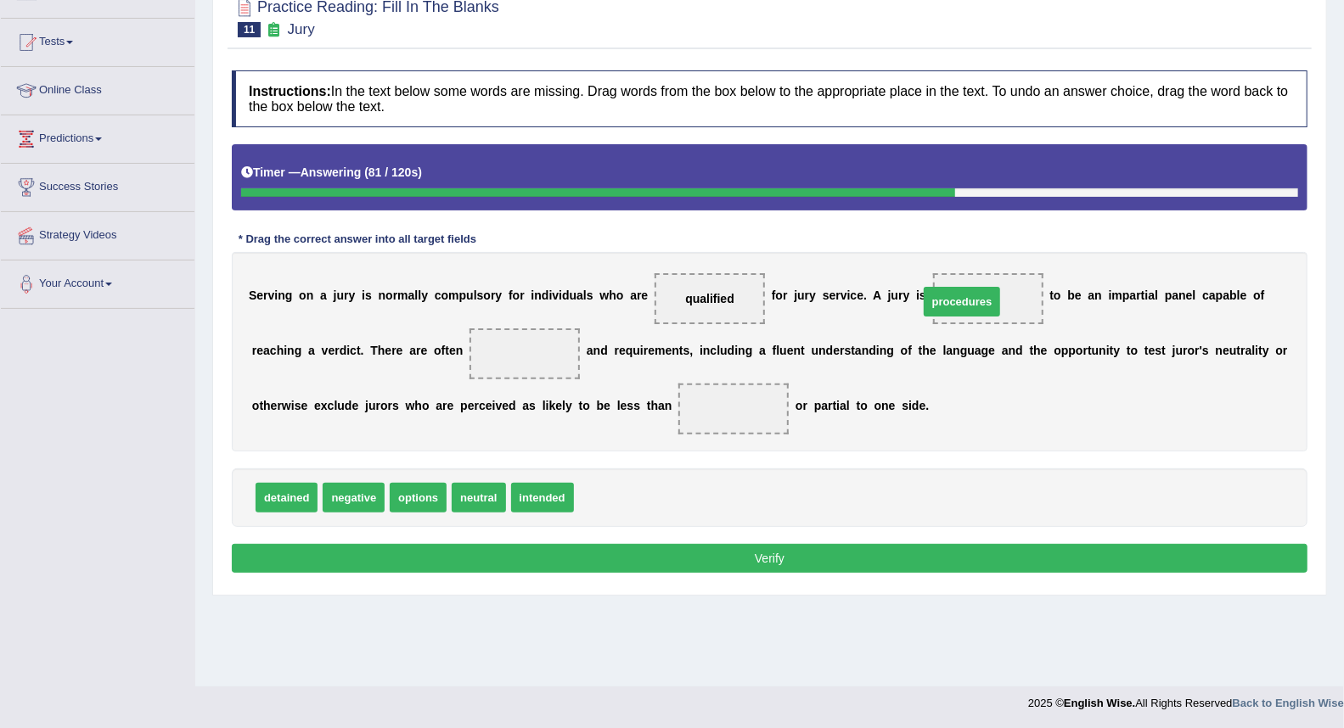
drag, startPoint x: 589, startPoint y: 502, endPoint x: 938, endPoint y: 303, distance: 401.8
drag, startPoint x: 458, startPoint y: 497, endPoint x: 501, endPoint y: 345, distance: 157.7
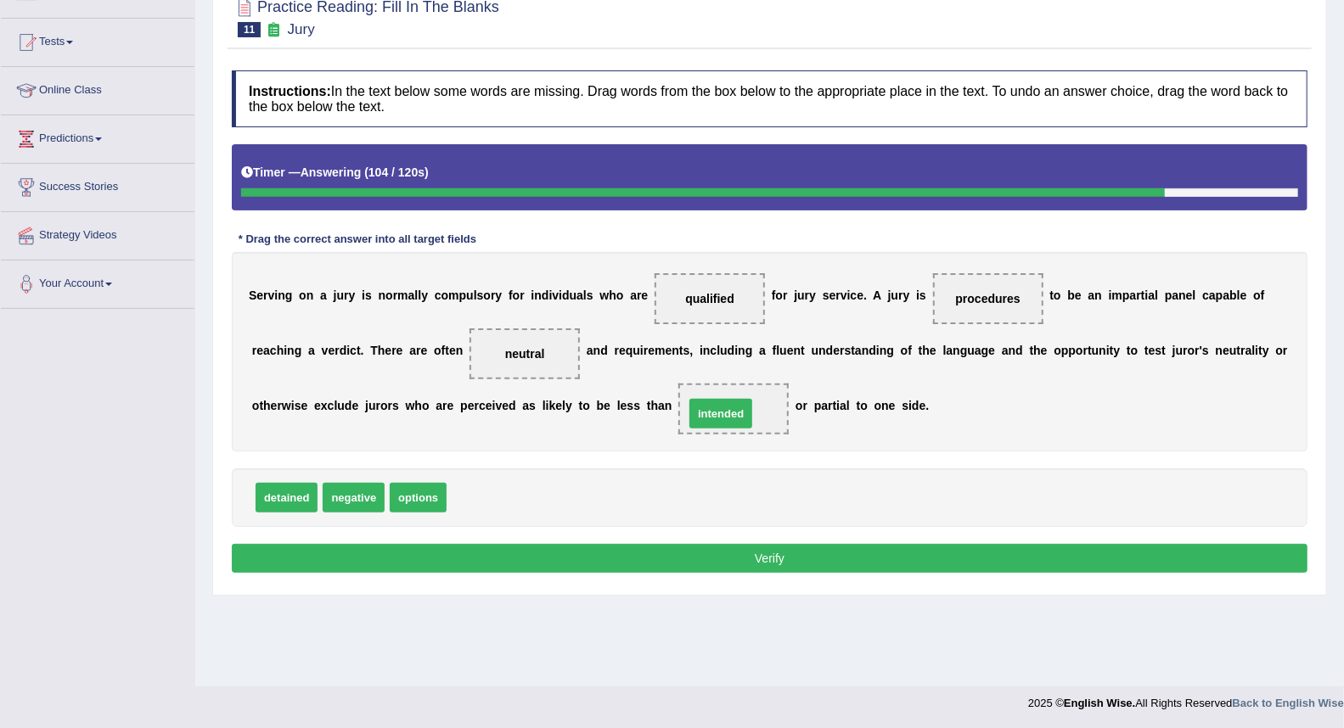
drag, startPoint x: 472, startPoint y: 510, endPoint x: 744, endPoint y: 414, distance: 288.8
drag, startPoint x: 741, startPoint y: 408, endPoint x: 552, endPoint y: 508, distance: 213.7
drag, startPoint x: 365, startPoint y: 502, endPoint x: 744, endPoint y: 411, distance: 390.1
click at [696, 564] on button "Verify" at bounding box center [769, 558] width 1075 height 29
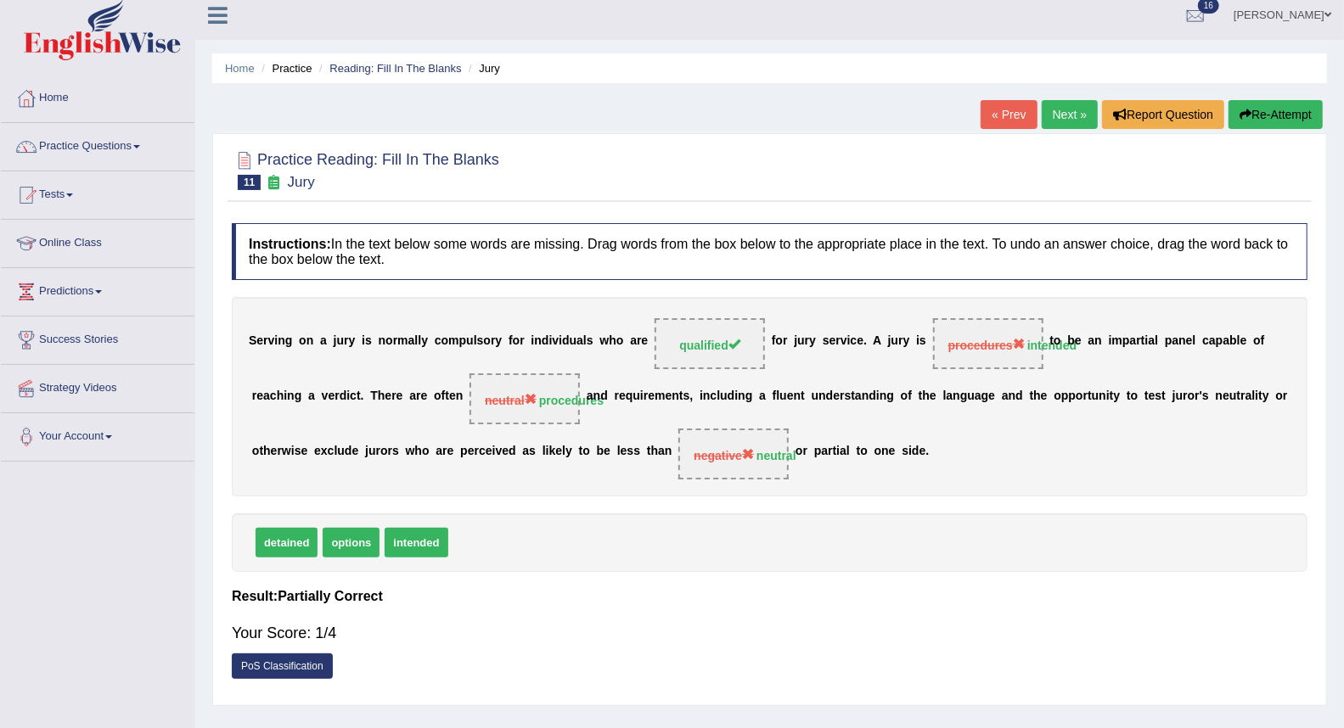
scroll to position [0, 0]
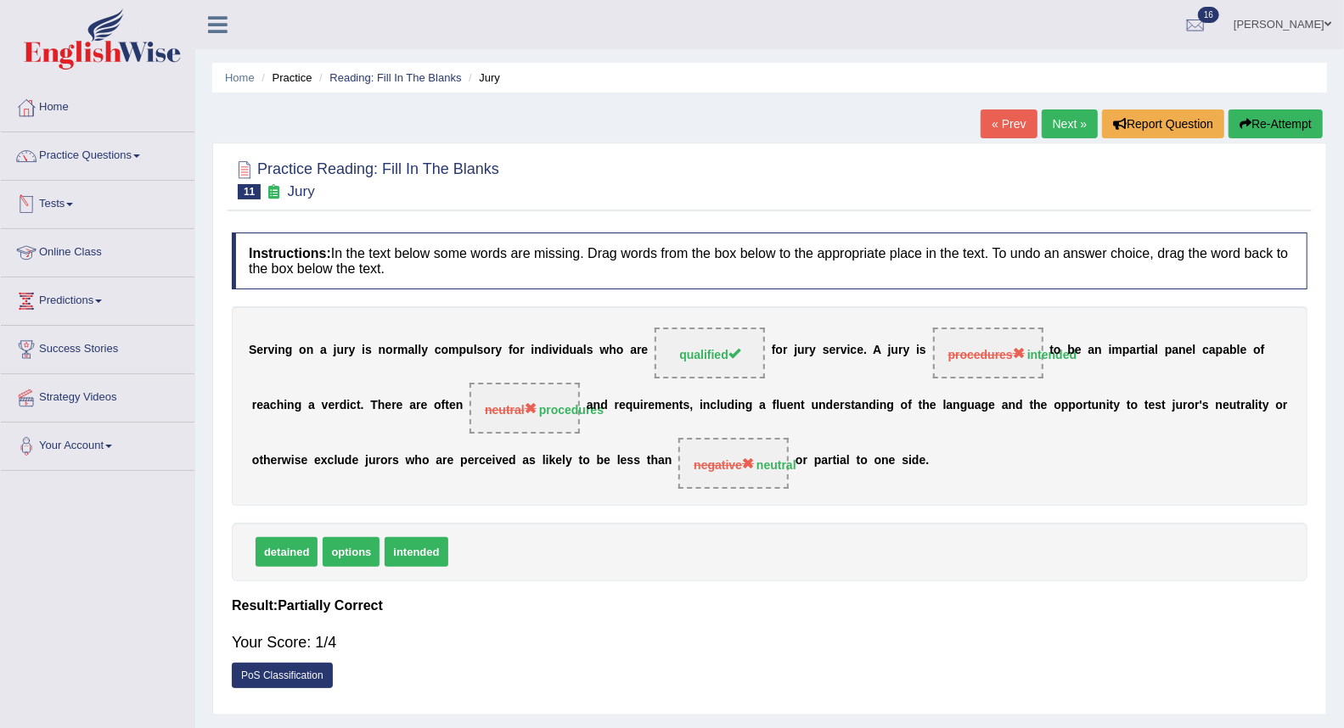
click at [36, 196] on div at bounding box center [26, 204] width 25 height 25
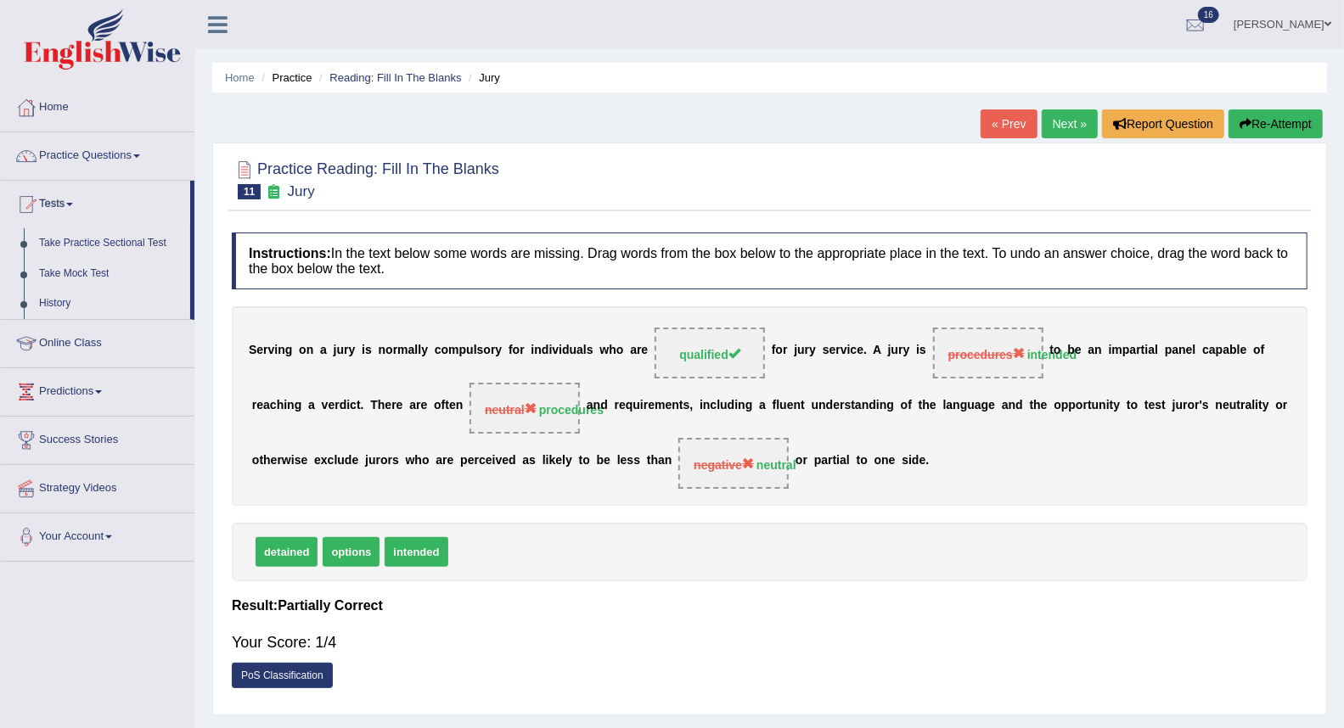
click at [70, 275] on link "Take Mock Test" at bounding box center [110, 274] width 159 height 31
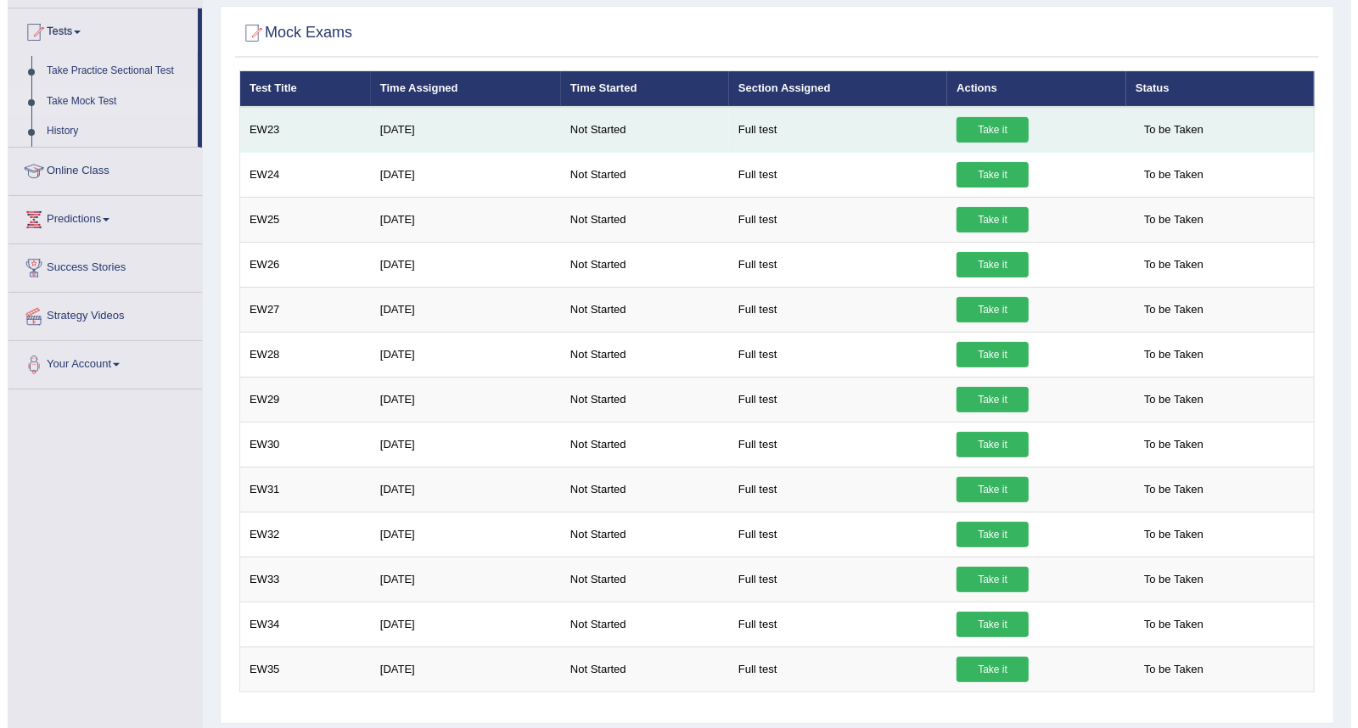
scroll to position [130, 0]
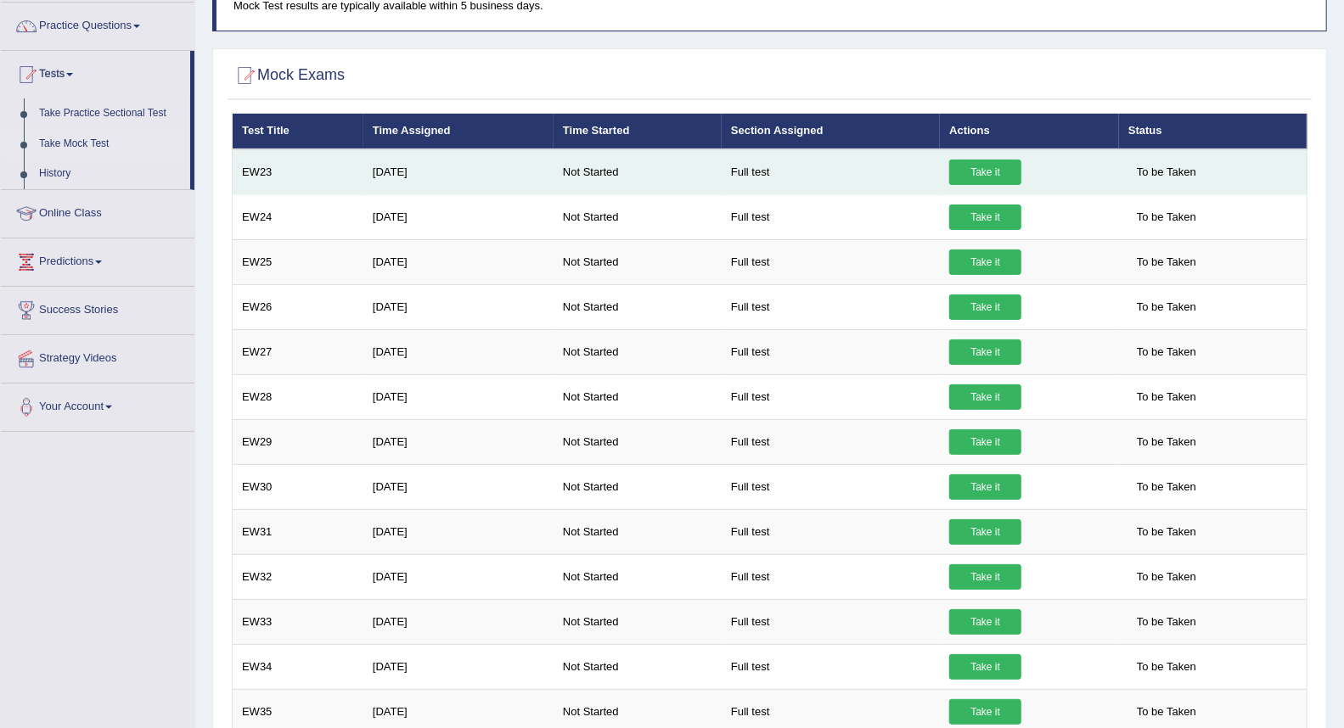
click at [987, 160] on link "Take it" at bounding box center [985, 172] width 72 height 25
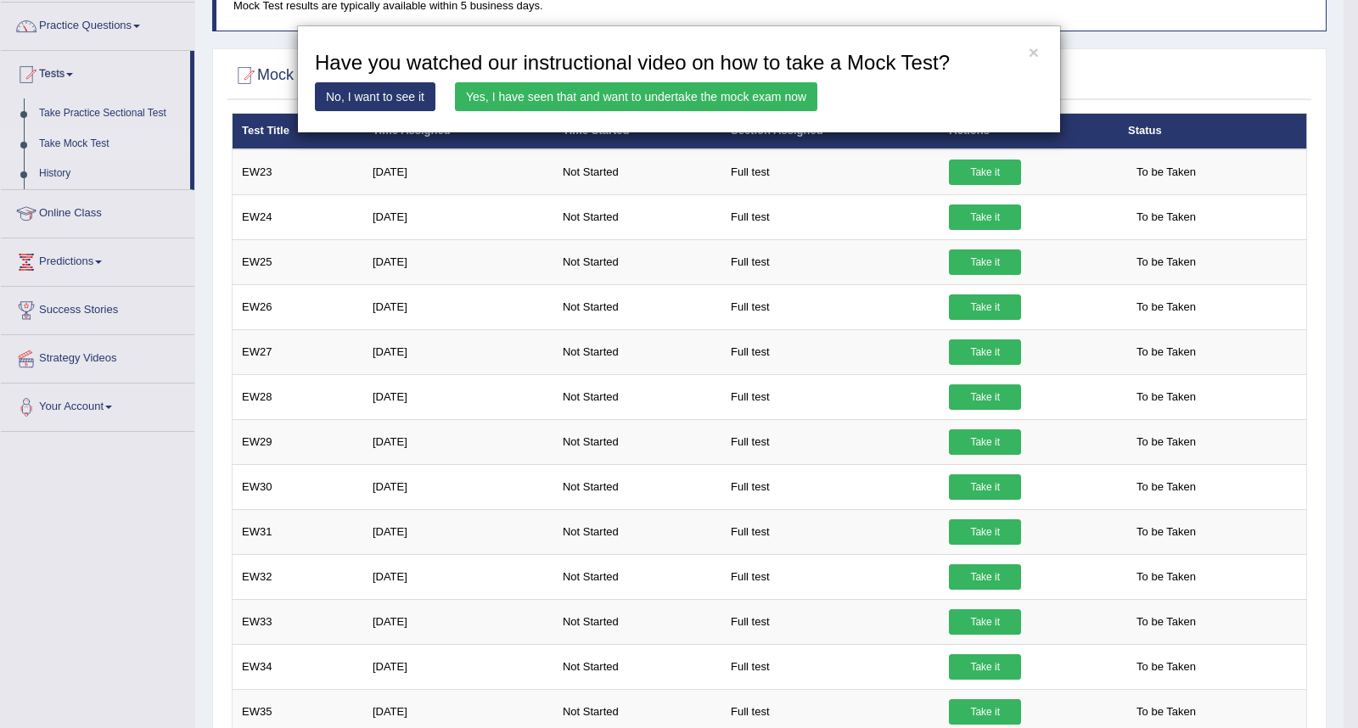
click at [654, 97] on link "Yes, I have seen that and want to undertake the mock exam now" at bounding box center [636, 96] width 362 height 29
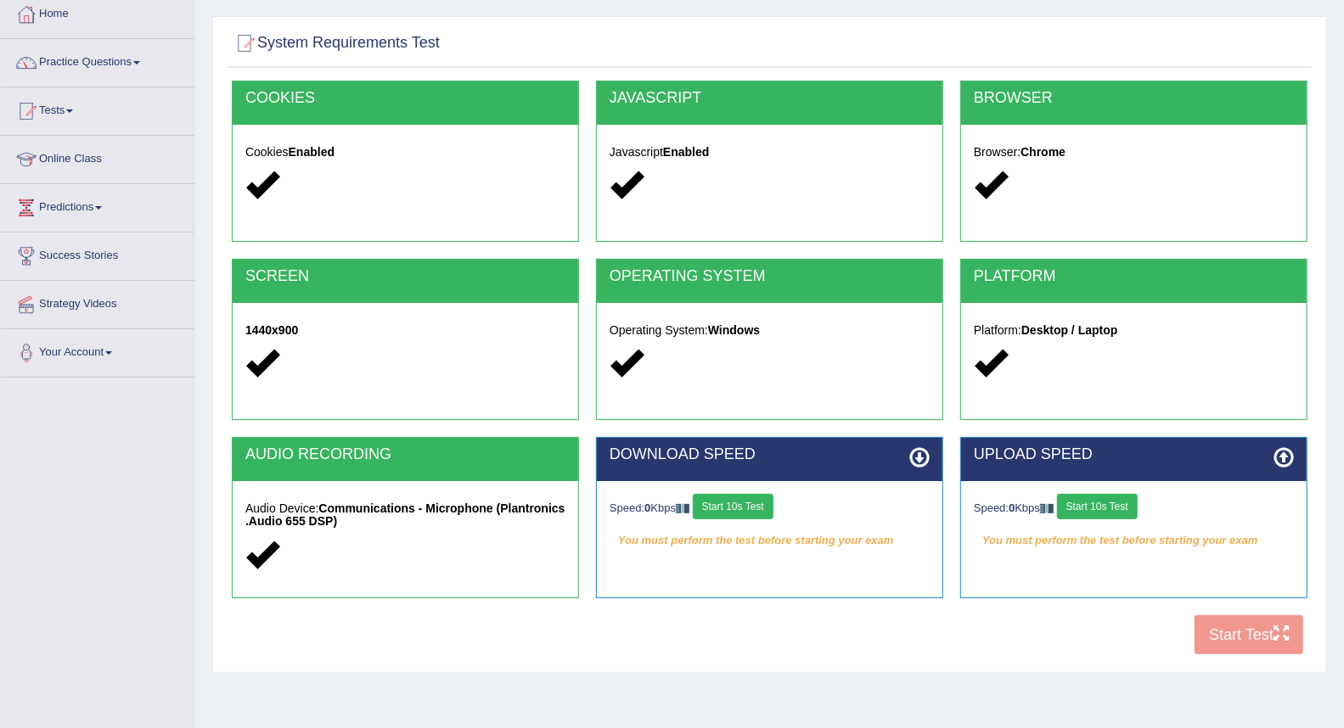
scroll to position [94, 0]
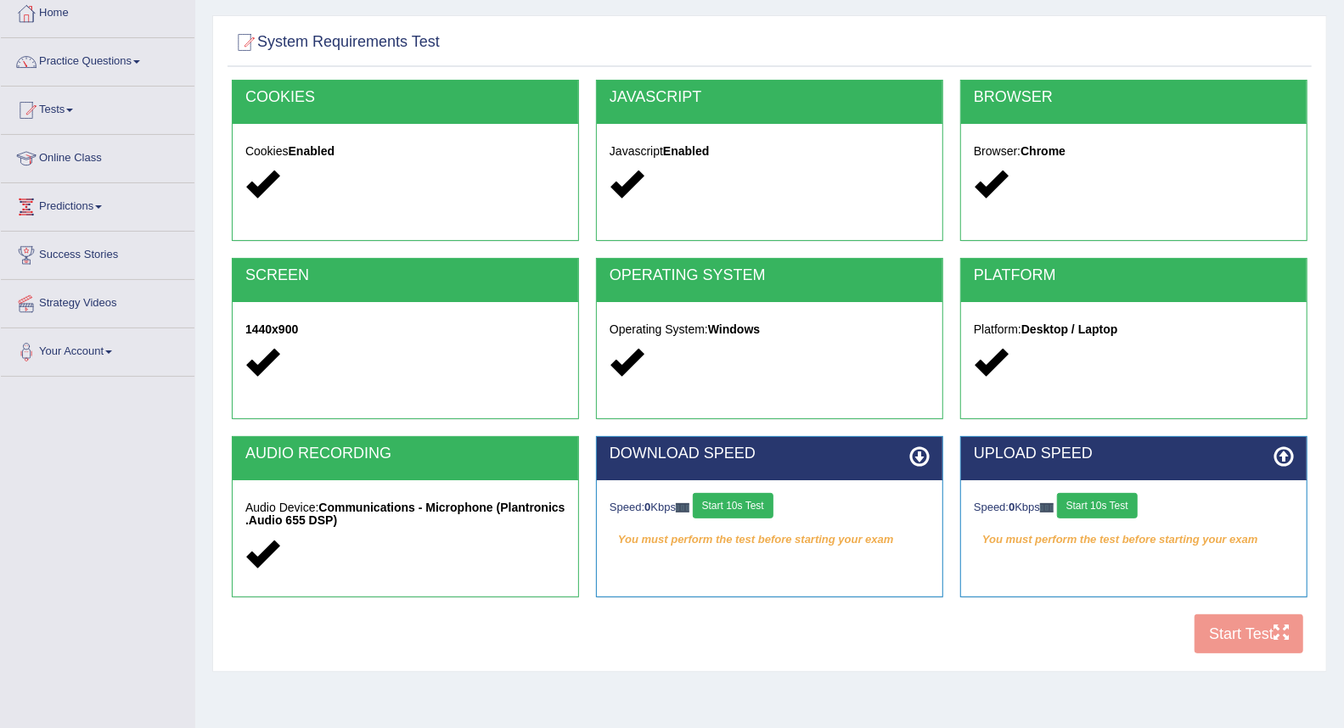
click at [752, 502] on button "Start 10s Test" at bounding box center [733, 505] width 81 height 25
click at [1126, 511] on button "Start 10s Test" at bounding box center [1097, 505] width 81 height 25
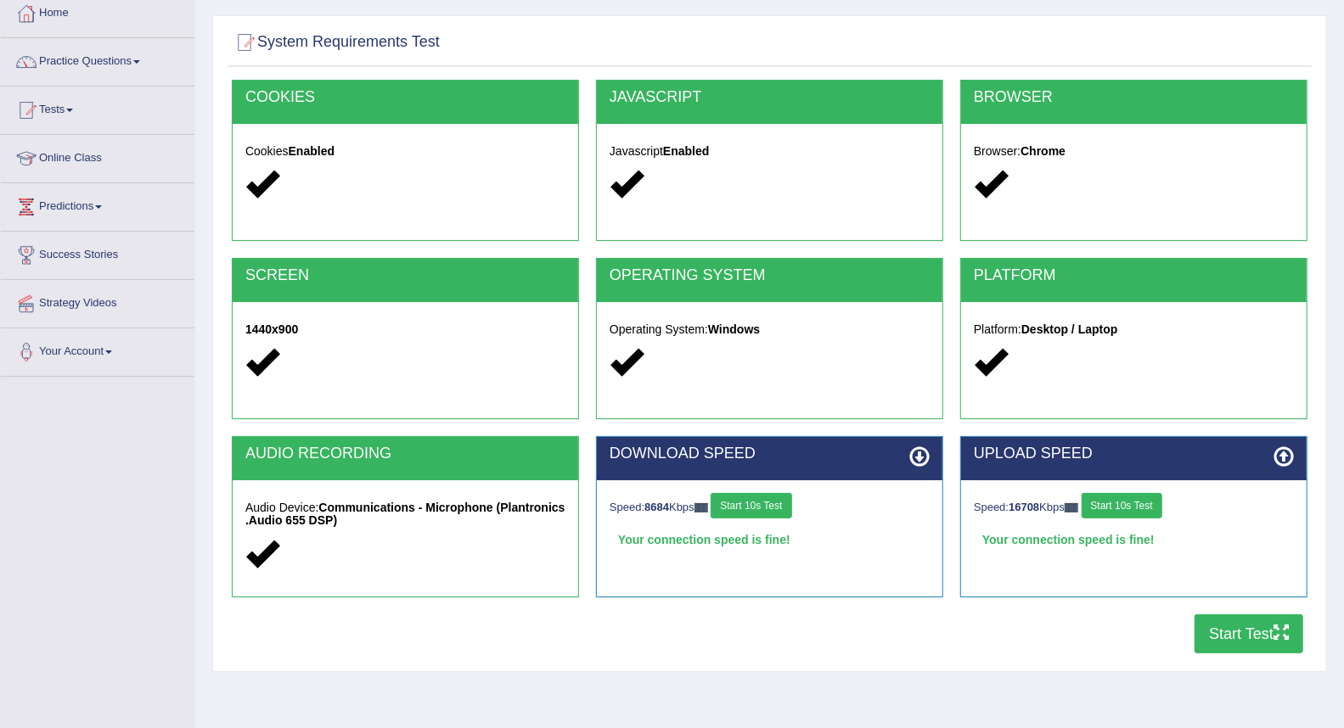
click at [1250, 646] on button "Start Test" at bounding box center [1248, 633] width 109 height 39
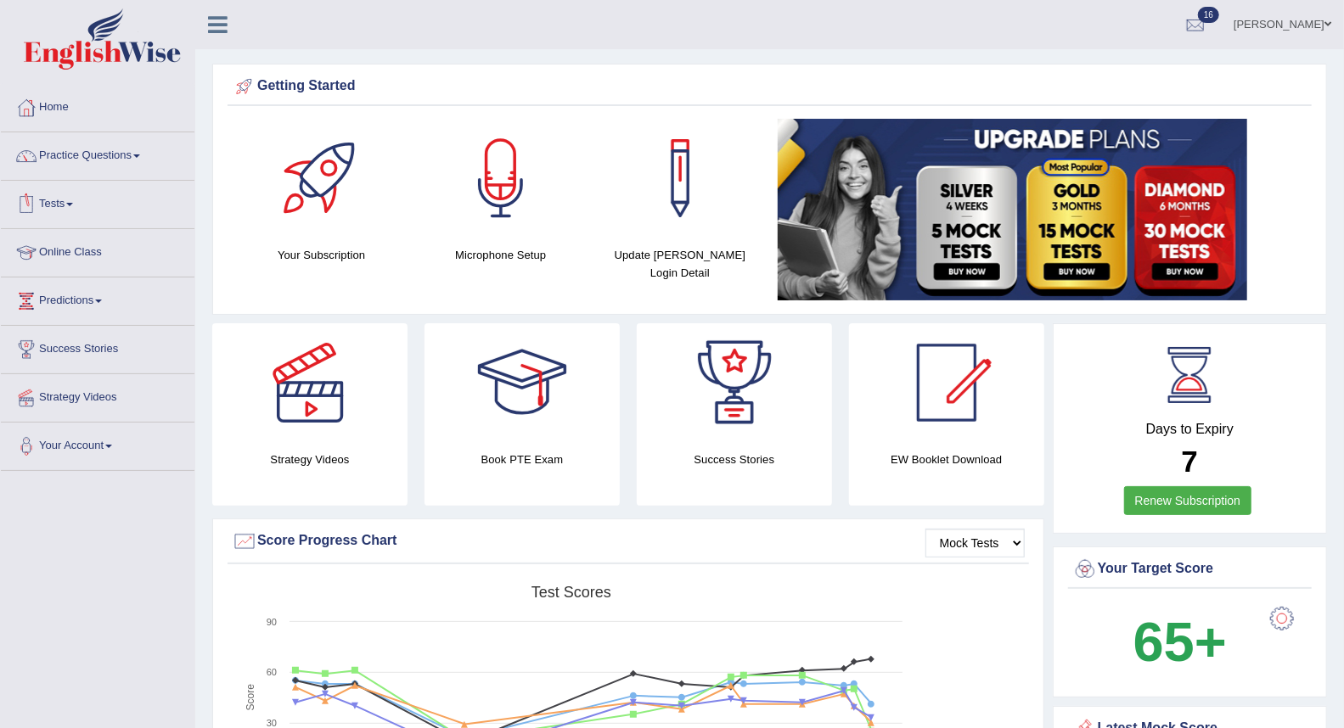
click at [71, 208] on link "Tests" at bounding box center [98, 202] width 194 height 42
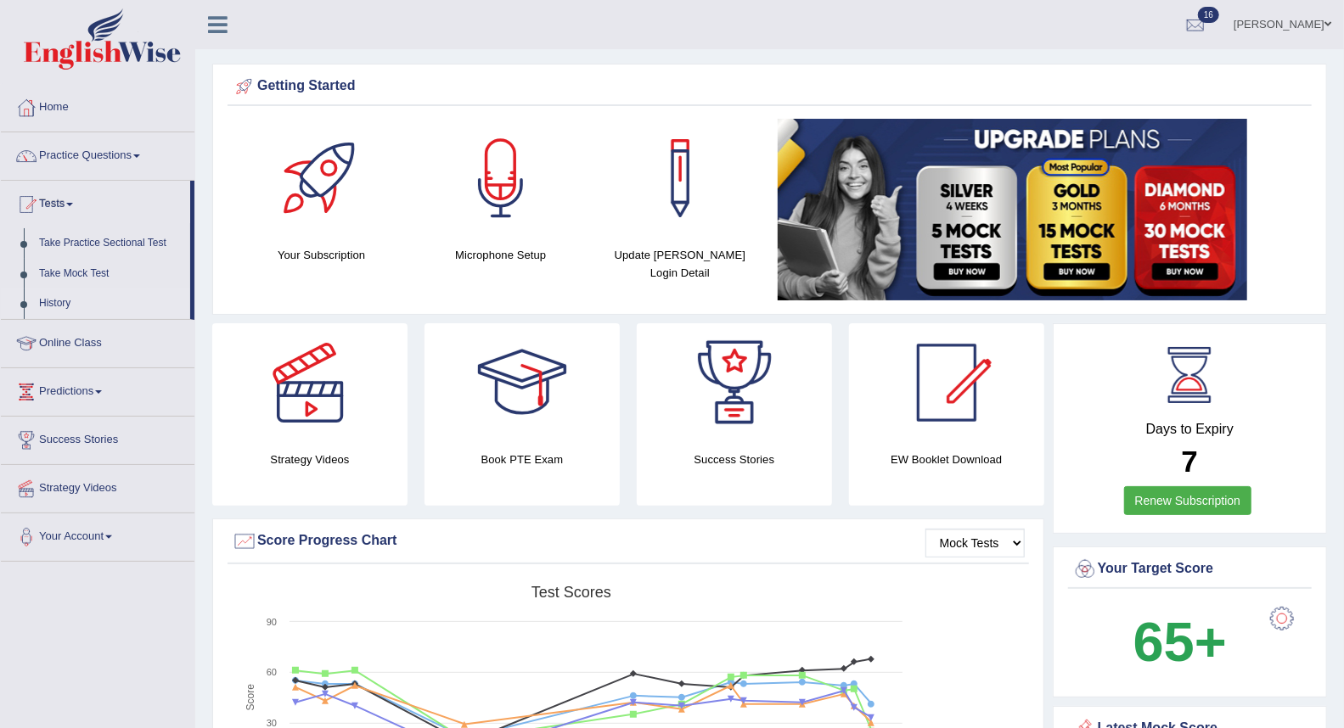
click at [54, 302] on link "History" at bounding box center [110, 304] width 159 height 31
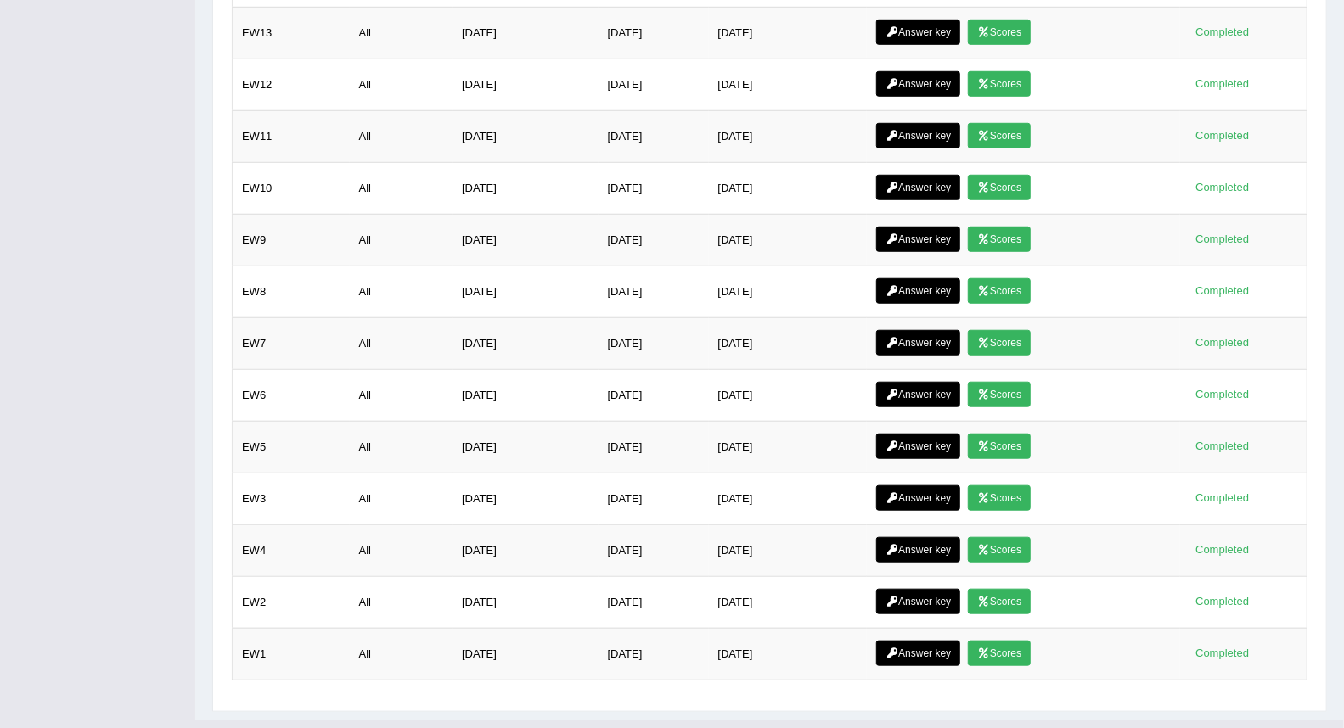
scroll to position [792, 0]
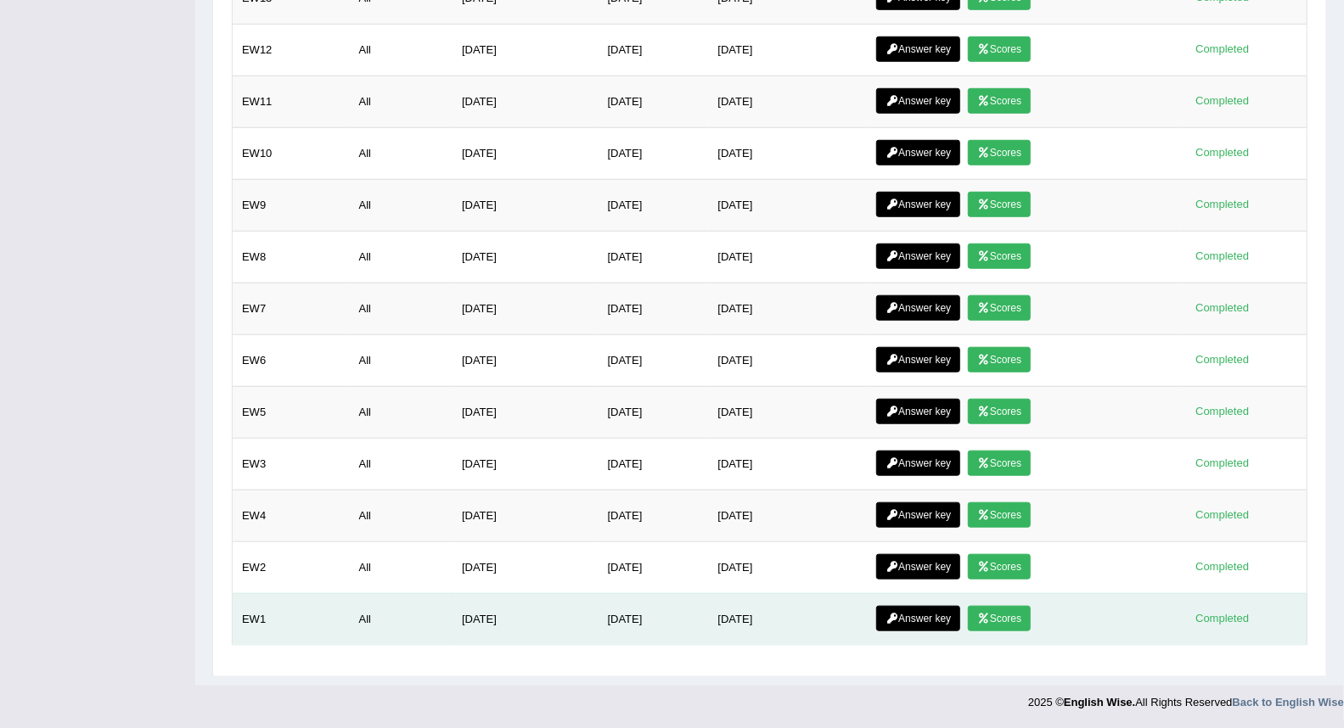
click at [1013, 621] on link "Scores" at bounding box center [999, 618] width 63 height 25
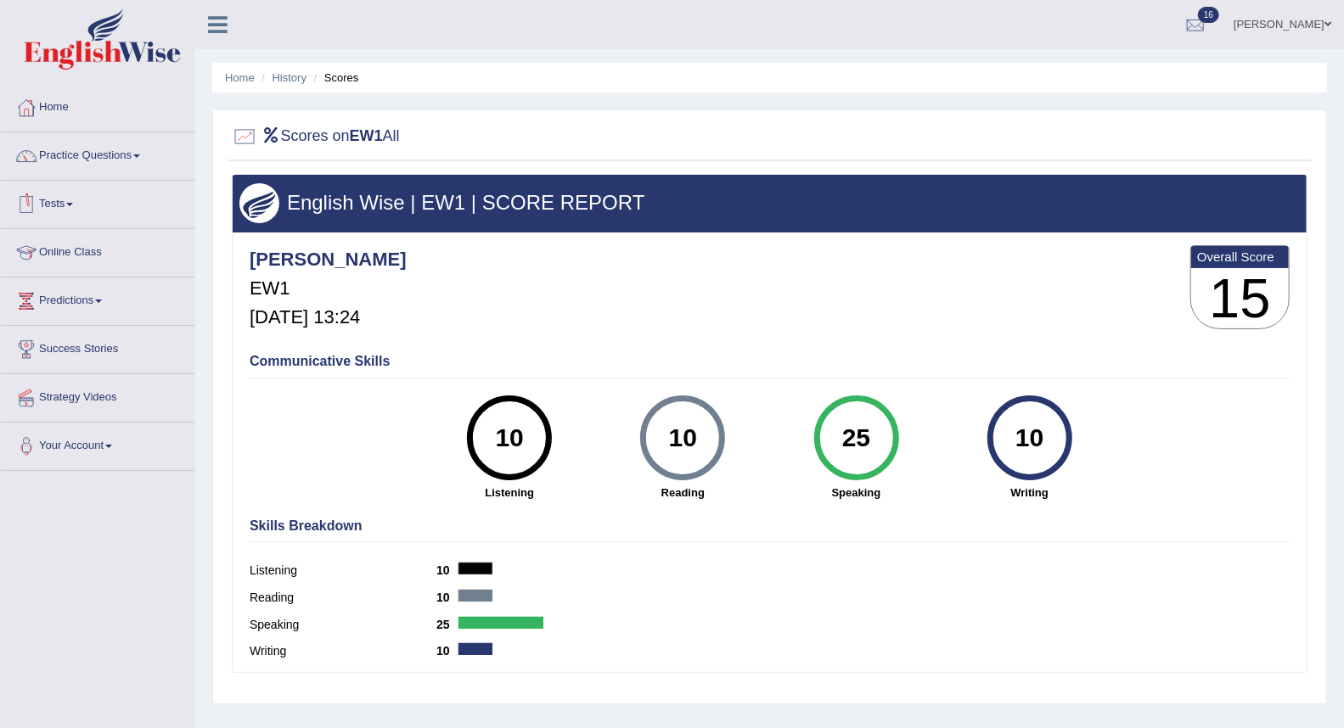
click at [53, 205] on link "Tests" at bounding box center [98, 202] width 194 height 42
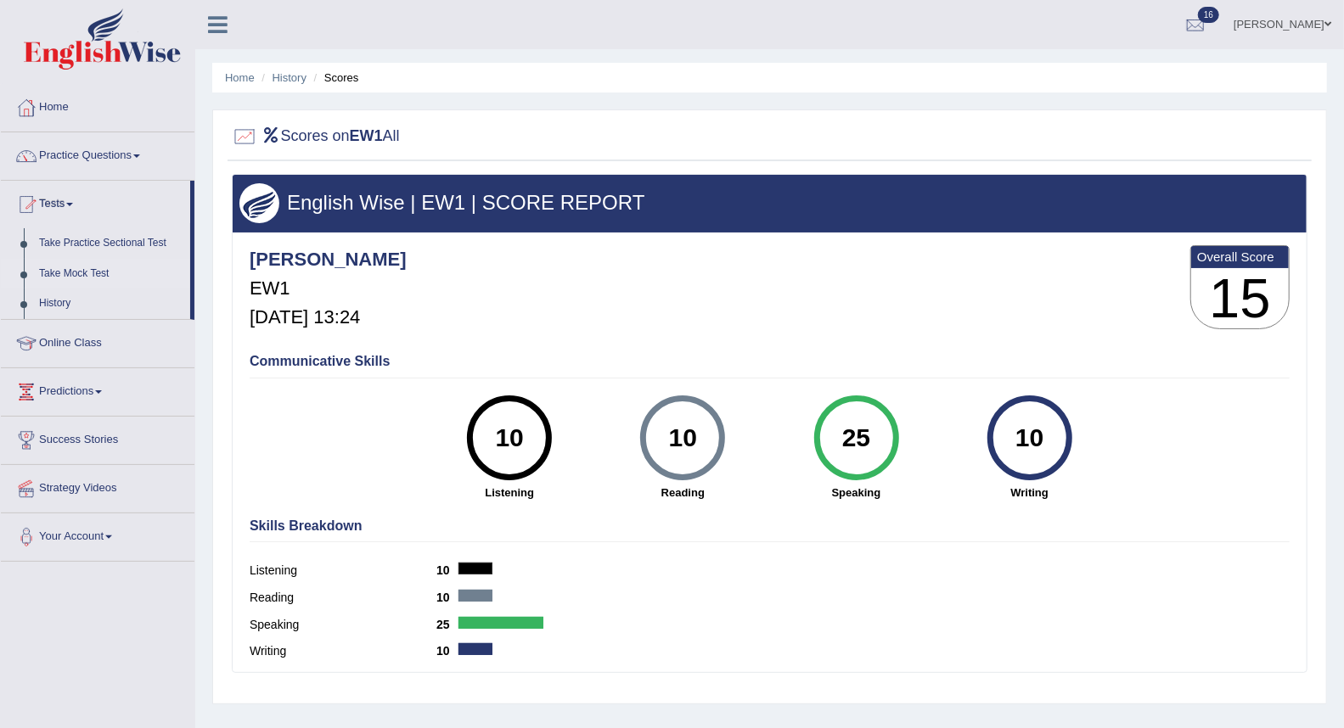
click at [68, 267] on link "Take Mock Test" at bounding box center [110, 274] width 159 height 31
